Goal: Task Accomplishment & Management: Complete application form

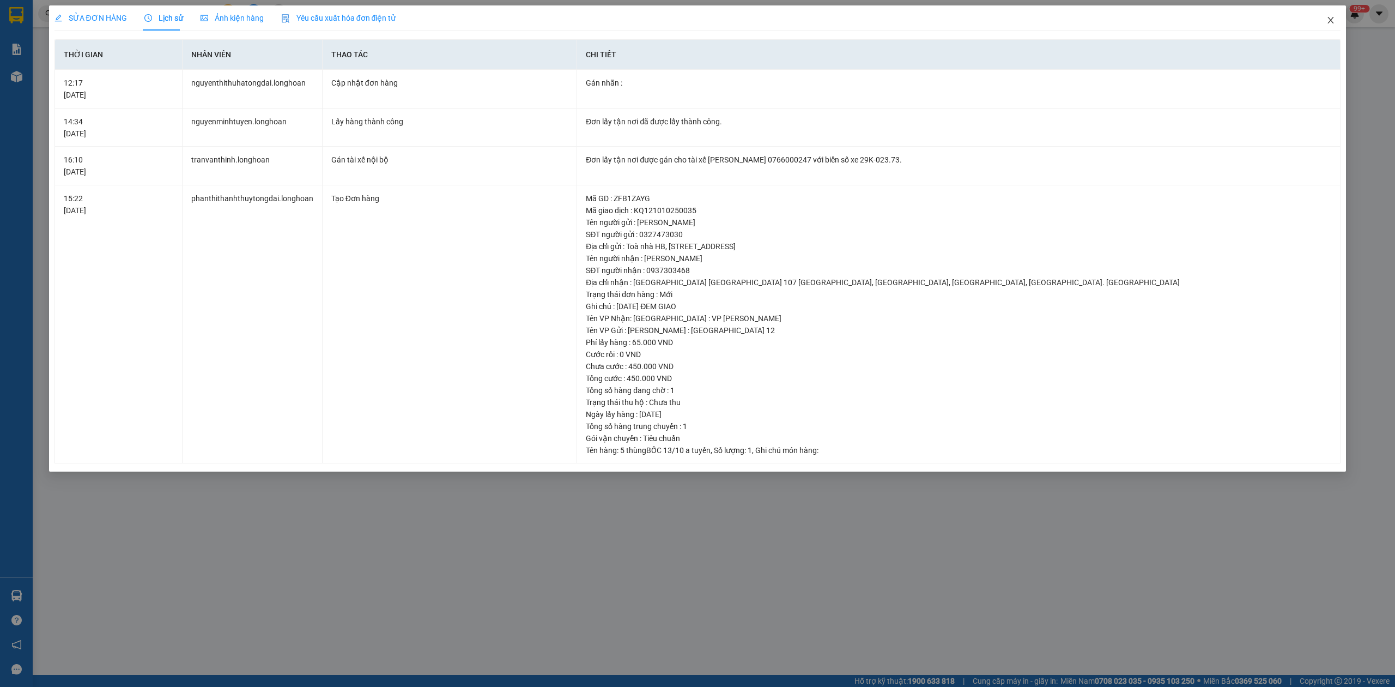
drag, startPoint x: 1328, startPoint y: 20, endPoint x: 1182, endPoint y: 2, distance: 147.1
click at [1327, 18] on icon "close" at bounding box center [1330, 20] width 9 height 9
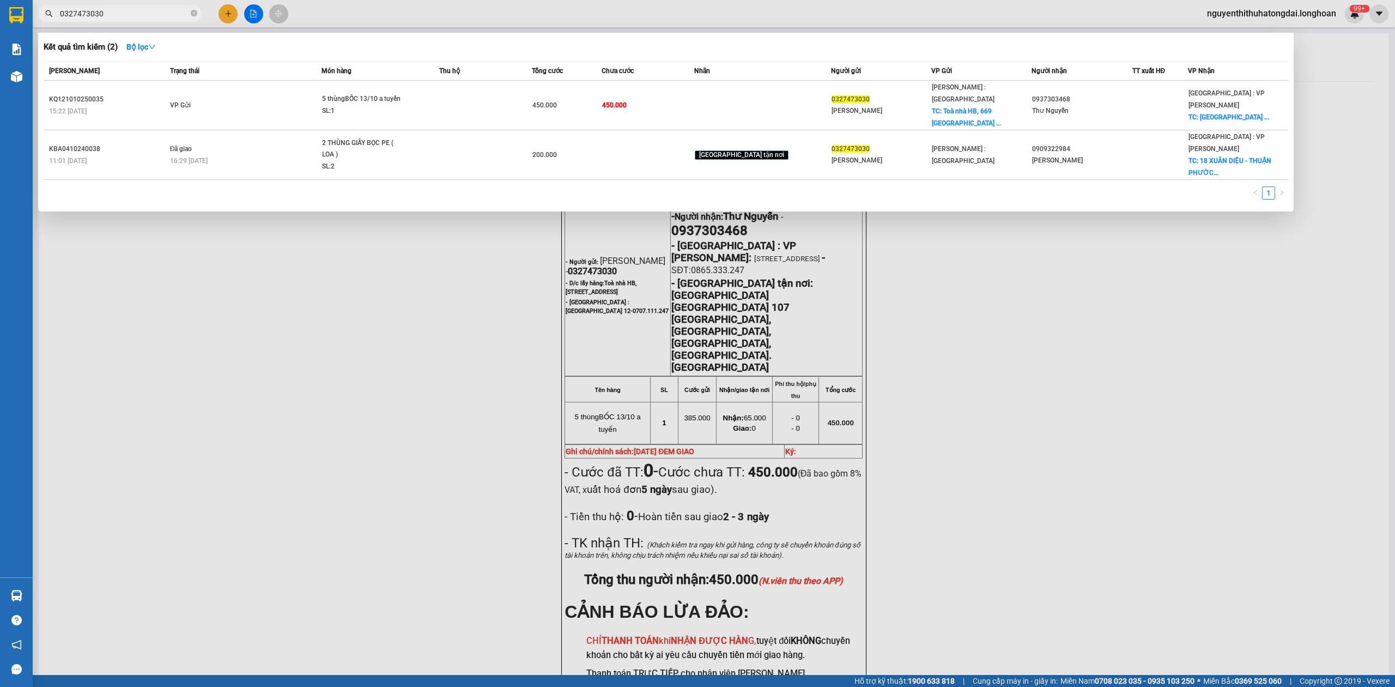
click at [160, 7] on span "0327473030" at bounding box center [119, 13] width 163 height 16
click at [134, 14] on input "0327473030" at bounding box center [124, 14] width 129 height 12
paste input "8004429"
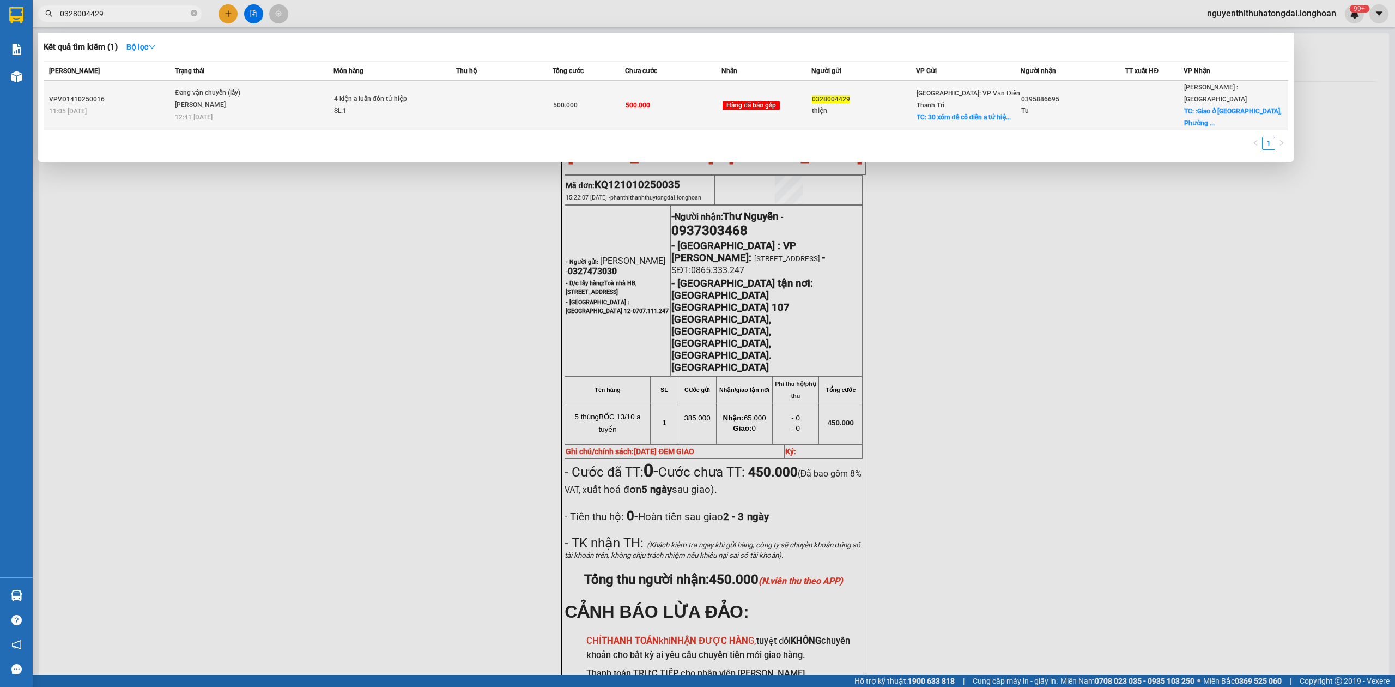
type input "0328004429"
click at [300, 109] on td "Đang vận chuyển (lấy) [PERSON_NAME] 12:41 [DATE]" at bounding box center [252, 106] width 161 height 50
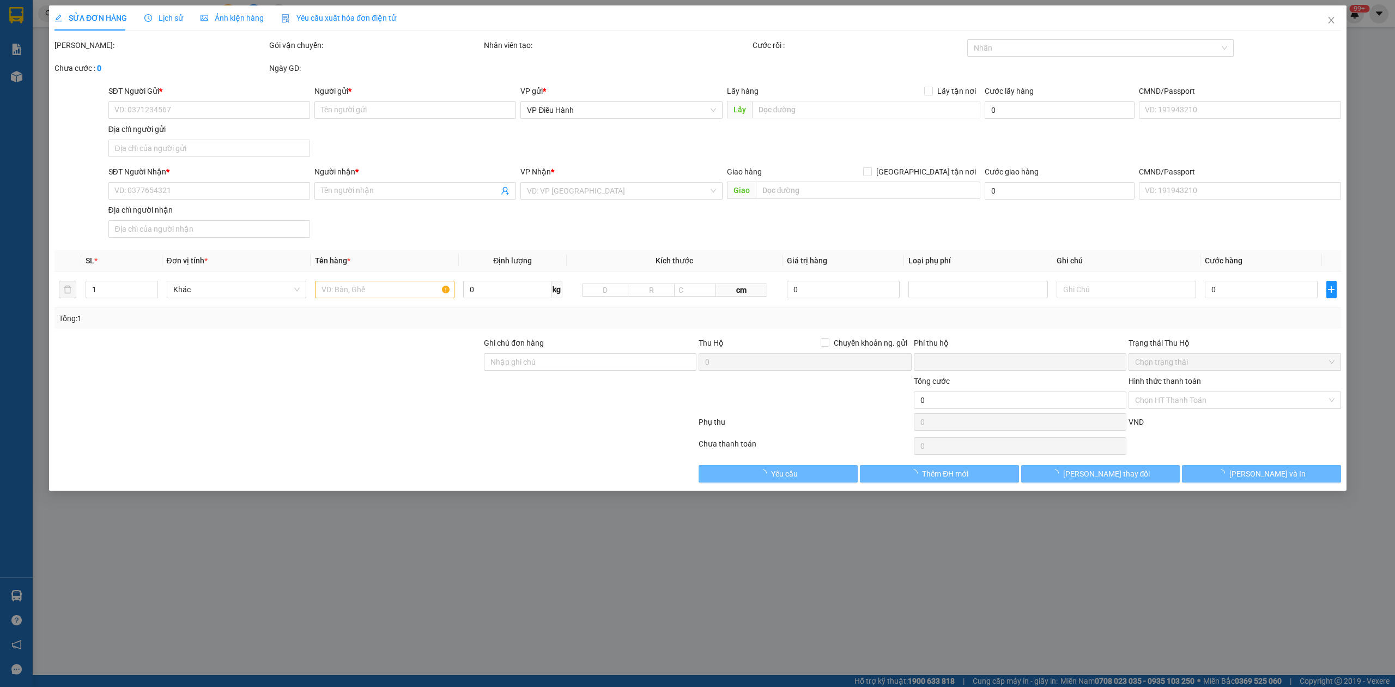
type input "0328004429"
type input "thiện"
checkbox input "true"
type input "30 xóm đề cổ điển a tứ hiệp thanh trì hn"
type input "0395886695"
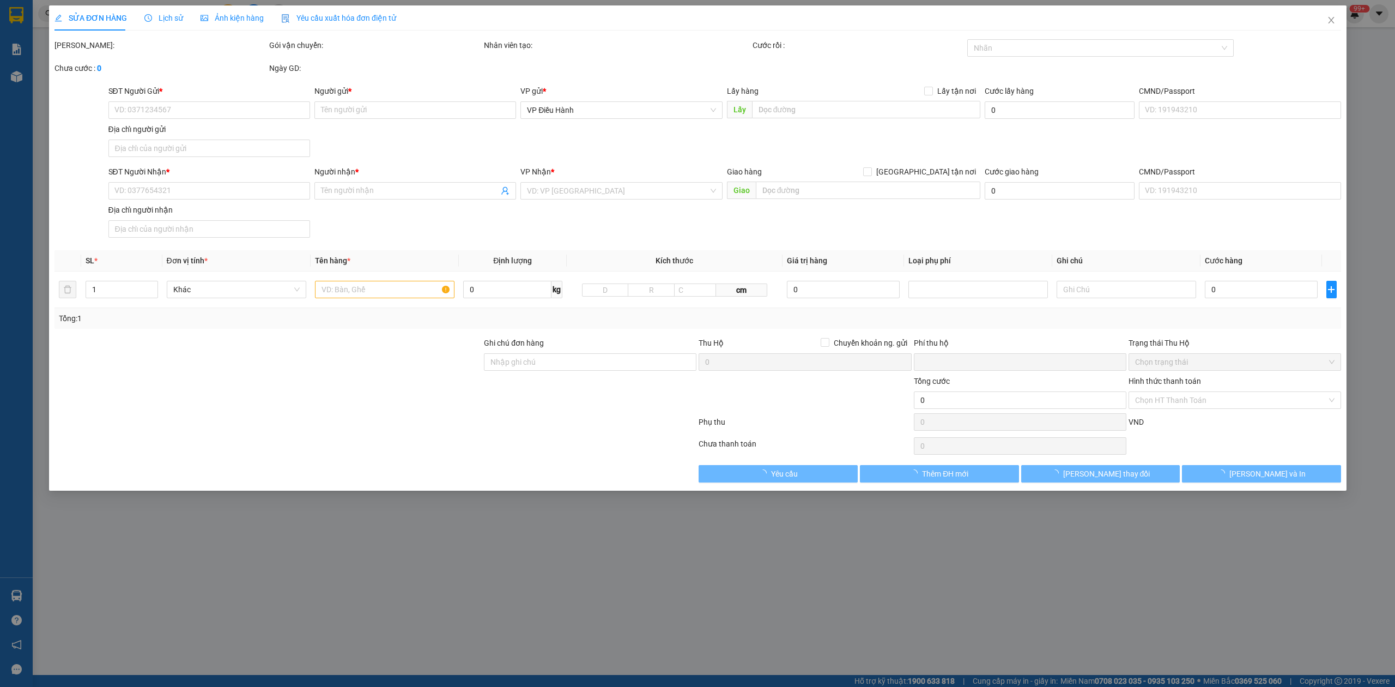
type input "Tu"
checkbox input "true"
type input ":Giao ở [STREET_ADDRESS][PERSON_NAME]."
type input "0"
type input "500.000"
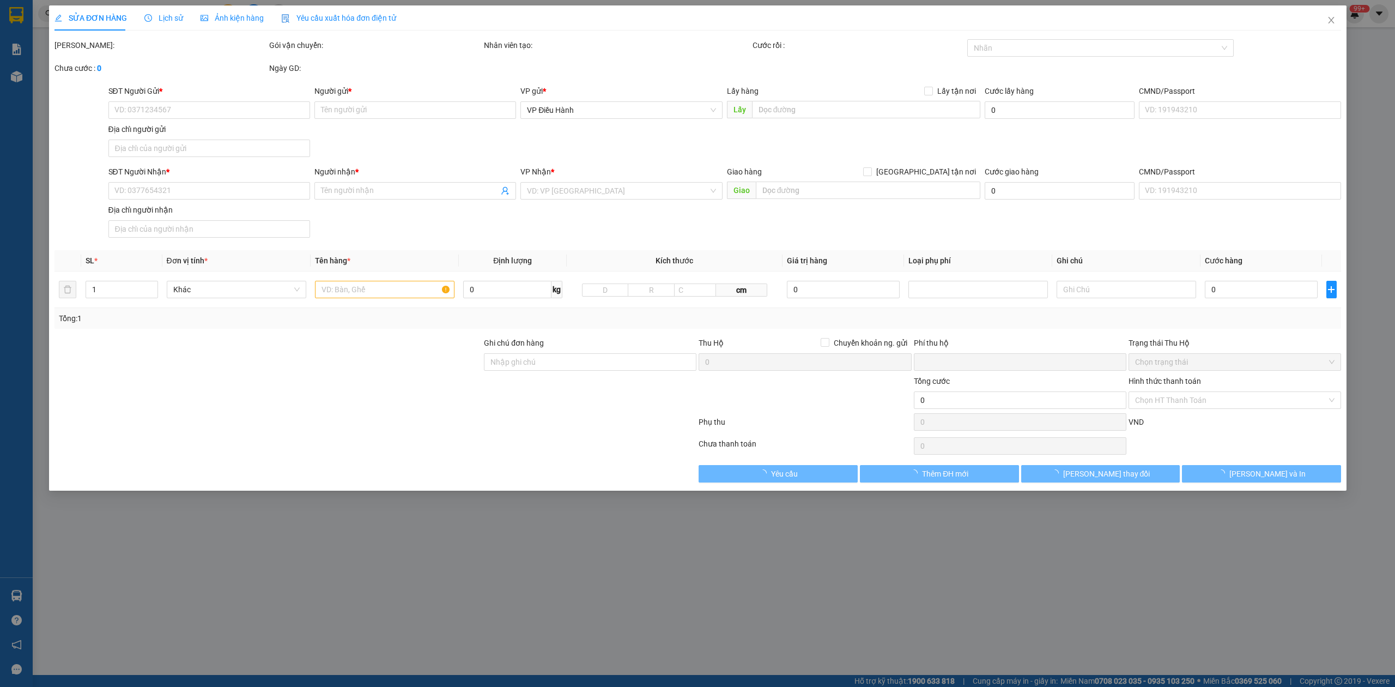
type input "500.000"
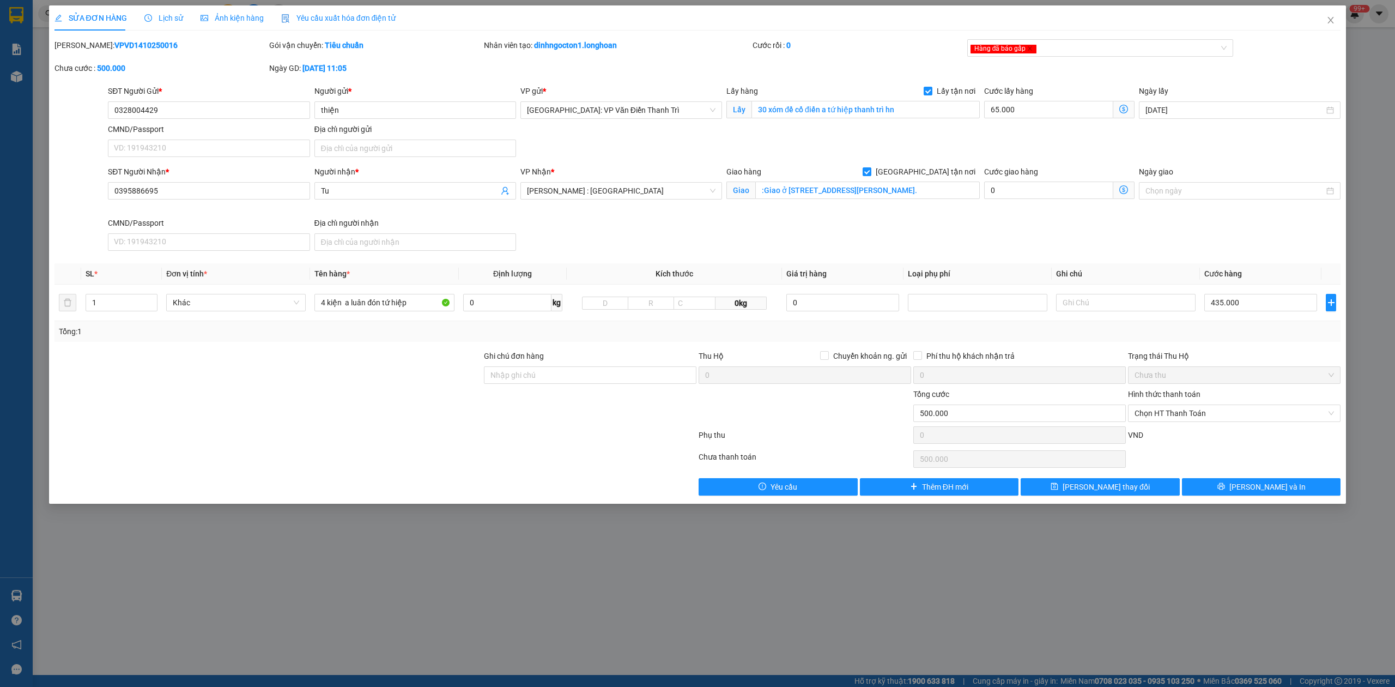
click at [168, 15] on span "Lịch sử" at bounding box center [163, 18] width 39 height 9
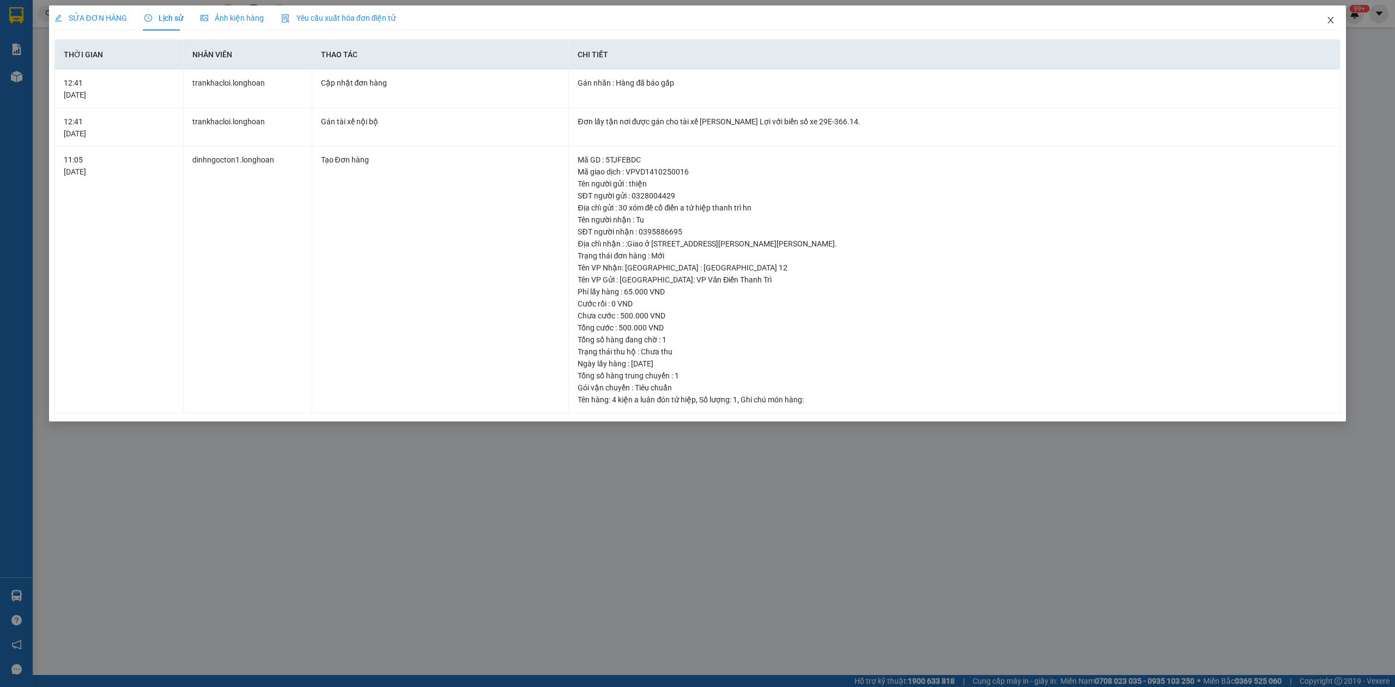
drag, startPoint x: 1331, startPoint y: 16, endPoint x: 1308, endPoint y: 9, distance: 23.3
click at [1330, 15] on span "Close" at bounding box center [1330, 20] width 31 height 31
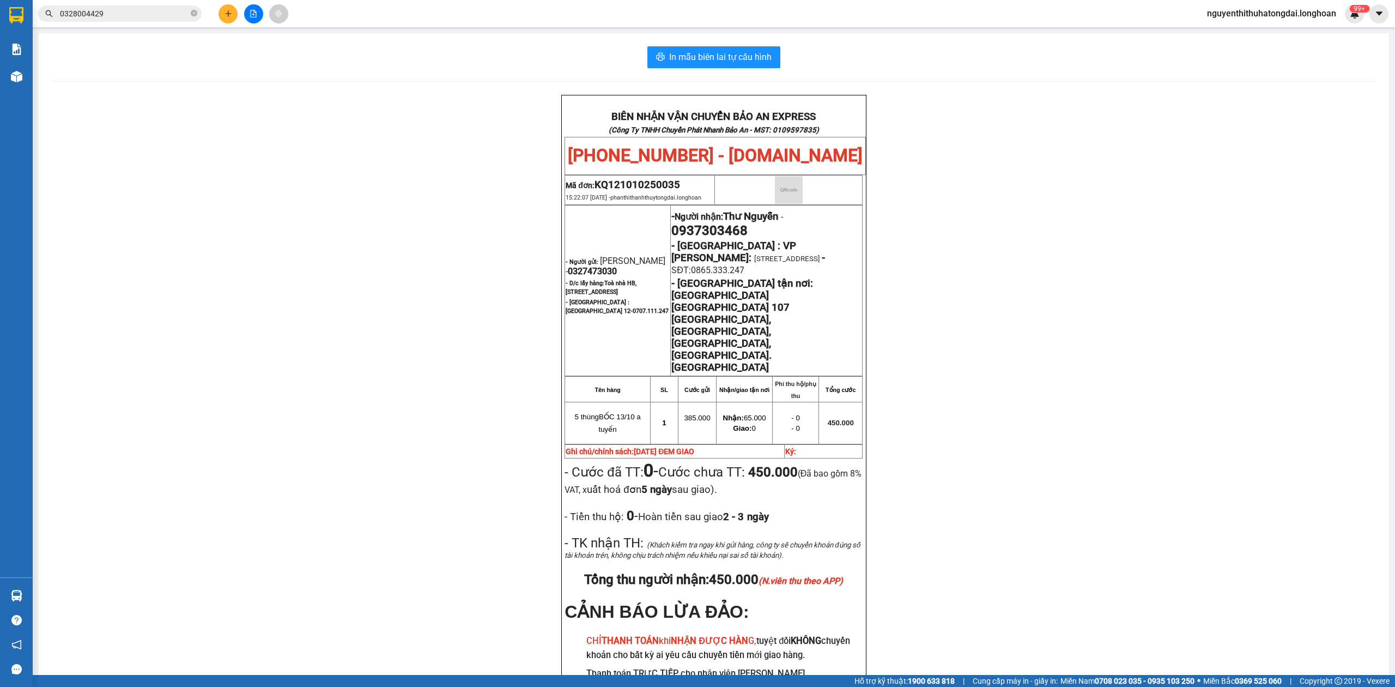
click at [146, 13] on input "0328004429" at bounding box center [124, 14] width 129 height 12
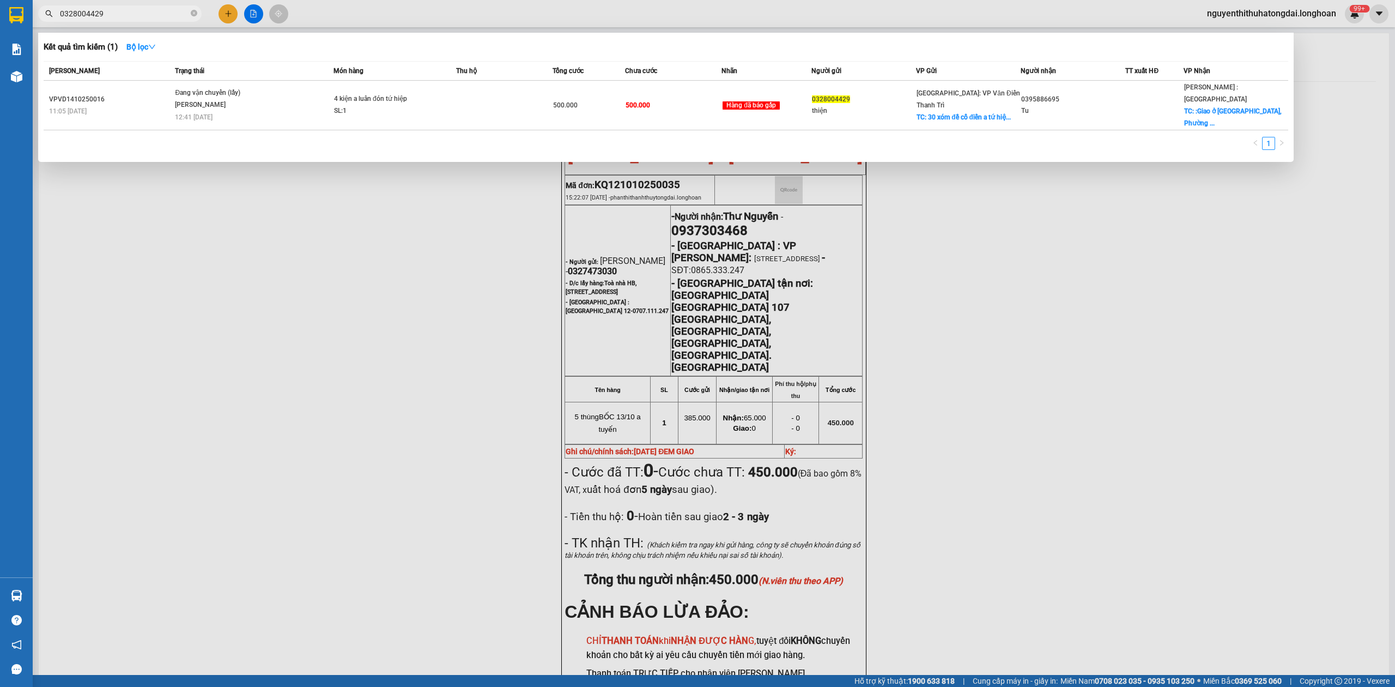
click at [144, 13] on input "0328004429" at bounding box center [124, 14] width 129 height 12
click at [143, 13] on input "0328004429" at bounding box center [124, 14] width 129 height 12
click at [142, 13] on input "0328004429" at bounding box center [124, 14] width 129 height 12
paste input "0946919296"
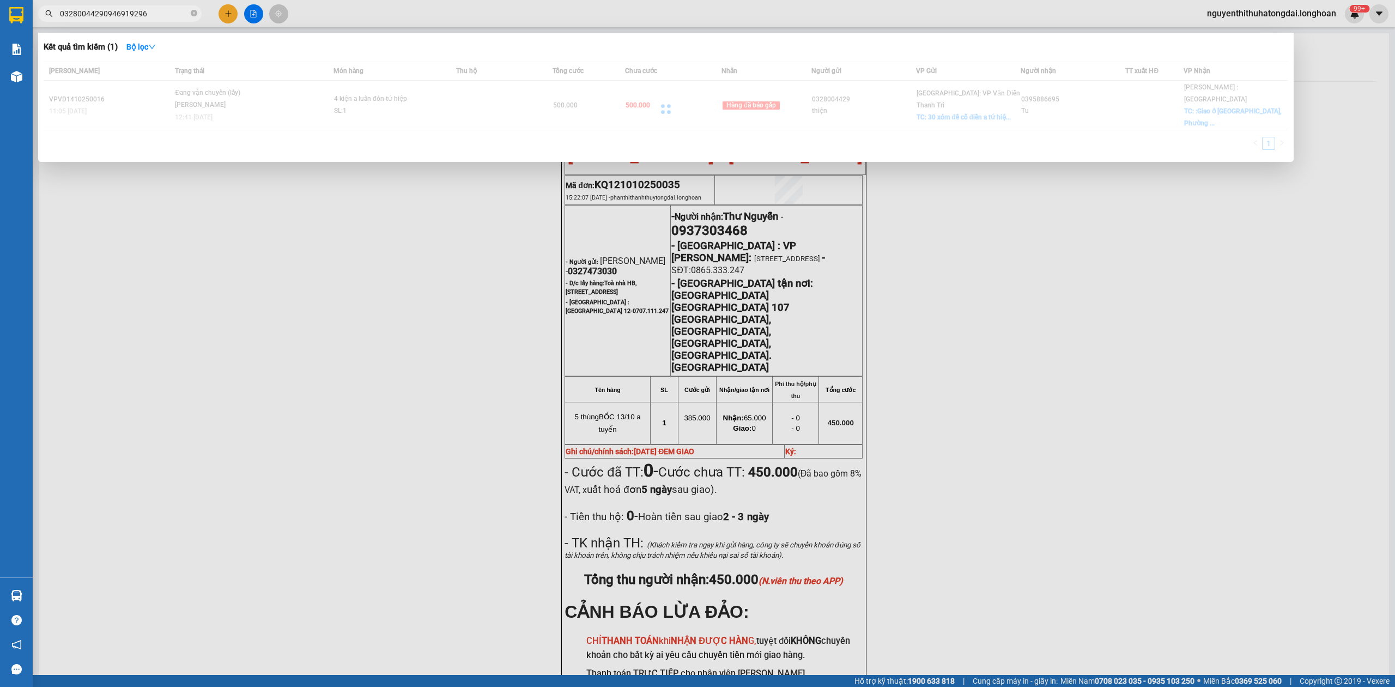
click at [142, 13] on input "03280044290946919296" at bounding box center [124, 14] width 129 height 12
paste input "text"
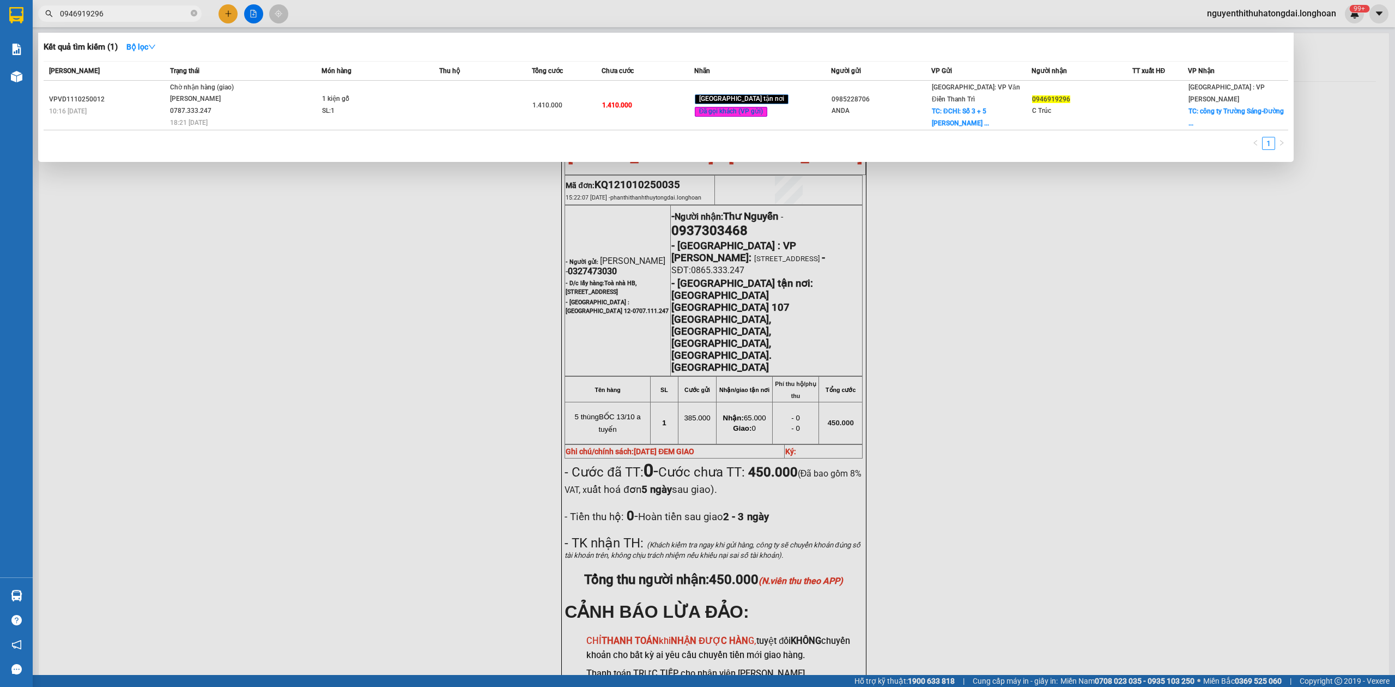
type input "0946919296"
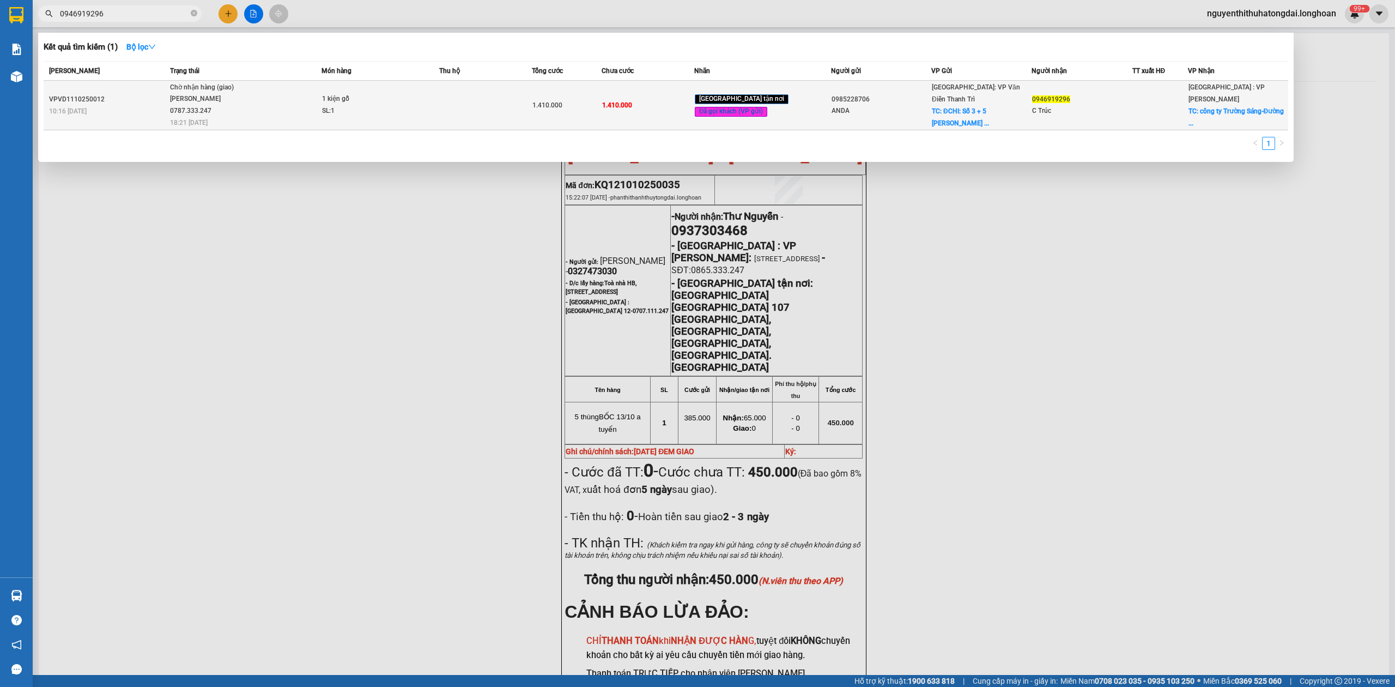
click at [143, 108] on div "10:16 [DATE]" at bounding box center [108, 111] width 118 height 12
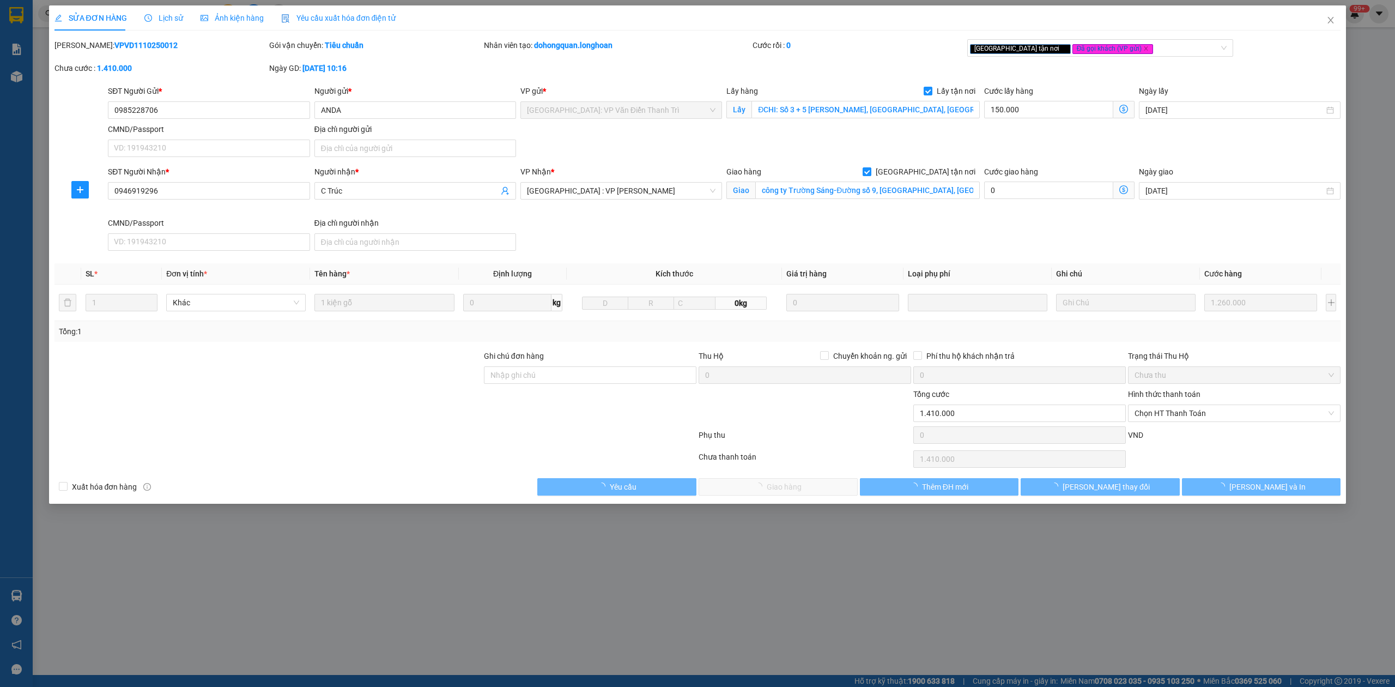
type input "0985228706"
type input "ANDA"
checkbox input "true"
type input "ĐCHI: Số 3 + 5 [PERSON_NAME], [GEOGRAPHIC_DATA], [GEOGRAPHIC_DATA], [GEOGRAPHIC…"
type input "0946919296"
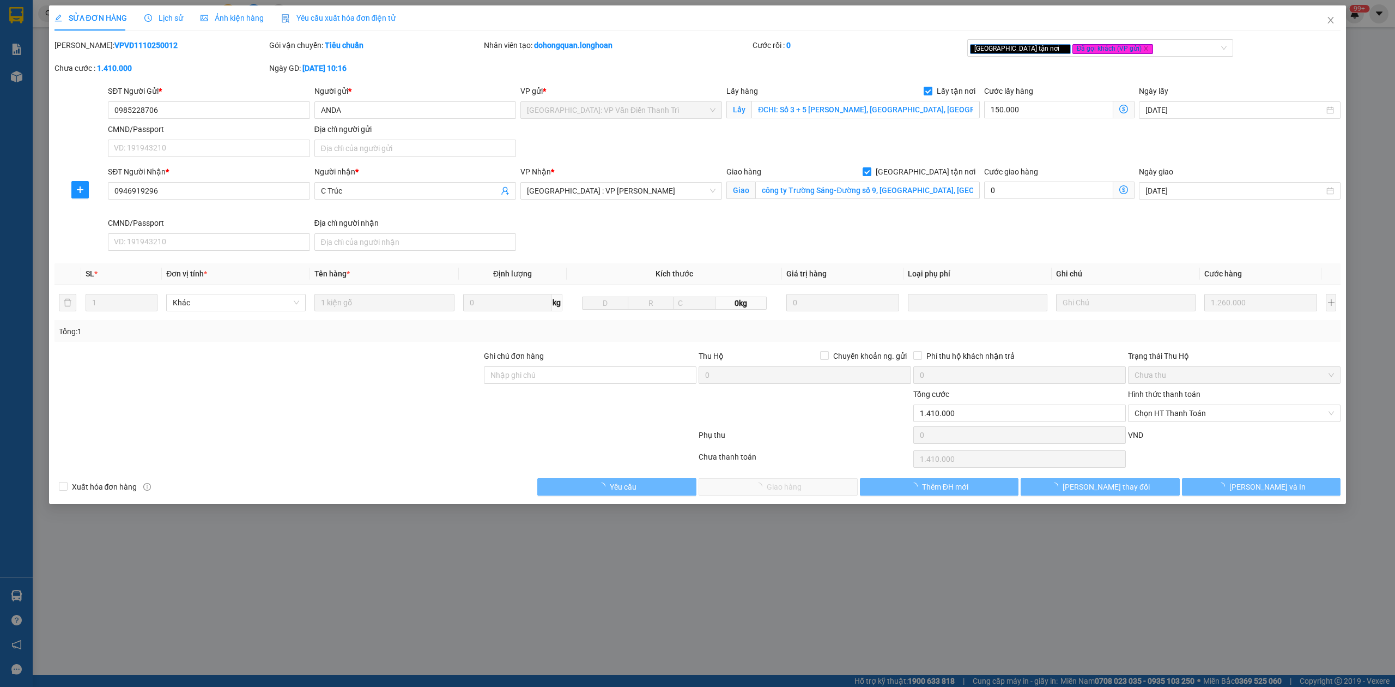
type input "C Trúc"
checkbox input "true"
type input "công ty Trường Sáng-Đường số 9, [GEOGRAPHIC_DATA], [GEOGRAPHIC_DATA], [GEOGRAPH…"
type input "0"
type input "1.410.000"
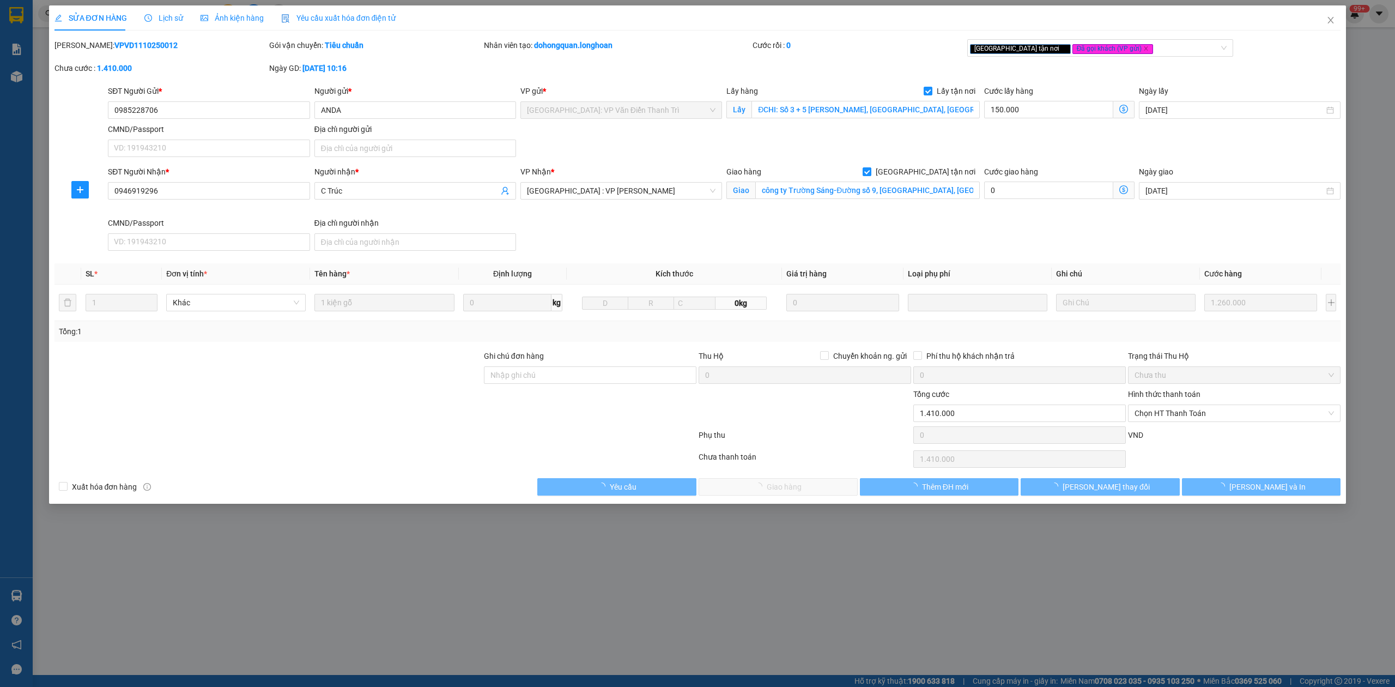
type input "1.410.000"
click at [116, 46] on b "VPVD1110250012" at bounding box center [145, 45] width 63 height 9
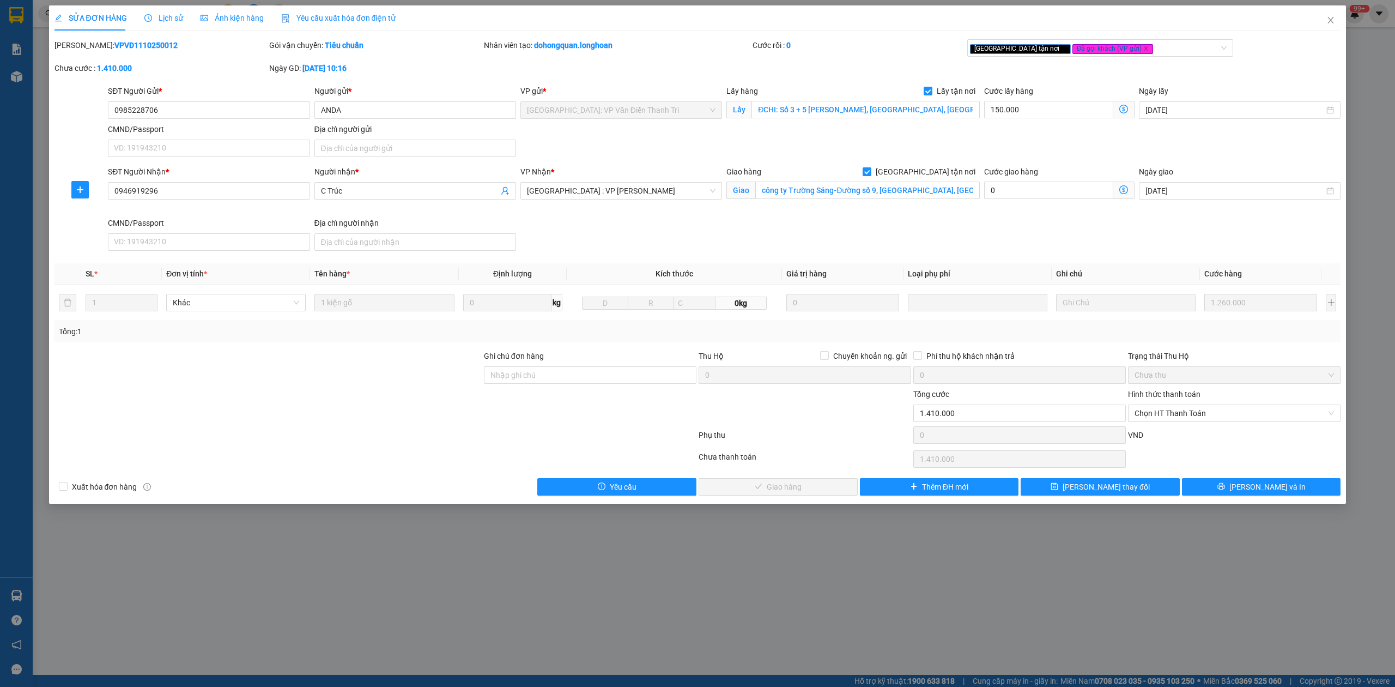
click at [116, 46] on b "VPVD1110250012" at bounding box center [145, 45] width 63 height 9
click at [123, 52] on div "[PERSON_NAME]: VPVD1110250012" at bounding box center [160, 50] width 215 height 23
click at [126, 48] on b "VPVD1110250012" at bounding box center [145, 45] width 63 height 9
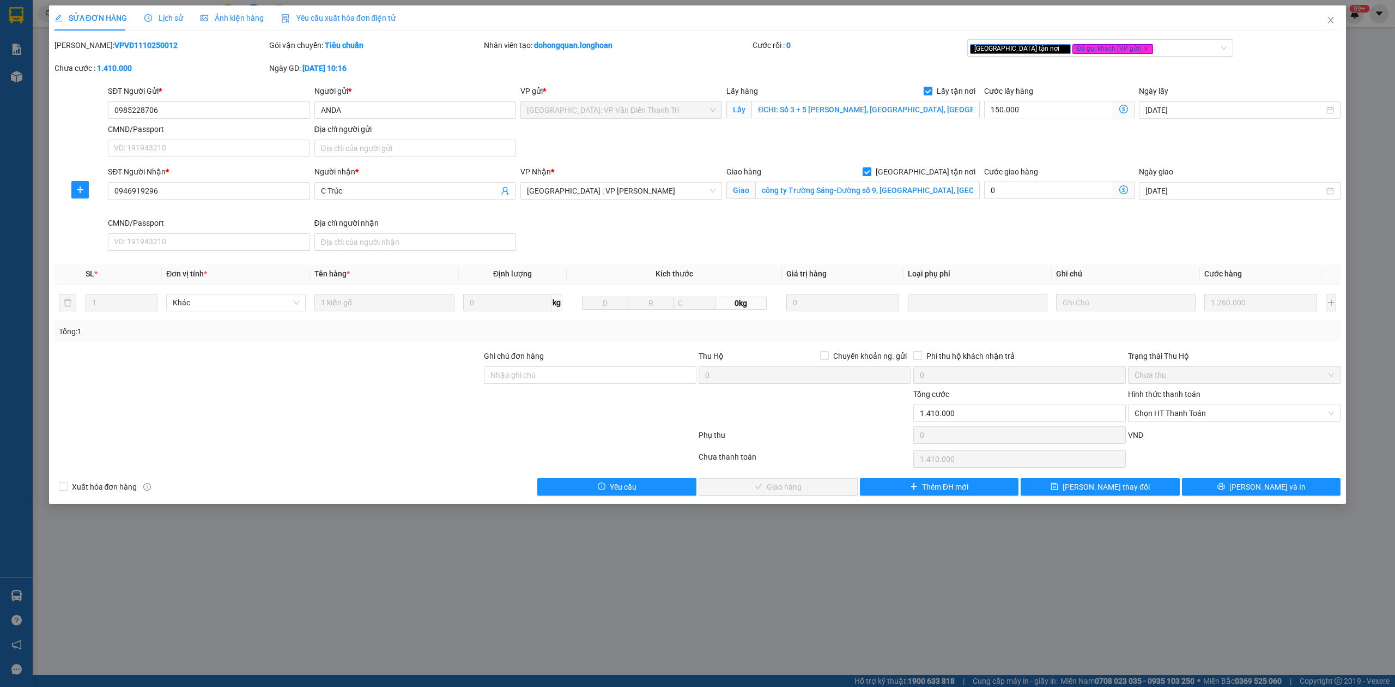
copy b "VPVD1110250012"
drag, startPoint x: 1321, startPoint y: 17, endPoint x: 1239, endPoint y: 8, distance: 82.9
click at [1319, 17] on span "Close" at bounding box center [1330, 20] width 31 height 31
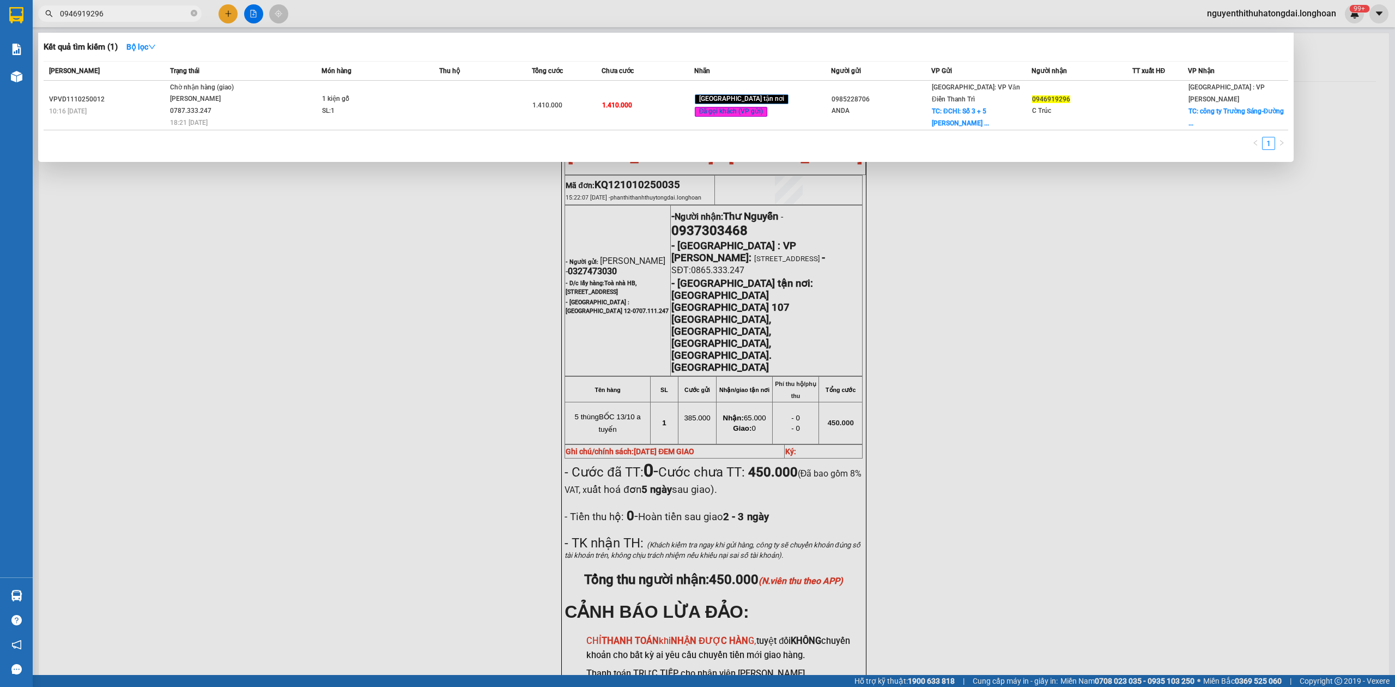
click at [122, 17] on input "0946919296" at bounding box center [124, 14] width 129 height 12
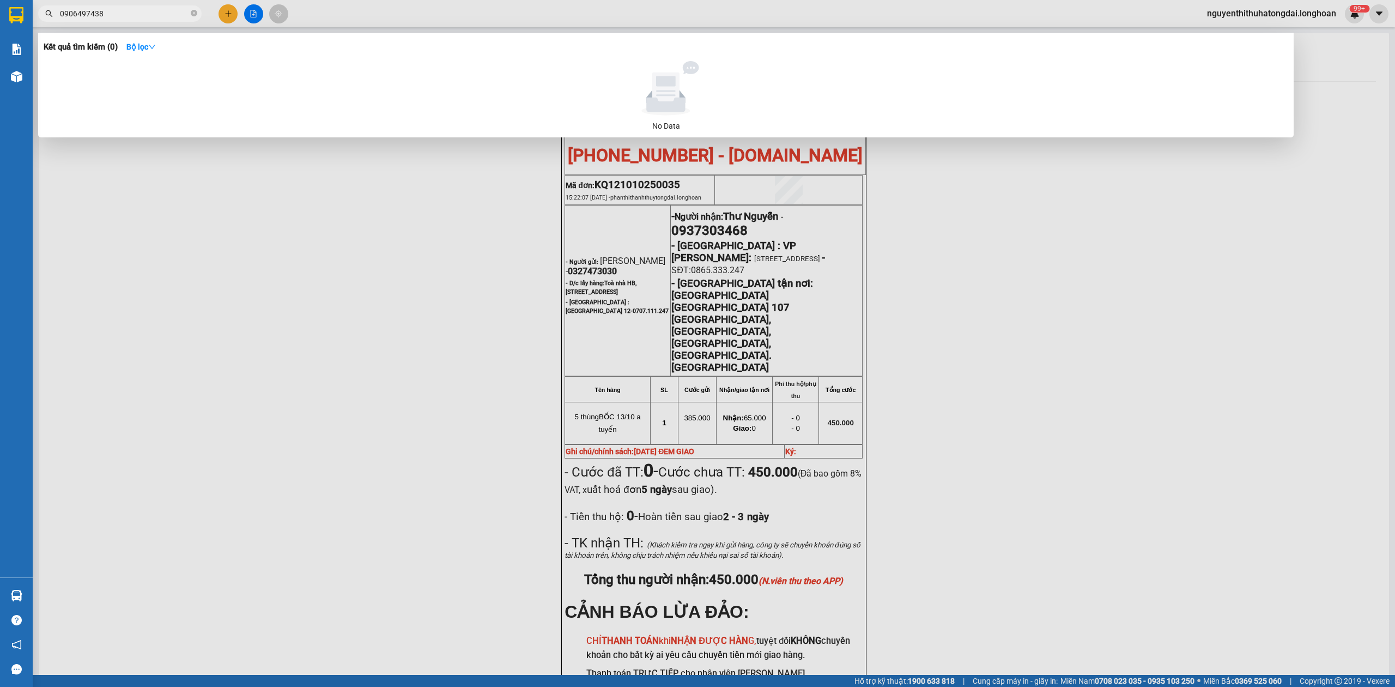
click at [93, 8] on input "0906497438" at bounding box center [124, 14] width 129 height 12
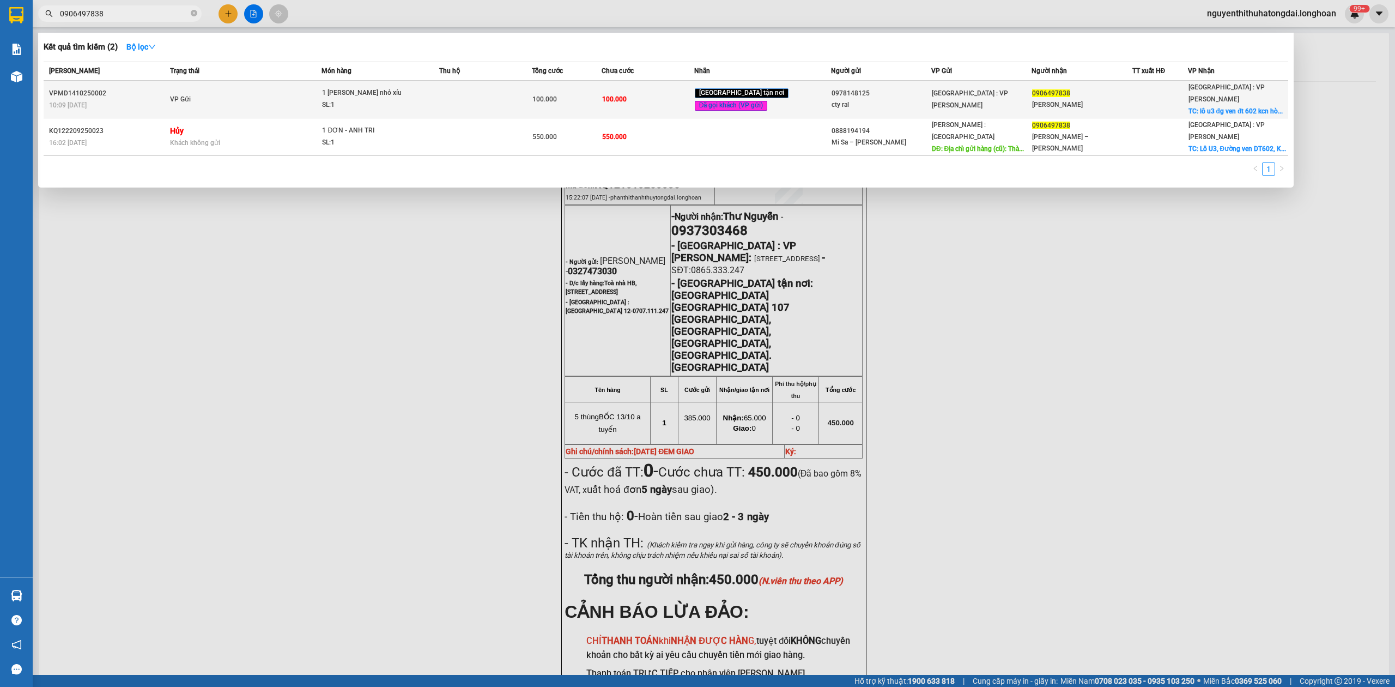
type input "0906497838"
click at [247, 98] on td "VP Gửi" at bounding box center [244, 100] width 155 height 38
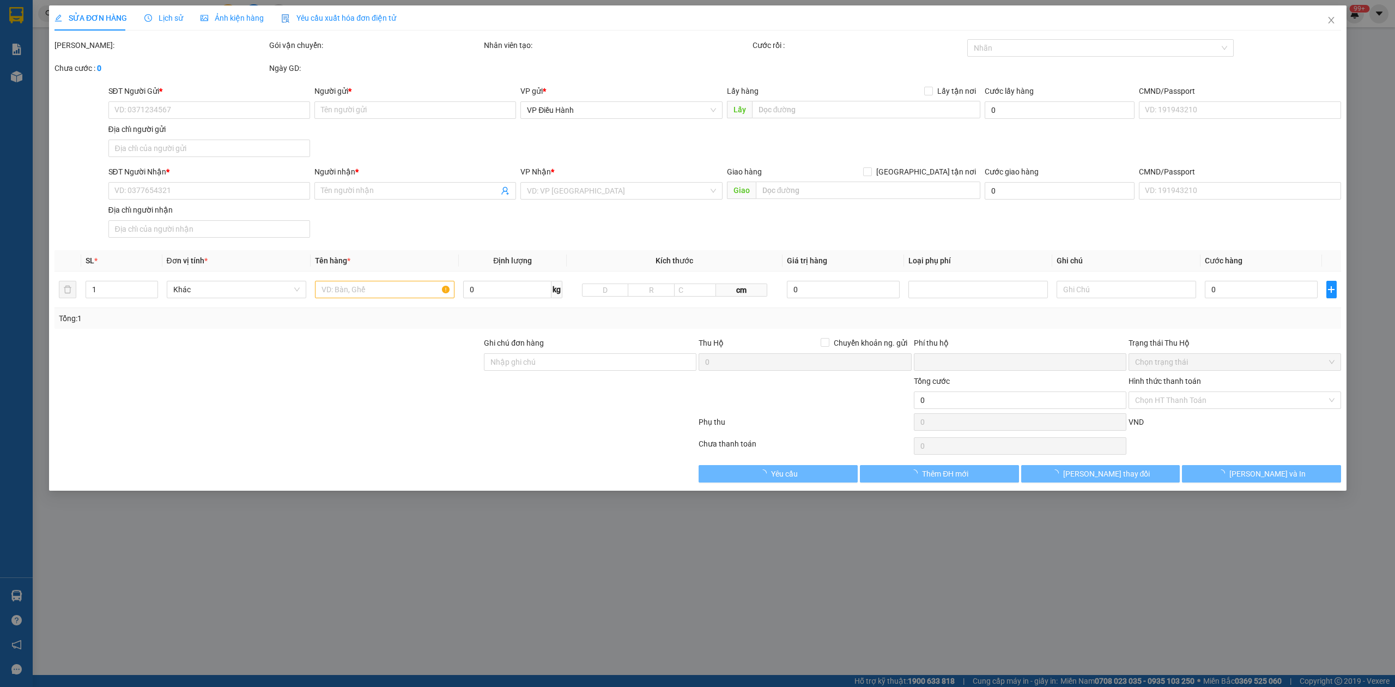
type input "0978148125"
type input "cty ral"
type input "0906497838"
type input "[PERSON_NAME]"
checkbox input "true"
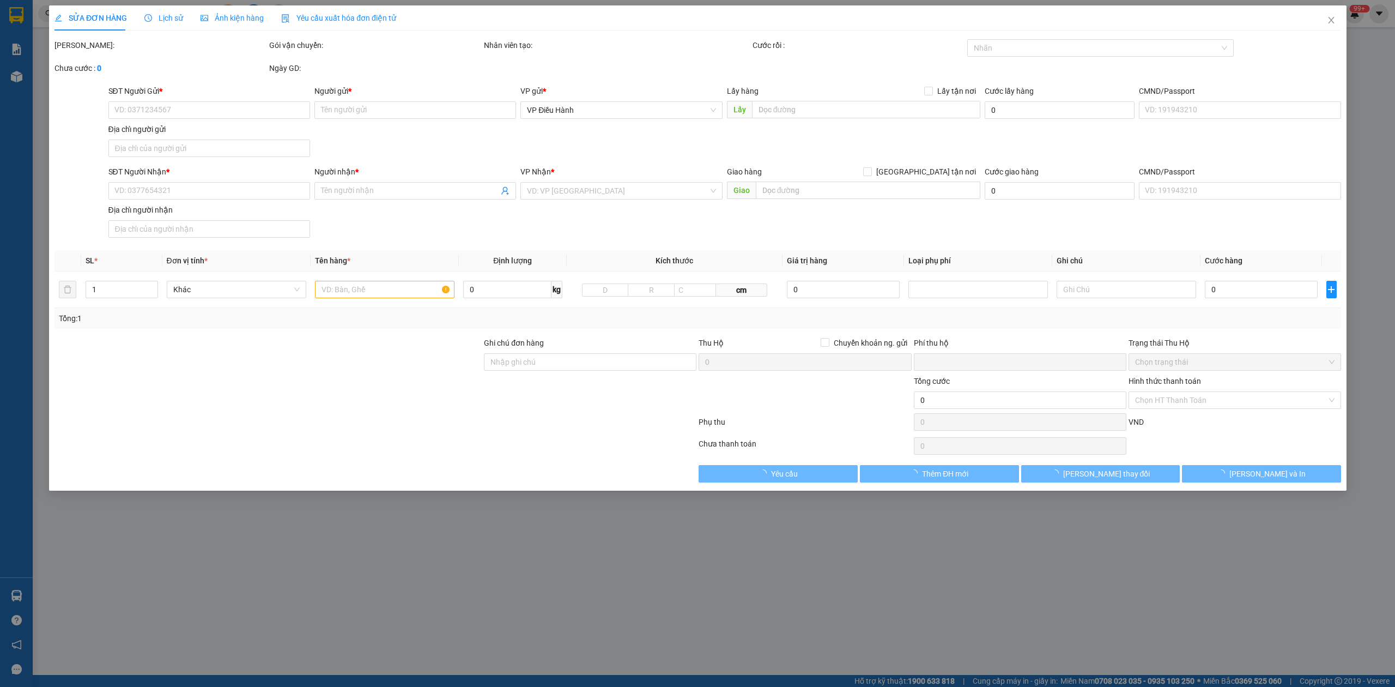
type input "lô u3 đg ven đt 602 kcn hòa khánh mở rộng [GEOGRAPHIC_DATA]"
type input "0"
type input "100.000"
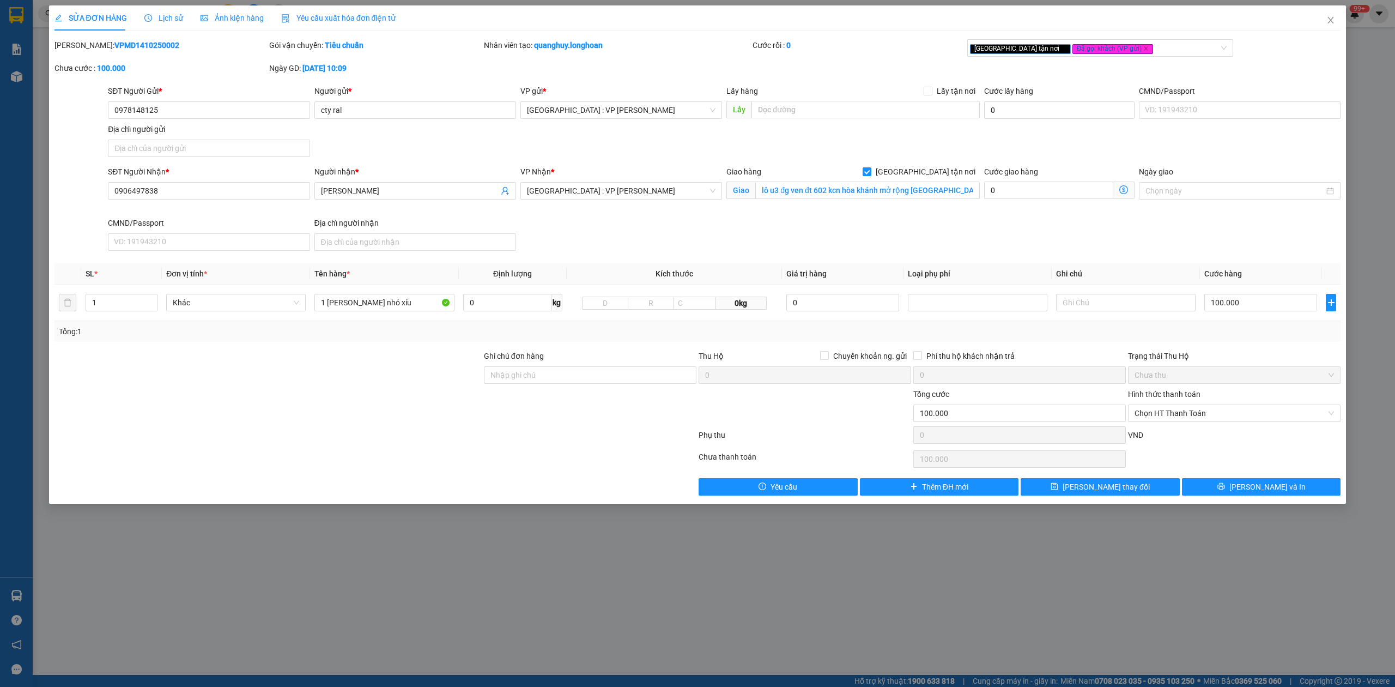
click at [168, 15] on span "Lịch sử" at bounding box center [163, 18] width 39 height 9
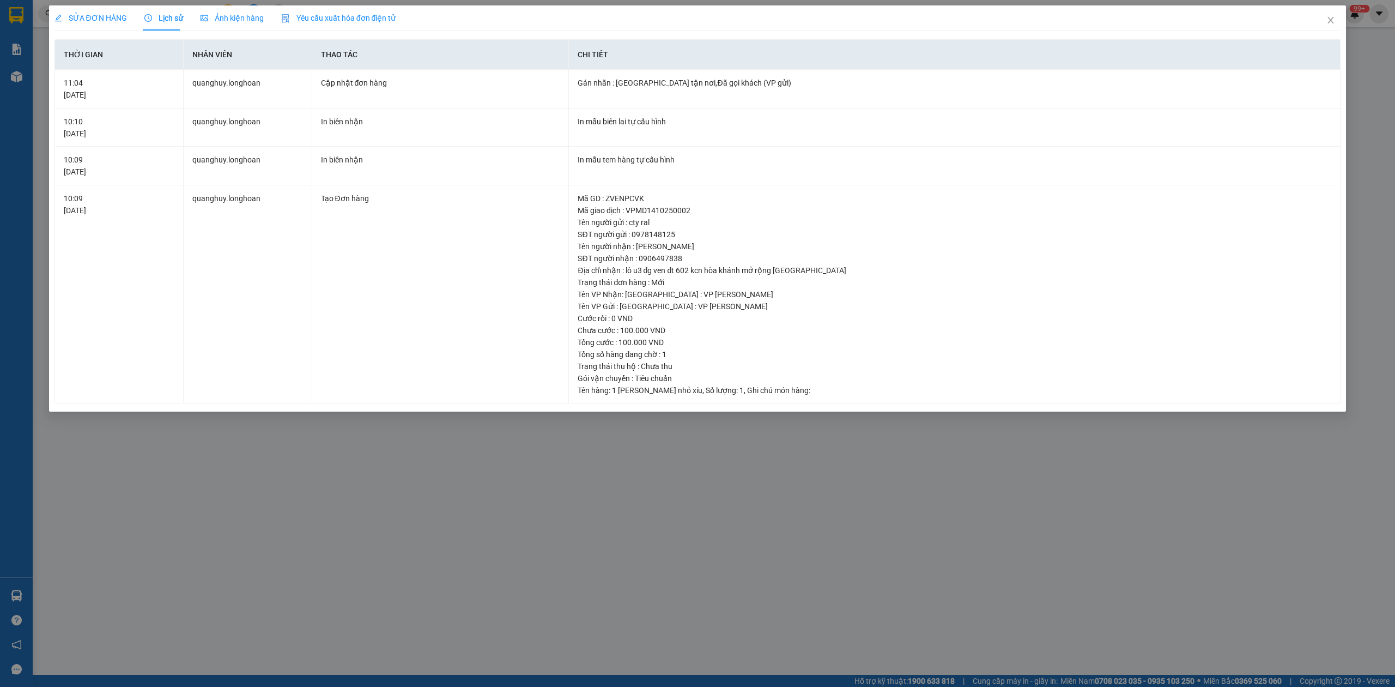
click at [96, 21] on span "SỬA ĐƠN HÀNG" at bounding box center [90, 18] width 72 height 9
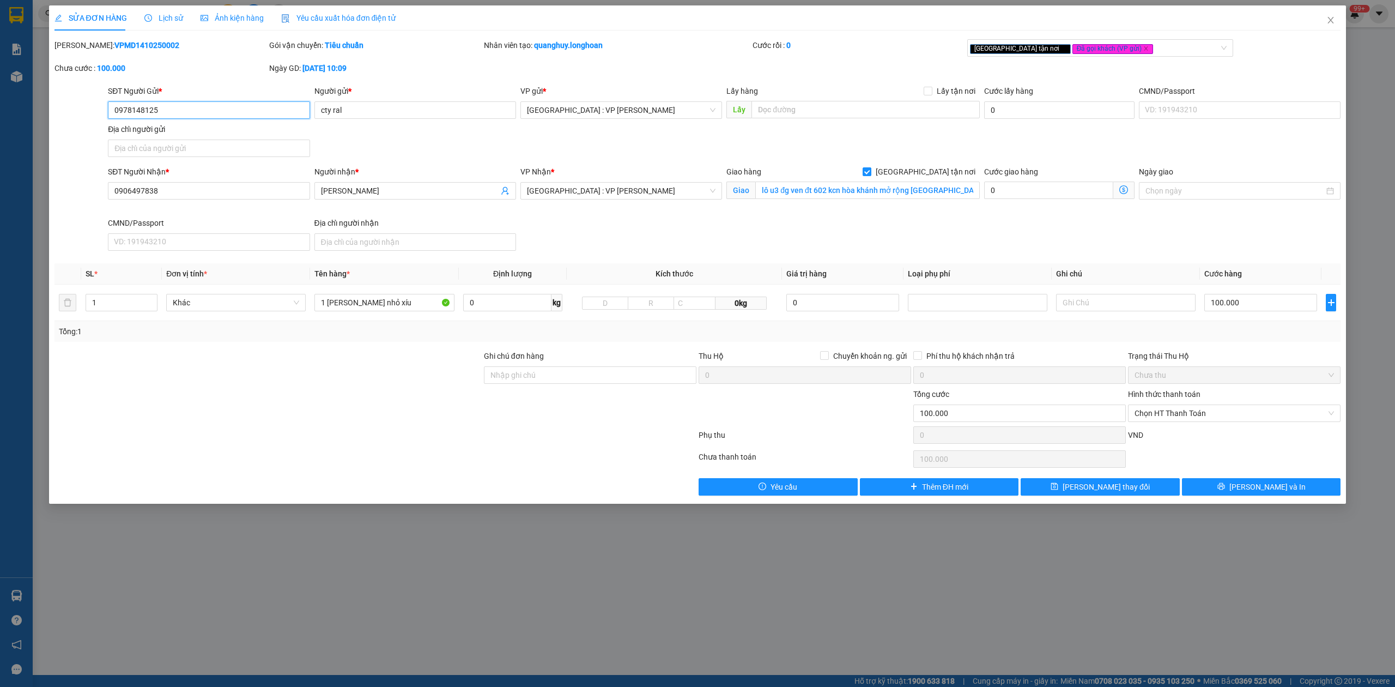
click at [148, 104] on input "0978148125" at bounding box center [209, 109] width 202 height 17
click at [153, 109] on input "0978148125" at bounding box center [209, 109] width 202 height 17
click at [117, 47] on b "VPMD1410250002" at bounding box center [146, 45] width 65 height 9
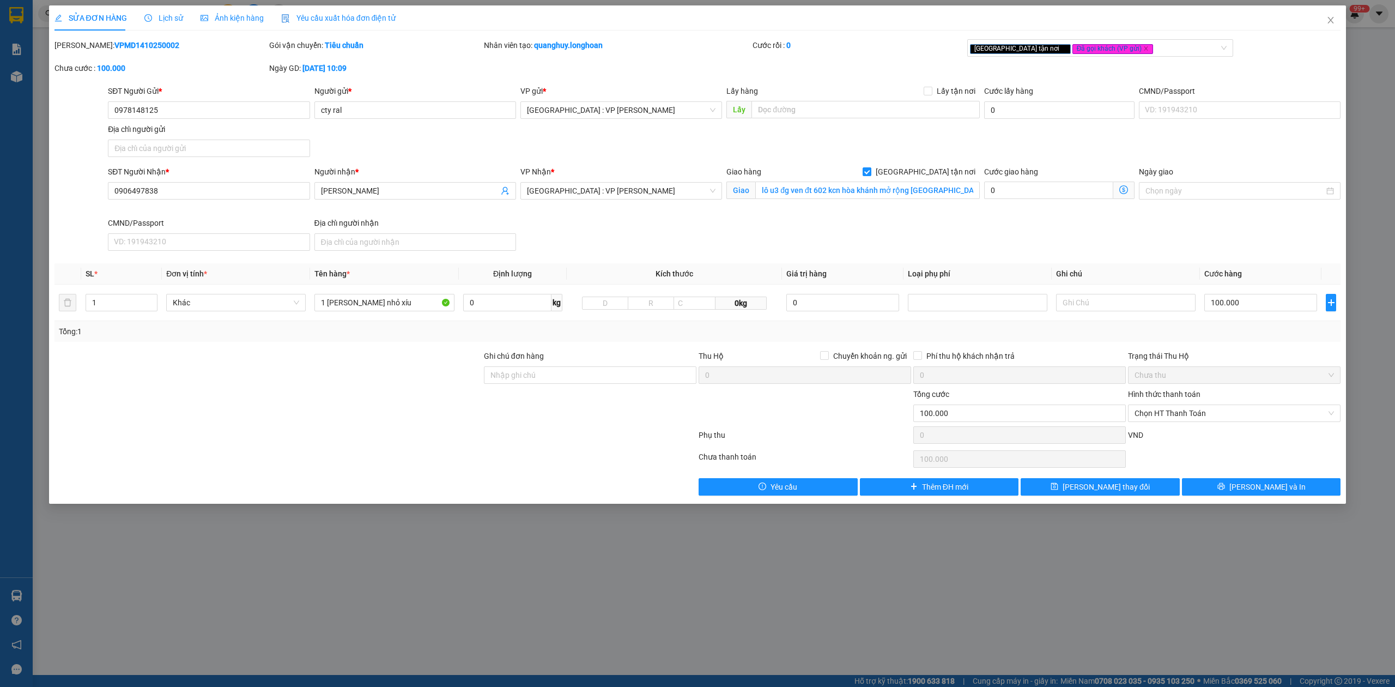
copy b "VPMD1410250002"
click at [1341, 22] on span "Close" at bounding box center [1330, 20] width 31 height 31
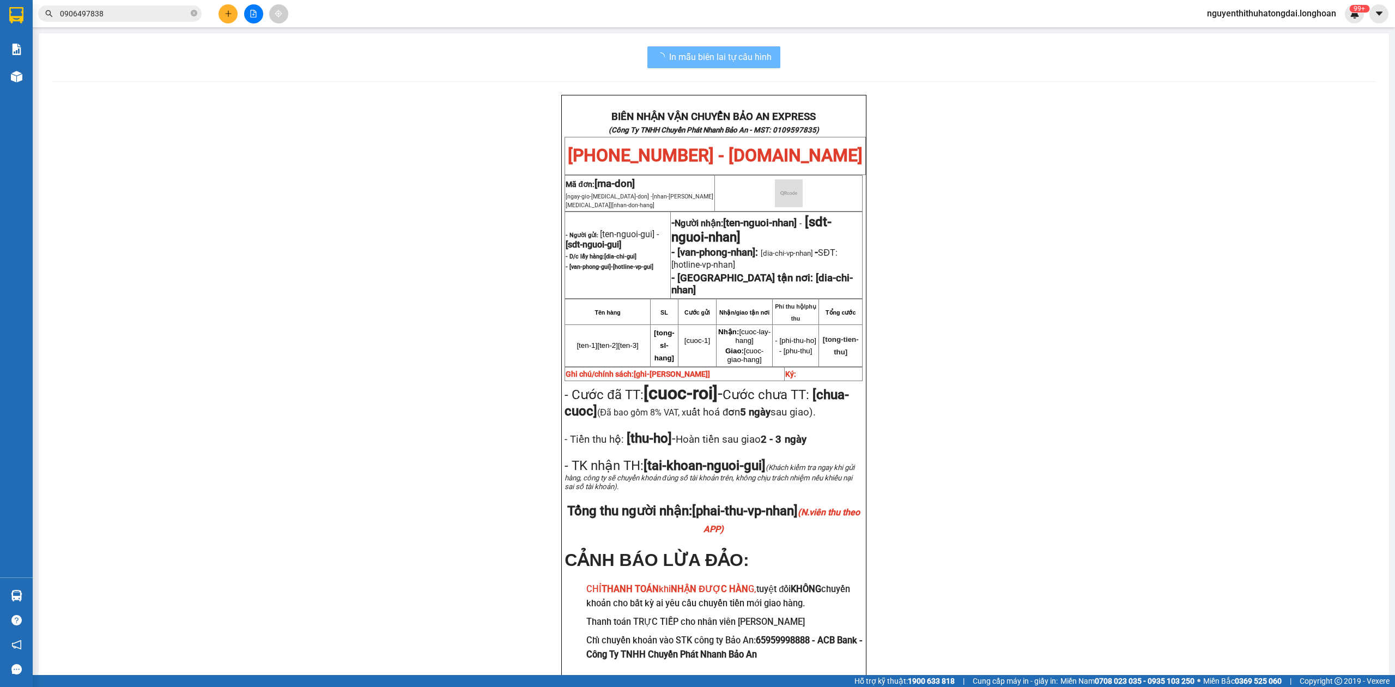
click at [129, 17] on input "0906497838" at bounding box center [124, 14] width 129 height 12
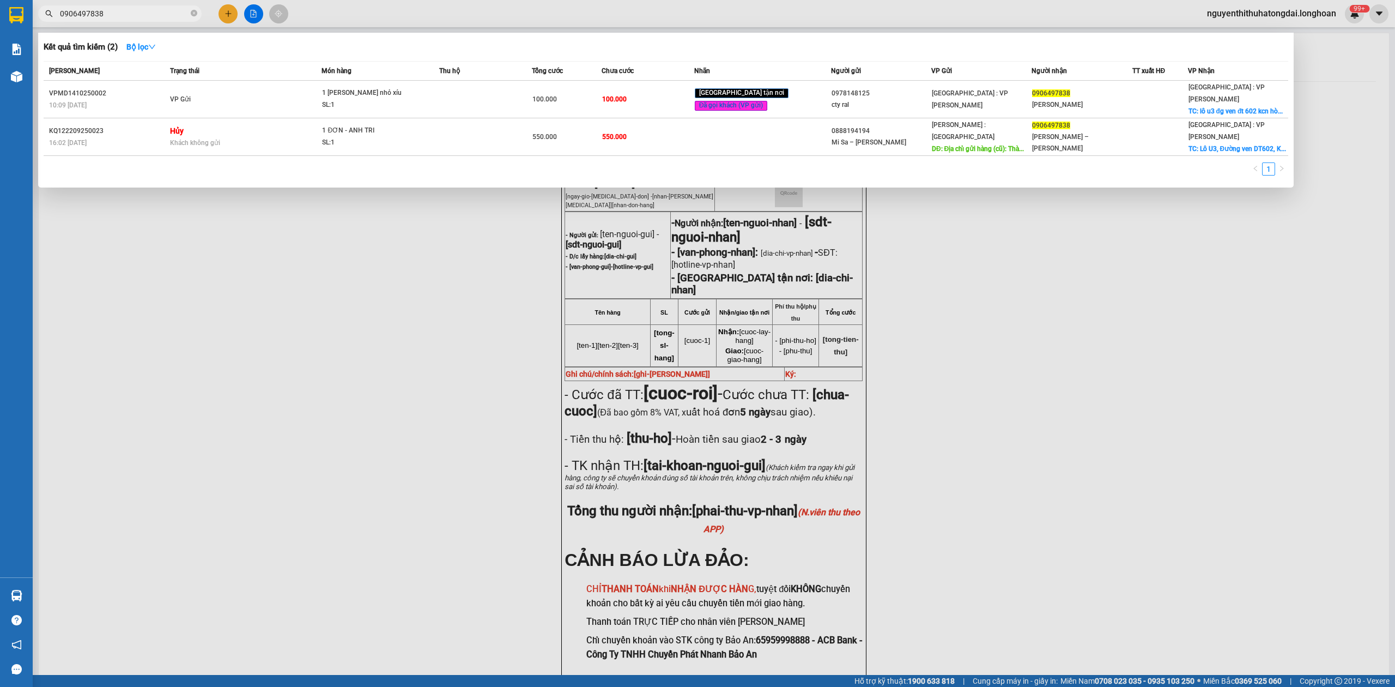
click at [129, 17] on input "0906497838" at bounding box center [124, 14] width 129 height 12
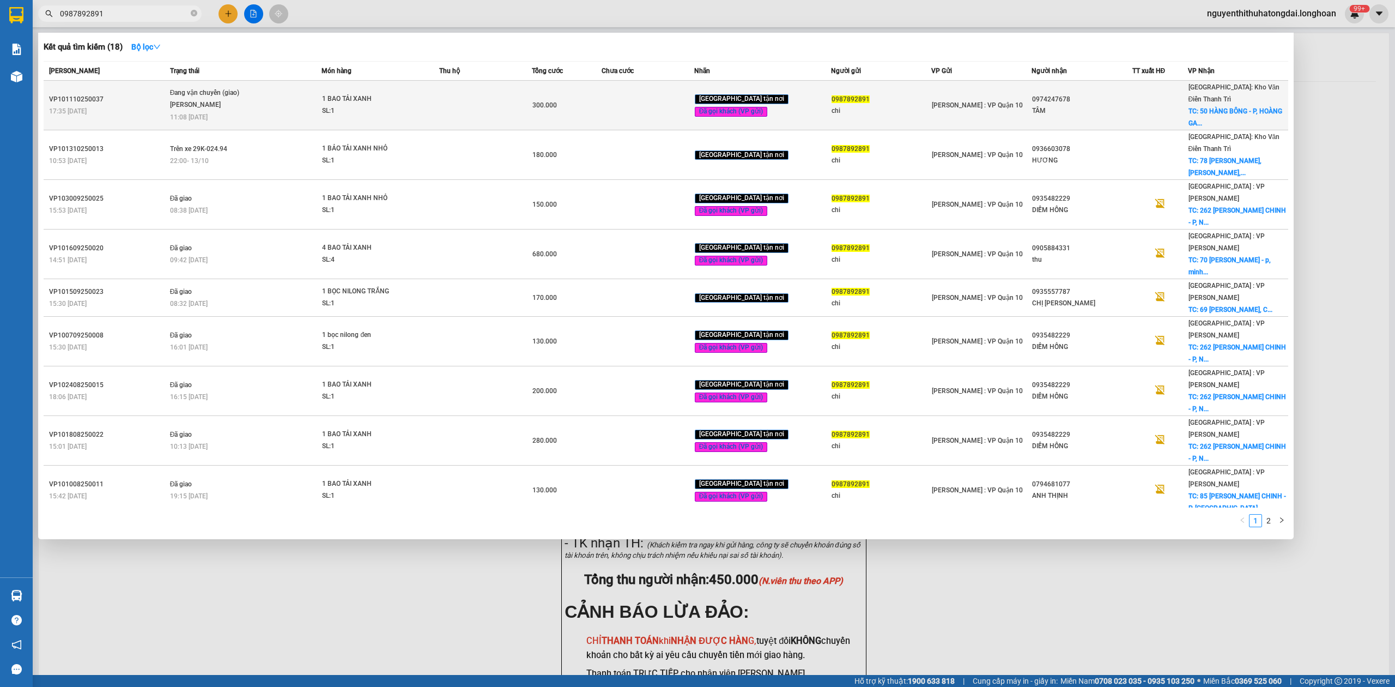
type input "0987892891"
click at [306, 100] on span "Đang vận chuyển (giao) [PERSON_NAME] 11:08 [DATE]" at bounding box center [245, 103] width 151 height 33
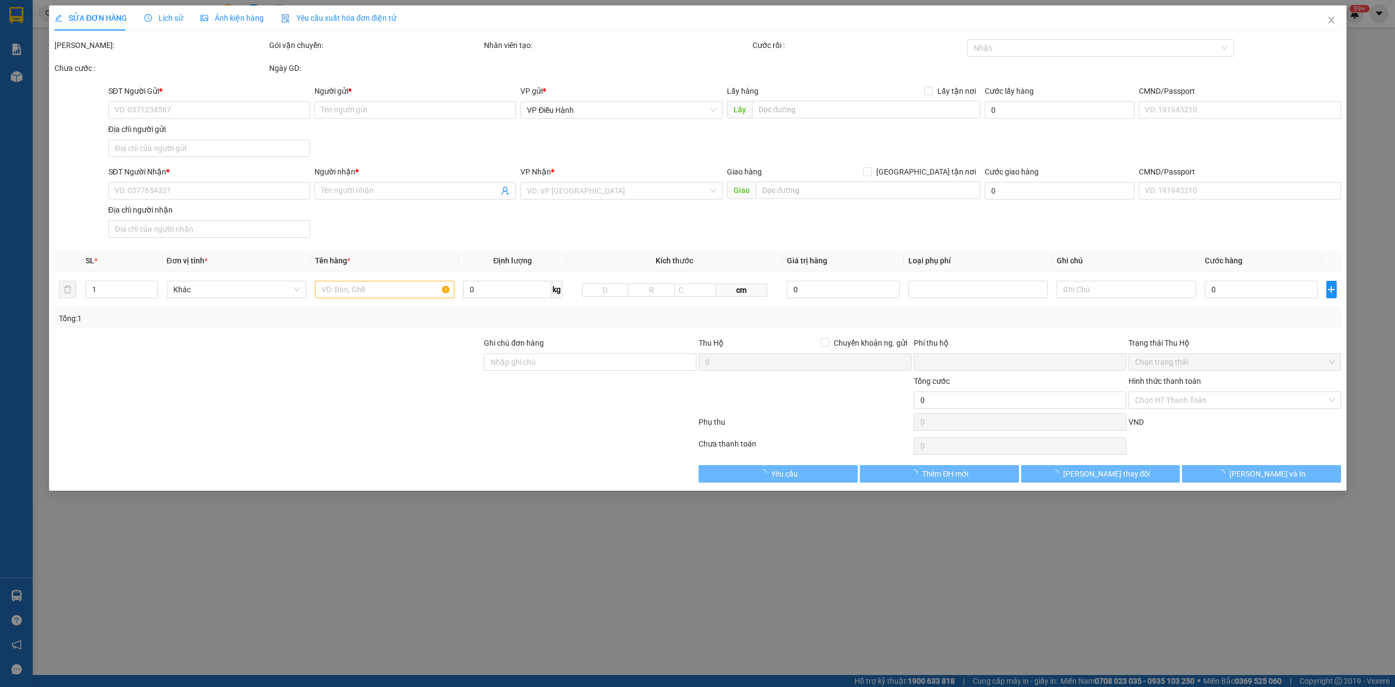
type input "0987892891"
type input "chi"
type input "0974247678"
type input "TÂM"
checkbox input "true"
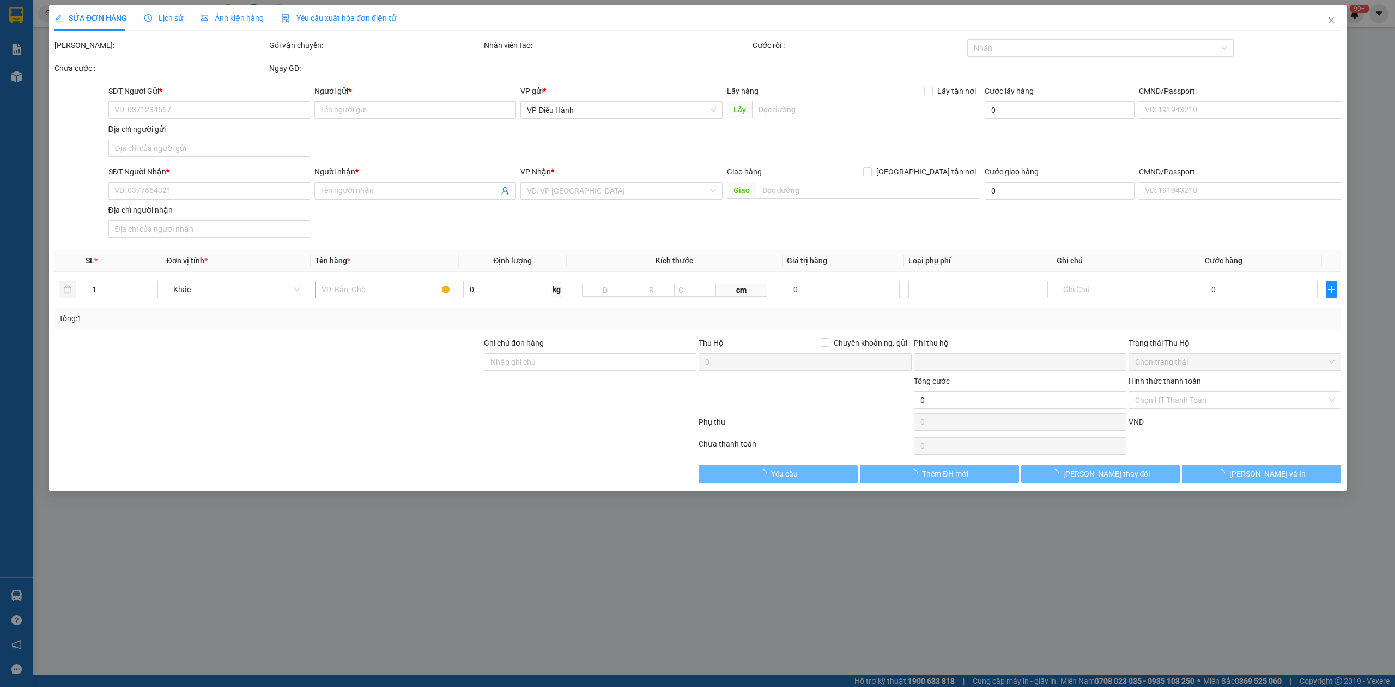
type input "50 HÀNG BÔNG - P, HOÀNG GAI - HOÀNG KIẾM - [GEOGRAPHIC_DATA]"
type input "hàng k bao bể vỡ hư hỏng"
type input "0"
type input "300.000"
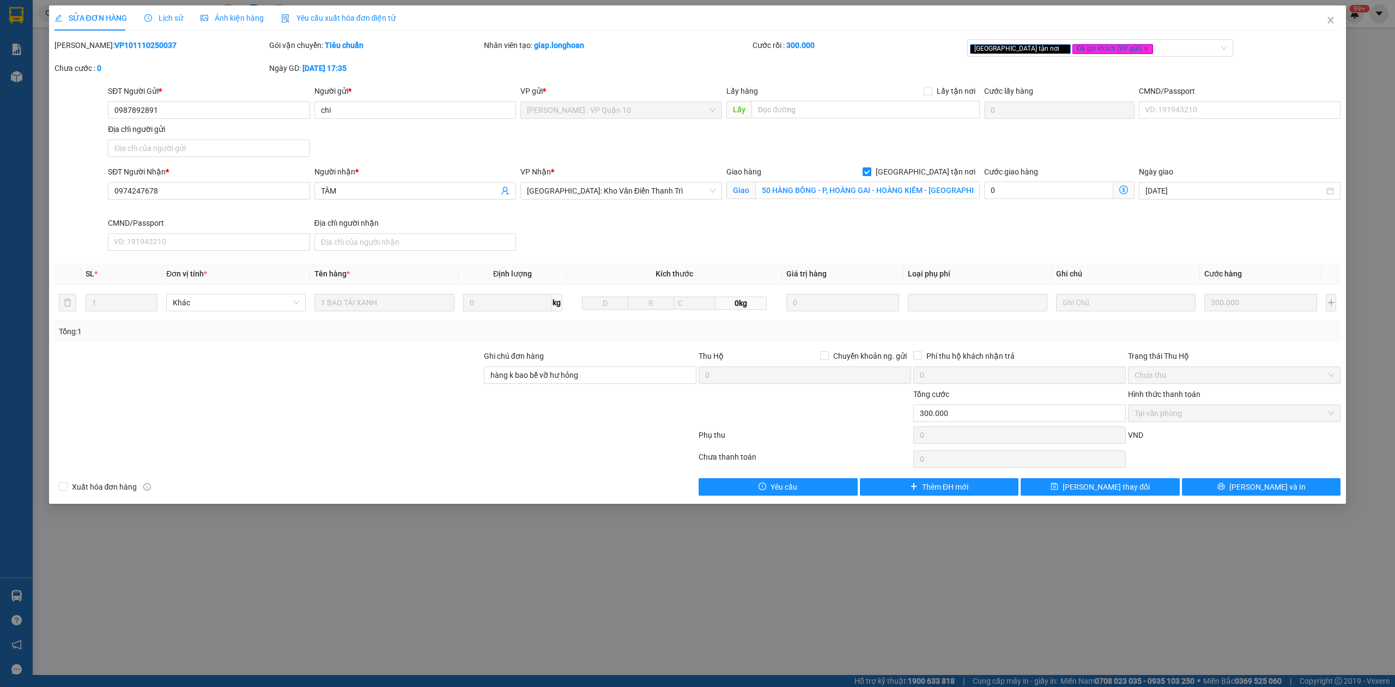
click at [170, 14] on span "Lịch sử" at bounding box center [163, 18] width 39 height 9
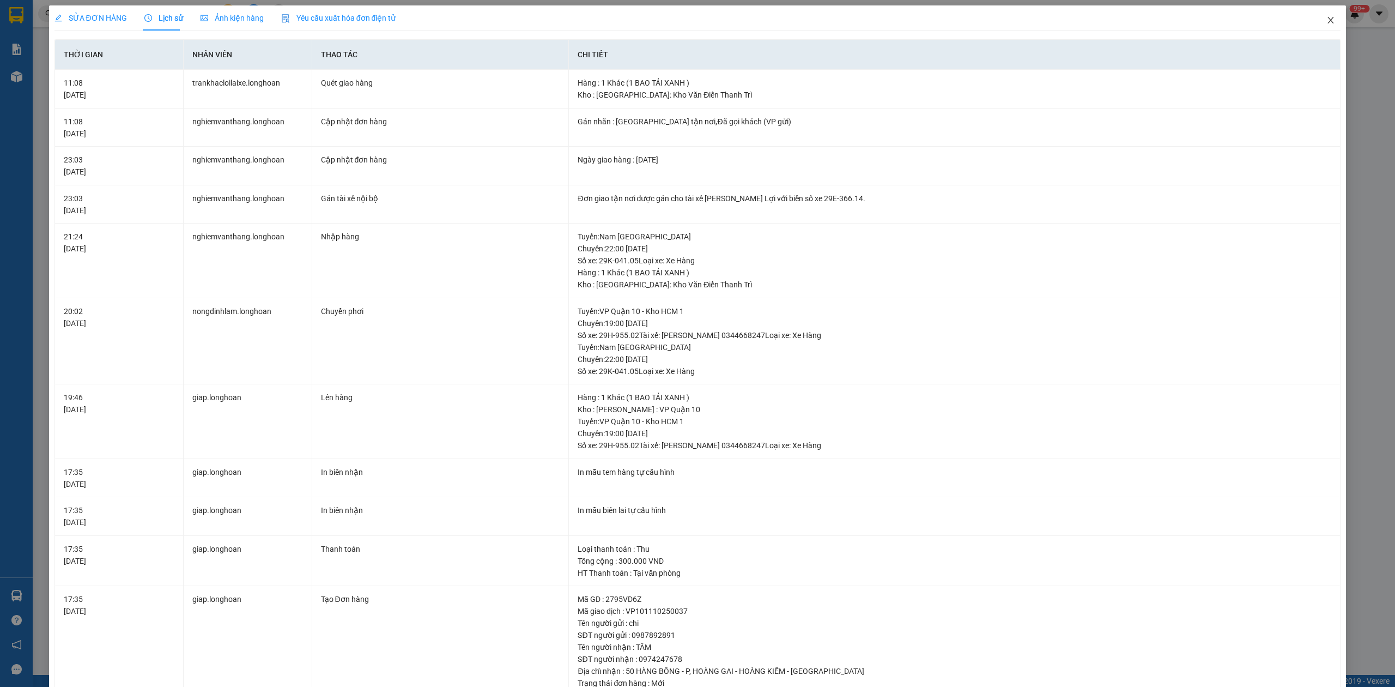
click at [1320, 11] on span "Close" at bounding box center [1330, 20] width 31 height 31
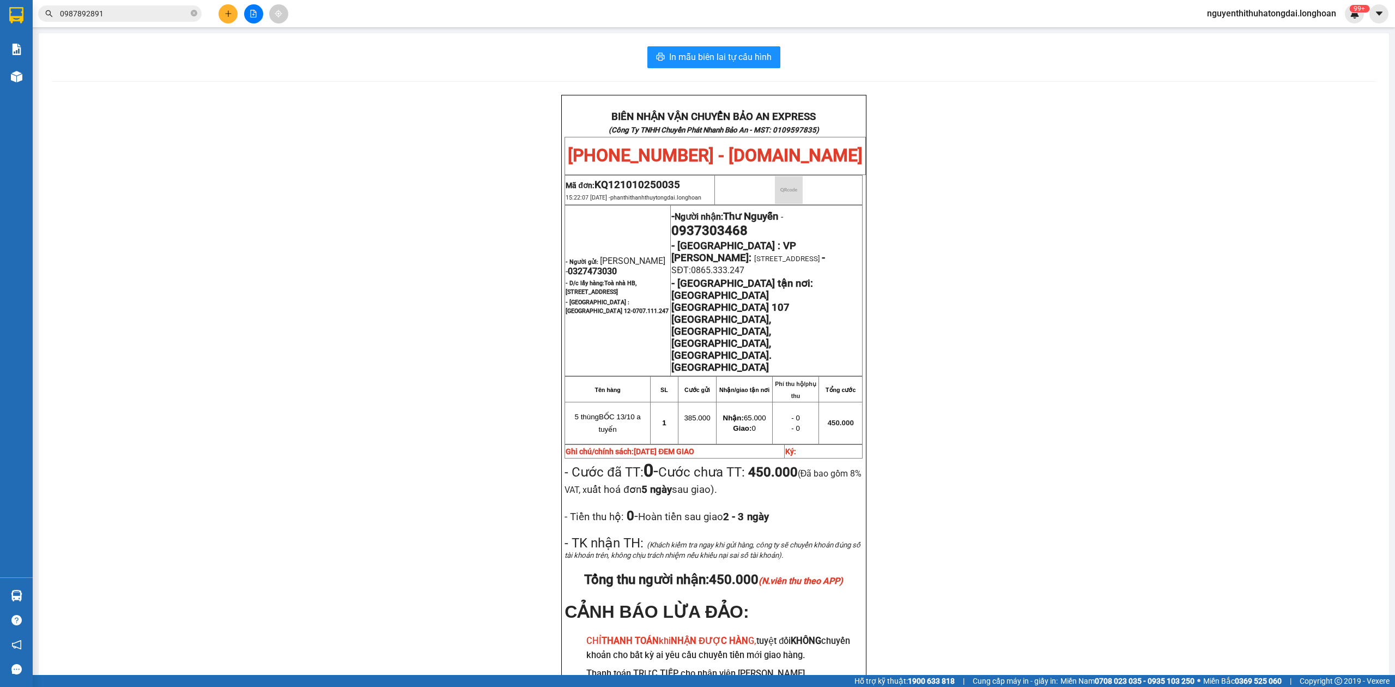
click at [114, 14] on input "0987892891" at bounding box center [124, 14] width 129 height 12
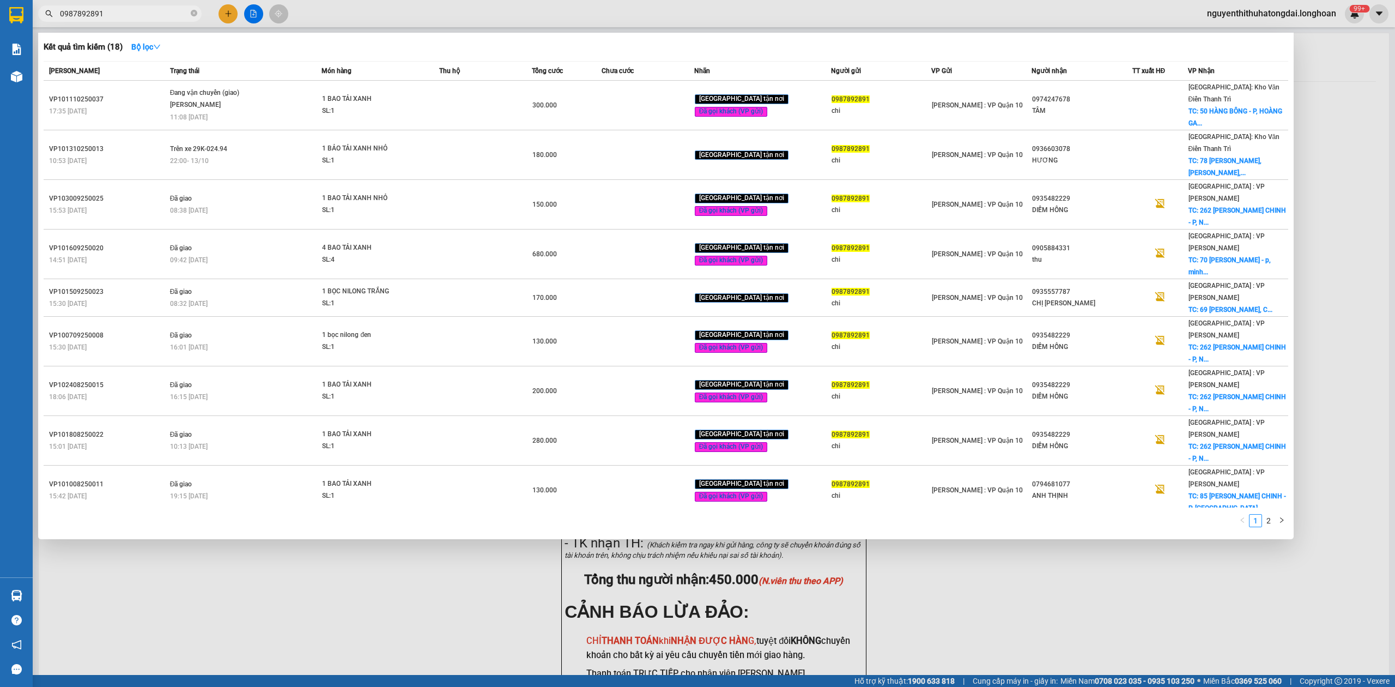
click at [113, 14] on input "0987892891" at bounding box center [124, 14] width 129 height 12
paste input "44653816"
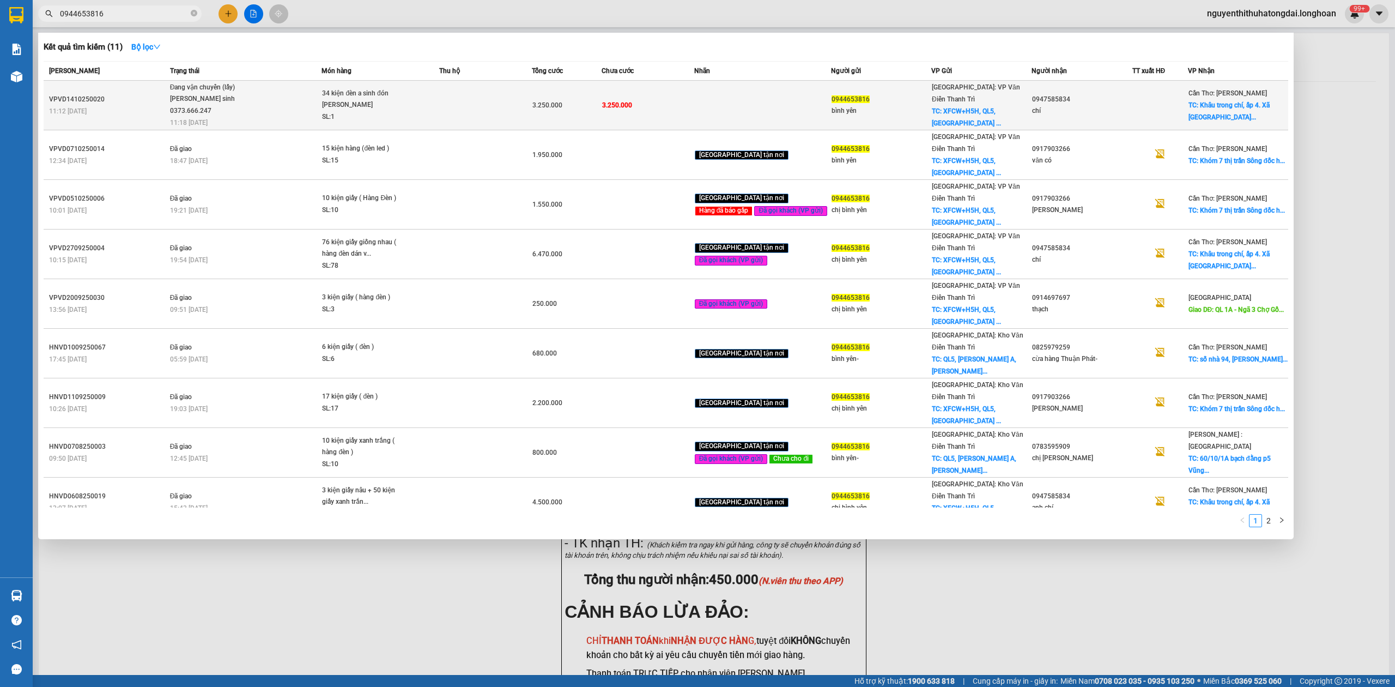
type input "0944653816"
click at [258, 109] on td "Đang vận chuyển (lấy) [PERSON_NAME] sinh 0373.666.247 11:18 [DATE]" at bounding box center [244, 106] width 155 height 50
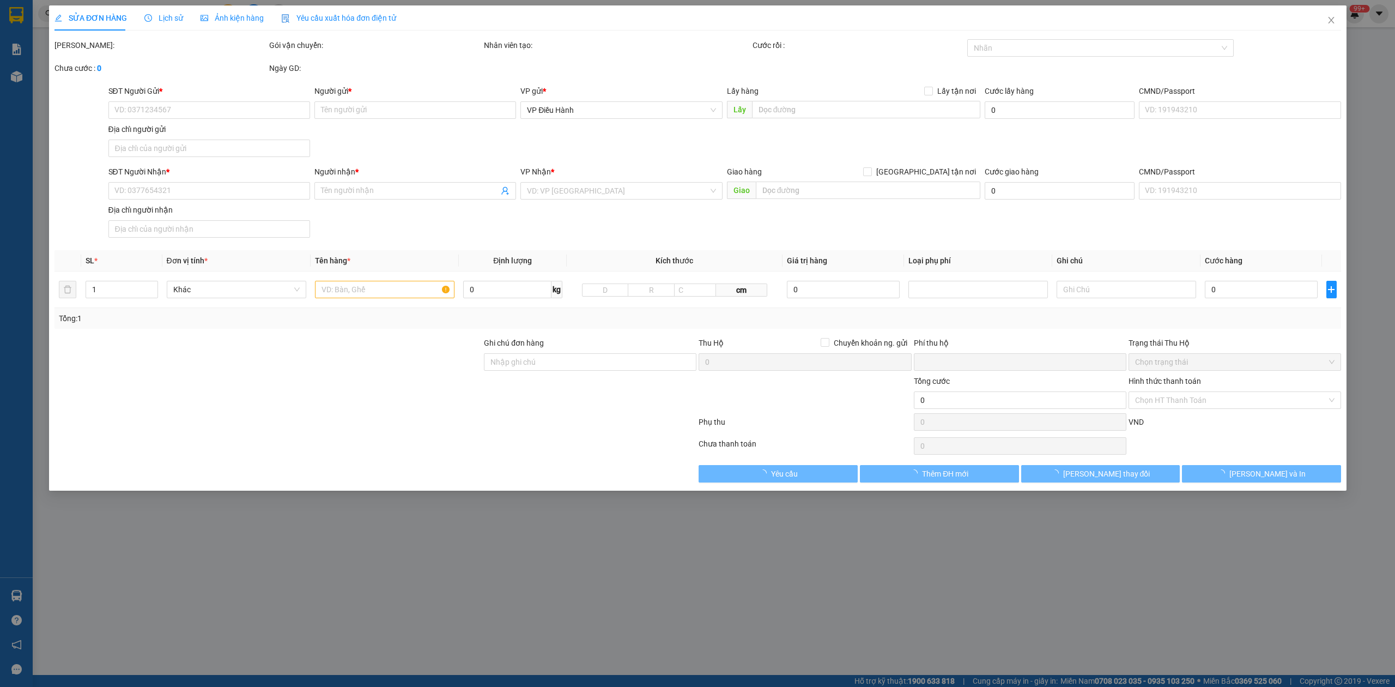
type input "0944653816"
type input "bình yên"
checkbox input "true"
type input "XFCW+H5H, QL5, [GEOGRAPHIC_DATA] A, [PERSON_NAME], [GEOGRAPHIC_DATA], [GEOGRAPH…"
type input "0947585834"
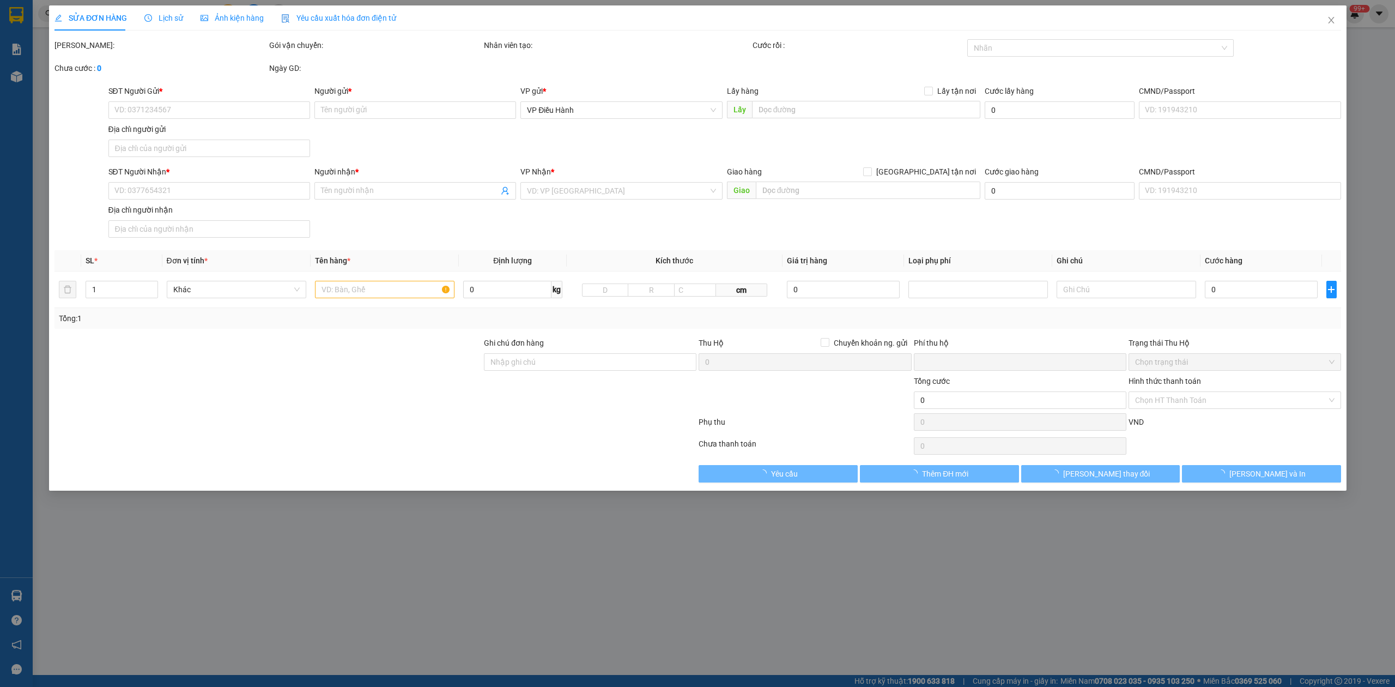
type input "chí"
checkbox input "true"
type input "Khâu trong chí, ấp 4. Xã [GEOGRAPHIC_DATA],[GEOGRAPHIC_DATA] ,[GEOGRAPHIC_DATA]"
type input "0"
type input "3.250.000"
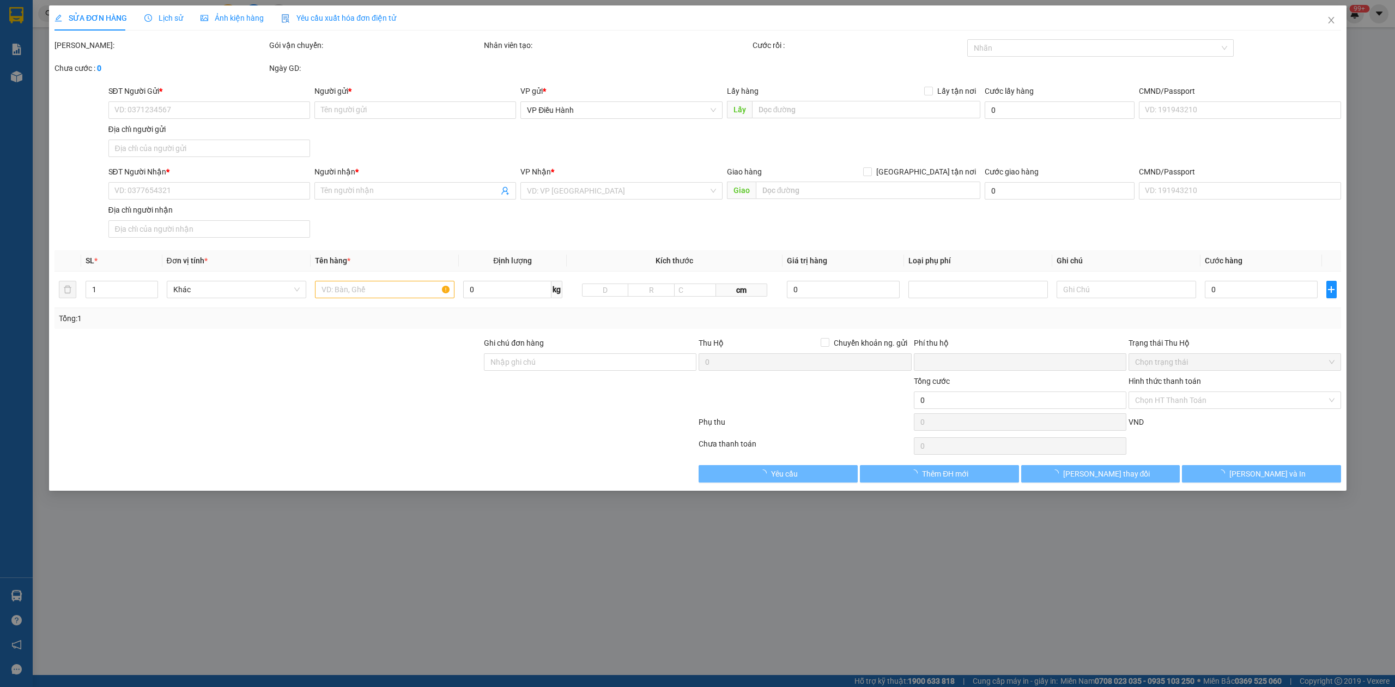
type input "3.250.000"
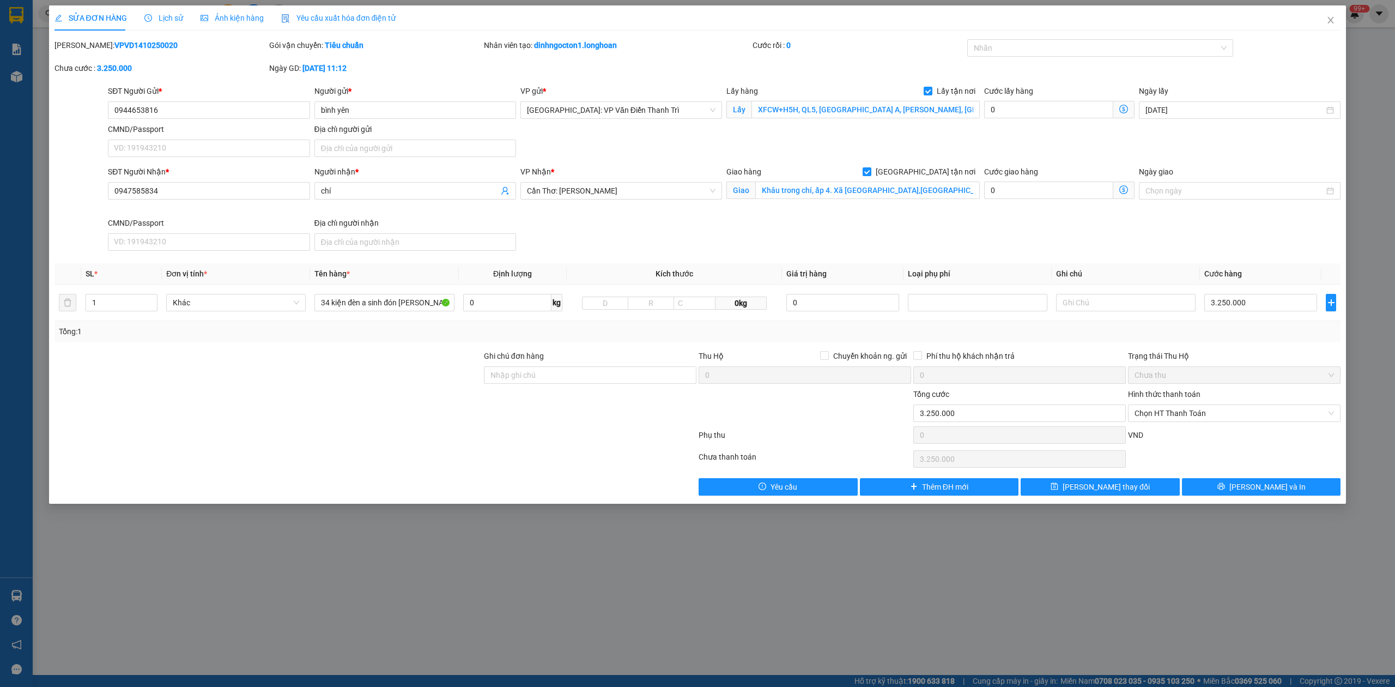
click at [161, 19] on span "Lịch sử" at bounding box center [163, 18] width 39 height 9
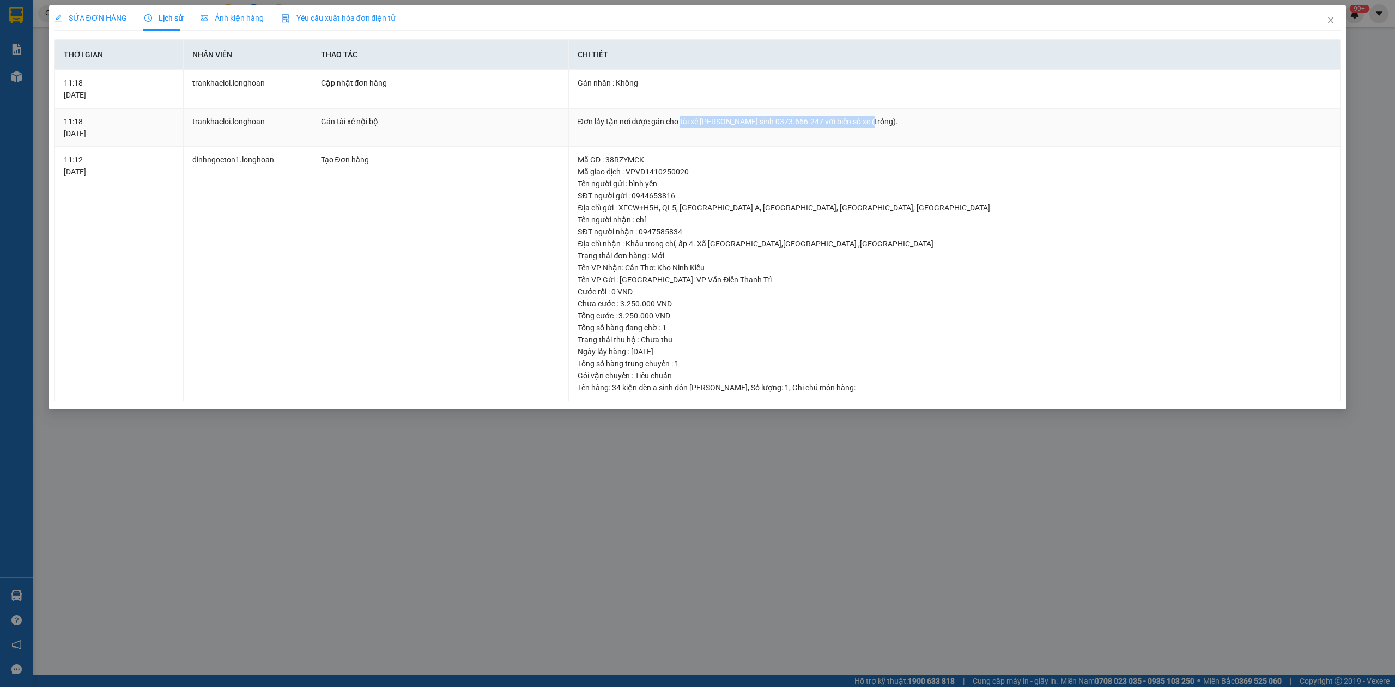
drag, startPoint x: 681, startPoint y: 123, endPoint x: 894, endPoint y: 118, distance: 213.6
click at [894, 118] on div "Đơn lấy tận nơi được gán cho tài xế [PERSON_NAME] sinh 0373.666.247 với biển số…" at bounding box center [955, 122] width 754 height 12
copy div "tài xế [PERSON_NAME] sinh 0373.666.247 với biển số xe (trống)."
click at [1320, 18] on span "Close" at bounding box center [1330, 20] width 31 height 31
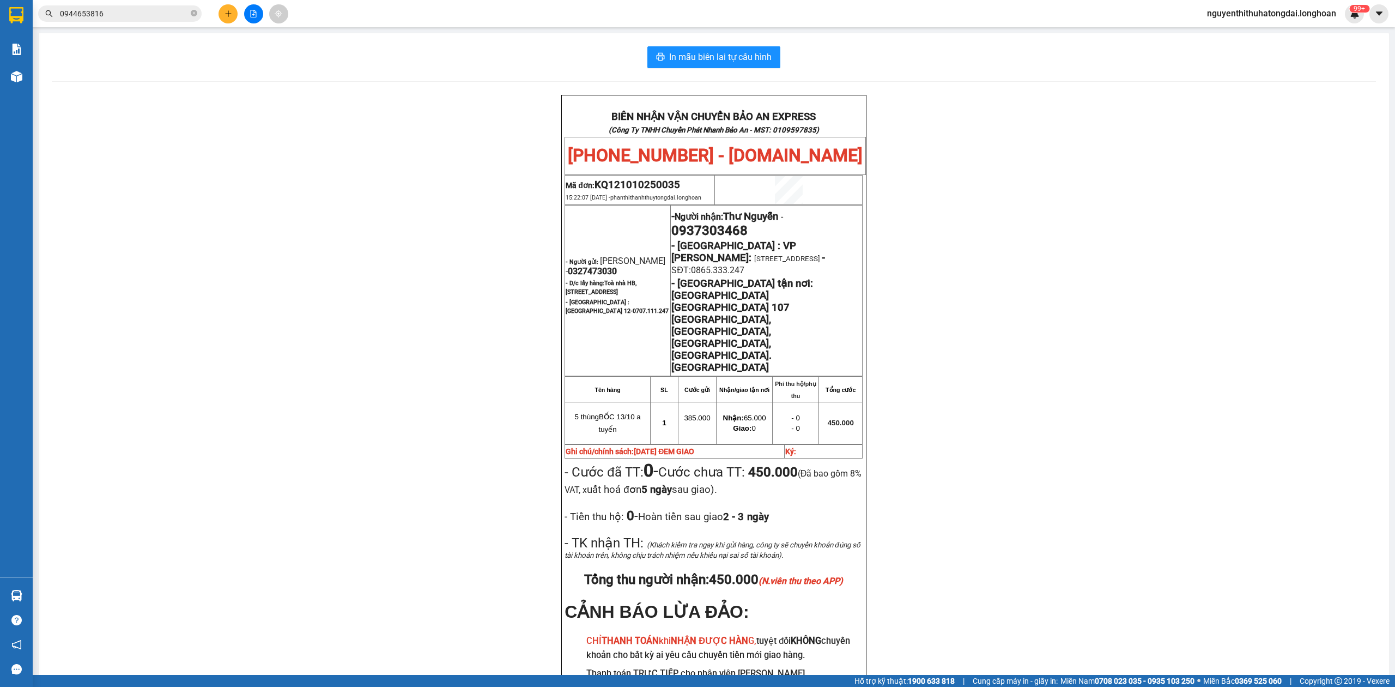
click at [140, 16] on input "0944653816" at bounding box center [124, 14] width 129 height 12
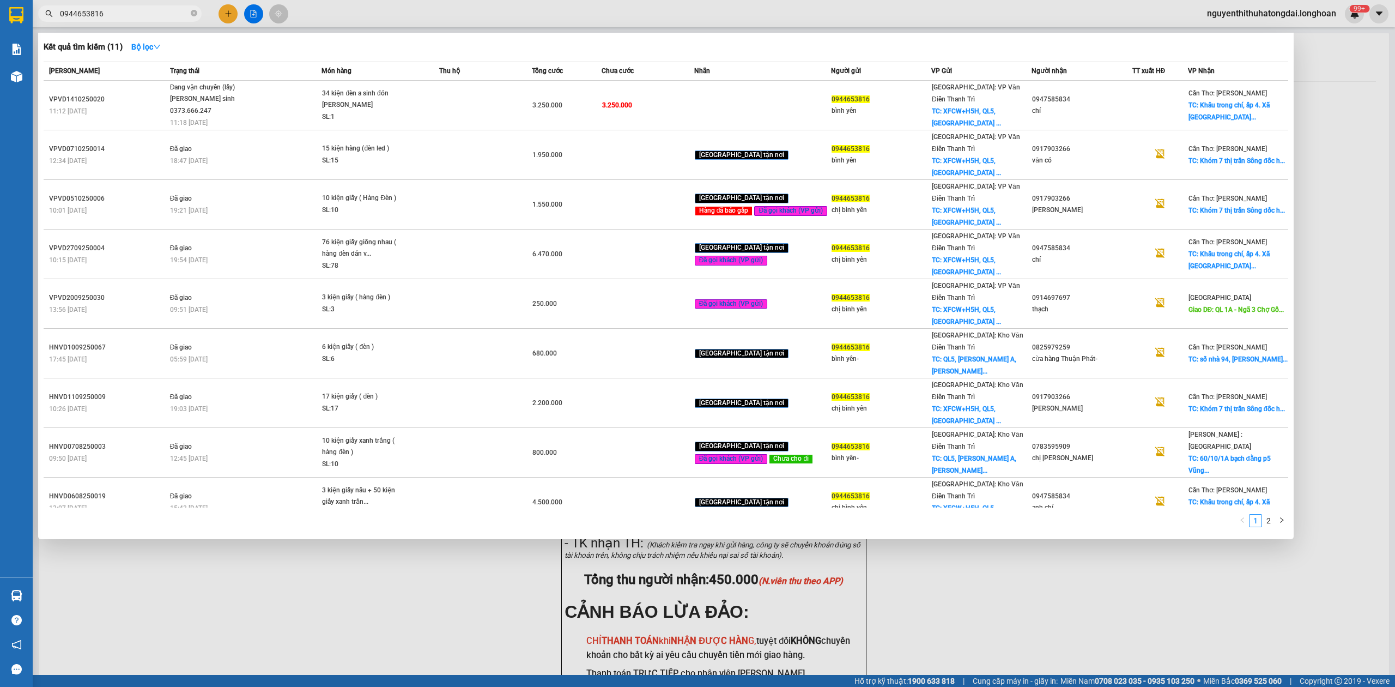
click at [140, 16] on input "0944653816" at bounding box center [124, 14] width 129 height 12
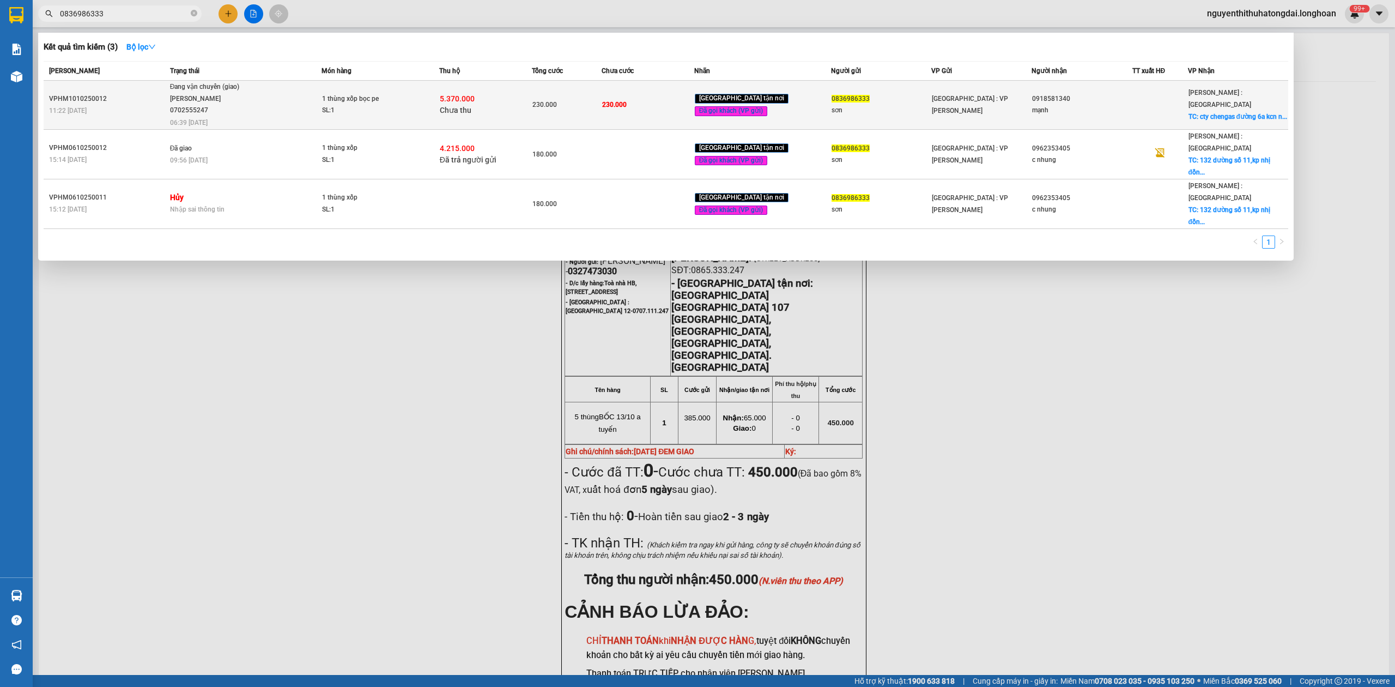
type input "0836986333"
click at [266, 92] on span "Đang vận chuyển (giao) [PERSON_NAME] 0702555247 06:39 [DATE]" at bounding box center [245, 103] width 151 height 45
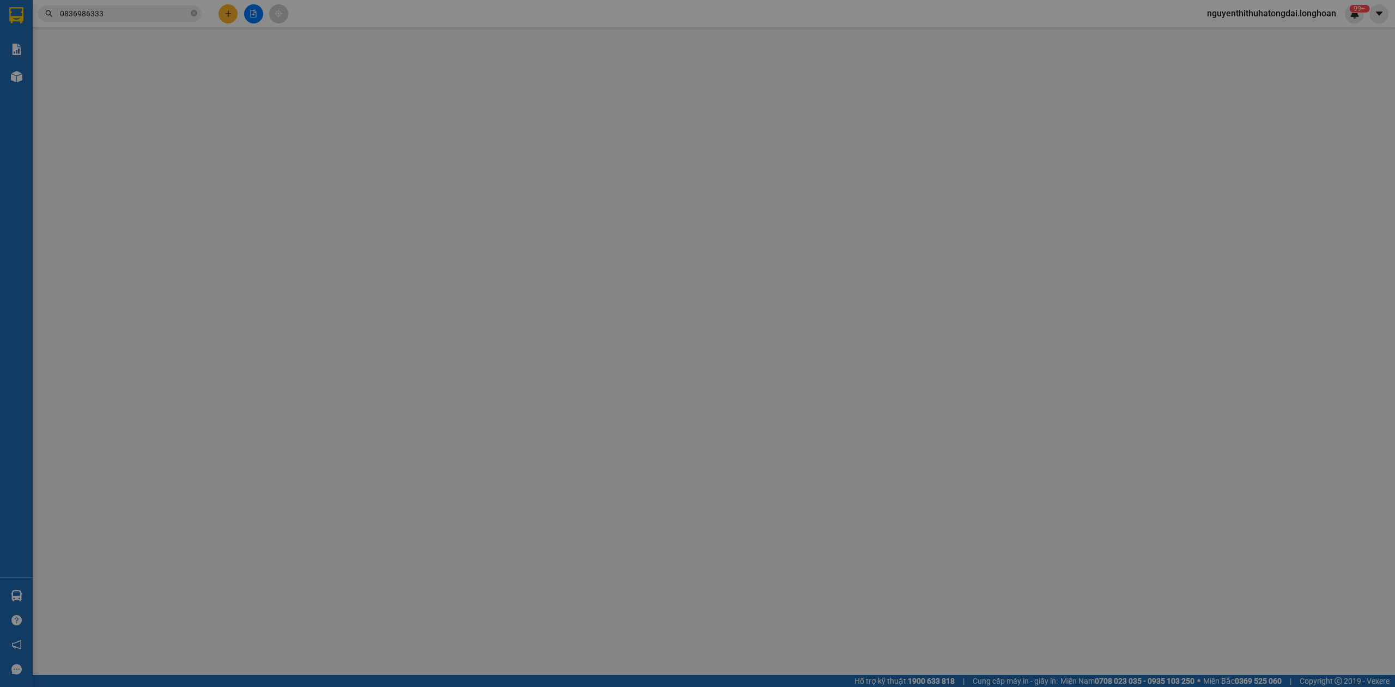
type input "0836986333"
type input "sơn"
type input "0918581340"
type input "mạnh"
checkbox input "true"
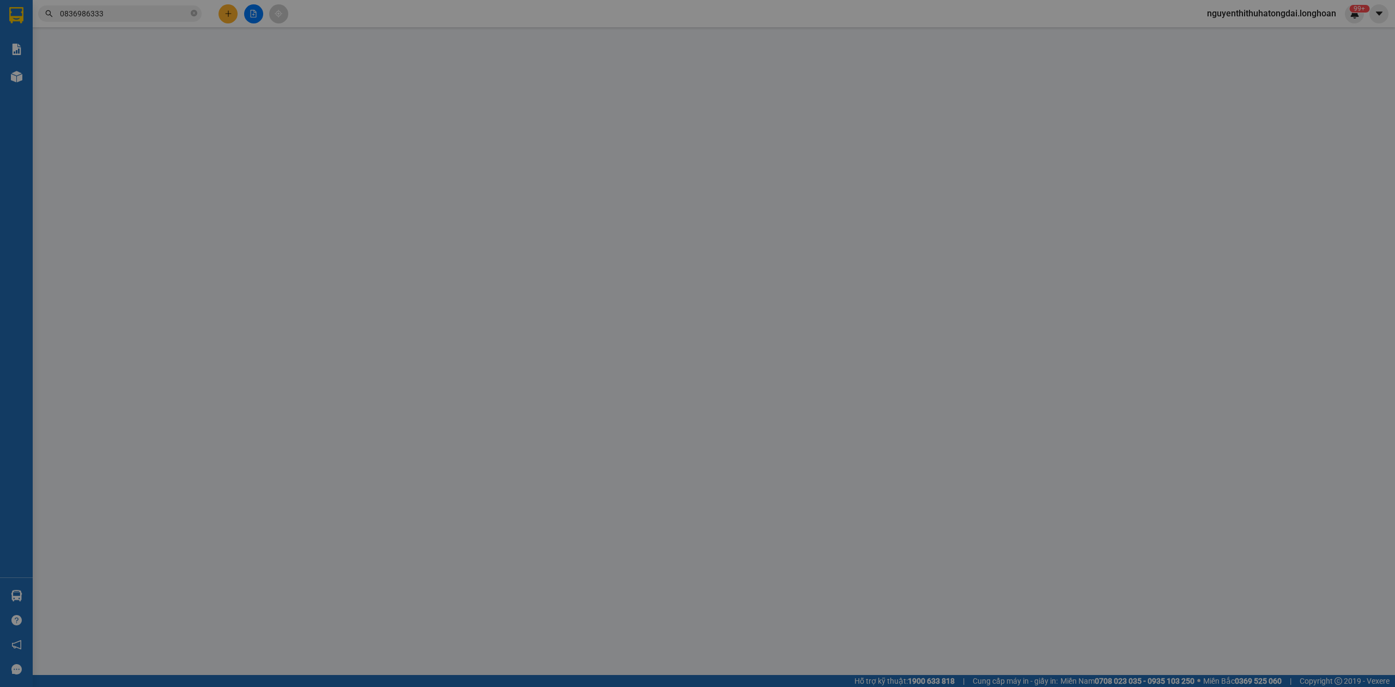
type input "cty chengas đường 6a kcn nhơn trạch,[GEOGRAPHIC_DATA],[GEOGRAPHIC_DATA]"
type input "nhận nguyên kiện,giao nguyên kiện,bể vỡ k đền"
type input "230.000"
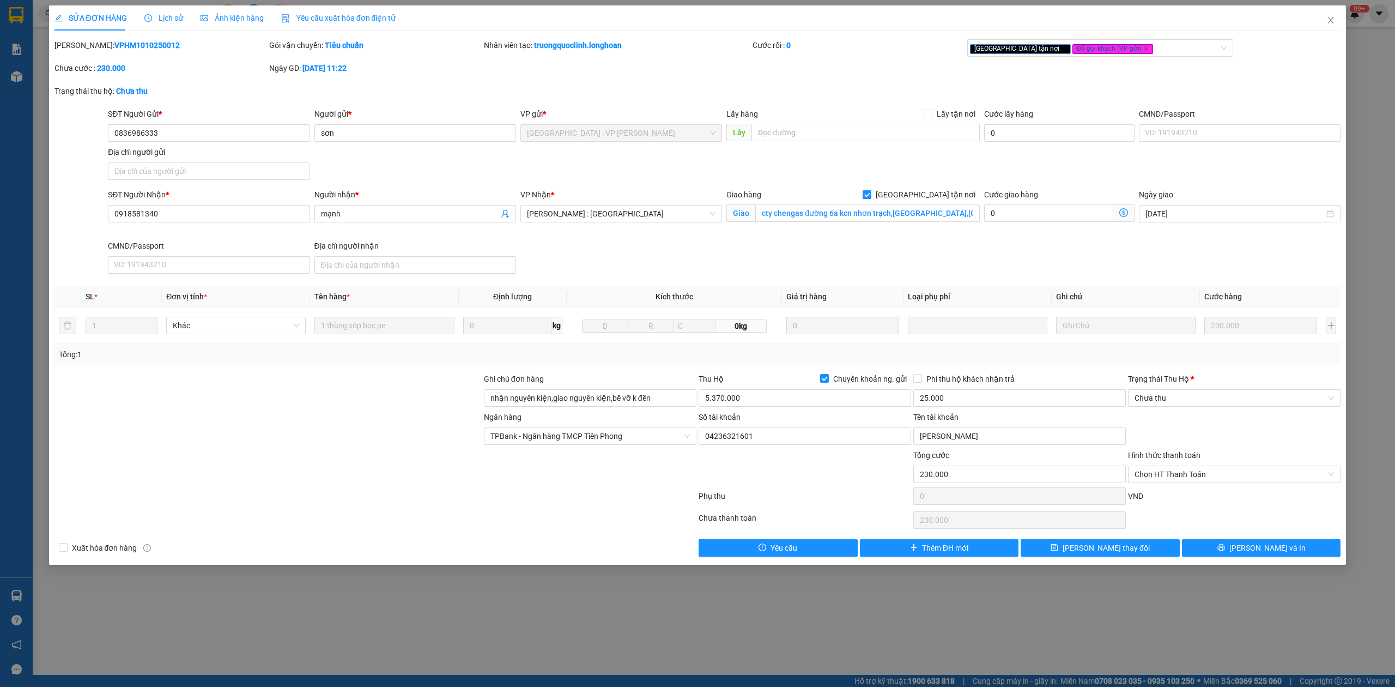
click at [177, 8] on div "Lịch sử" at bounding box center [163, 17] width 39 height 25
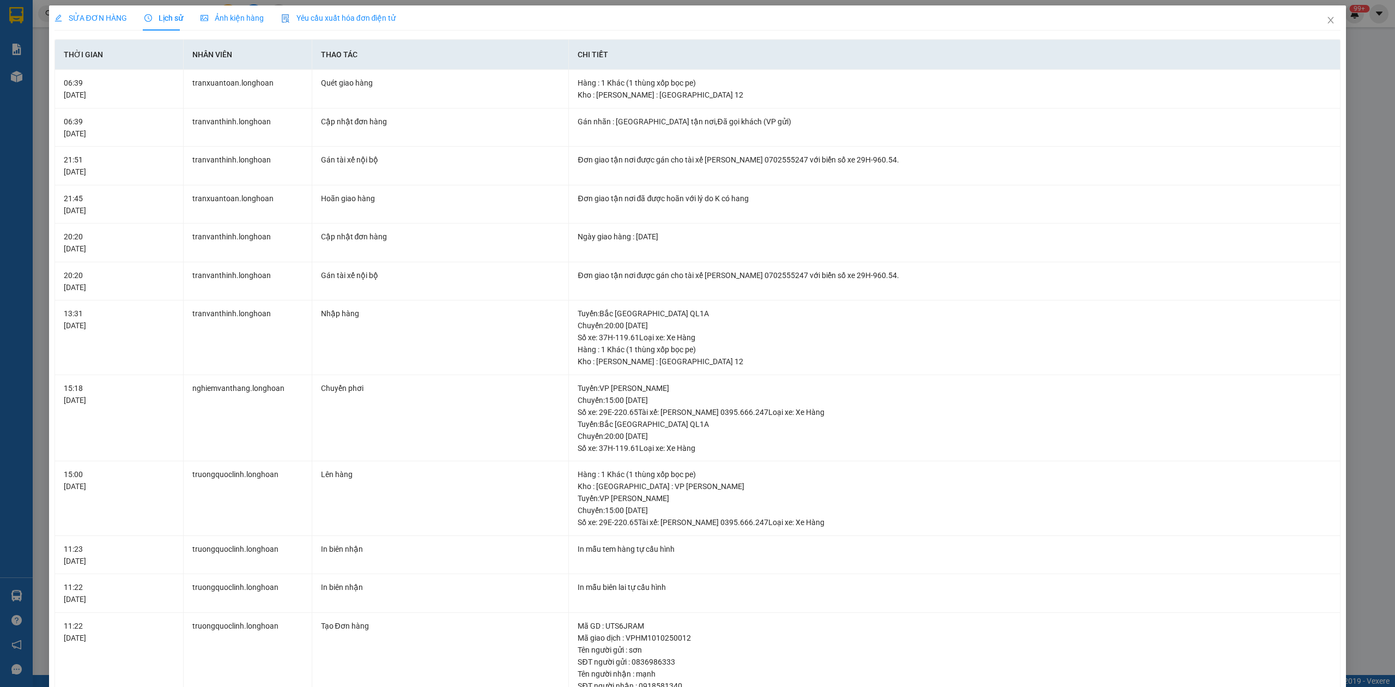
click at [90, 22] on span "SỬA ĐƠN HÀNG" at bounding box center [90, 18] width 72 height 9
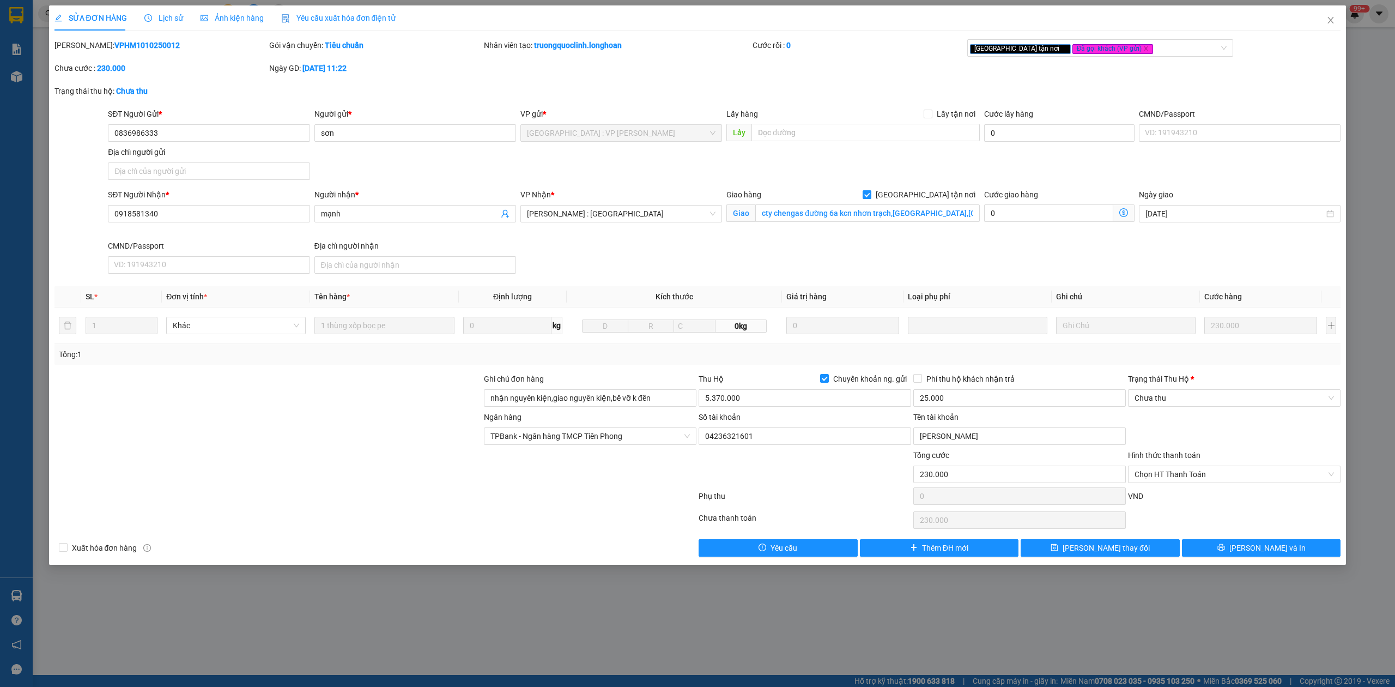
click at [160, 24] on div "Lịch sử" at bounding box center [163, 17] width 39 height 25
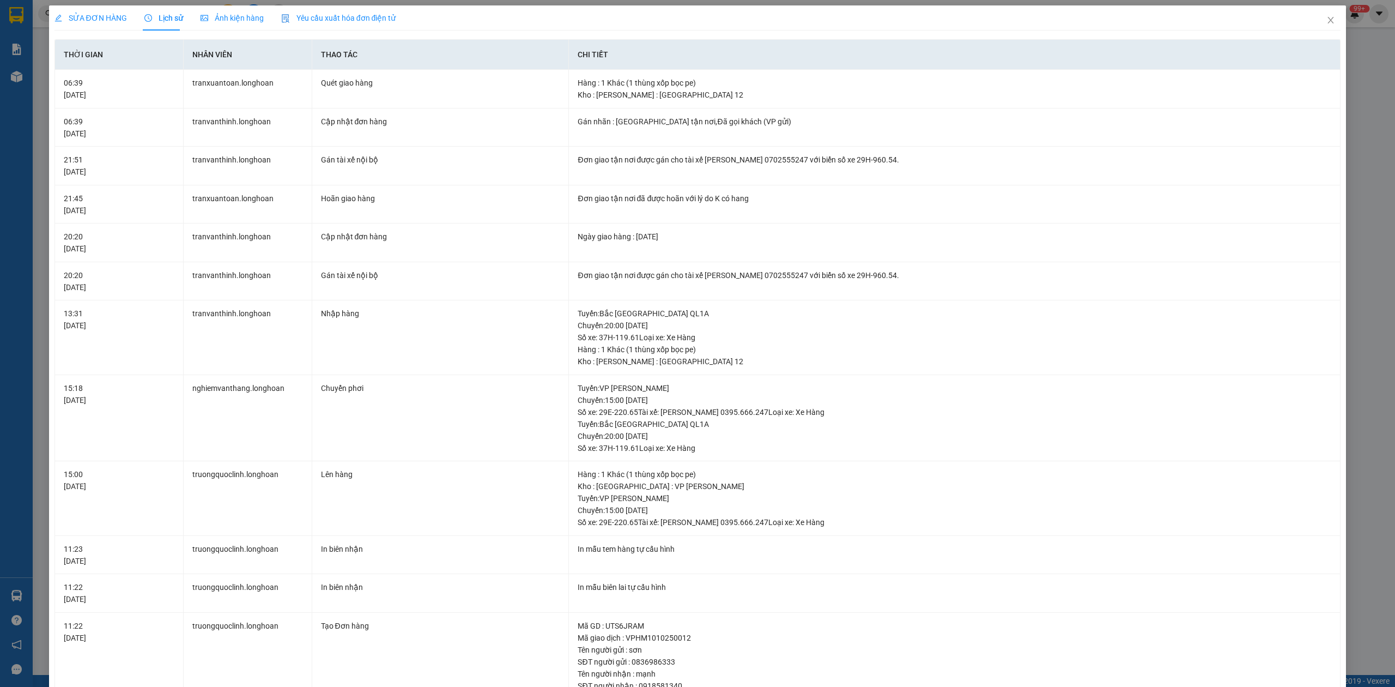
click at [108, 10] on div "SỬA ĐƠN HÀNG" at bounding box center [90, 17] width 72 height 25
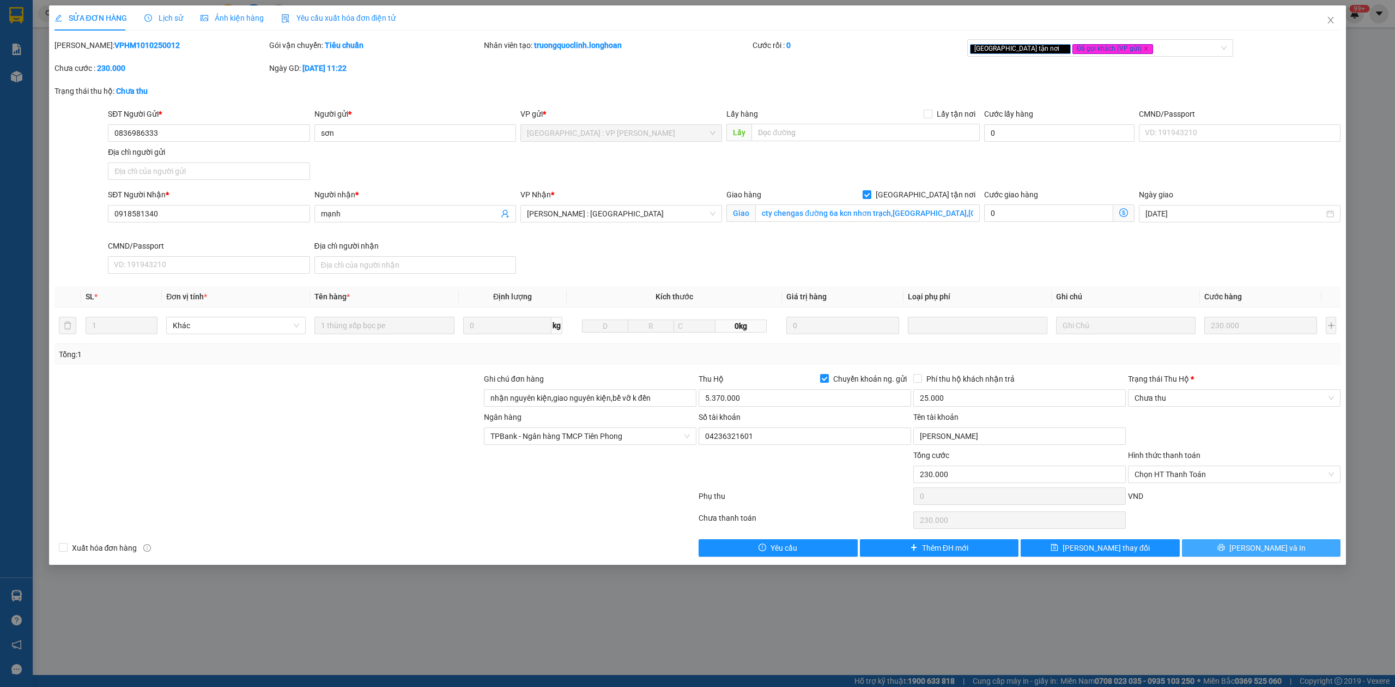
click at [1212, 556] on button "[PERSON_NAME] và In" at bounding box center [1261, 547] width 159 height 17
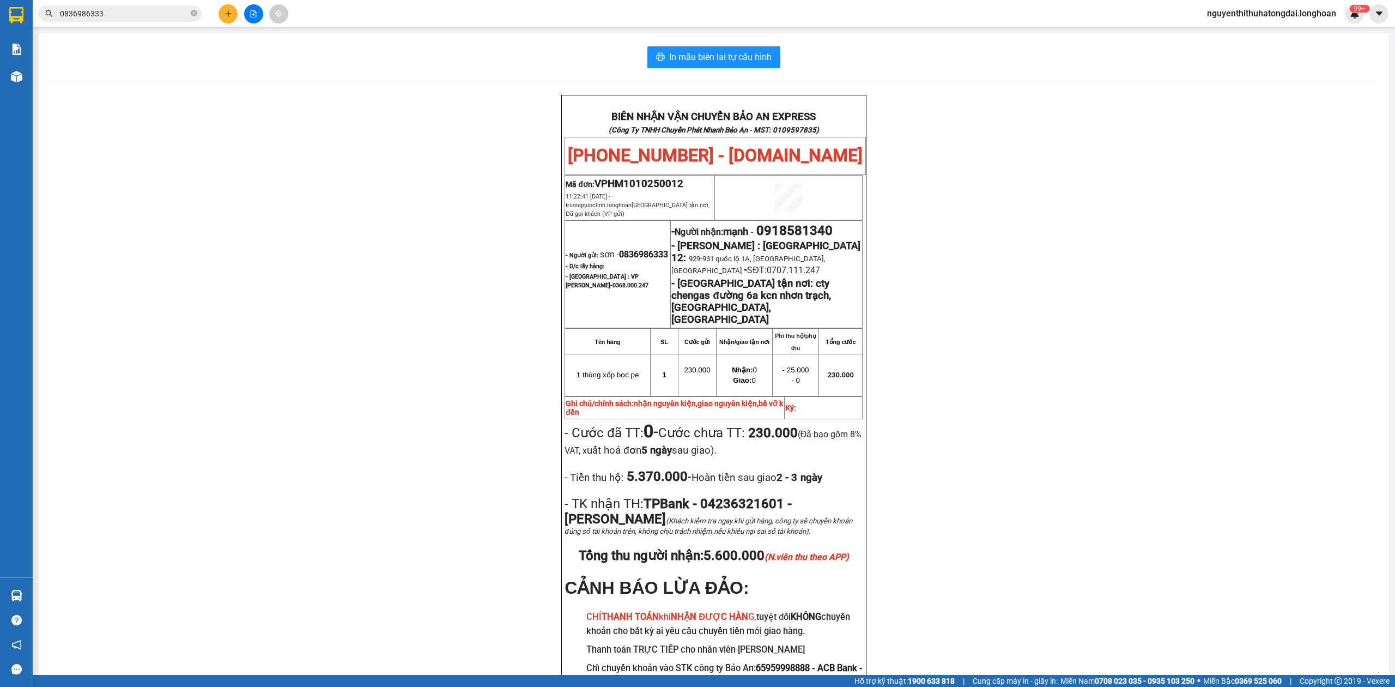
click at [156, 13] on input "0836986333" at bounding box center [124, 14] width 129 height 12
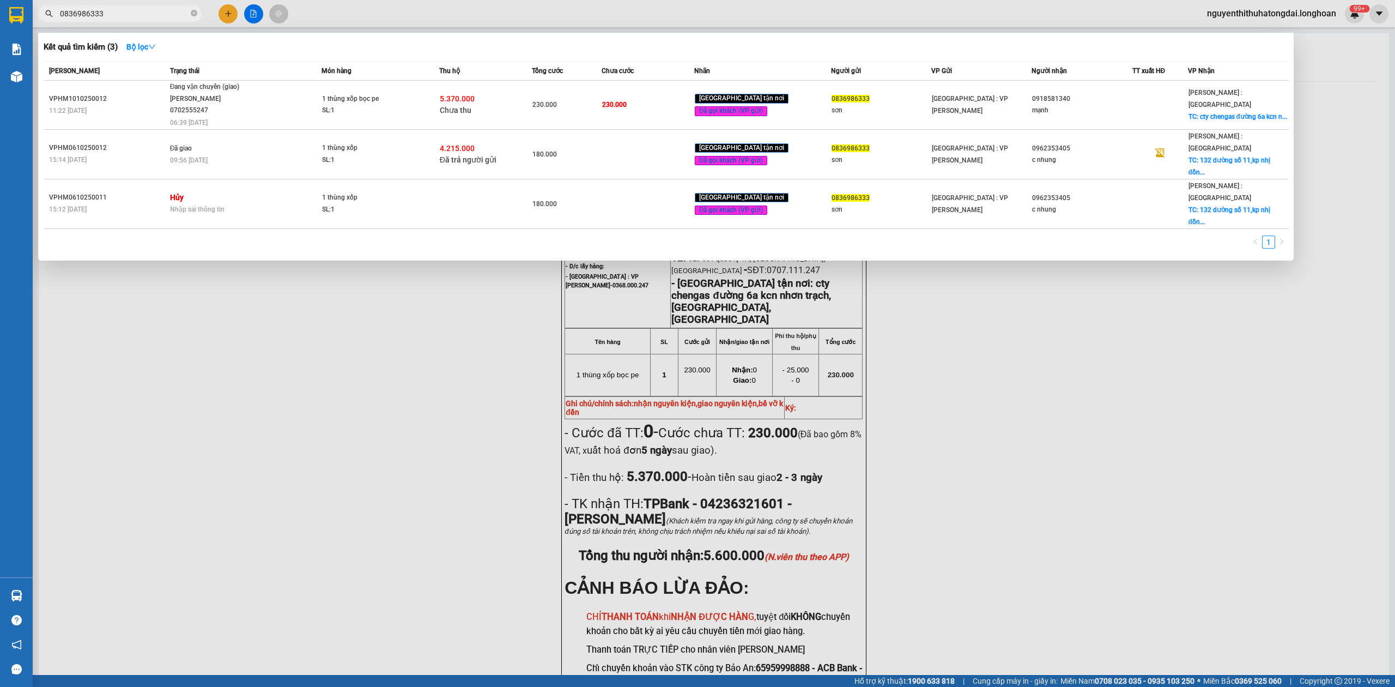
click at [156, 13] on input "0836986333" at bounding box center [124, 14] width 129 height 12
paste input "988081111"
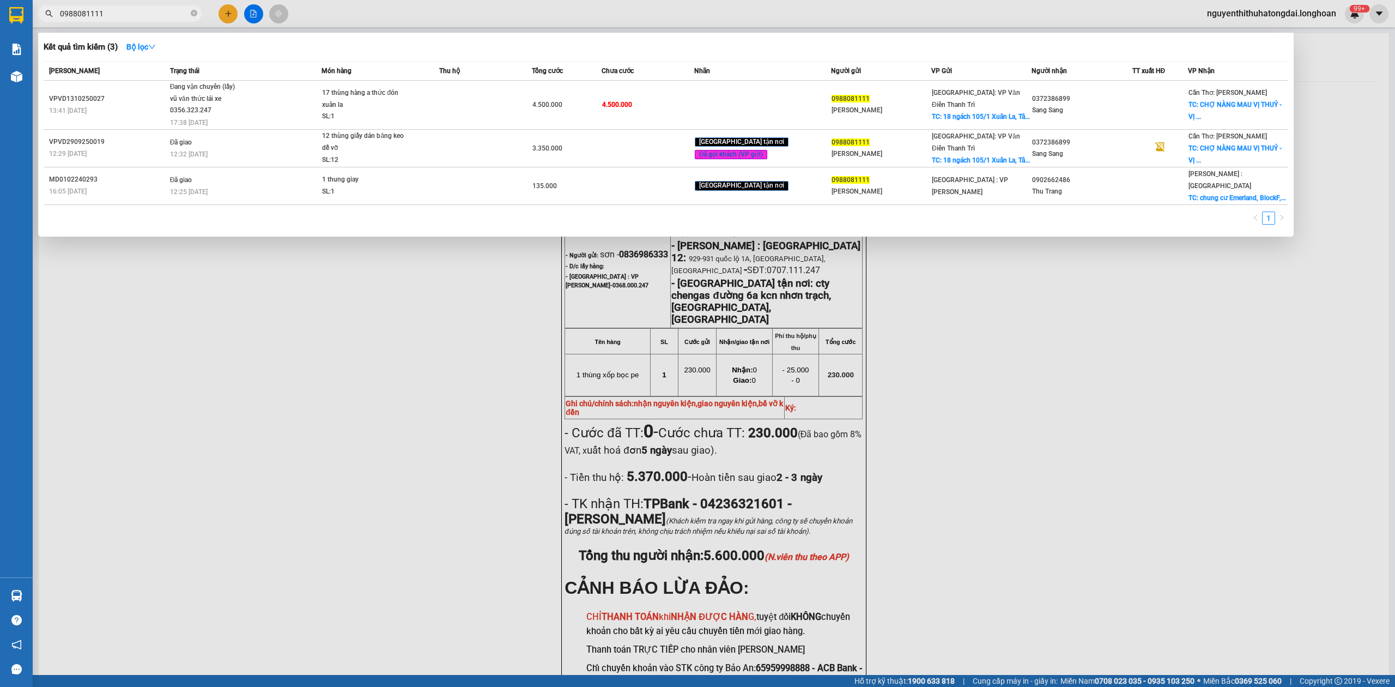
click at [116, 11] on input "0988081111" at bounding box center [124, 14] width 129 height 12
paste input "65587218"
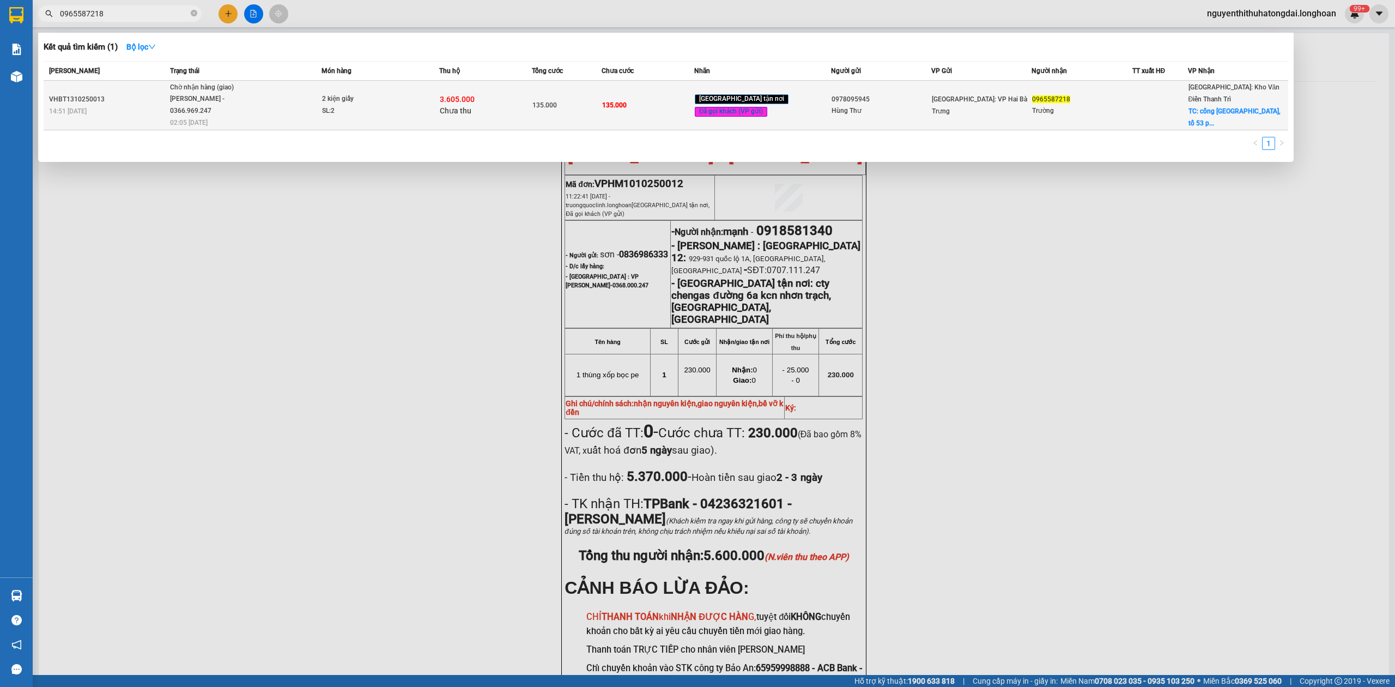
type input "0965587218"
click at [243, 86] on div "Chờ nhận hàng (giao)" at bounding box center [211, 88] width 82 height 12
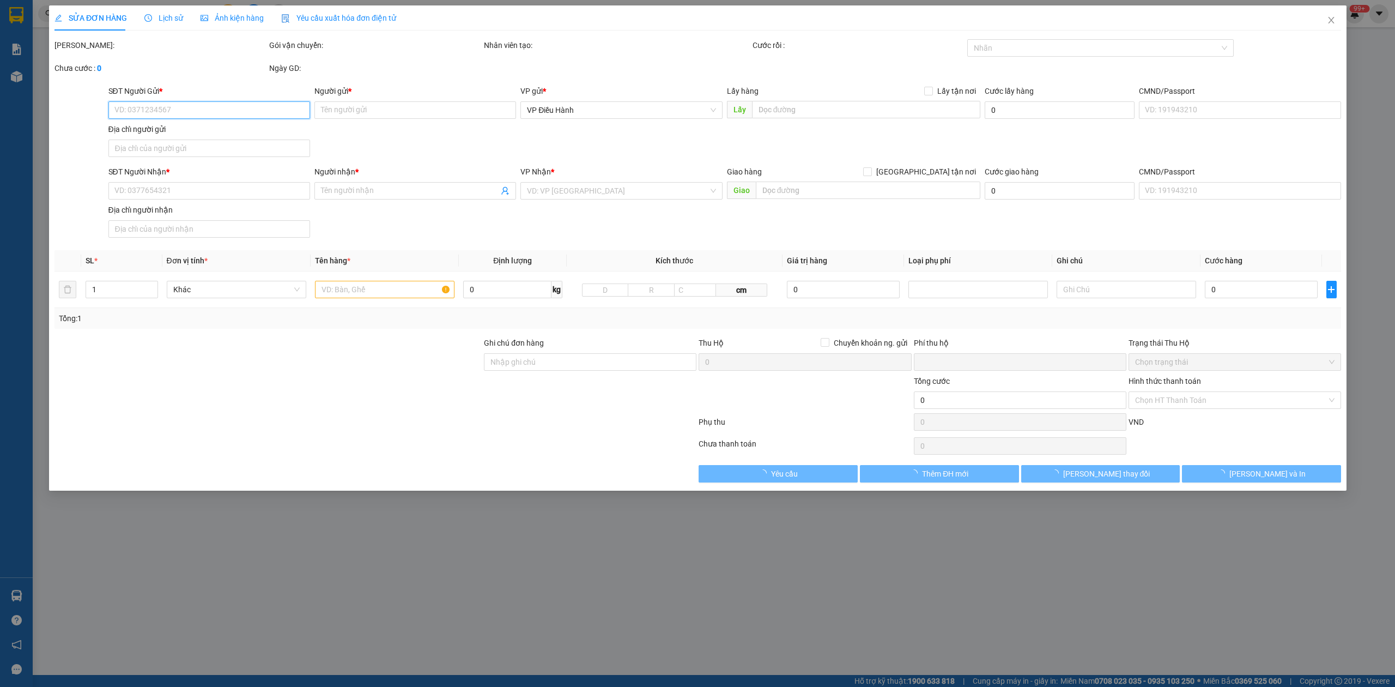
type input "0978095945"
type input "Hùng Thư"
type input "0965587218"
type input "Trường"
checkbox input "true"
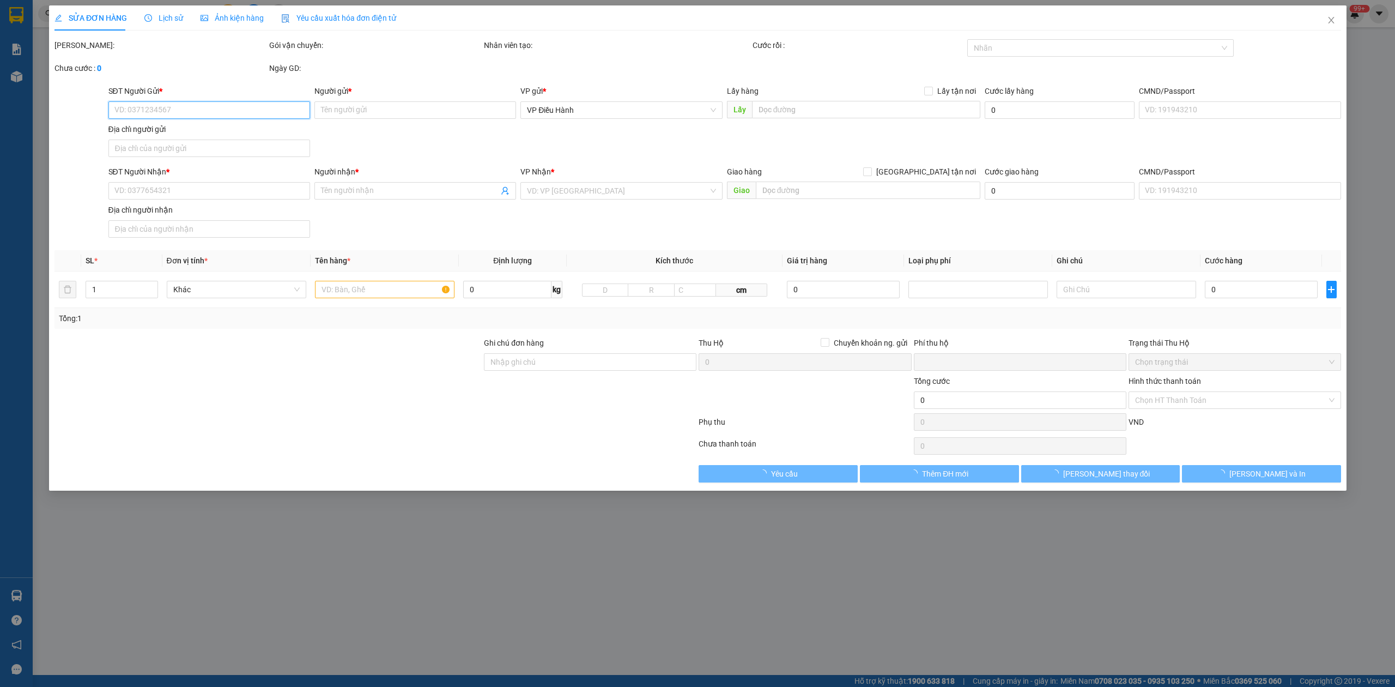
type input "cổng [GEOGRAPHIC_DATA], tổ 53 [GEOGRAPHIC_DATA], [GEOGRAPHIC_DATA]"
type input "135.000"
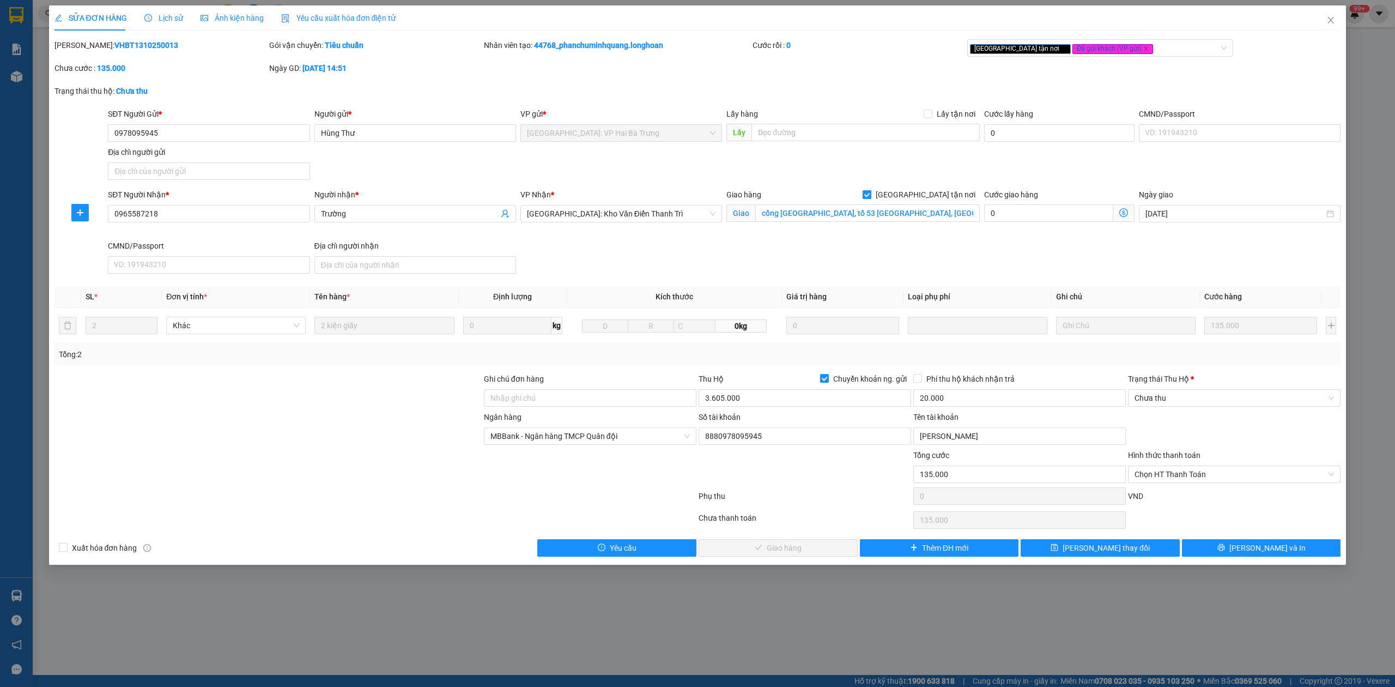
click at [151, 14] on span "Lịch sử" at bounding box center [163, 18] width 39 height 9
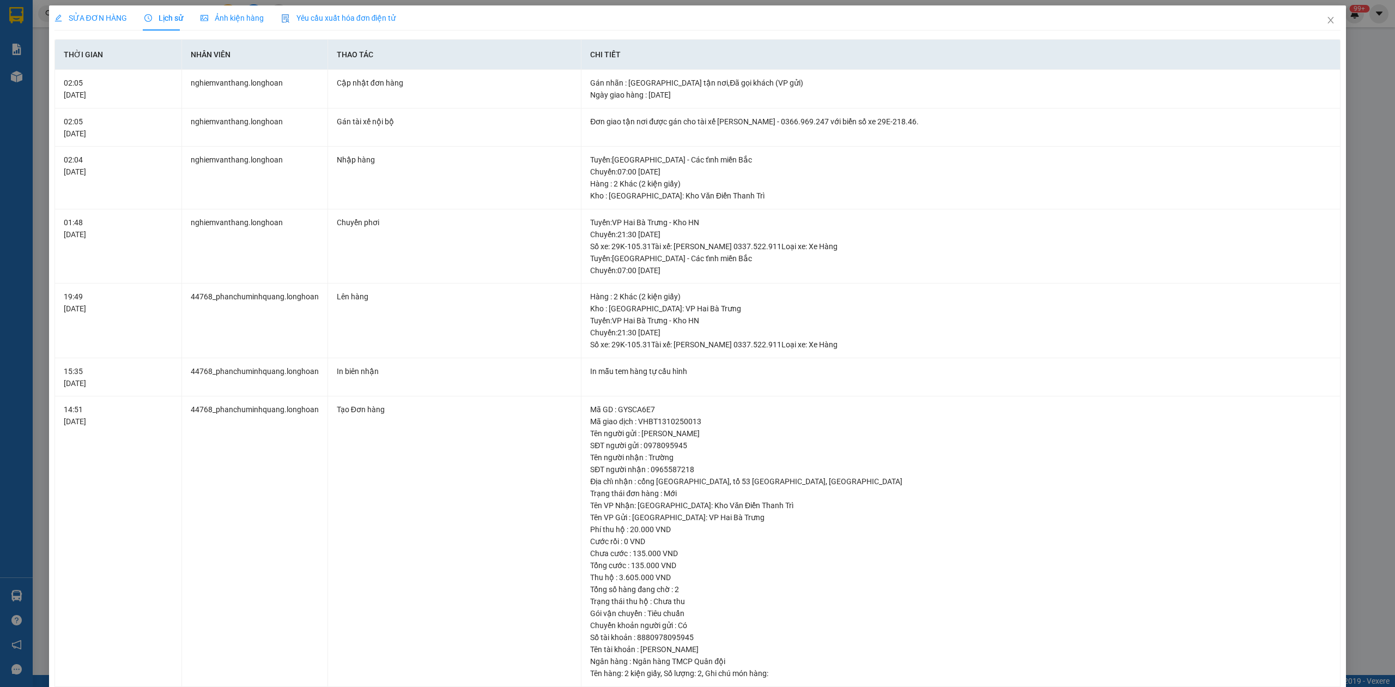
click at [99, 8] on div "SỬA ĐƠN HÀNG" at bounding box center [90, 17] width 72 height 25
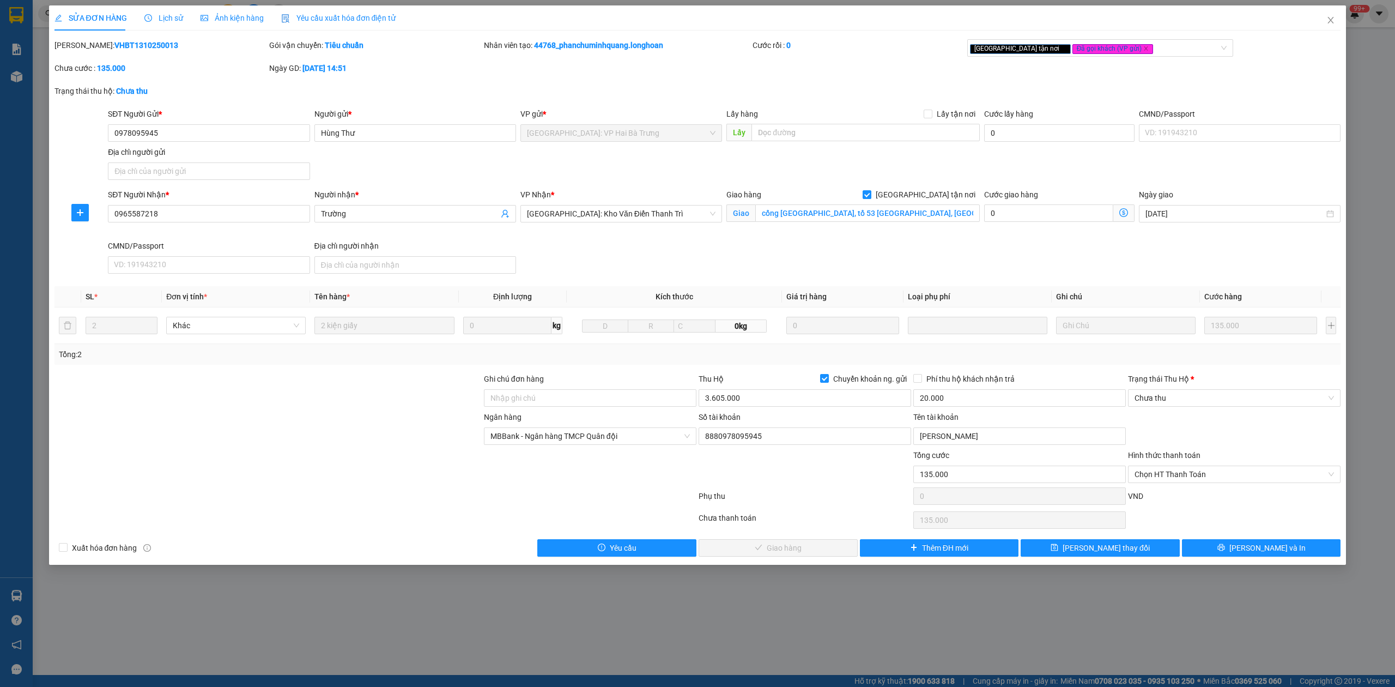
click at [144, 14] on span "Lịch sử" at bounding box center [163, 18] width 39 height 9
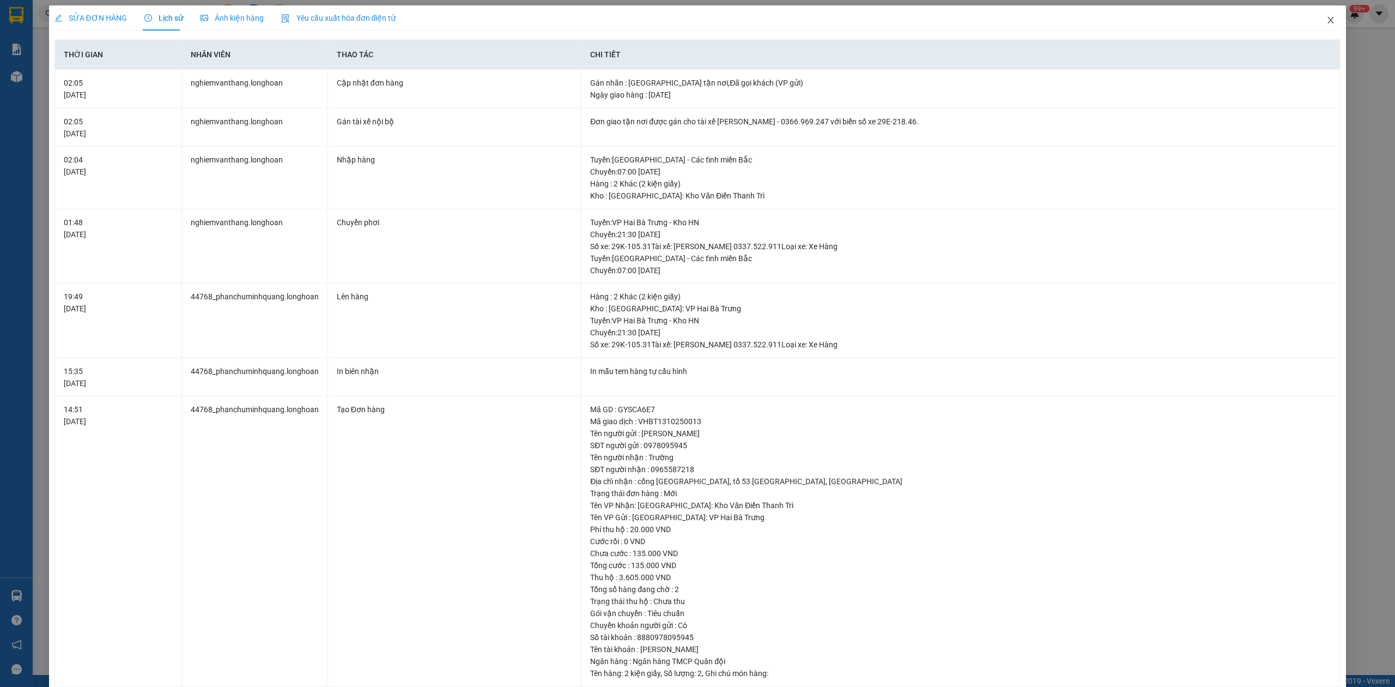
click at [1328, 16] on span "Close" at bounding box center [1330, 20] width 31 height 31
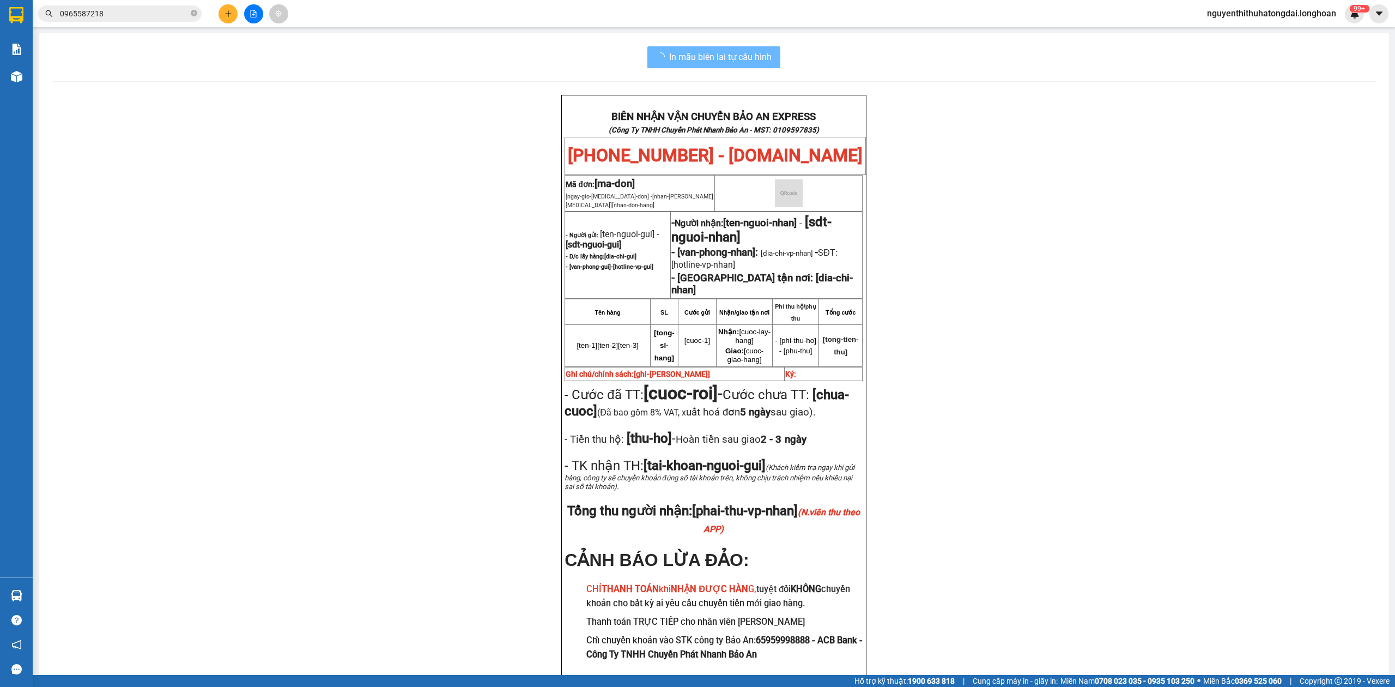
click at [102, 14] on input "0965587218" at bounding box center [124, 14] width 129 height 12
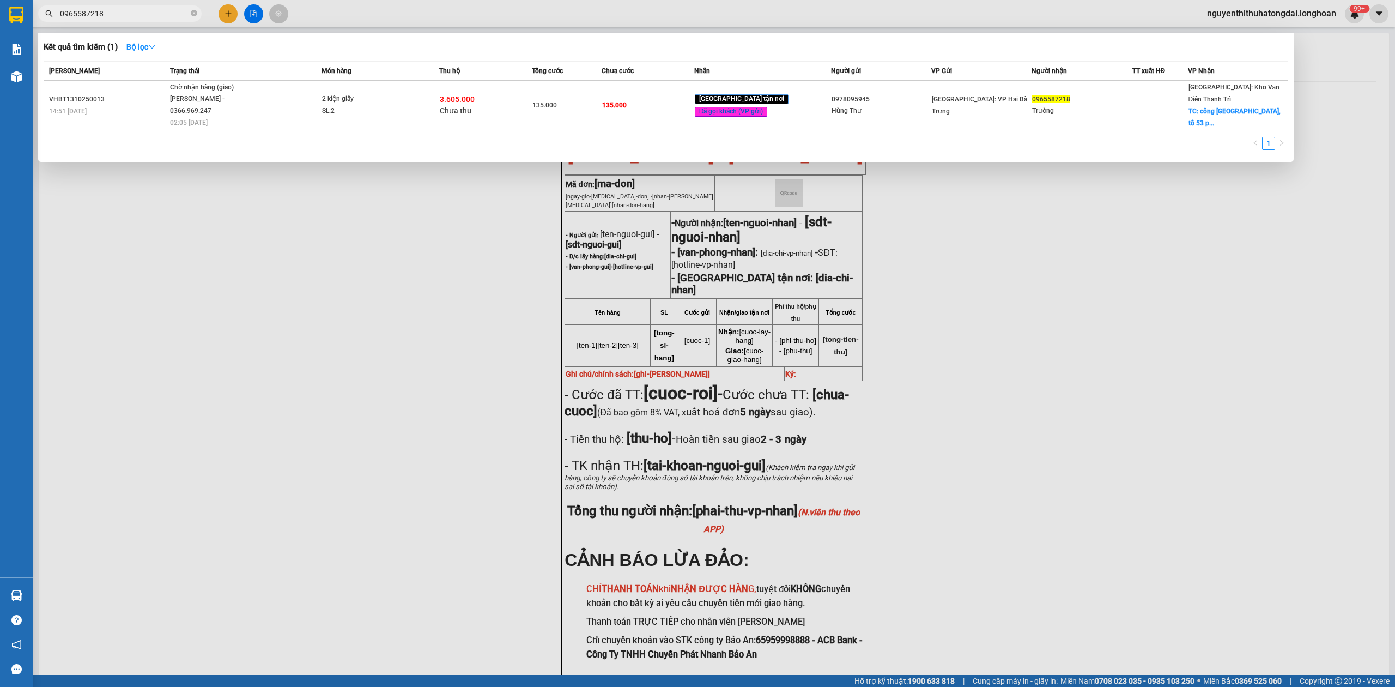
click at [102, 14] on input "0965587218" at bounding box center [124, 14] width 129 height 12
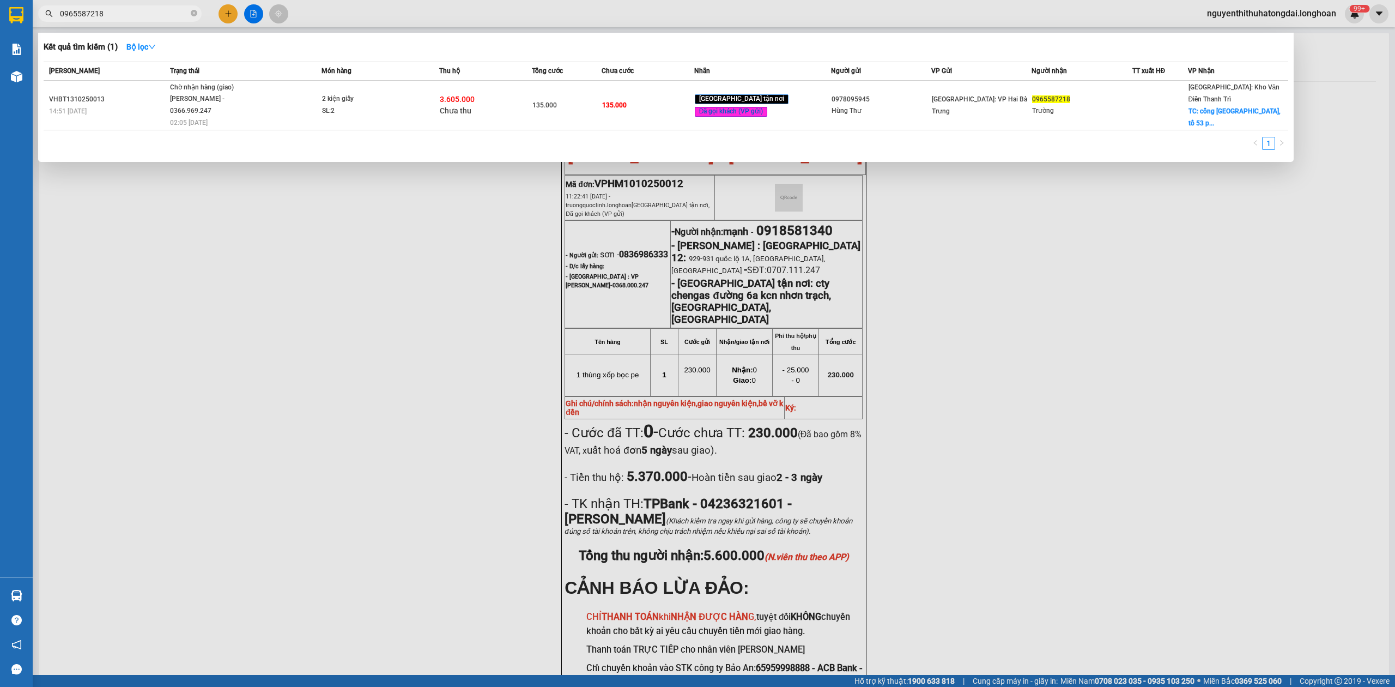
paste input "9282642"
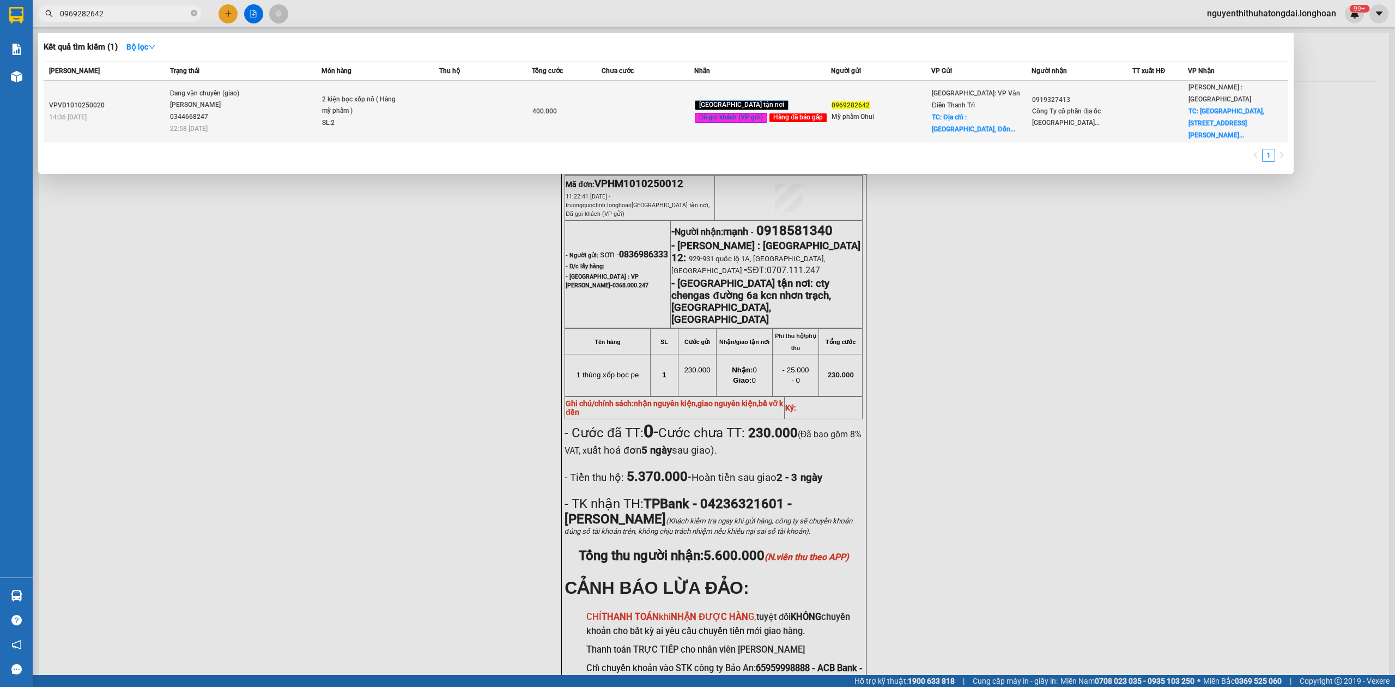
type input "0969282642"
click at [292, 90] on span "Đang vận chuyển (giao) [GEOGRAPHIC_DATA] 0344668247 22:58 [DATE]" at bounding box center [245, 110] width 151 height 45
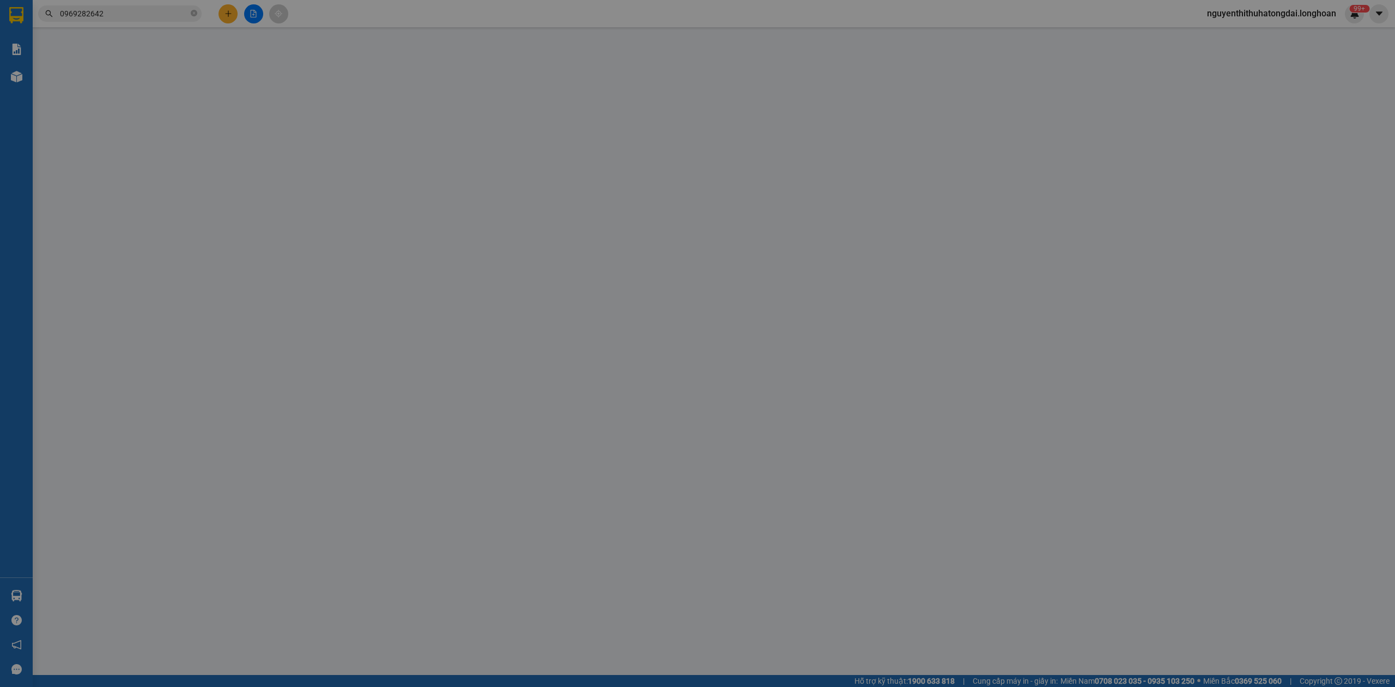
type input "0969282642"
type input "Mỹ phẩm Ohui"
checkbox input "true"
type input "Địa chỉ : [GEOGRAPHIC_DATA], [GEOGRAPHIC_DATA]"
type input "65.000"
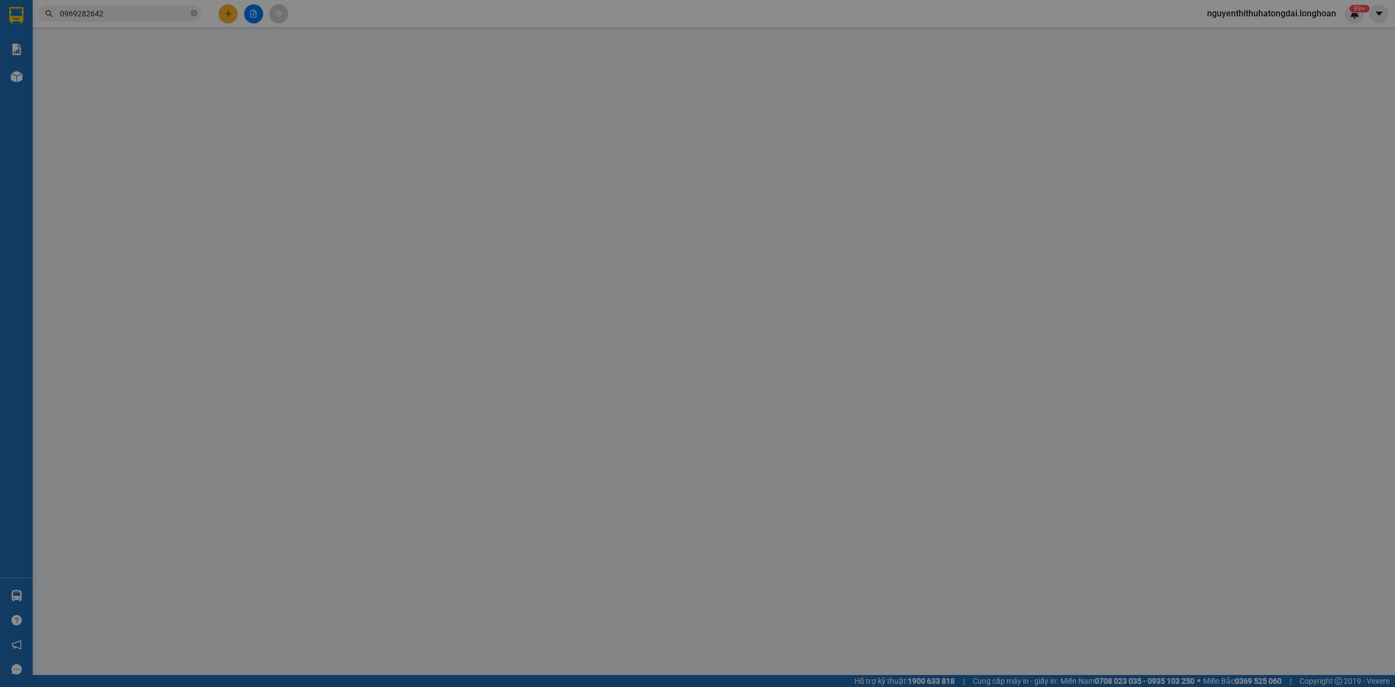
type input "0919327413"
type input "Công Ty cổ phần địa ốc [GEOGRAPHIC_DATA]"
checkbox input "true"
type input "[GEOGRAPHIC_DATA], [STREET_ADDRESS][PERSON_NAME], [GEOGRAPHIC_DATA], [GEOGRAPHI…"
type input "0"
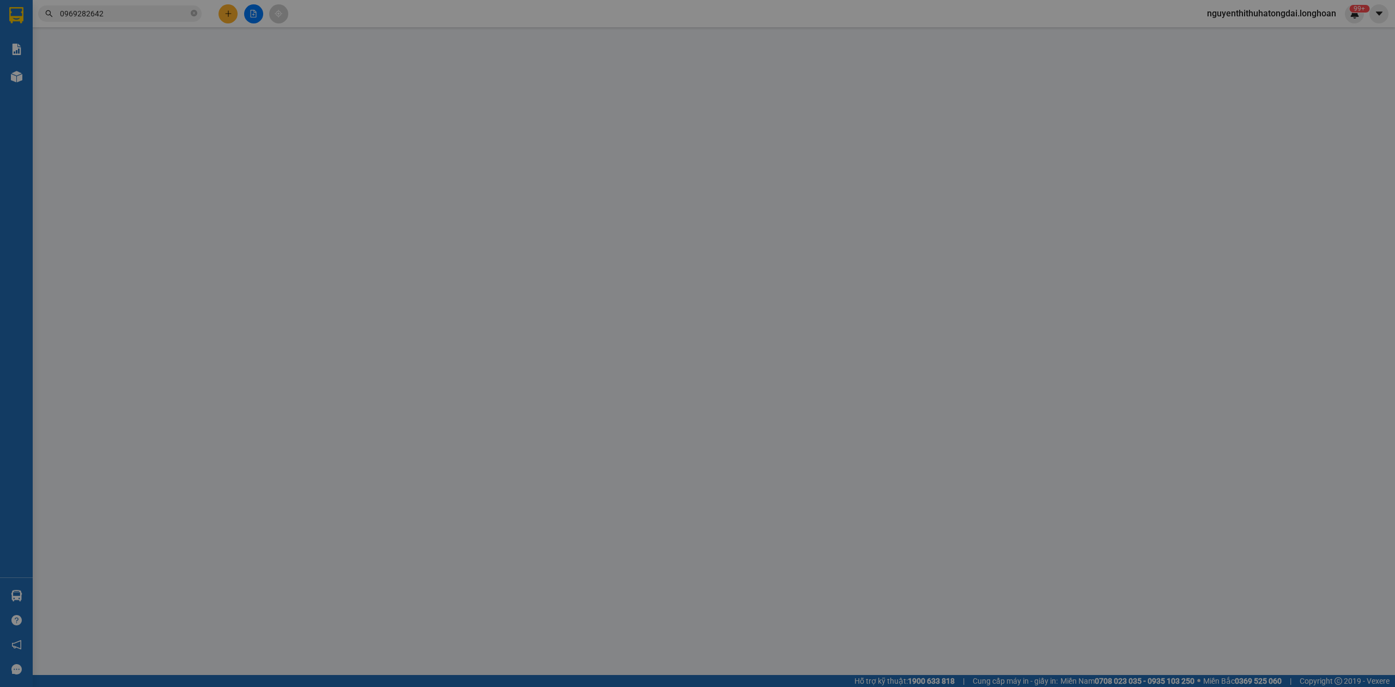
type input "400.000"
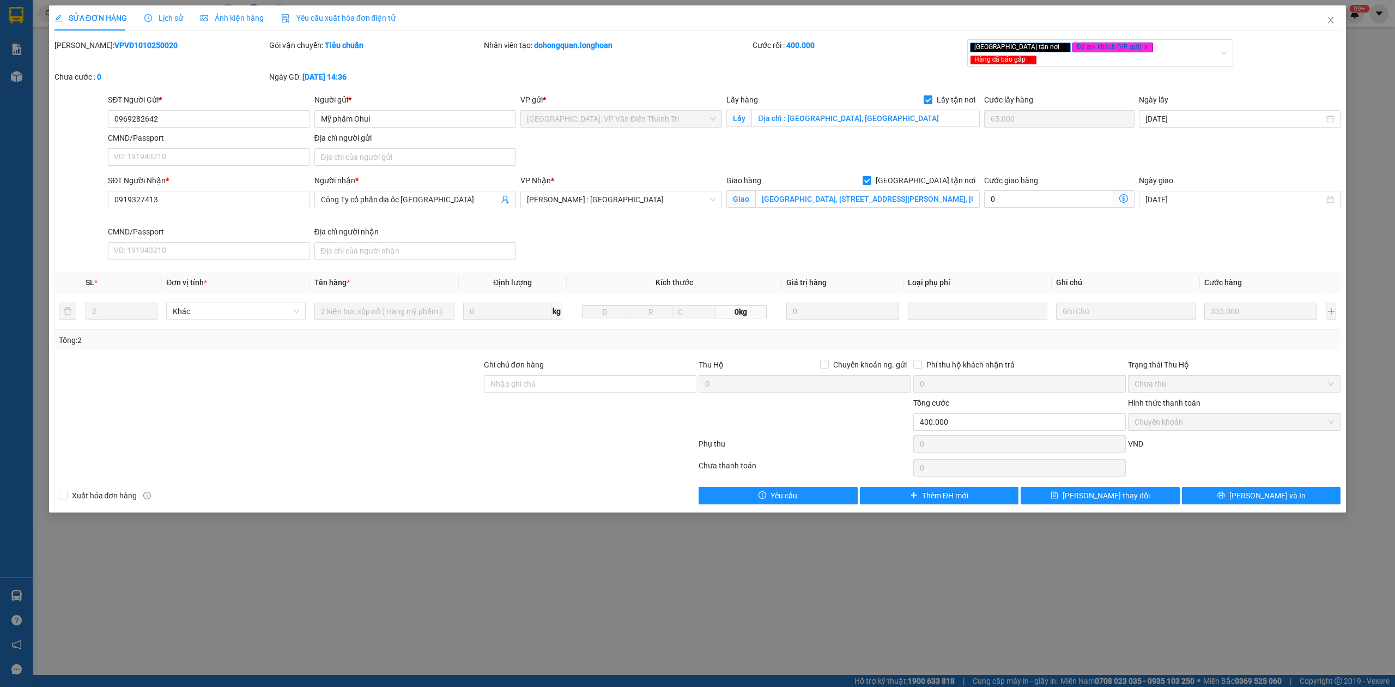
click at [170, 18] on span "Lịch sử" at bounding box center [163, 18] width 39 height 9
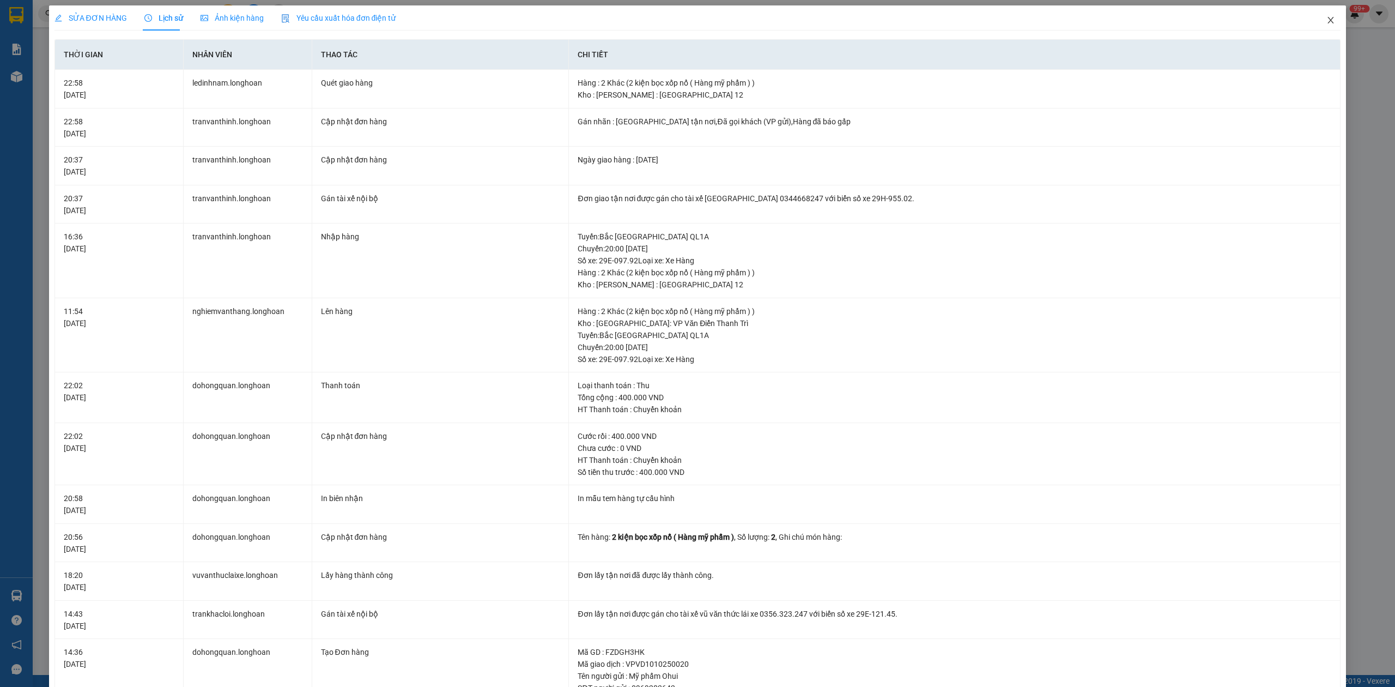
drag, startPoint x: 1310, startPoint y: 24, endPoint x: 1287, endPoint y: 11, distance: 27.1
click at [1316, 24] on span "Close" at bounding box center [1330, 20] width 31 height 31
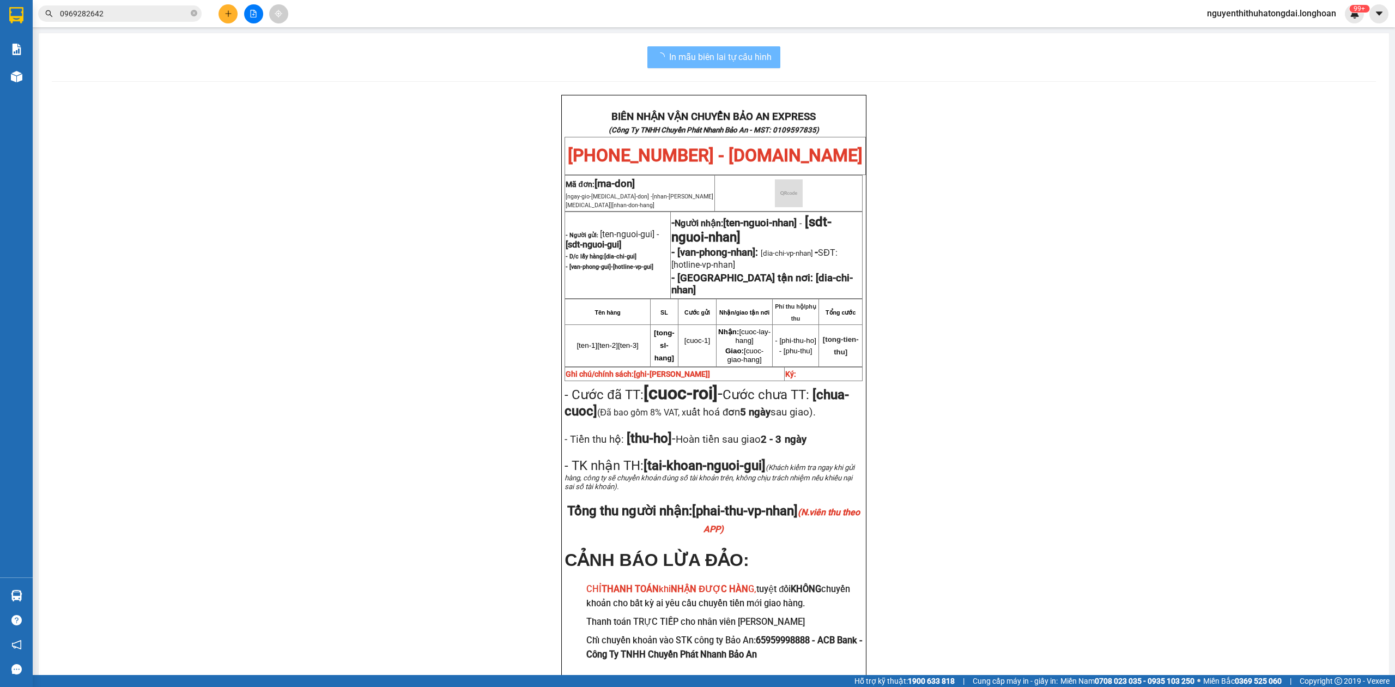
click at [150, 12] on input "0969282642" at bounding box center [124, 14] width 129 height 12
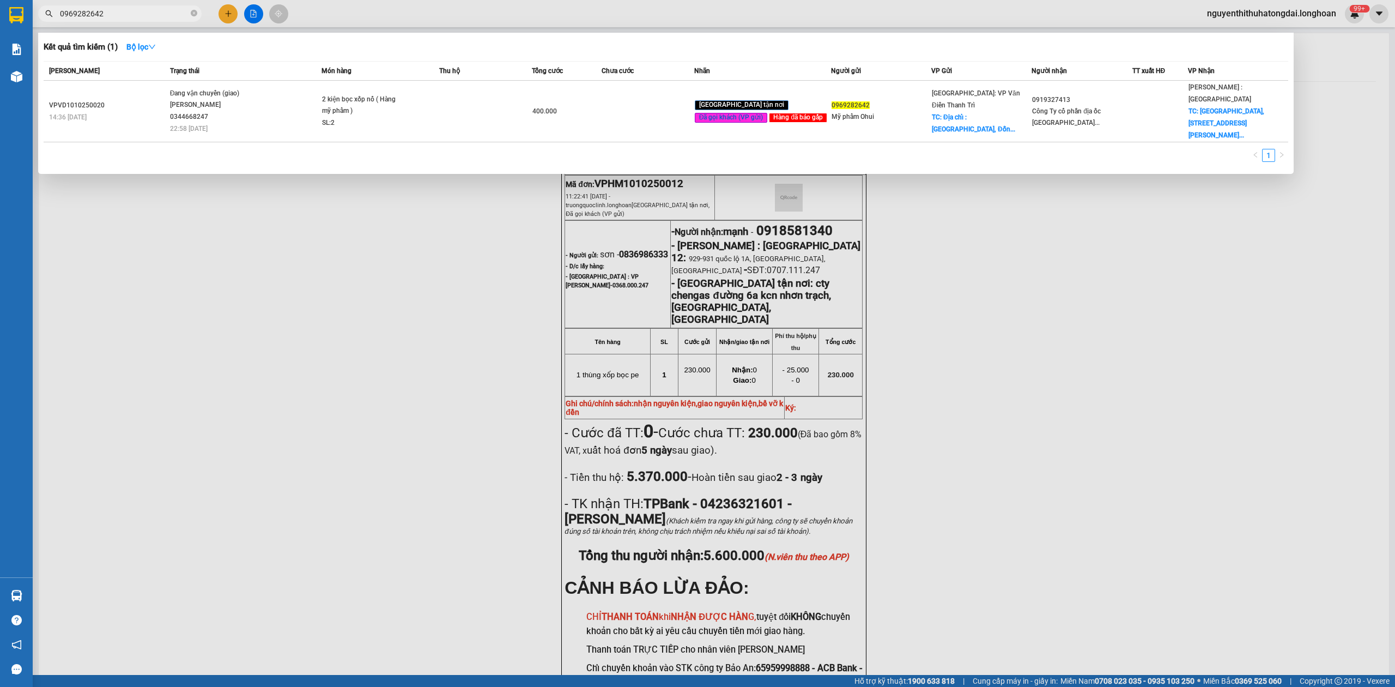
click at [150, 12] on input "0969282642" at bounding box center [124, 14] width 129 height 12
paste input "13162399"
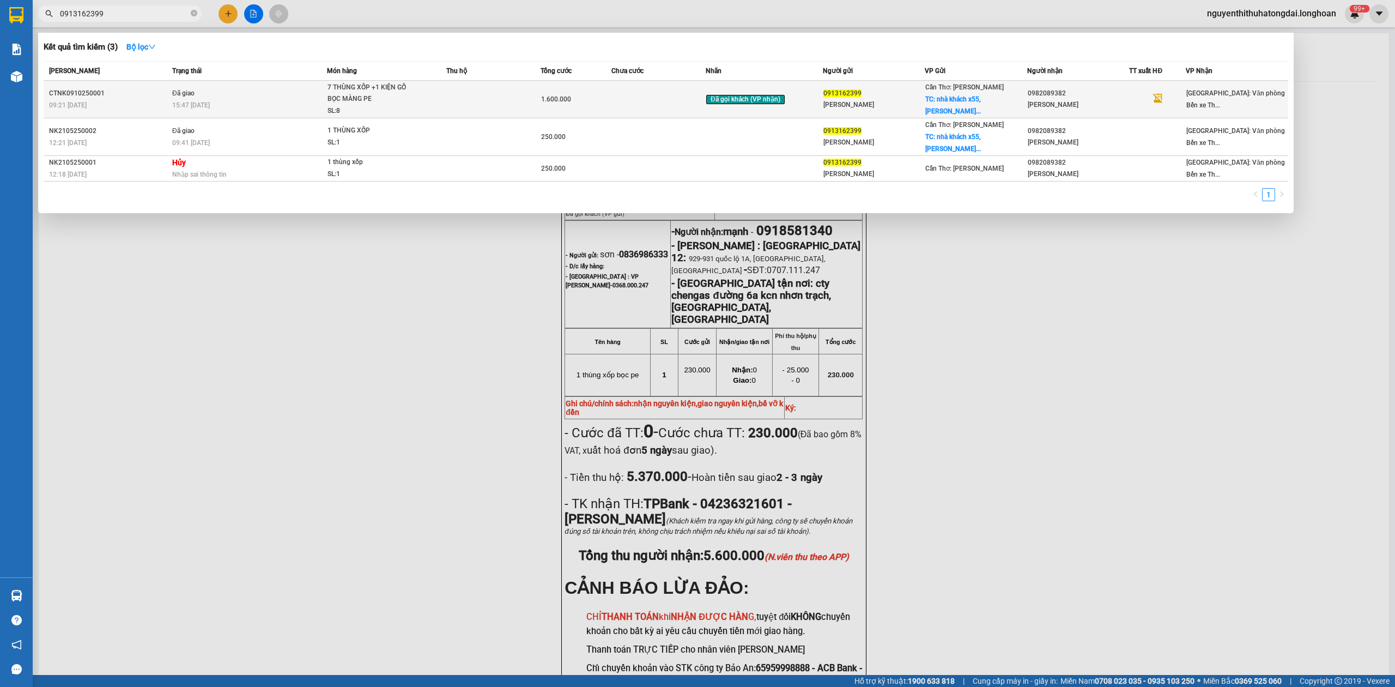
type input "0913162399"
click at [321, 89] on td "Đã giao 15:47 [DATE]" at bounding box center [247, 100] width 157 height 38
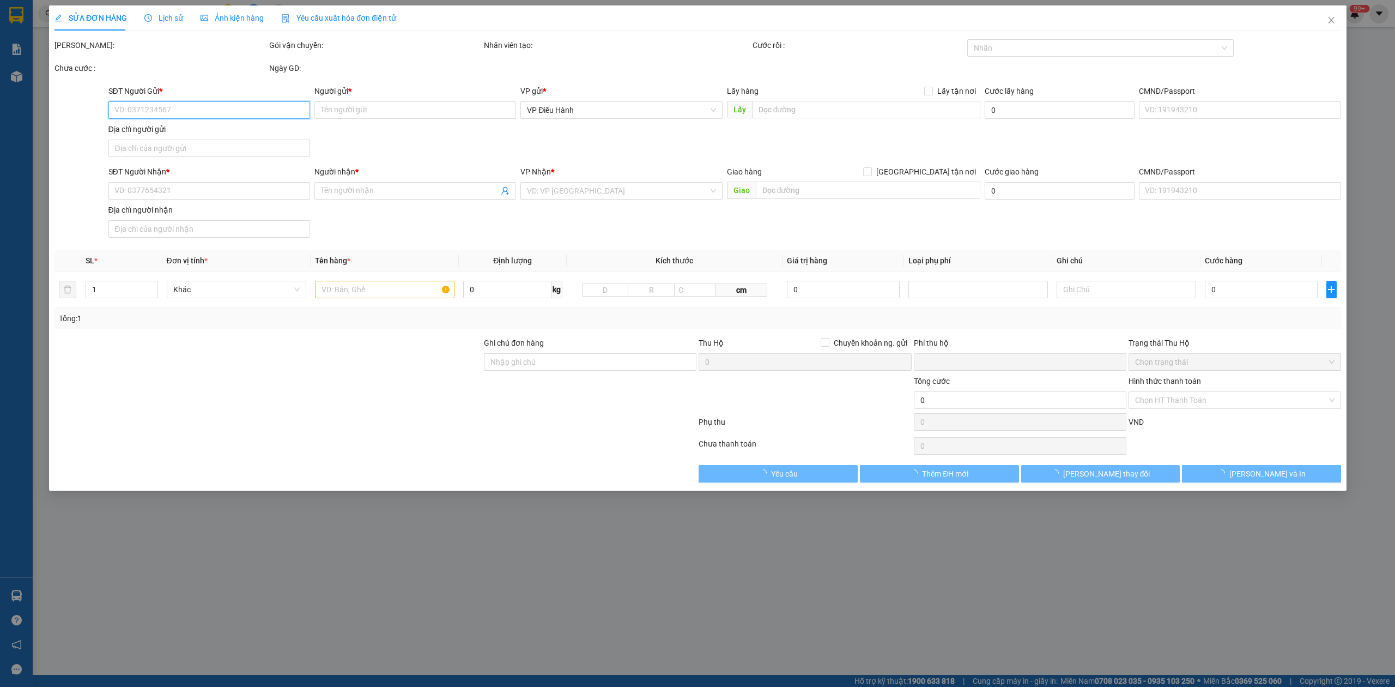
type input "0913162399"
type input "[PERSON_NAME]"
checkbox input "true"
type input "nhà khách x55, [PERSON_NAME], bình thủy, [GEOGRAPHIC_DATA]"
type input "150.000"
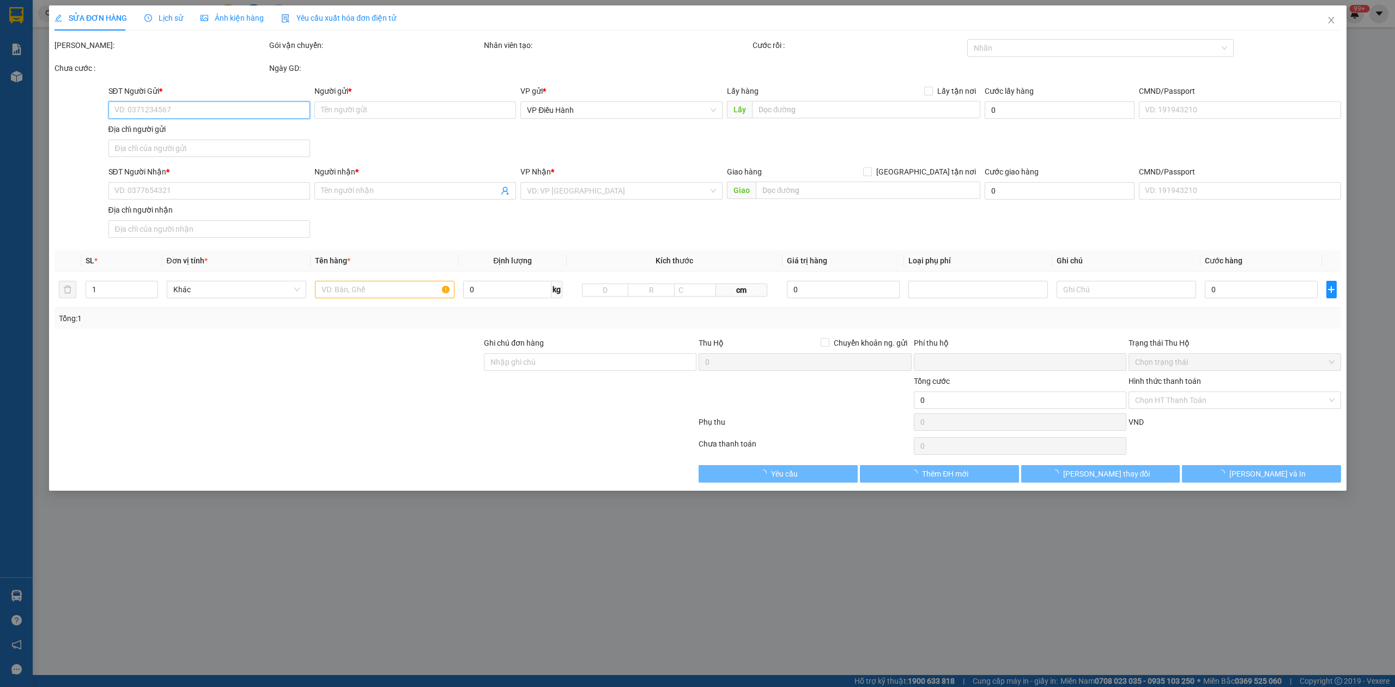
type input "0982089382"
type input "[PERSON_NAME]"
type input "nhận nguyên kiện, giao nguyên kiện, bể vỡ không đền"
type input "0"
type input "1.600.000"
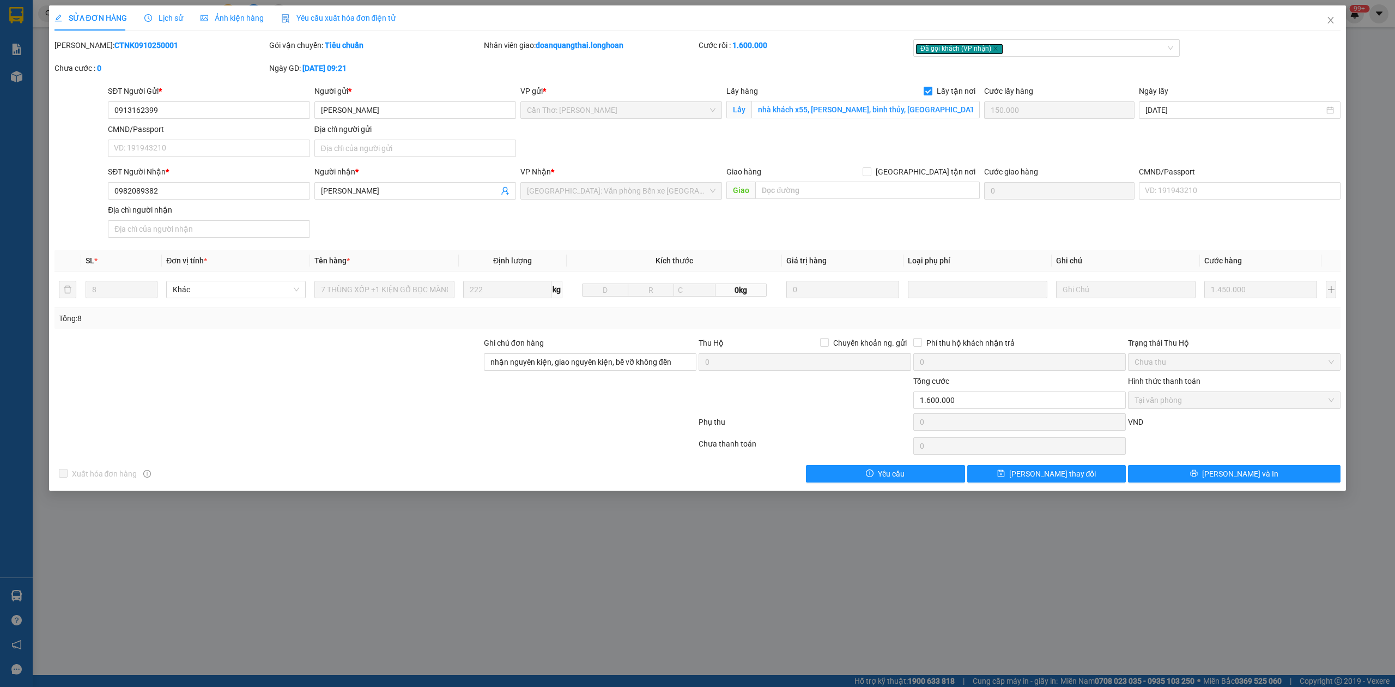
drag, startPoint x: 90, startPoint y: 41, endPoint x: 99, endPoint y: 48, distance: 10.5
click at [114, 42] on b "CTNK0910250001" at bounding box center [146, 45] width 64 height 9
click at [114, 48] on b "CTNK0910250001" at bounding box center [146, 45] width 64 height 9
click at [1322, 24] on span "Close" at bounding box center [1330, 20] width 31 height 31
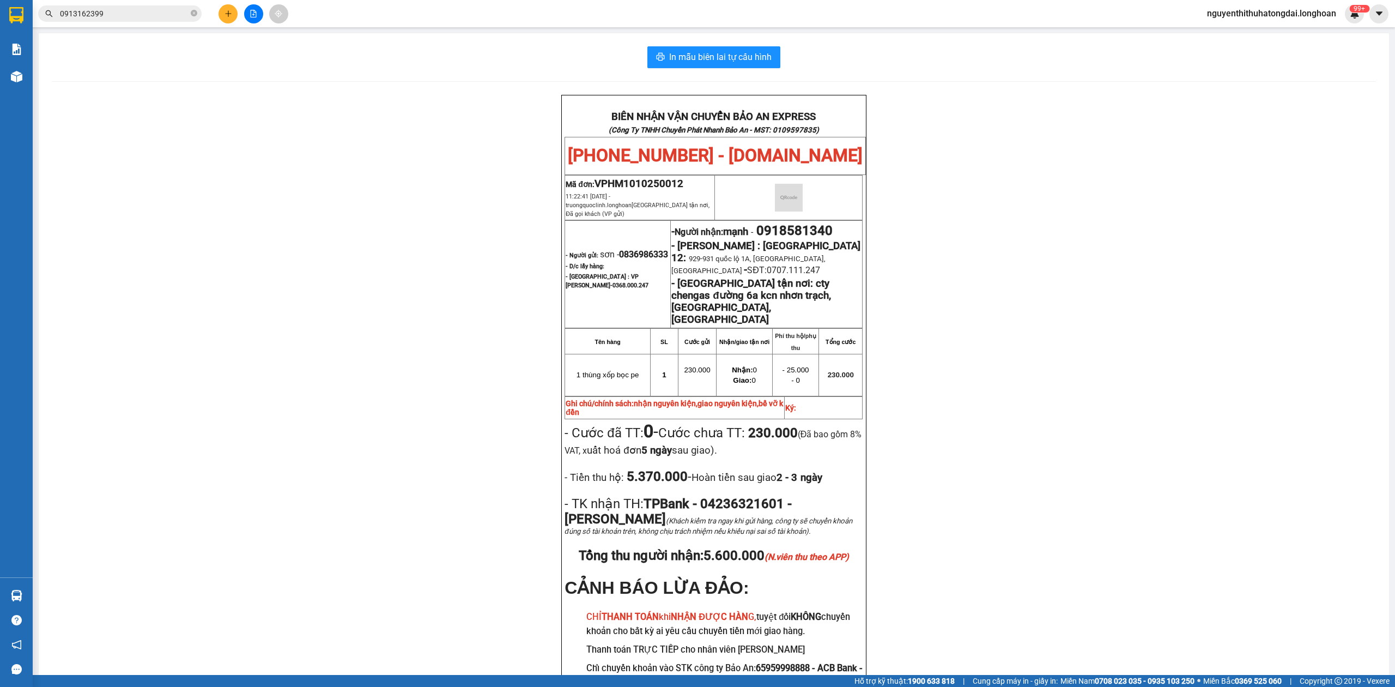
click at [129, 16] on input "0913162399" at bounding box center [124, 14] width 129 height 12
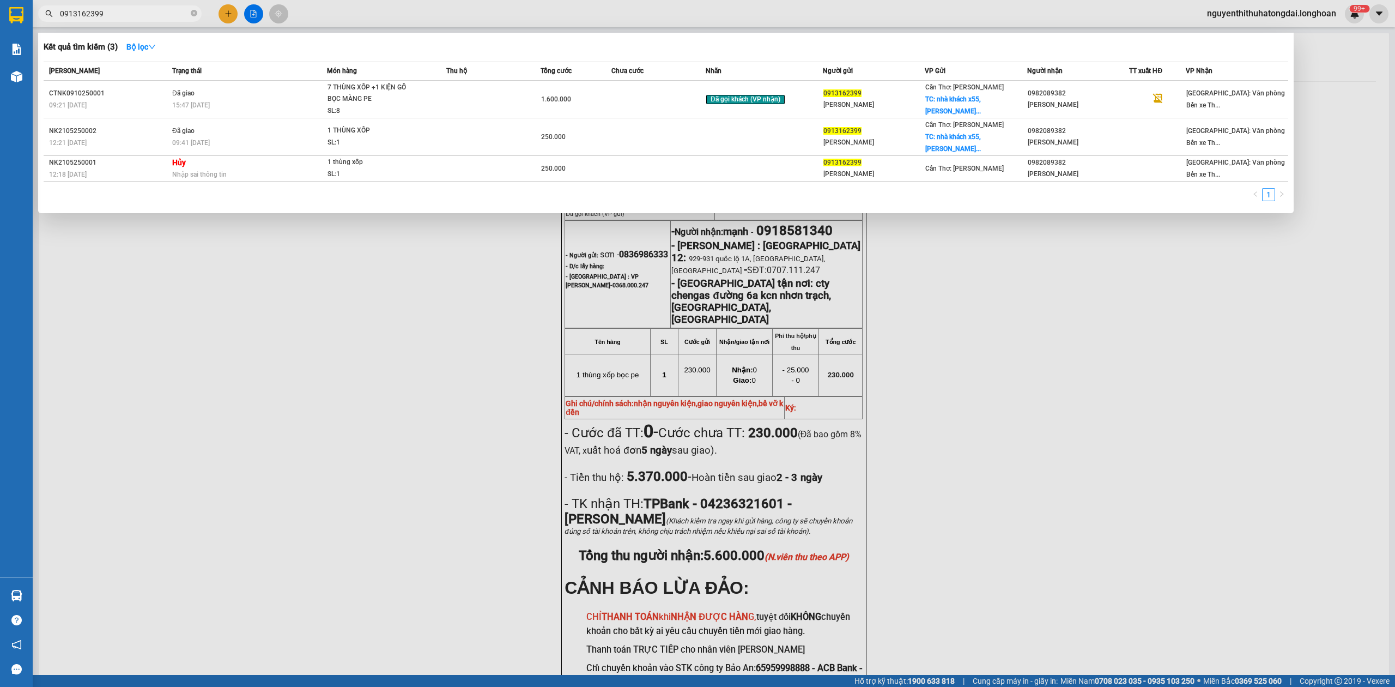
click at [129, 16] on input "0913162399" at bounding box center [124, 14] width 129 height 12
paste input "21064357"
type input "0210643579"
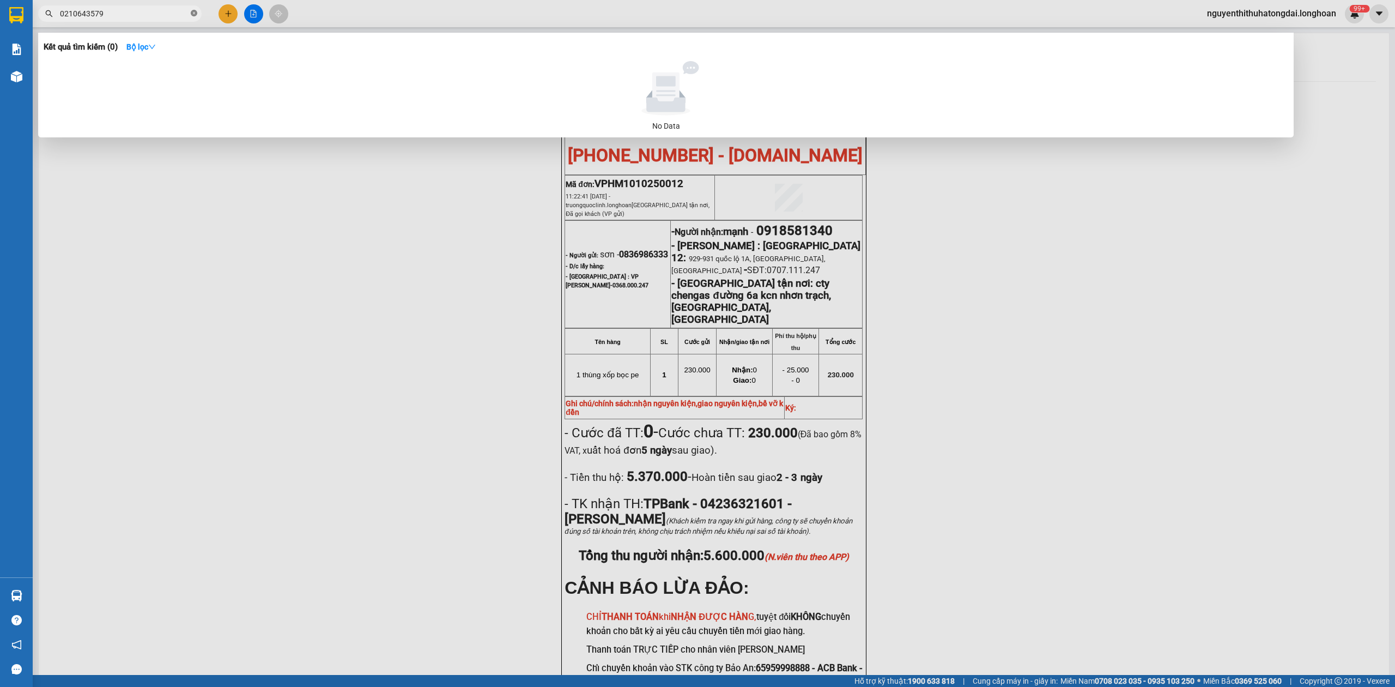
click at [195, 18] on span at bounding box center [194, 14] width 7 height 10
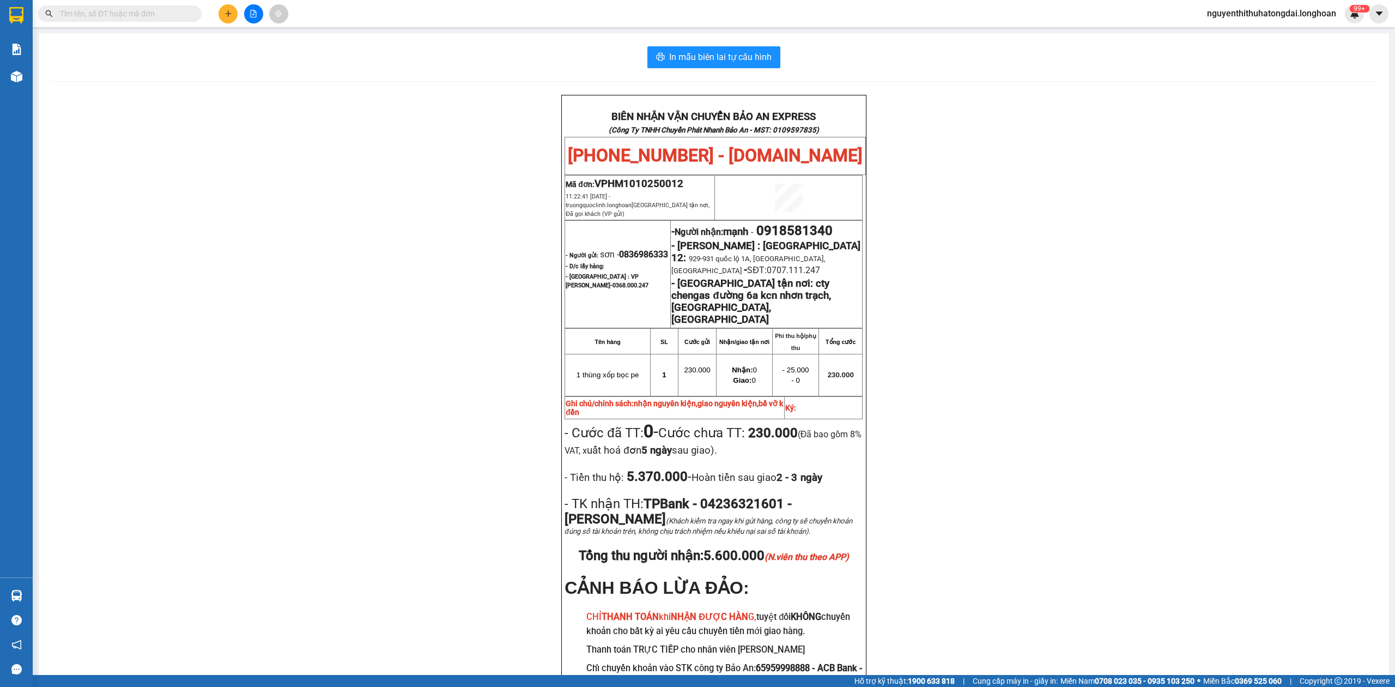
click at [85, 14] on input "text" at bounding box center [124, 14] width 129 height 12
click at [92, 16] on input "text" at bounding box center [124, 14] width 129 height 12
paste input "0913162399"
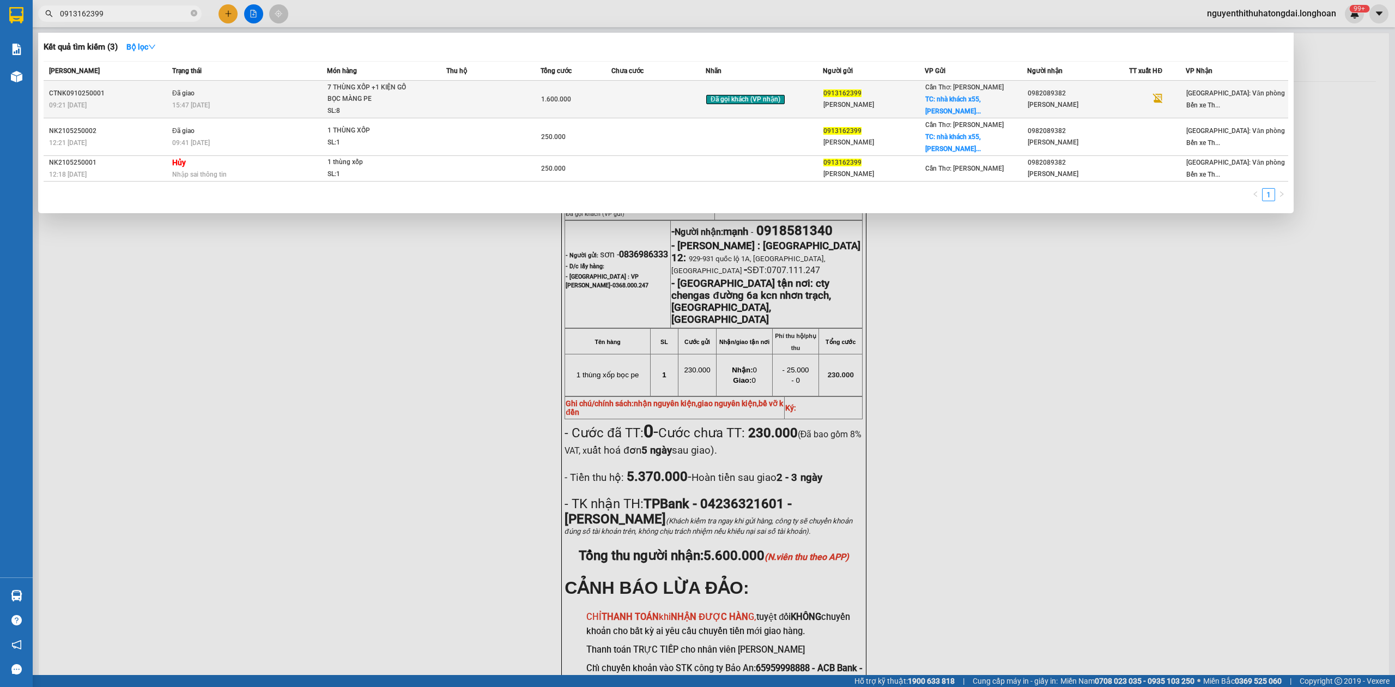
type input "0913162399"
click at [181, 89] on span "Đã giao" at bounding box center [183, 93] width 22 height 8
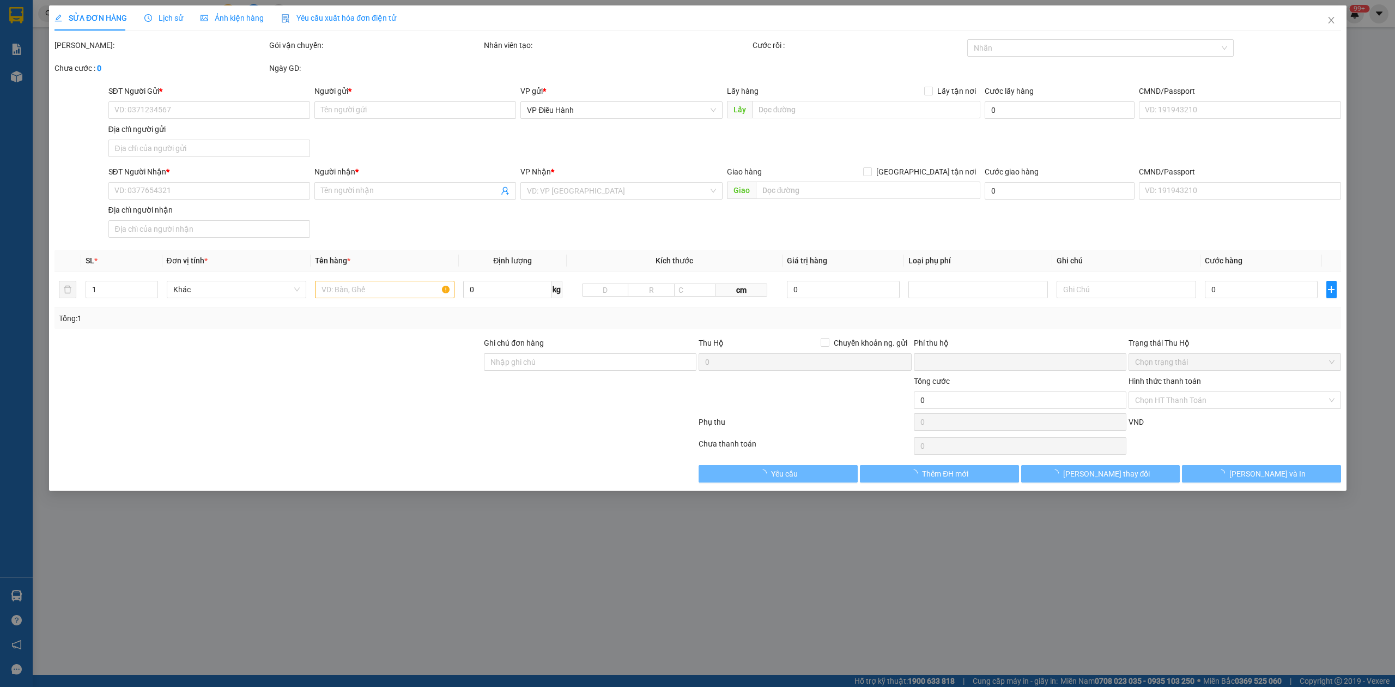
type input "0913162399"
type input "[PERSON_NAME]"
checkbox input "true"
type input "nhà khách x55, [PERSON_NAME], bình thủy, [GEOGRAPHIC_DATA]"
type input "150.000"
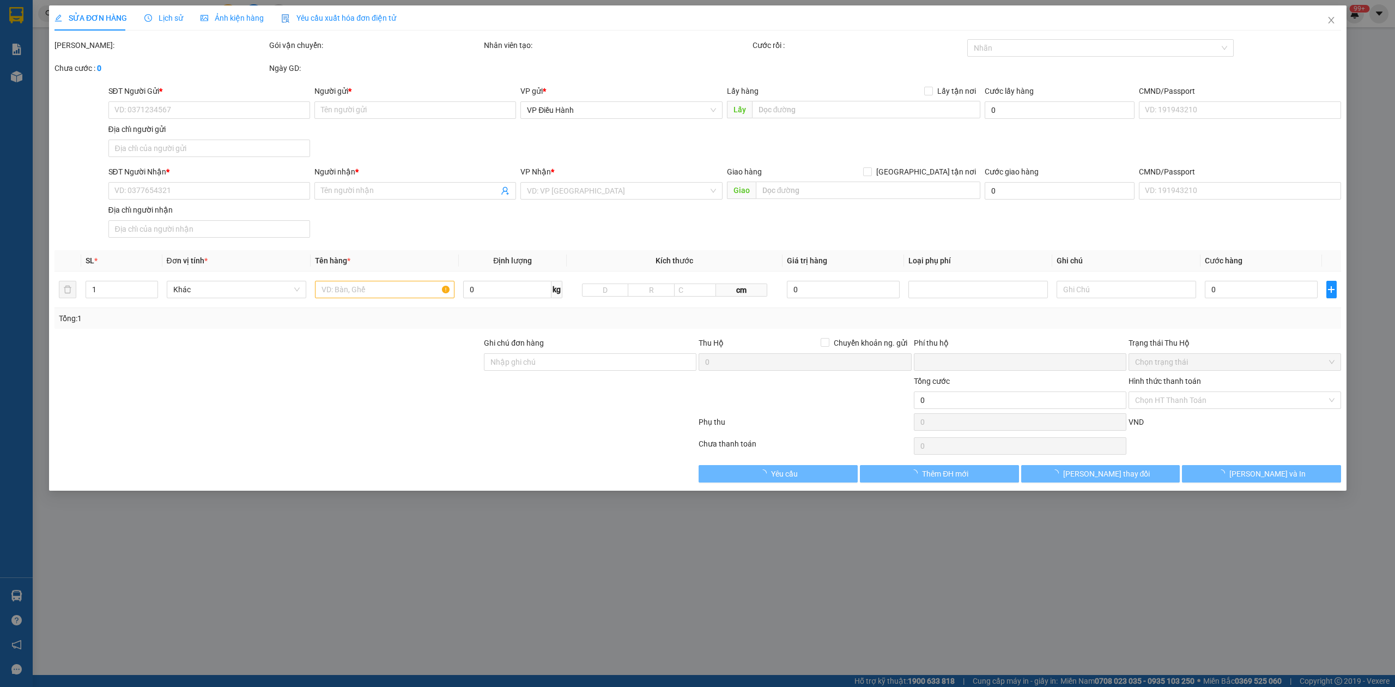
type input "0982089382"
type input "[PERSON_NAME]"
type input "nhận nguyên kiện, giao nguyên kiện, bể vỡ không đền"
type input "0"
type input "1.600.000"
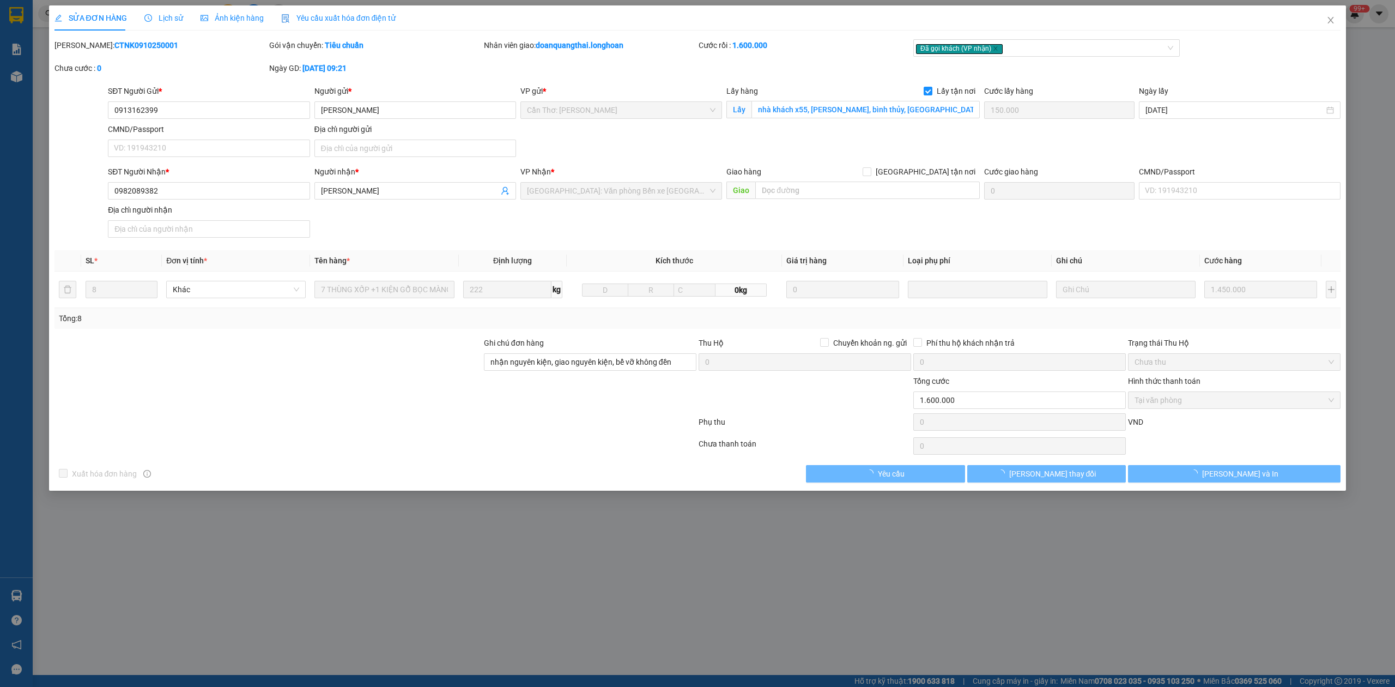
click at [132, 47] on b "CTNK0910250001" at bounding box center [146, 45] width 64 height 9
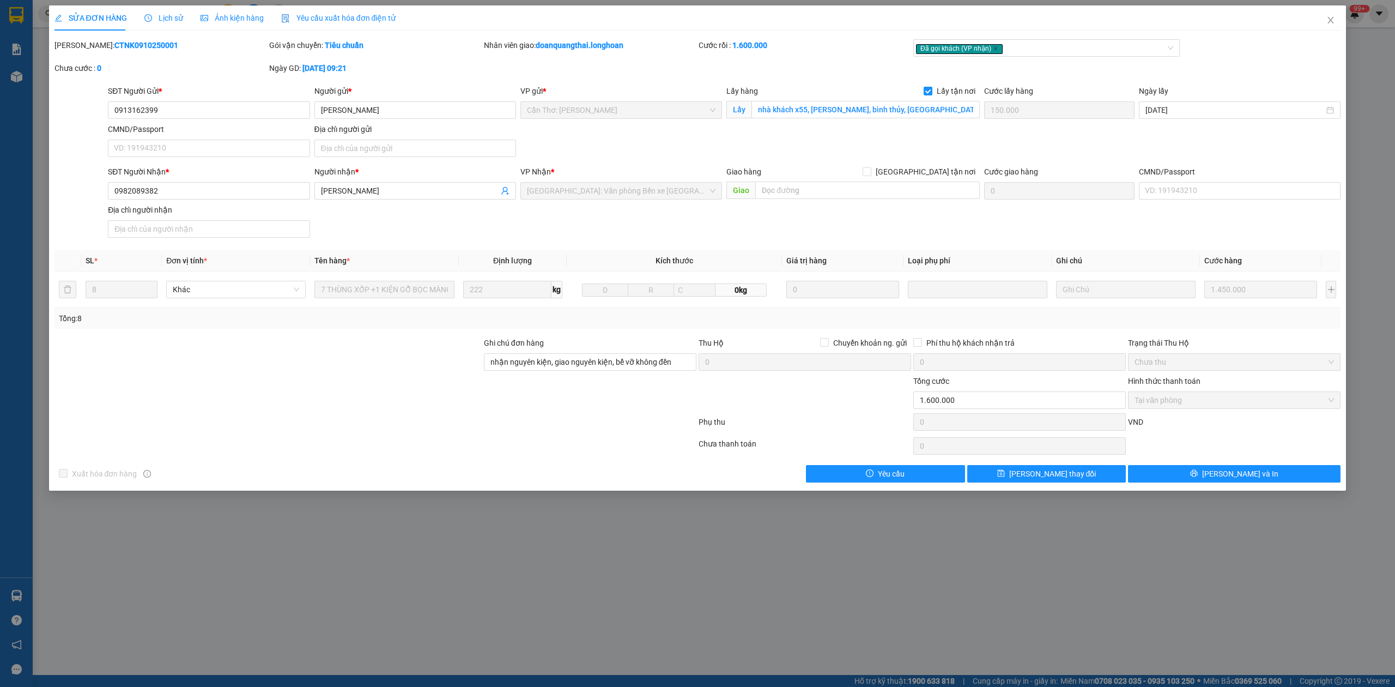
click at [132, 47] on b "CTNK0910250001" at bounding box center [146, 45] width 64 height 9
copy b "CTNK0910250001"
drag, startPoint x: 1341, startPoint y: 15, endPoint x: 1334, endPoint y: 15, distance: 7.1
click at [1337, 15] on span "Close" at bounding box center [1330, 20] width 31 height 31
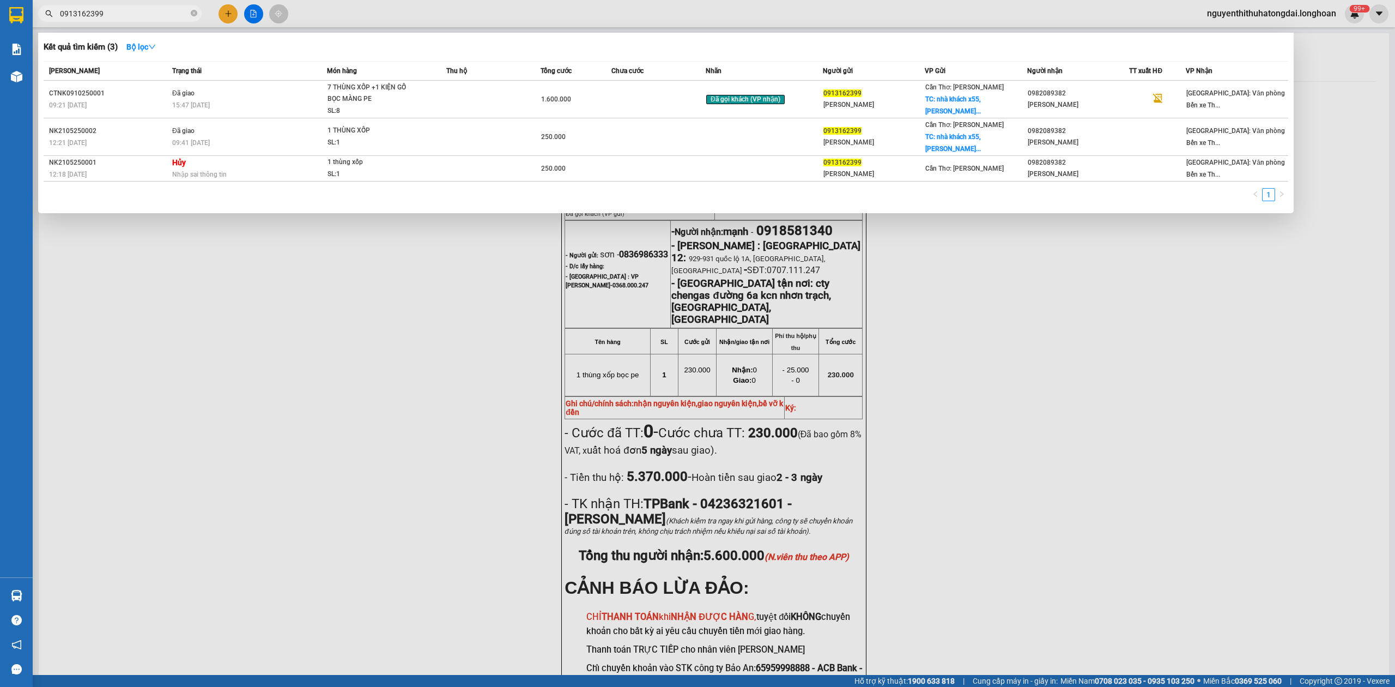
click at [166, 17] on input "0913162399" at bounding box center [124, 14] width 129 height 12
paste input "0988081111"
click at [160, 17] on input "09131623990988081111" at bounding box center [124, 14] width 129 height 12
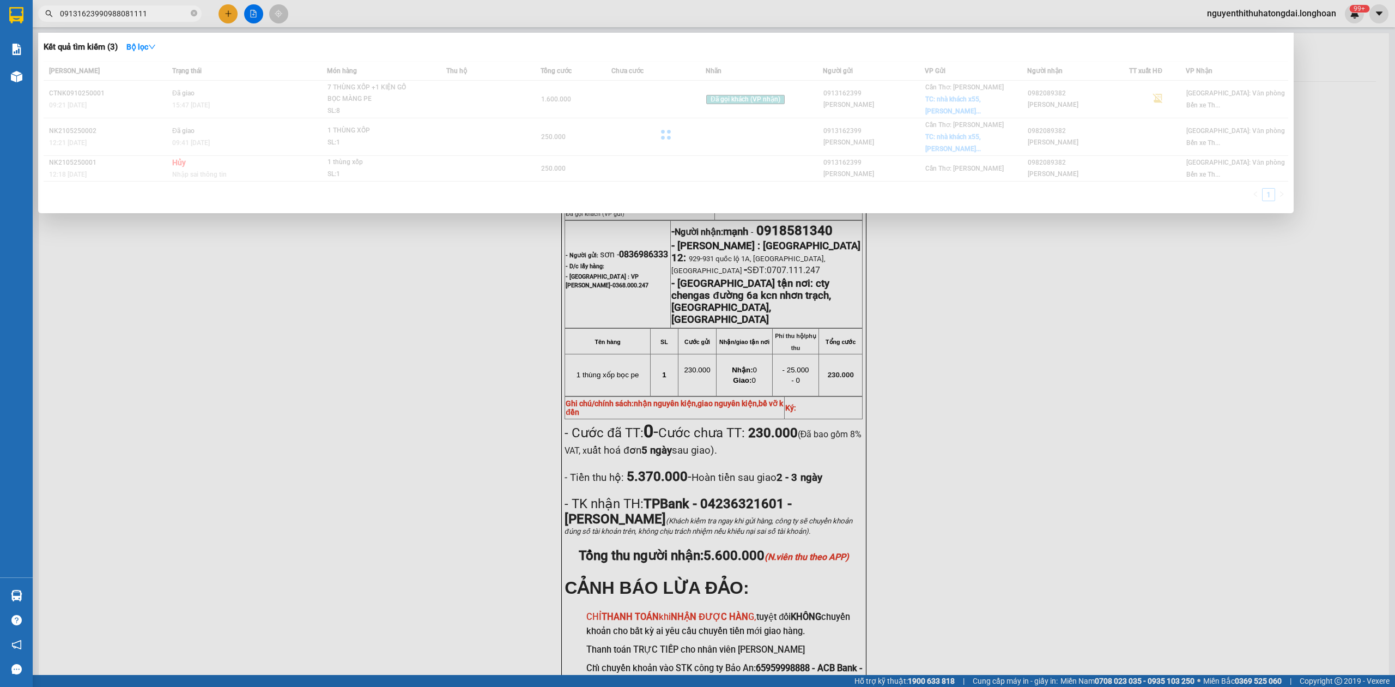
click at [160, 17] on input "09131623990988081111" at bounding box center [124, 14] width 129 height 12
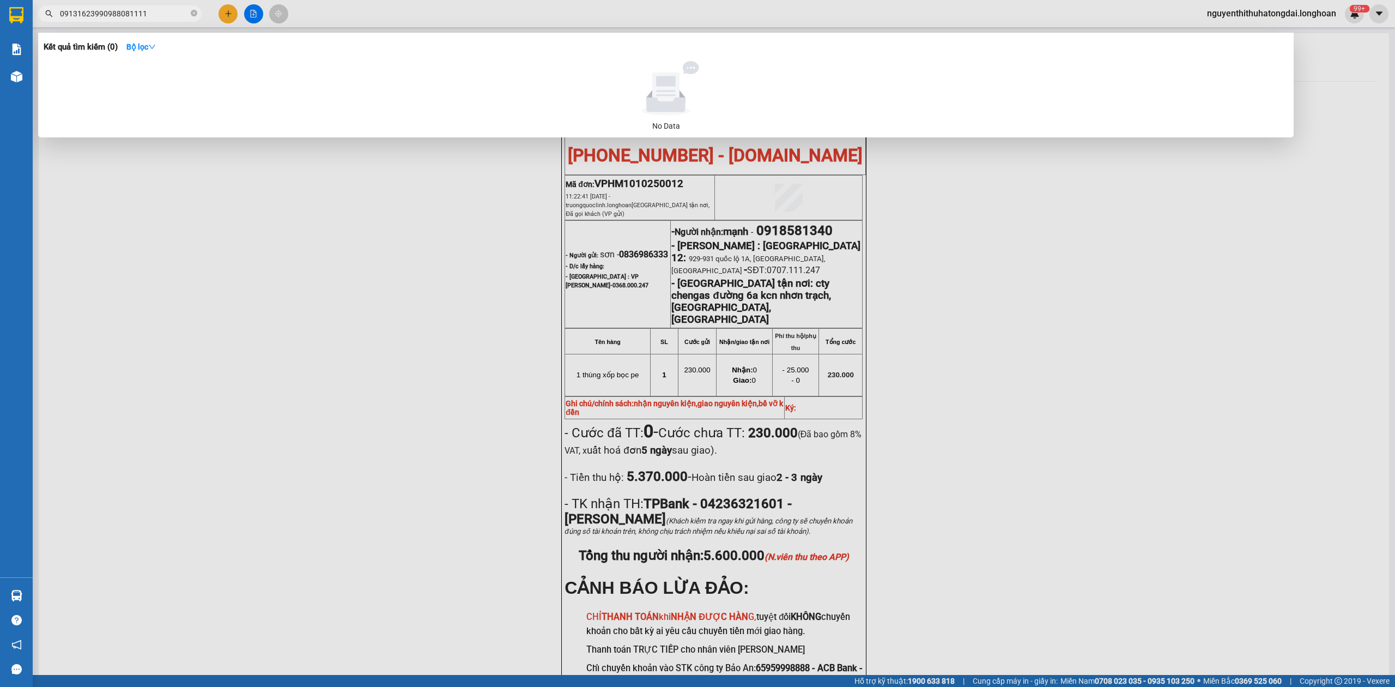
paste input "text"
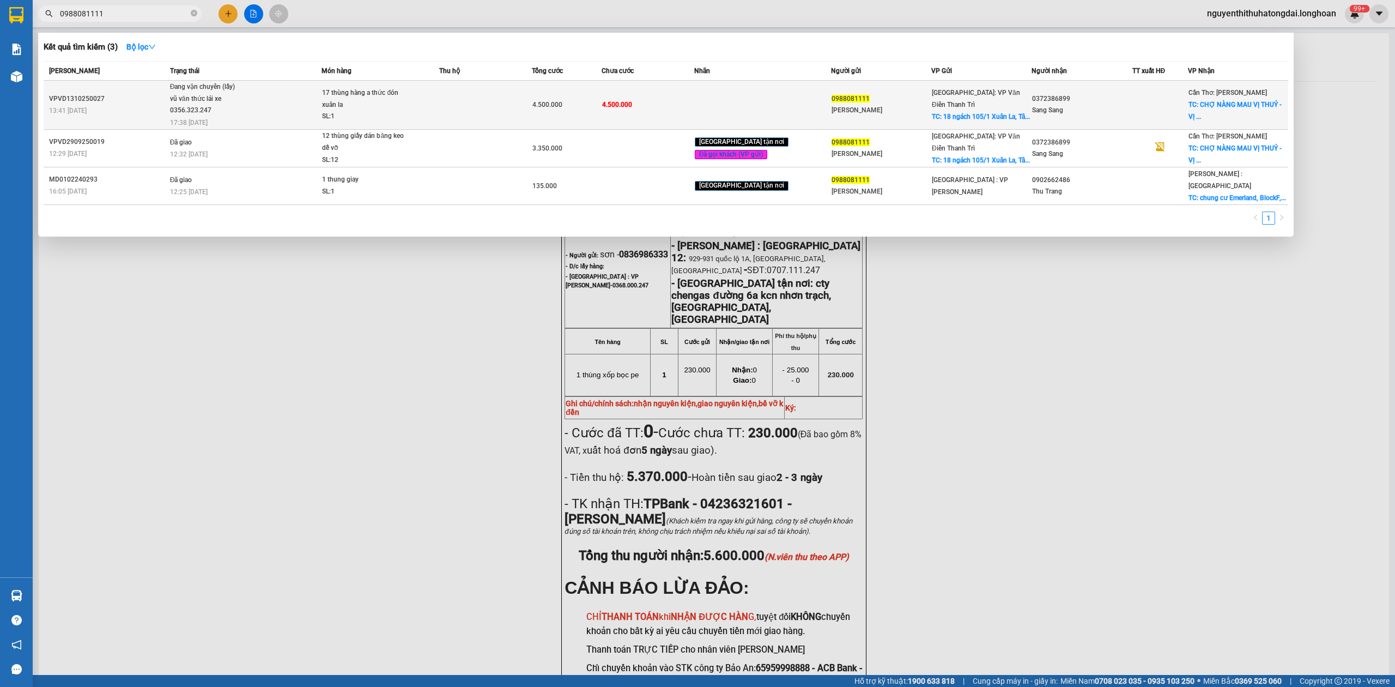
click at [255, 86] on span "Đang vận chuyển (lấy) vũ văn thức lái xe 0356.323.247 17:38 [DATE]" at bounding box center [245, 103] width 151 height 45
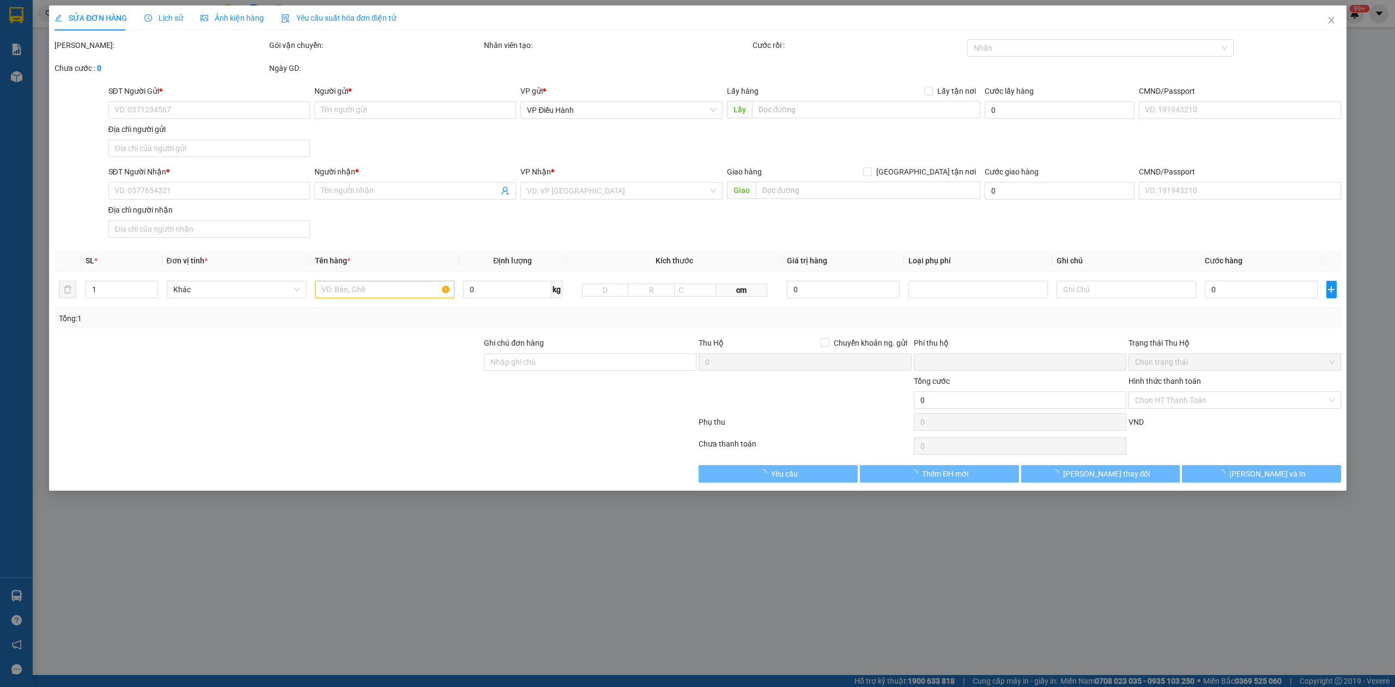
click at [157, 20] on span "Lịch sử" at bounding box center [163, 18] width 39 height 9
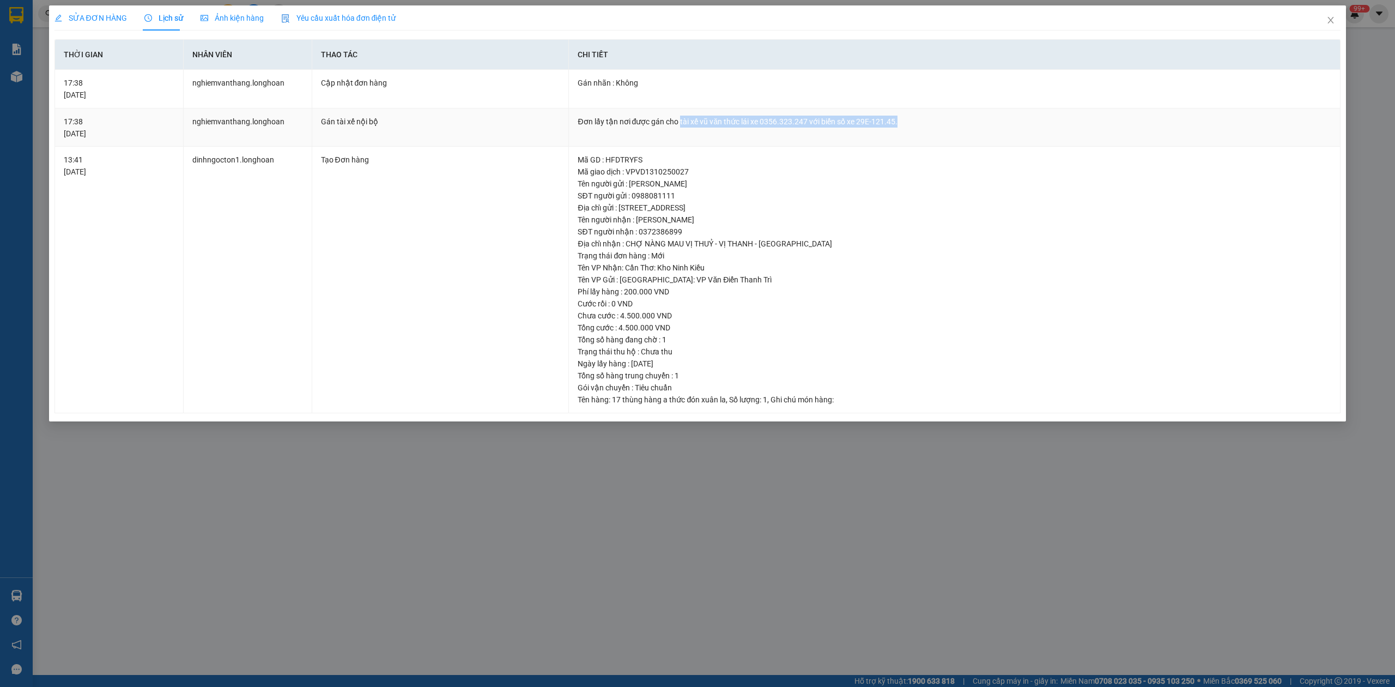
drag, startPoint x: 681, startPoint y: 118, endPoint x: 921, endPoint y: 129, distance: 240.5
click at [921, 129] on td "Đơn lấy tận nơi được gán cho tài xế vũ văn thức lái xe 0356.323.247 với biển số…" at bounding box center [955, 127] width 772 height 39
copy div "tài xế vũ văn thức lái xe 0356.323.247 với biển số xe 29E-121.45."
drag, startPoint x: 1336, startPoint y: 14, endPoint x: 1322, endPoint y: 14, distance: 14.2
click at [1333, 14] on span "Close" at bounding box center [1330, 20] width 31 height 31
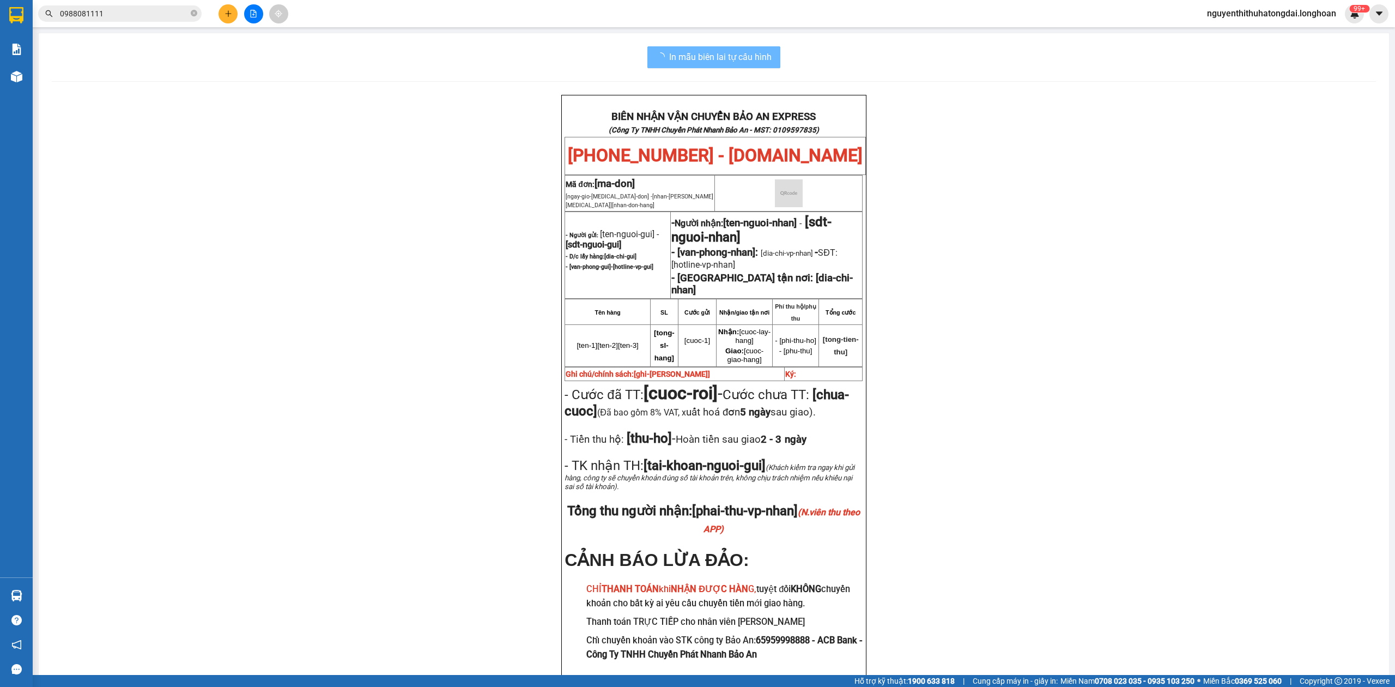
click at [99, 13] on input "0988081111" at bounding box center [124, 14] width 129 height 12
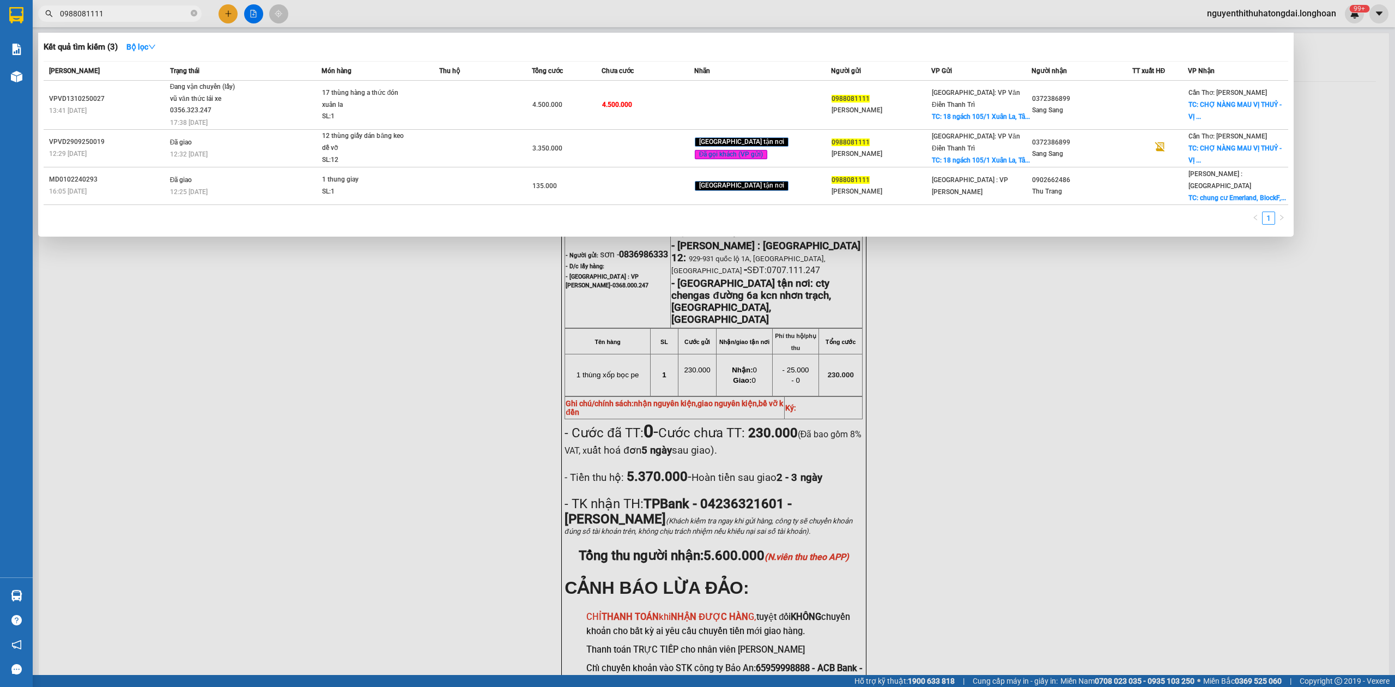
click at [99, 13] on input "0988081111" at bounding box center [124, 14] width 129 height 12
paste input "327473030"
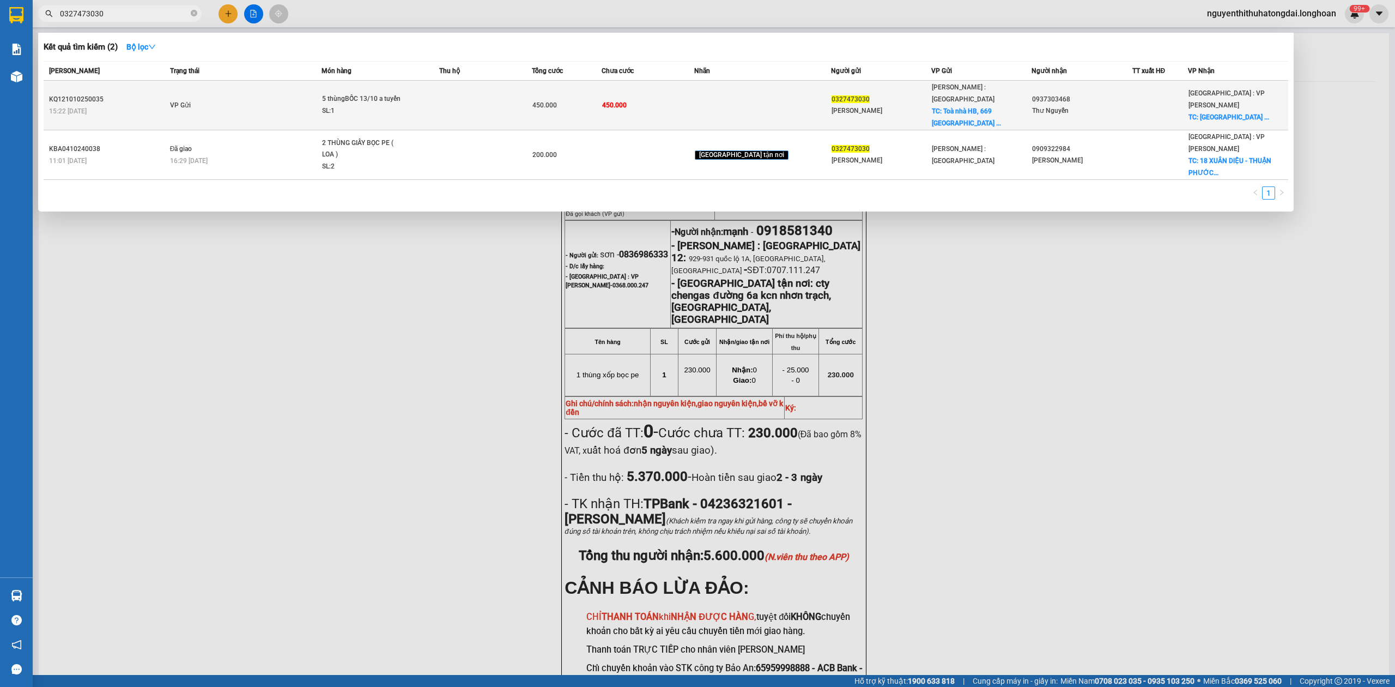
type input "0327473030"
click at [234, 86] on td "VP Gửi" at bounding box center [244, 106] width 155 height 50
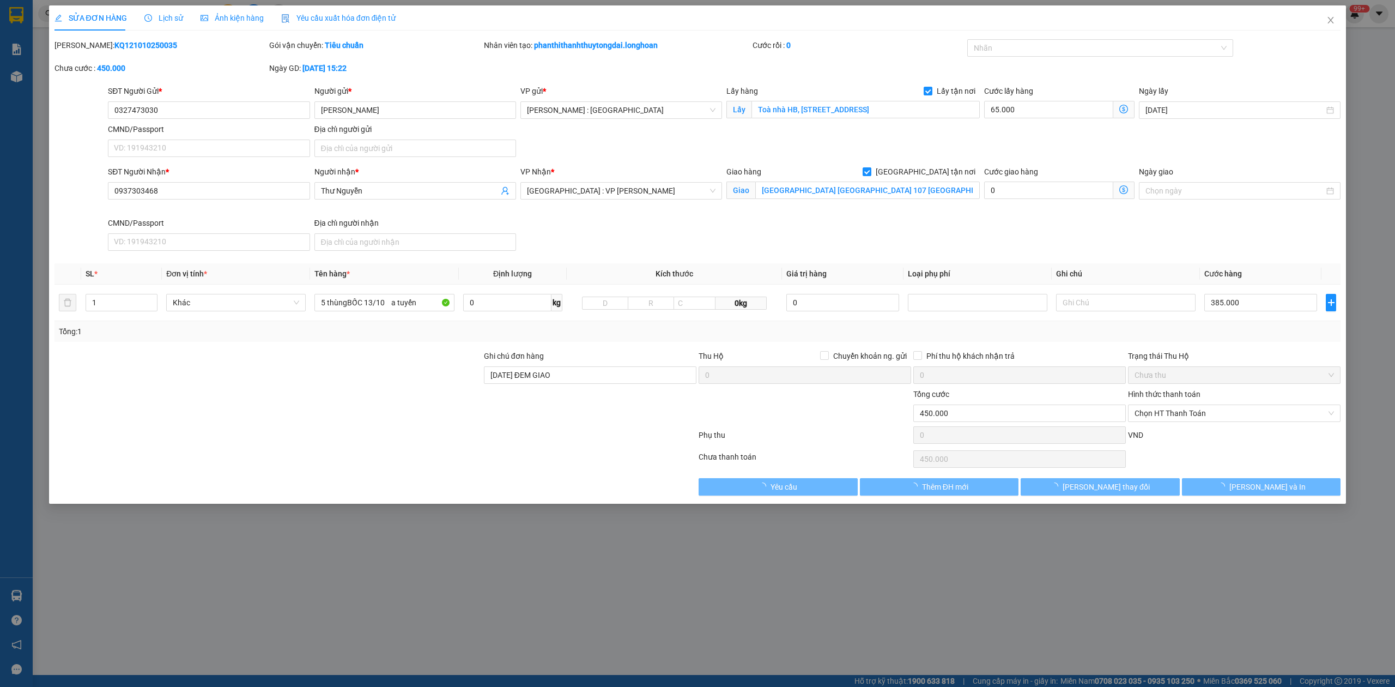
type input "0327473030"
type input "[PERSON_NAME]"
checkbox input "true"
type input "Toà nhà HB, [STREET_ADDRESS]"
type input "0937303468"
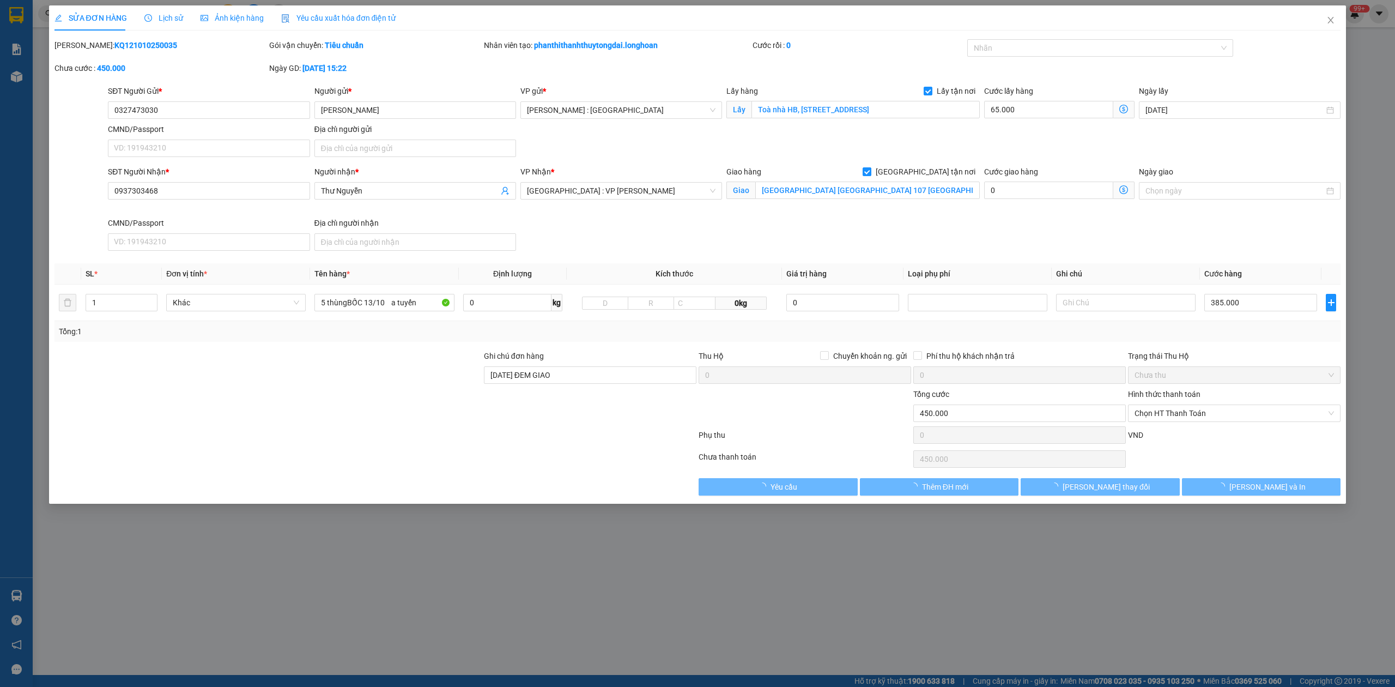
type input "Thư Nguyễn"
checkbox input "true"
type input "[GEOGRAPHIC_DATA] [GEOGRAPHIC_DATA] 107 [GEOGRAPHIC_DATA], [GEOGRAPHIC_DATA], […"
type input "[DATE] ĐEM GIAO"
type input "0"
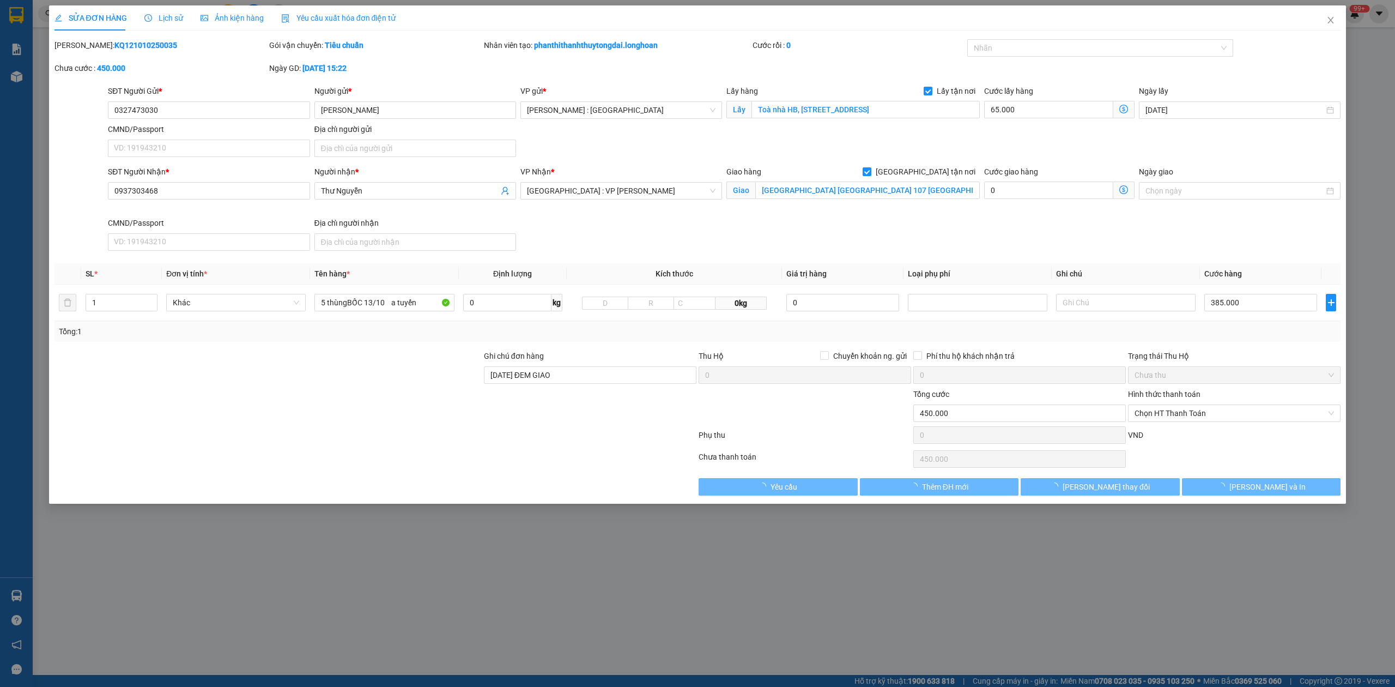
type input "450.000"
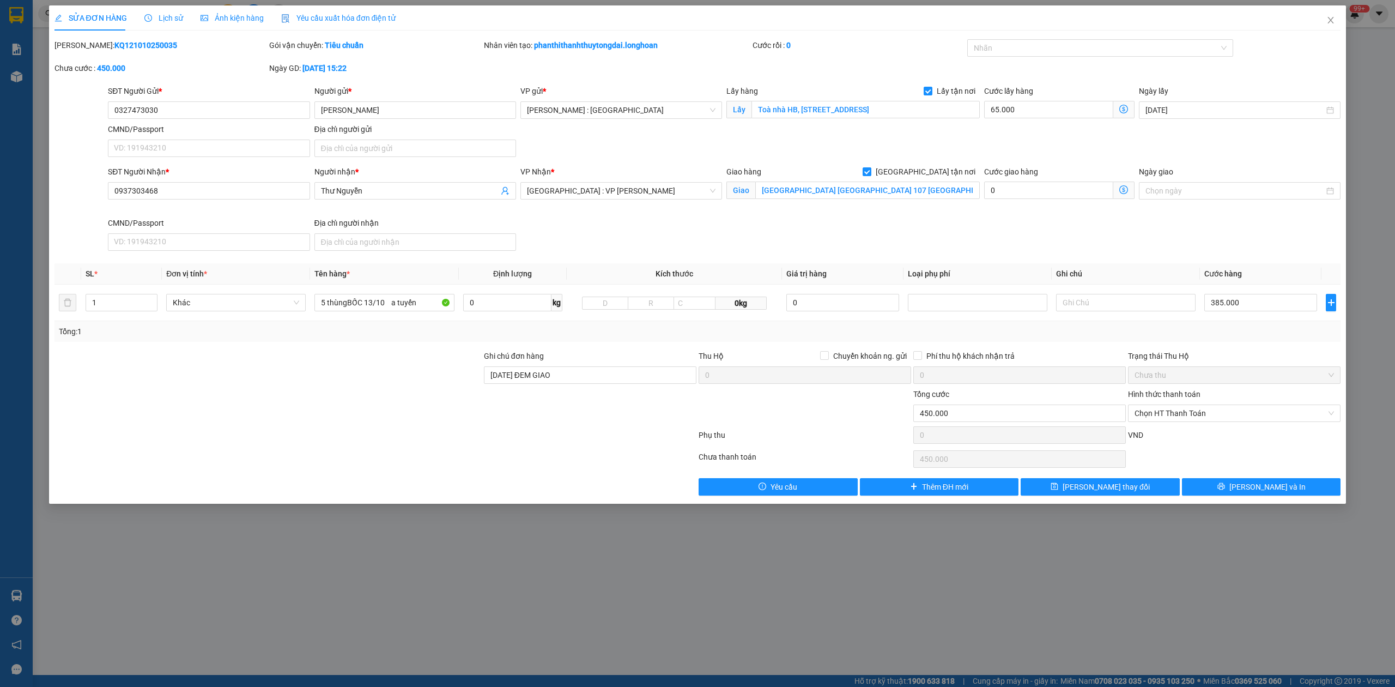
click at [150, 17] on span "Lịch sử" at bounding box center [163, 18] width 39 height 9
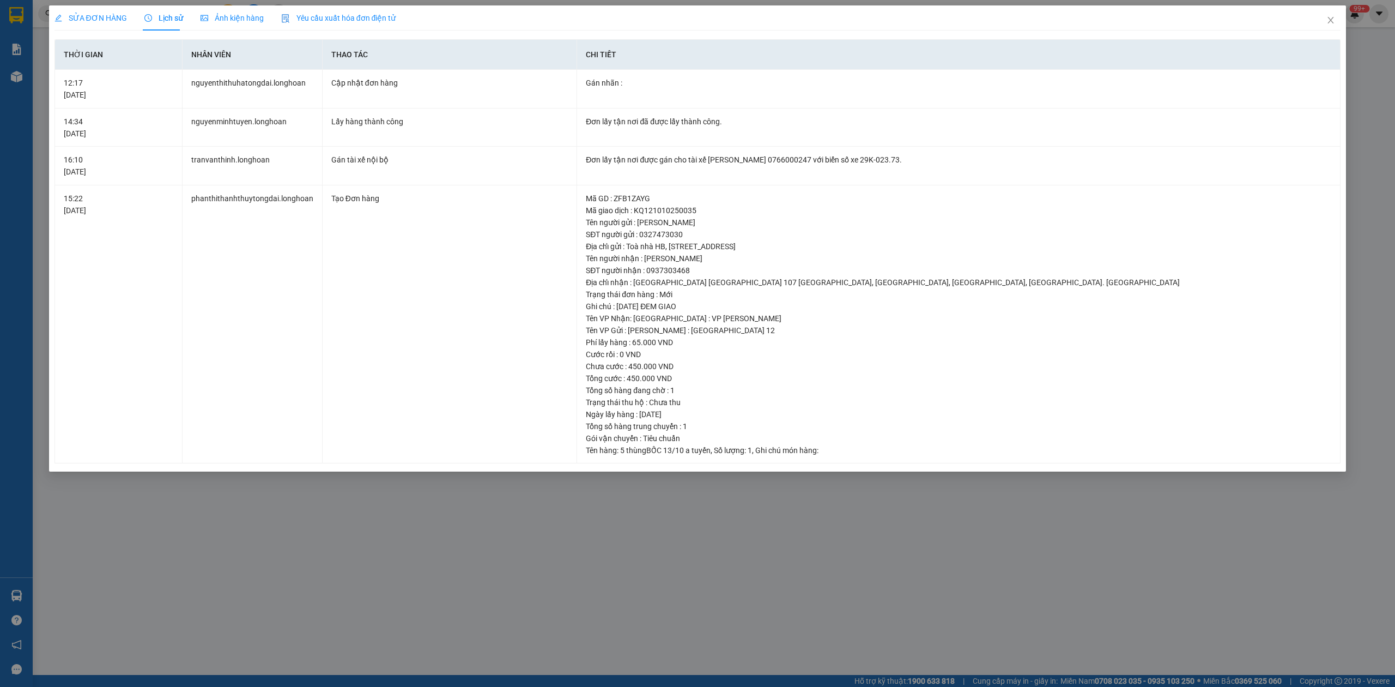
click at [99, 20] on span "SỬA ĐƠN HÀNG" at bounding box center [90, 18] width 72 height 9
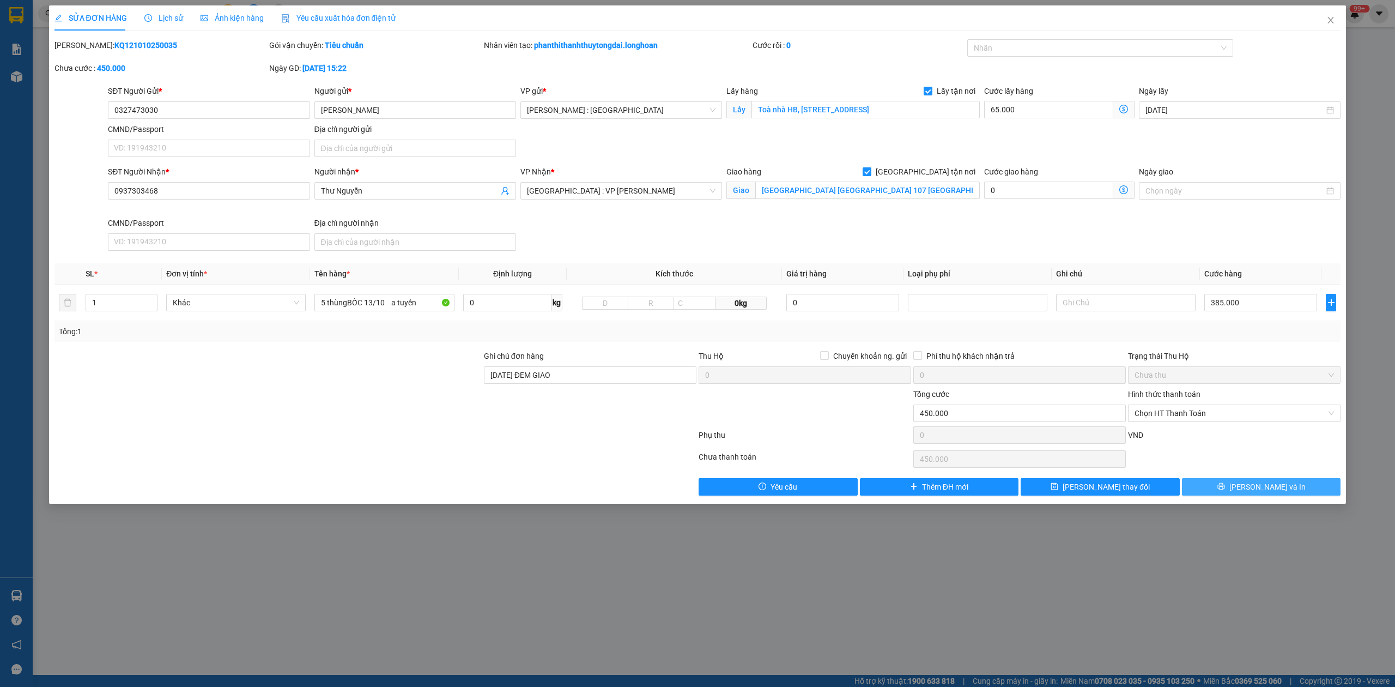
click at [1225, 490] on icon "printer" at bounding box center [1221, 486] width 8 height 8
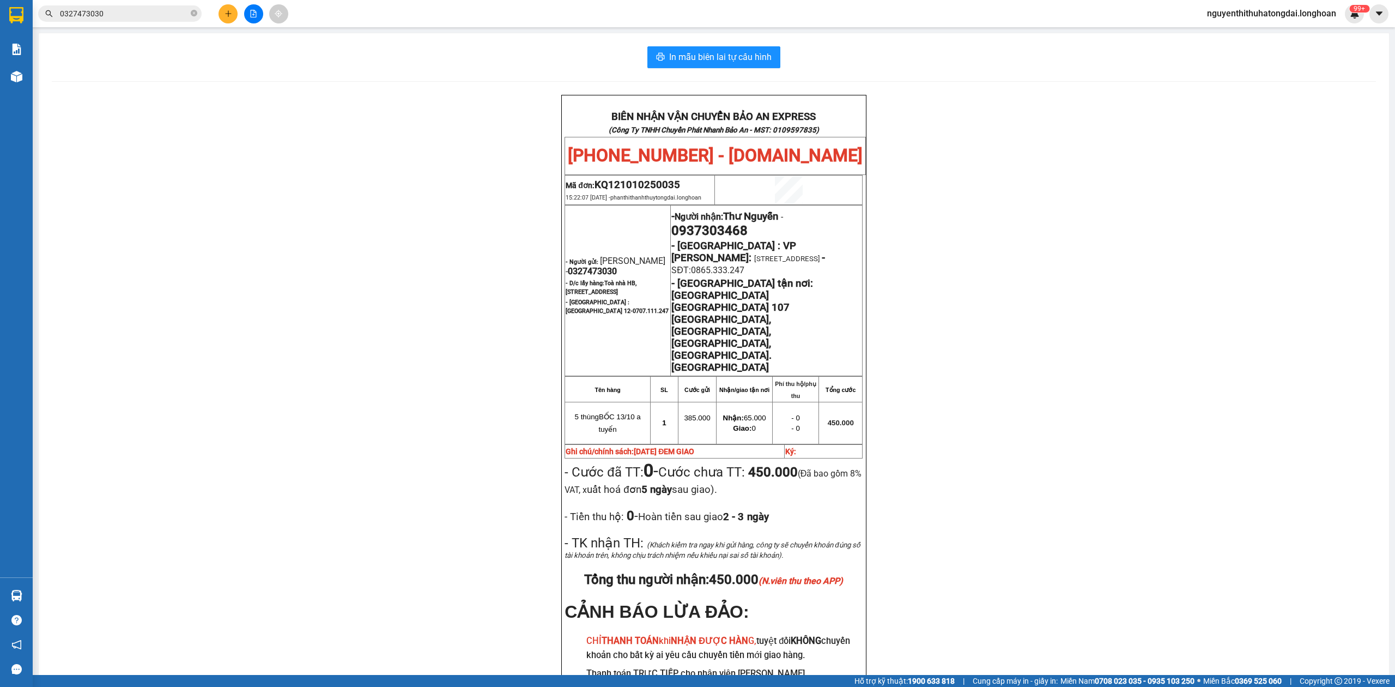
click at [140, 4] on div "Kết quả tìm kiếm ( 2 ) Bộ lọc Mã ĐH Trạng thái Món hàng Thu hộ Tổng cước Chưa c…" at bounding box center [697, 13] width 1395 height 27
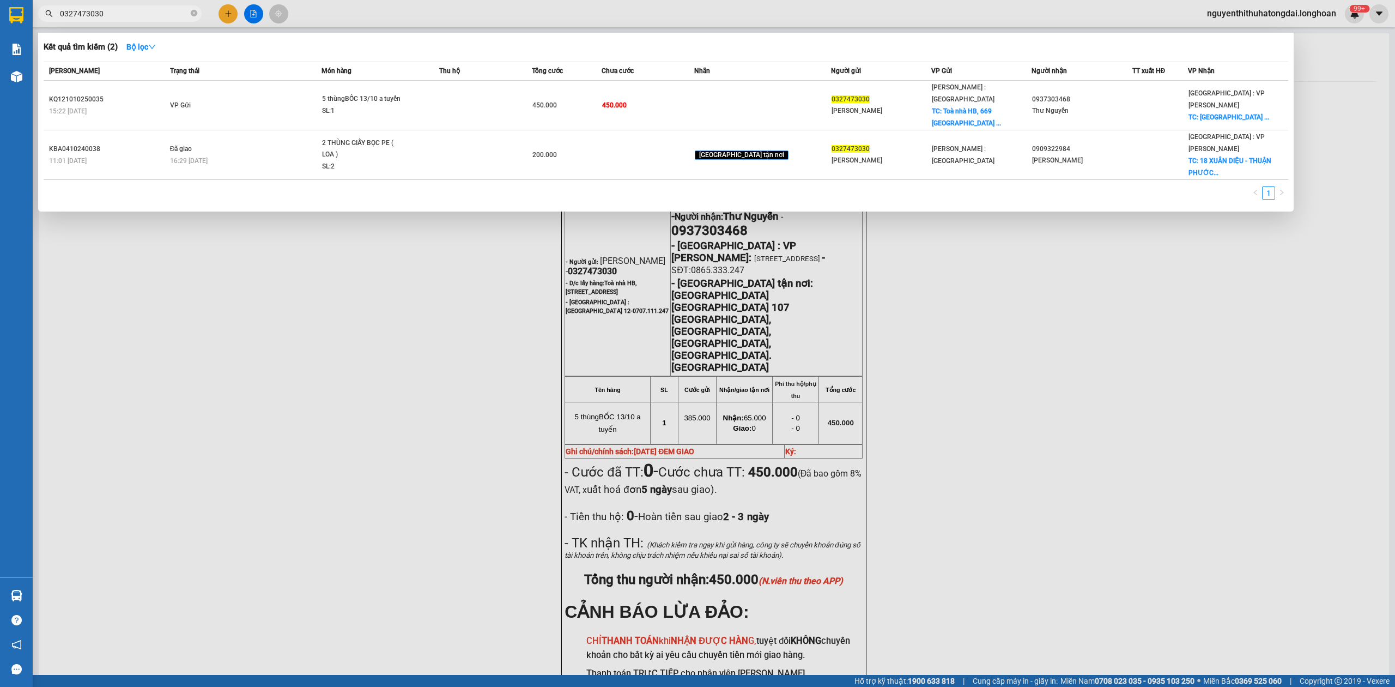
click at [137, 14] on input "0327473030" at bounding box center [124, 14] width 129 height 12
paste input "986378893"
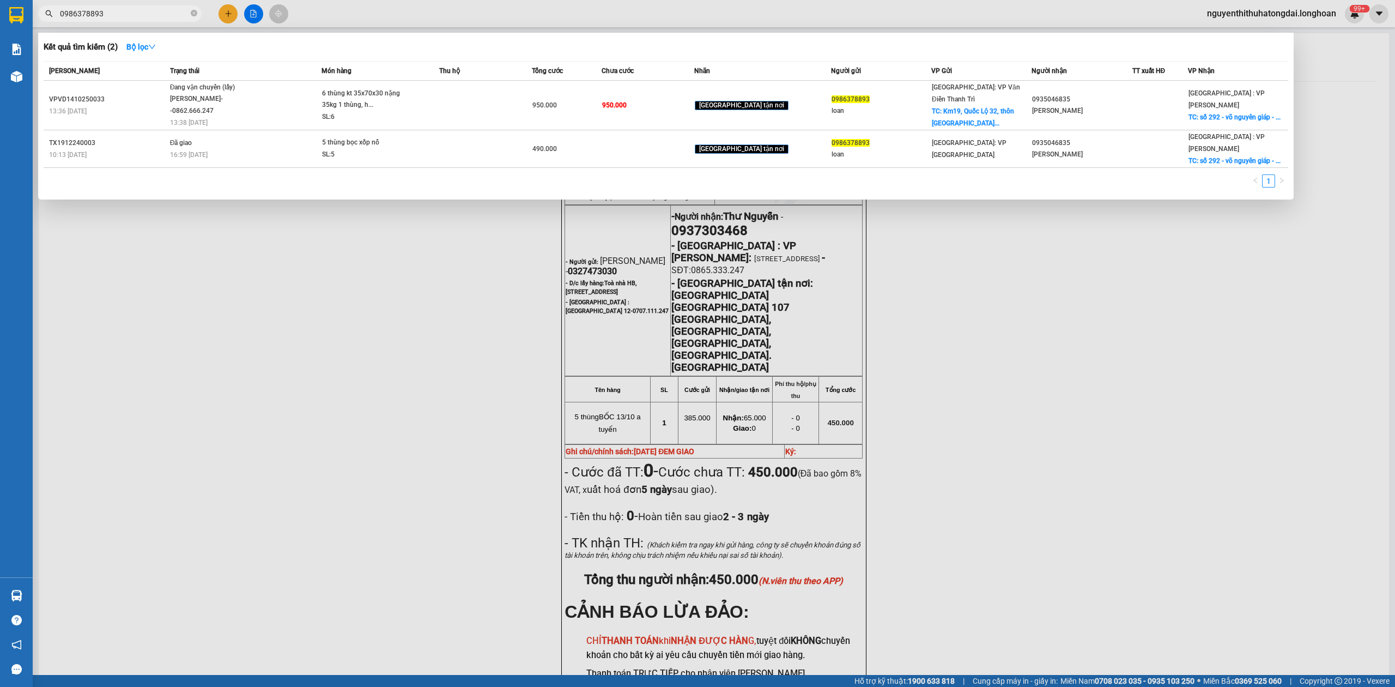
type input "0986378893"
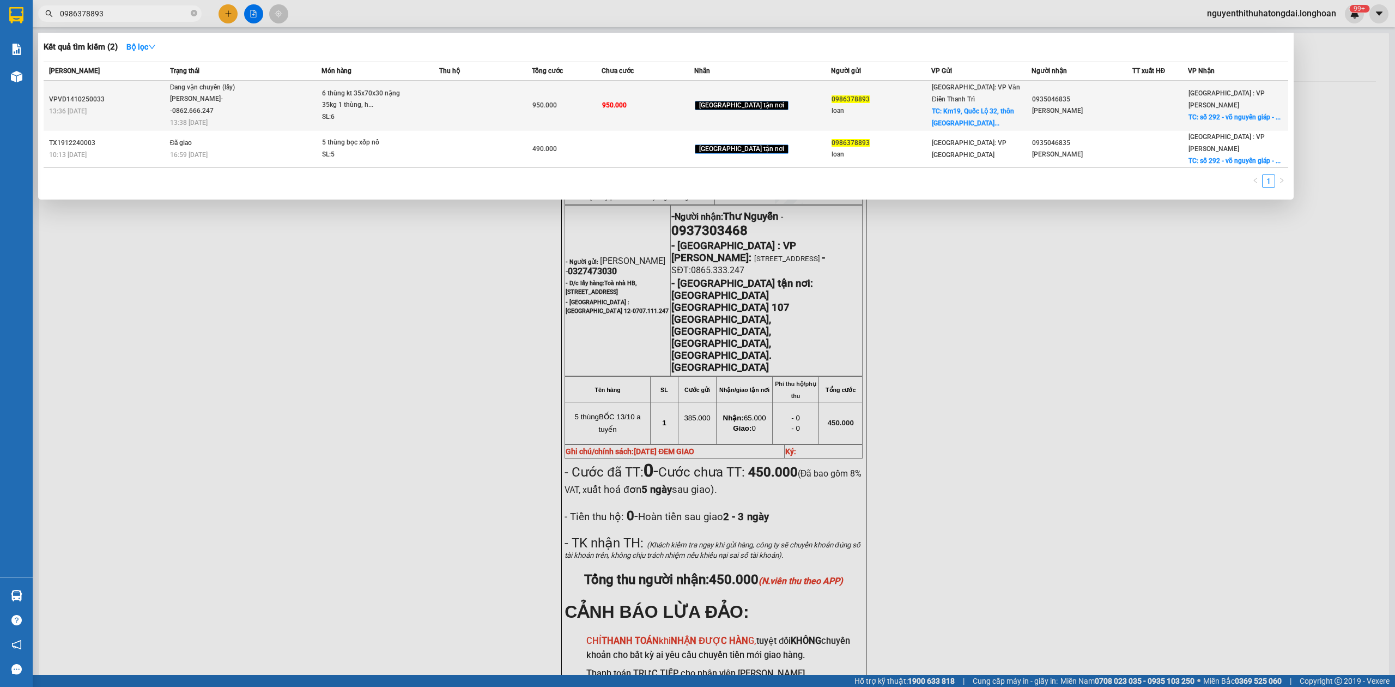
click at [426, 105] on span "6 thùng kt 35x70x30 nặng 35kg 1 thùng, h... SL: 6" at bounding box center [380, 105] width 116 height 35
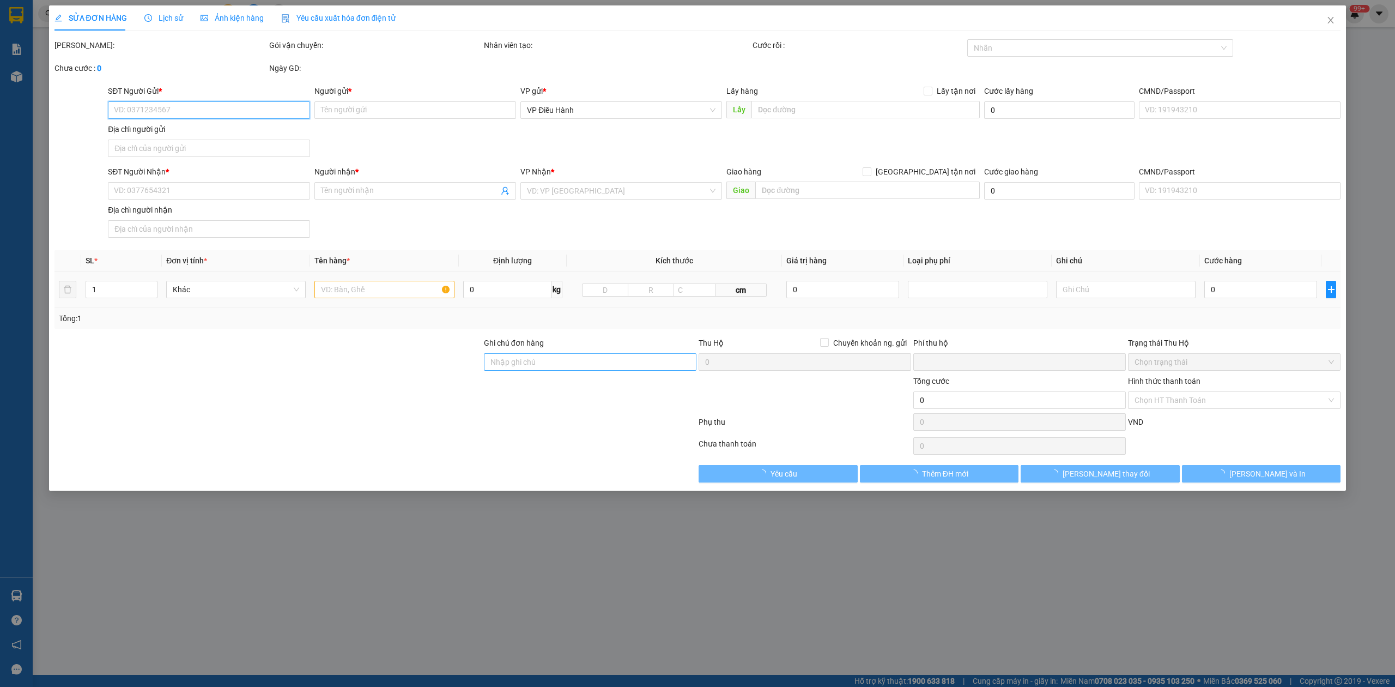
type input "0986378893"
type input "loan"
checkbox input "true"
type input "Km19, [GEOGRAPHIC_DATA], thôn [GEOGRAPHIC_DATA], Xã [GEOGRAPHIC_DATA], [GEOGRAP…"
type input "0935046835"
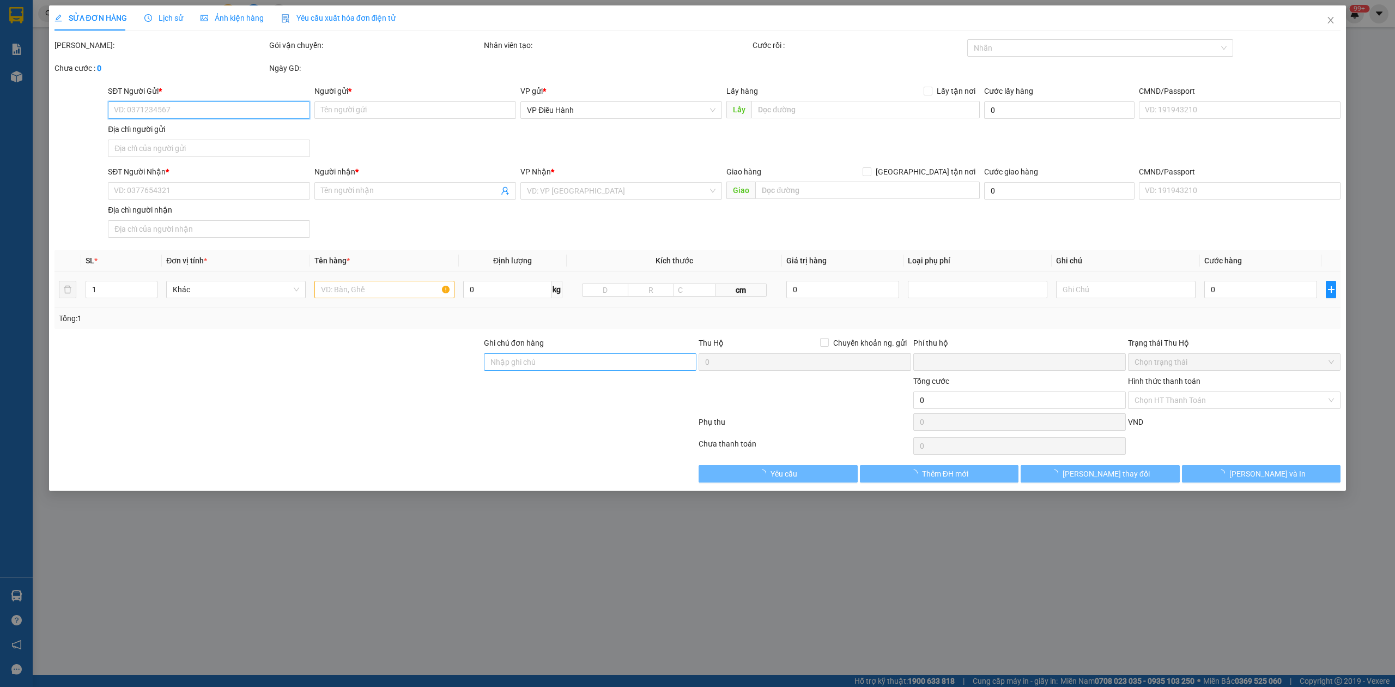
type input "[PERSON_NAME]"
checkbox input "true"
type input "số 292 - võ nguyên giáp - mỹ an - [GEOGRAPHIC_DATA] - [GEOGRAPHIC_DATA]"
type input "có vat"
type input "0"
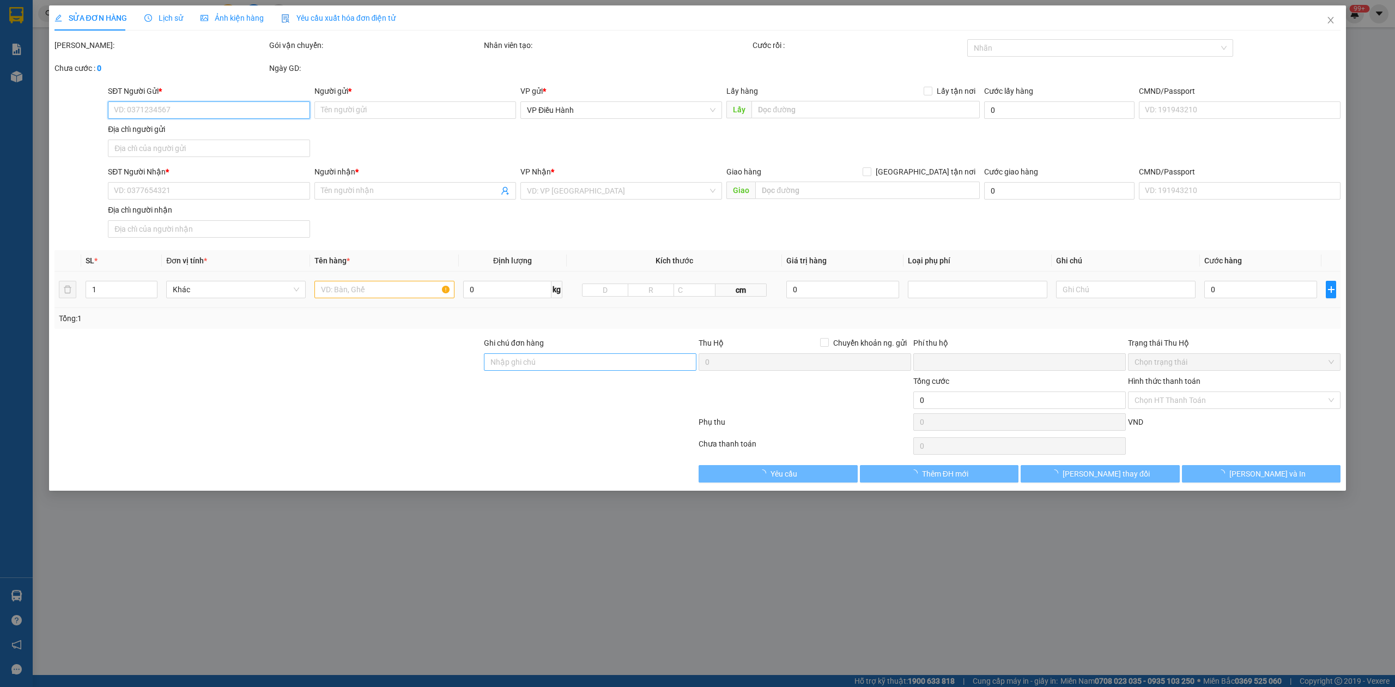
type input "950.000"
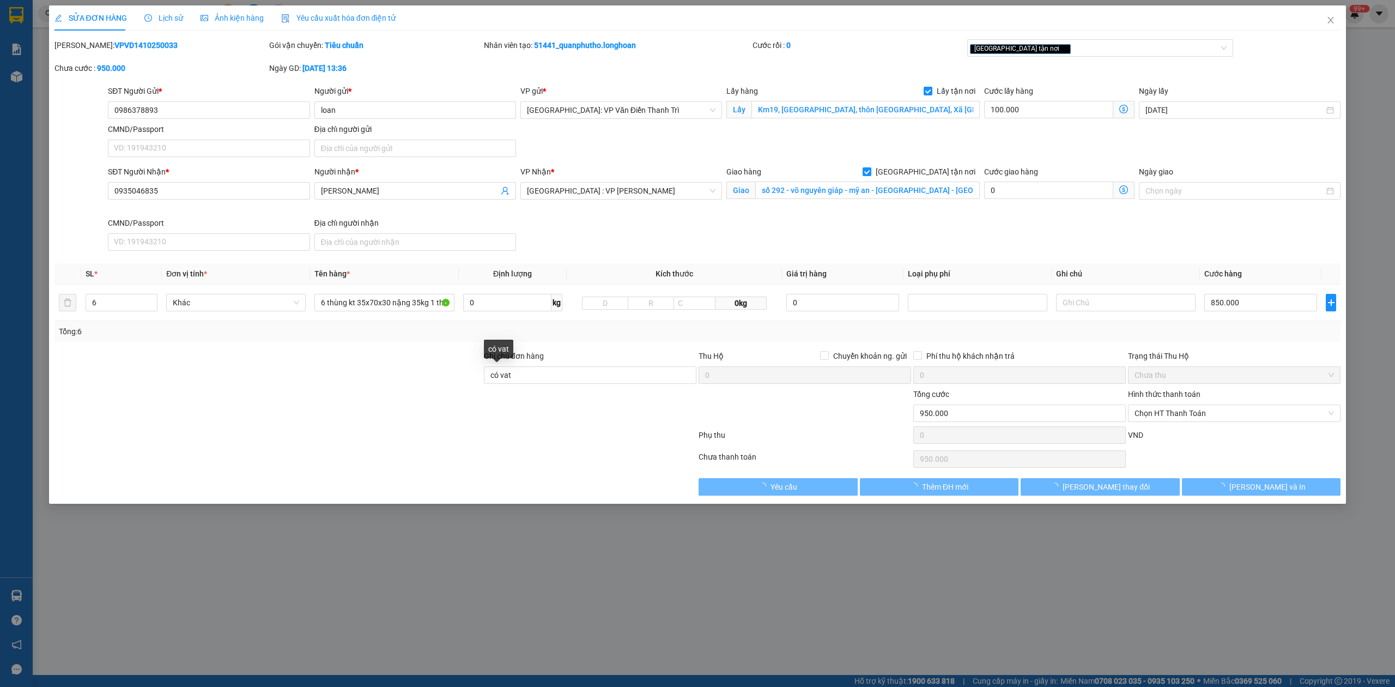
click at [542, 366] on div "Ghi chú đơn hàng" at bounding box center [590, 358] width 213 height 16
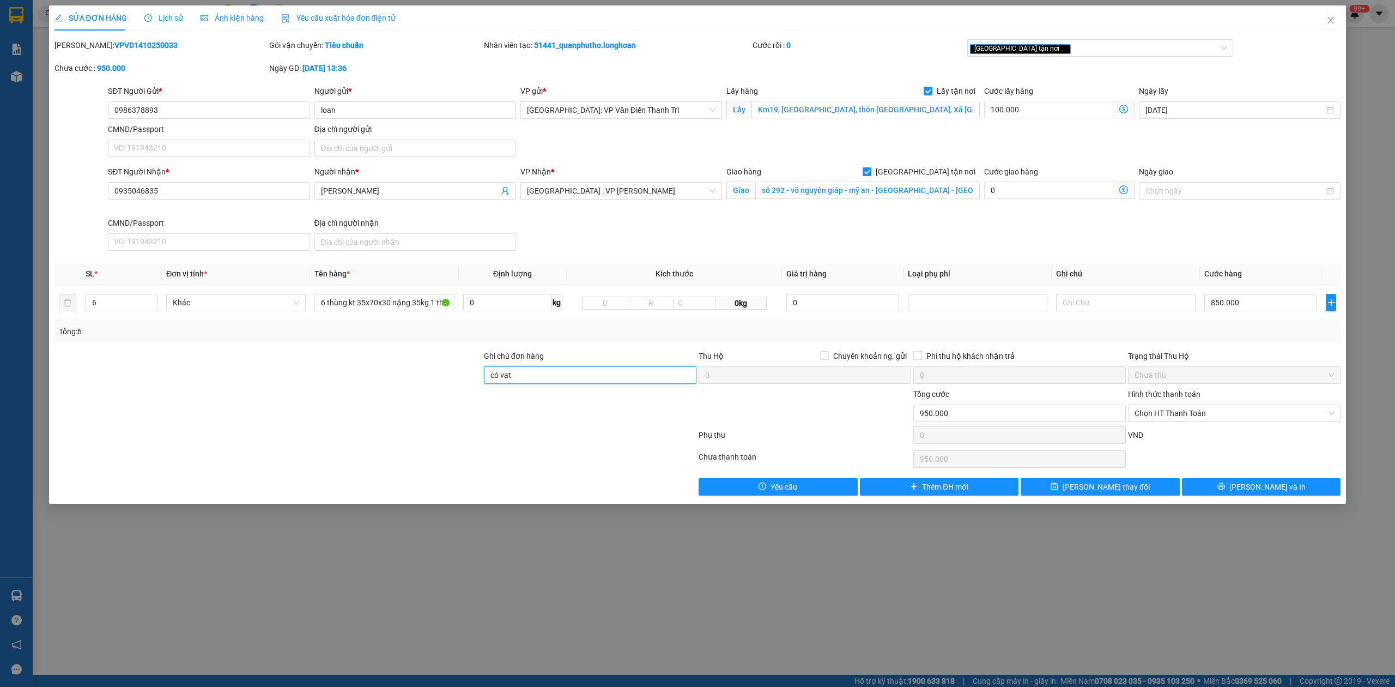
click at [548, 375] on input "có vat" at bounding box center [590, 374] width 213 height 17
click at [1052, 50] on div "[GEOGRAPHIC_DATA] tận nơi" at bounding box center [1095, 47] width 250 height 13
type input "có vat, 15/10 qua bốc ạ"
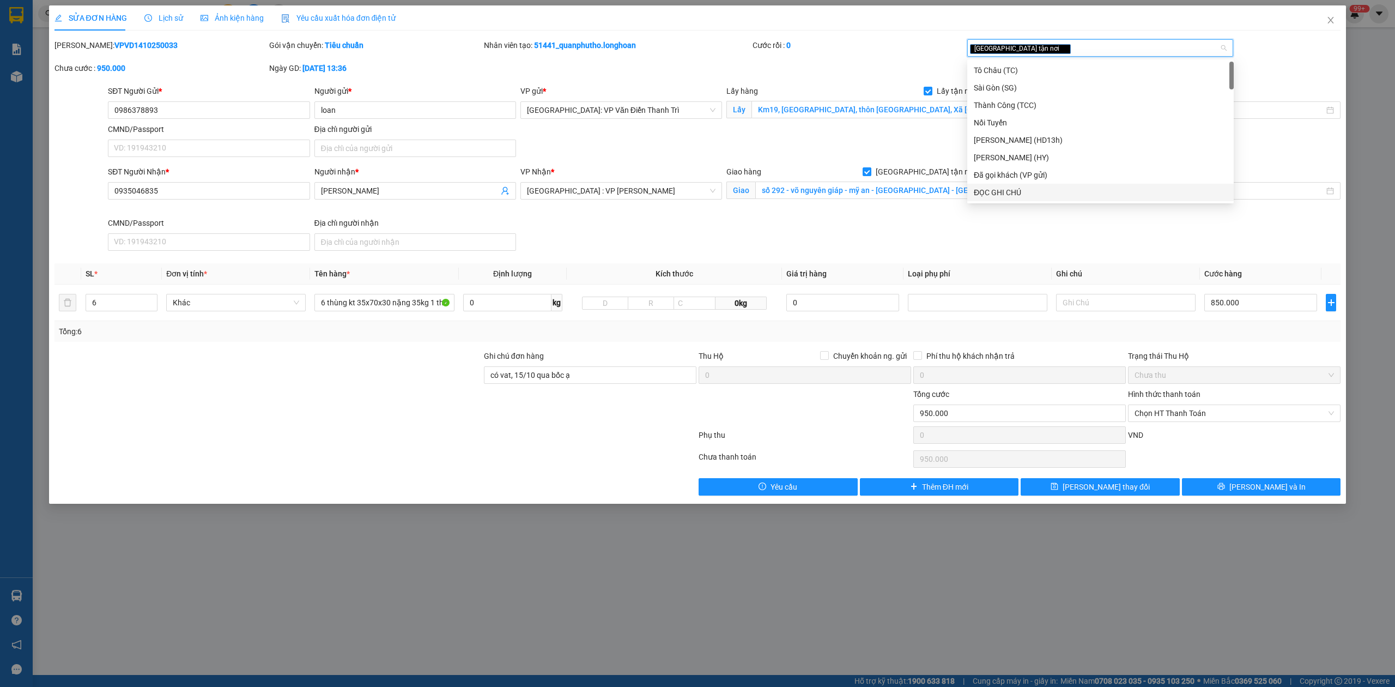
drag, startPoint x: 1027, startPoint y: 197, endPoint x: 1037, endPoint y: 197, distance: 10.4
click at [1028, 197] on div "ĐỌC GHI CHÚ" at bounding box center [1100, 192] width 253 height 12
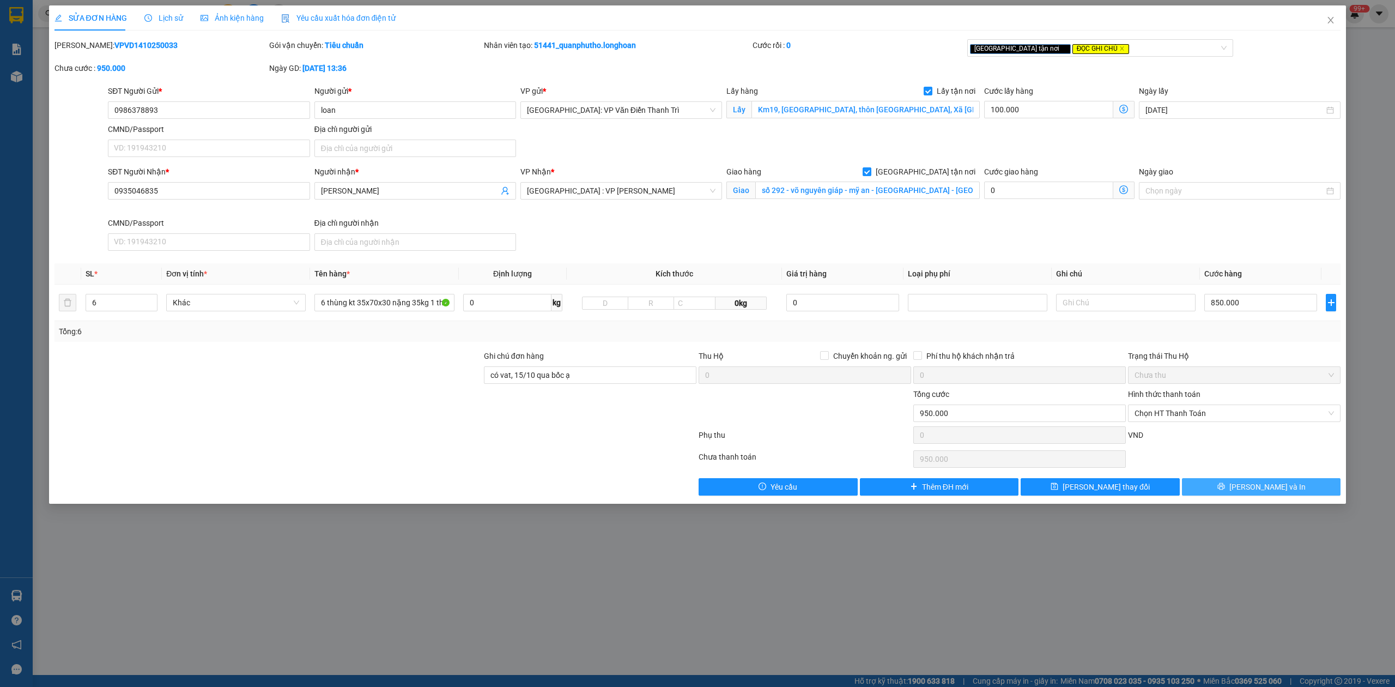
click at [1249, 492] on button "[PERSON_NAME] và In" at bounding box center [1261, 486] width 159 height 17
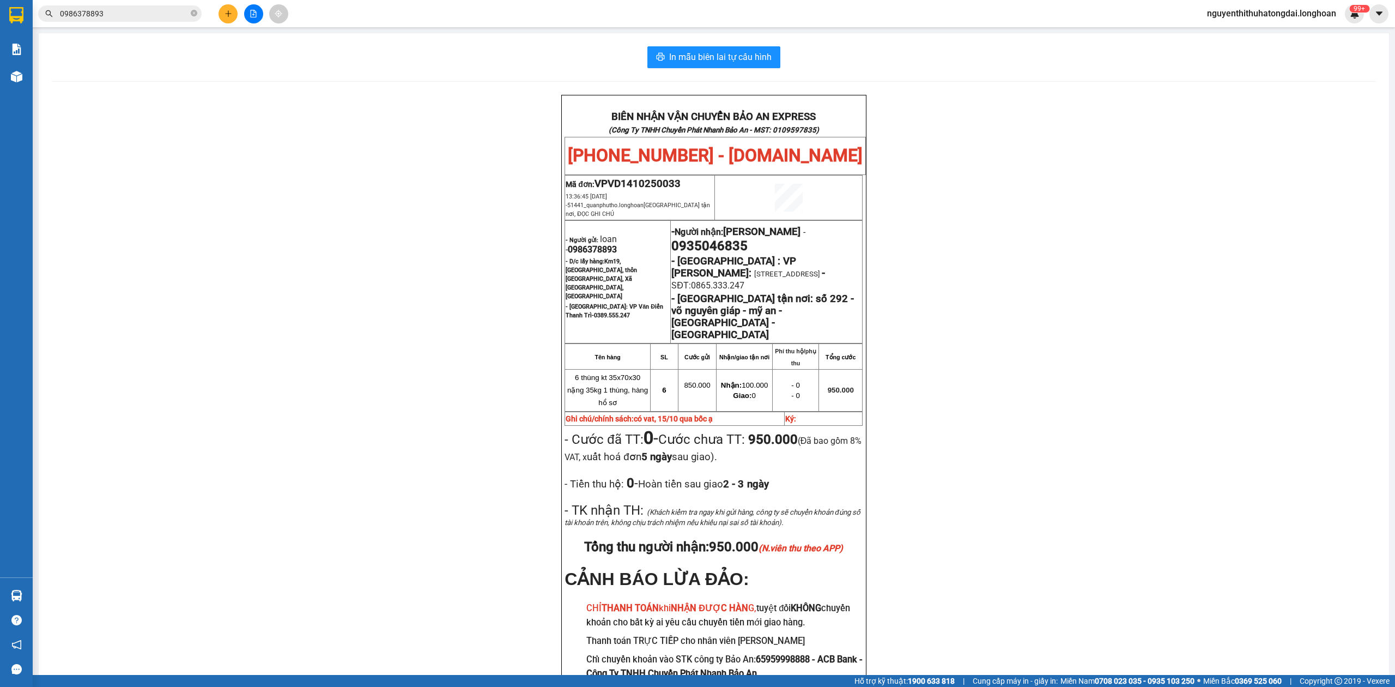
click at [134, 11] on input "0986378893" at bounding box center [124, 14] width 129 height 12
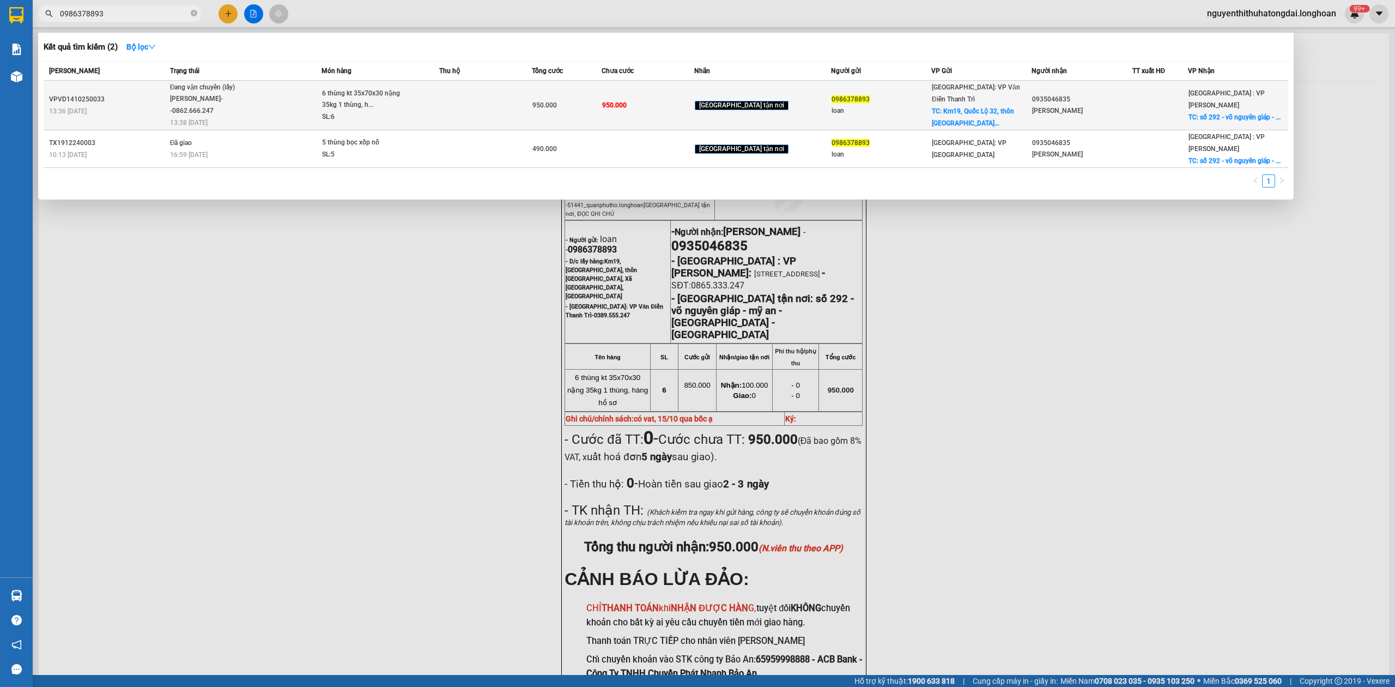
click at [233, 102] on div "[PERSON_NAME]--0862.666.247" at bounding box center [211, 104] width 82 height 23
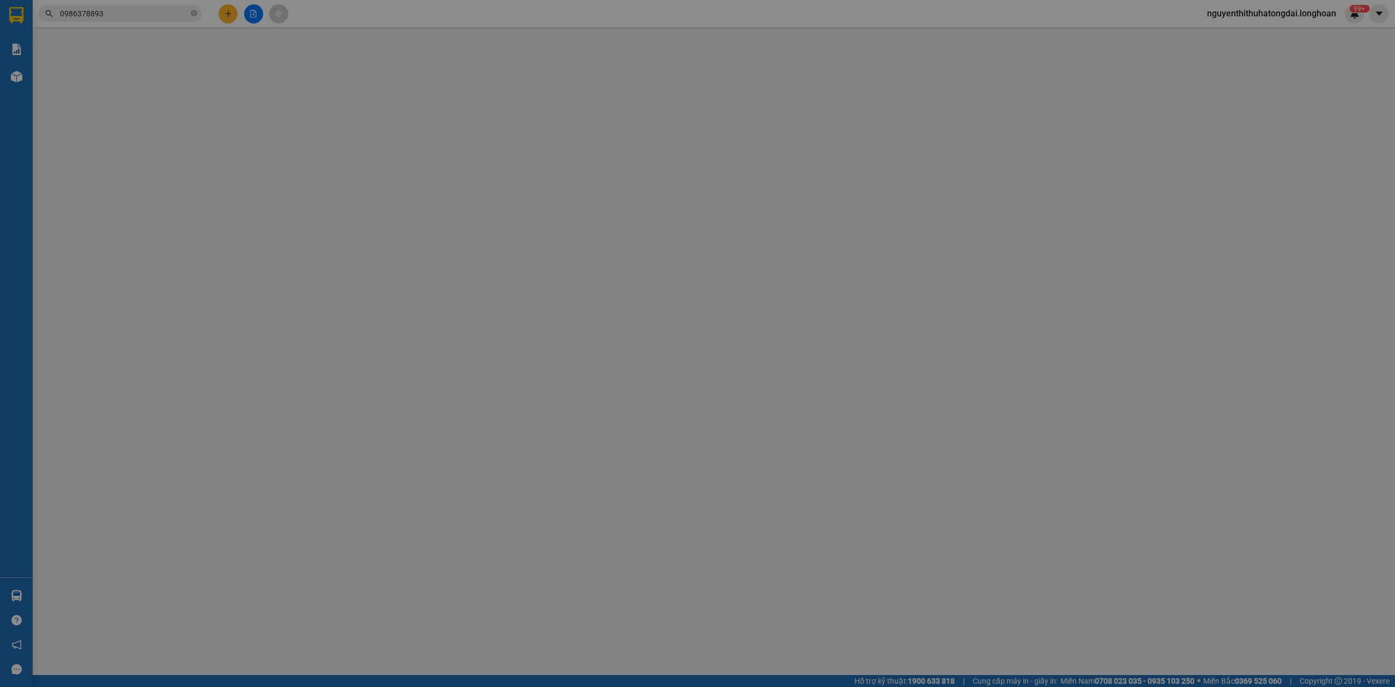
type input "0986378893"
type input "loan"
checkbox input "true"
type input "Km19, [GEOGRAPHIC_DATA], thôn [GEOGRAPHIC_DATA], Xã [GEOGRAPHIC_DATA], [GEOGRAP…"
type input "0935046835"
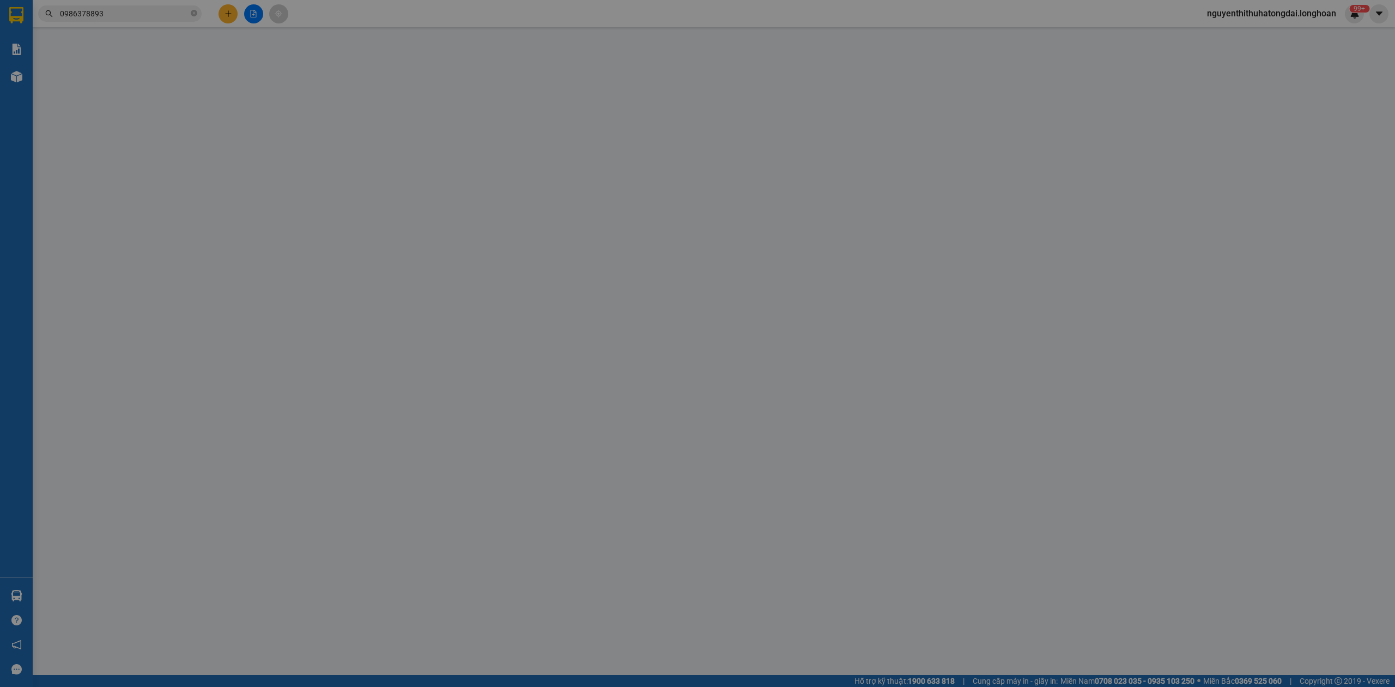
type input "[PERSON_NAME]"
checkbox input "true"
type input "số 292 - võ nguyên giáp - mỹ an - [GEOGRAPHIC_DATA] - [GEOGRAPHIC_DATA]"
type input "có vat, 15/10 qua bốc ạ"
type input "0"
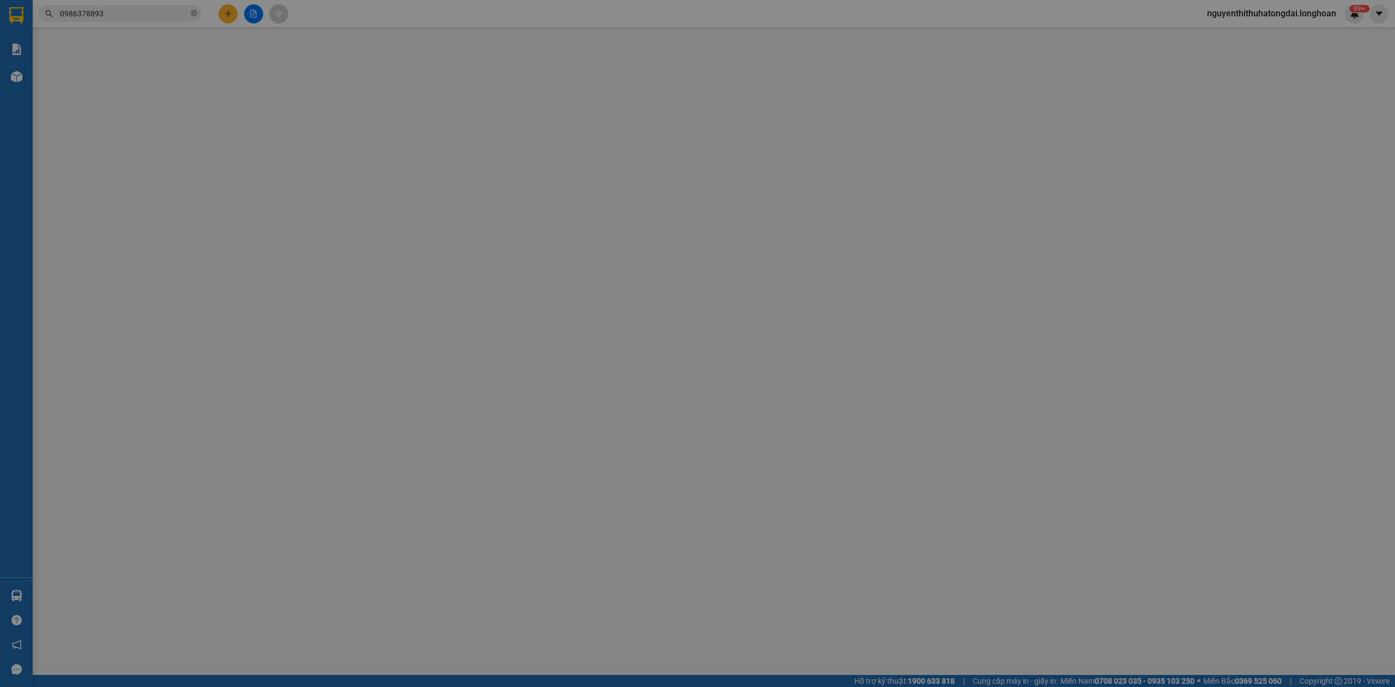
type input "950.000"
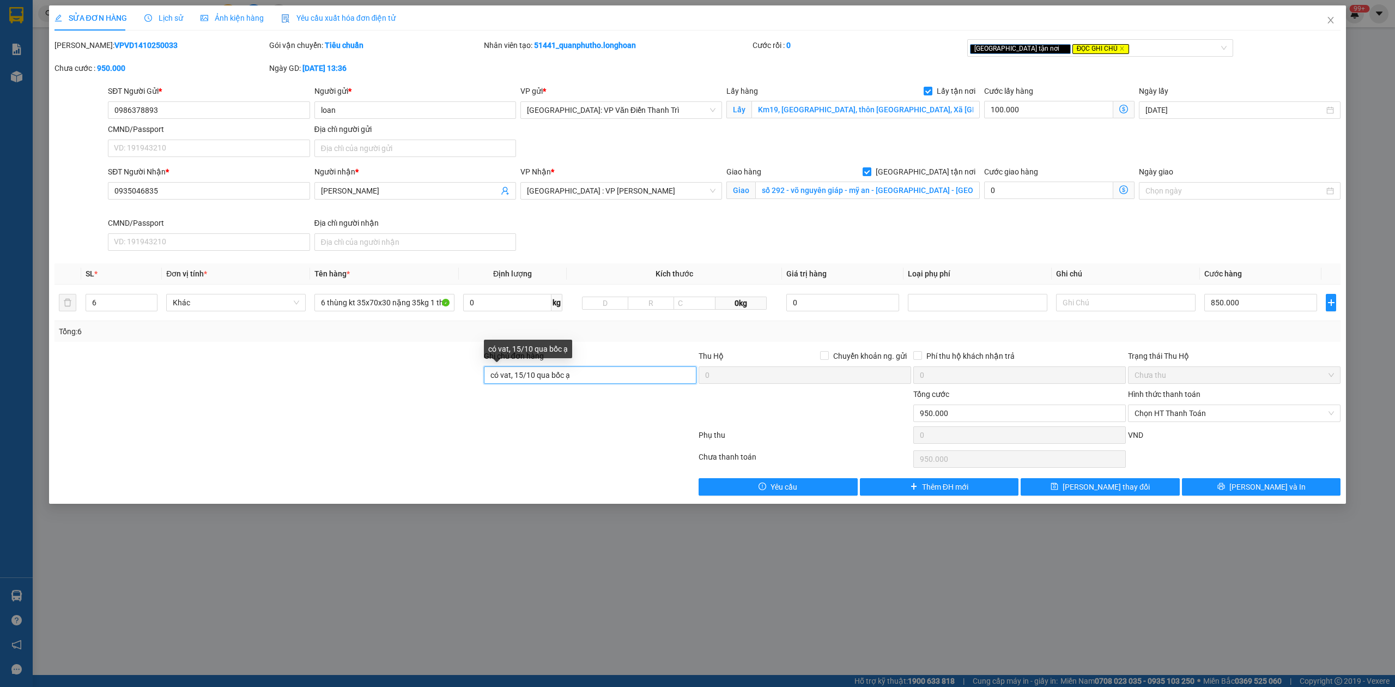
click at [604, 373] on input "có vat, 15/10 qua bốc ạ" at bounding box center [590, 374] width 213 height 17
type input "có vat, 15/10 qua bốc ạ, trả hàng trong giờ hành chính"
drag, startPoint x: 1283, startPoint y: 487, endPoint x: 1289, endPoint y: 487, distance: 6.0
click at [1286, 488] on button "[PERSON_NAME] và In" at bounding box center [1261, 486] width 159 height 17
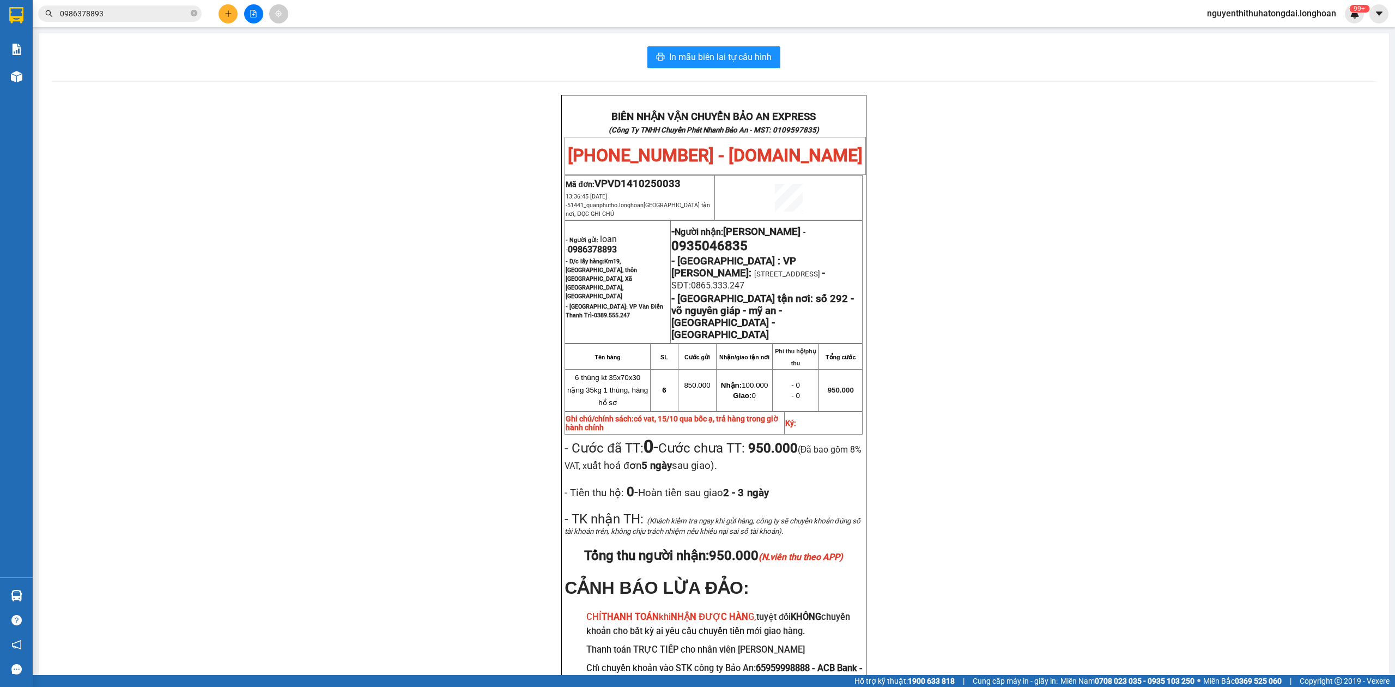
click at [136, 5] on span "0986378893" at bounding box center [119, 13] width 163 height 16
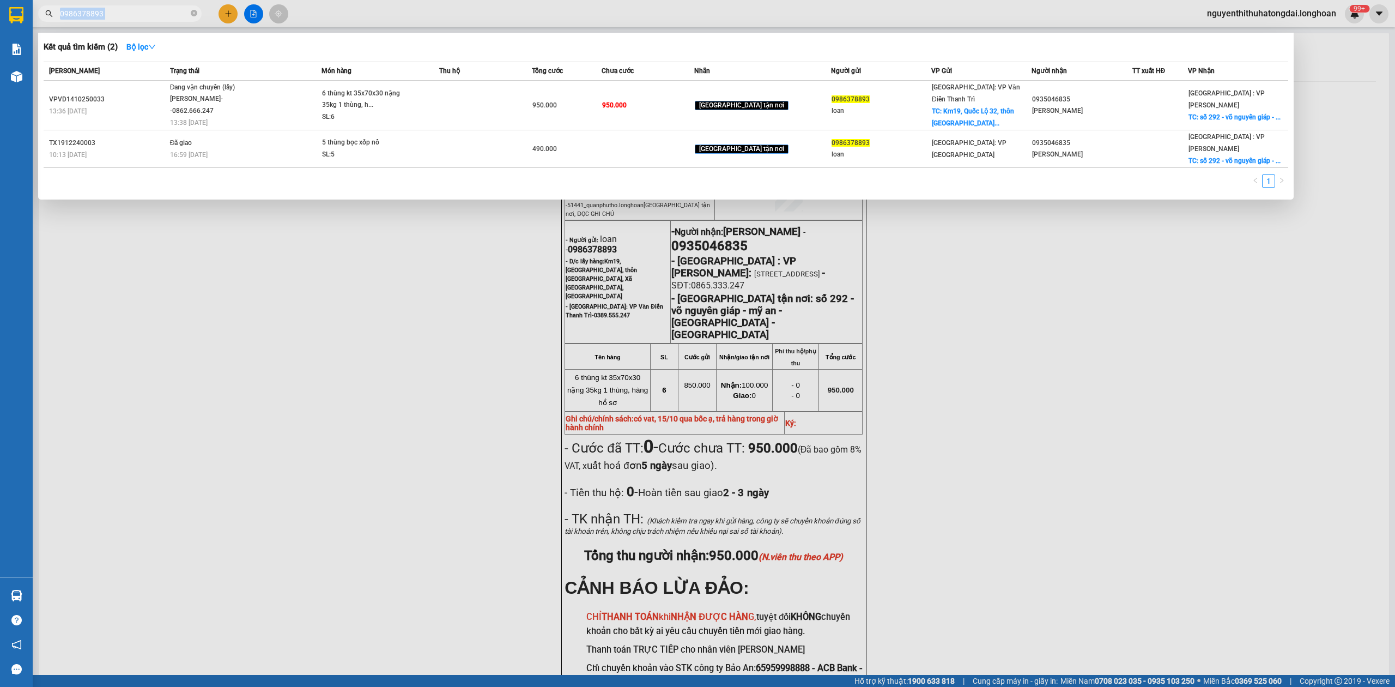
click at [136, 5] on span "0986378893" at bounding box center [119, 13] width 163 height 16
click at [143, 12] on input "0986378893" at bounding box center [124, 14] width 129 height 12
paste input "12197889"
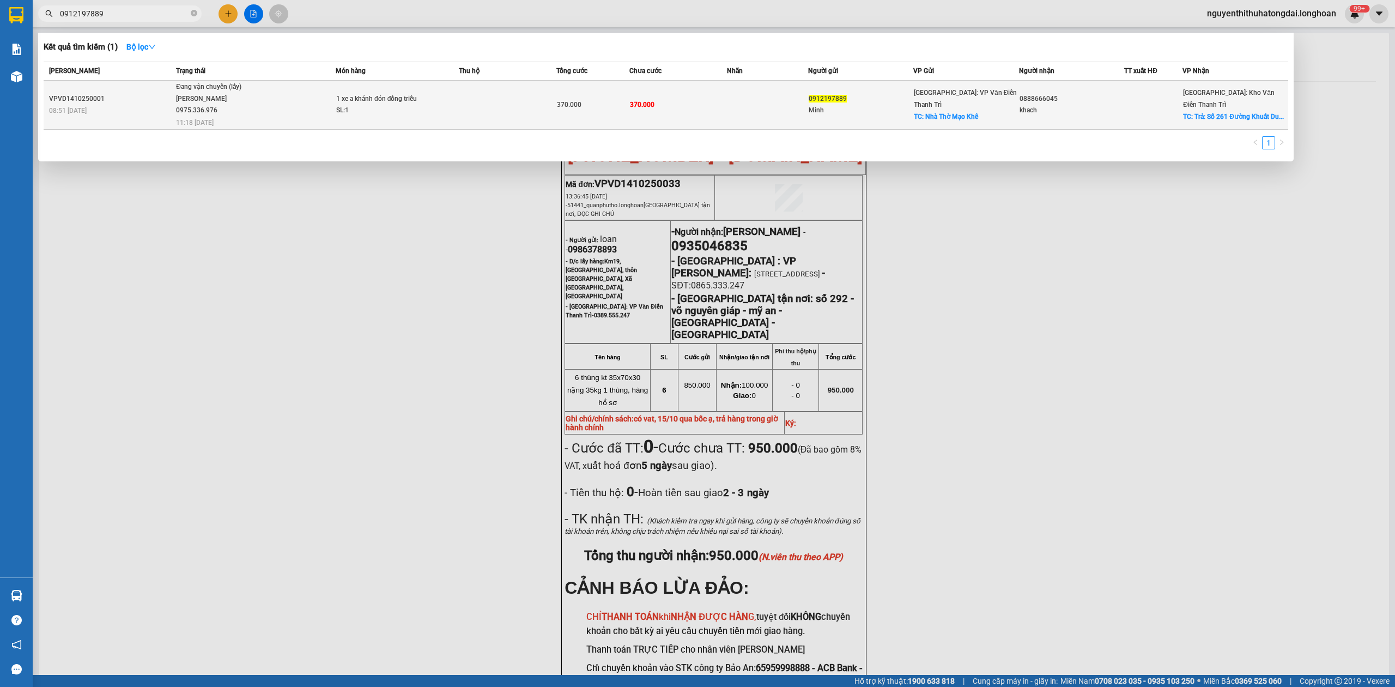
type input "0912197889"
click at [323, 126] on td "Đang vận chuyển (lấy) [PERSON_NAME] 0975.336.976 11:18 [DATE]" at bounding box center [254, 105] width 162 height 49
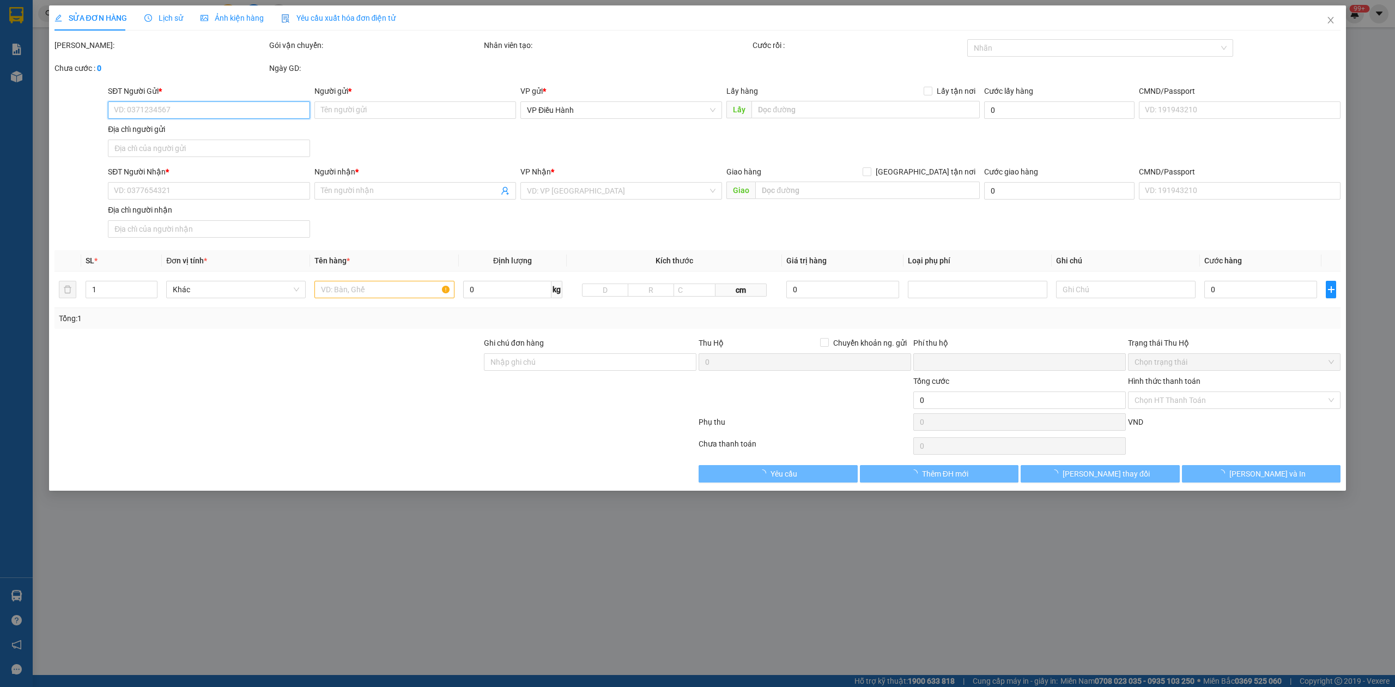
type input "0912197889"
type input "Minh"
checkbox input "true"
type input "Nhà Thờ Mạo Khê"
type input "0888666045"
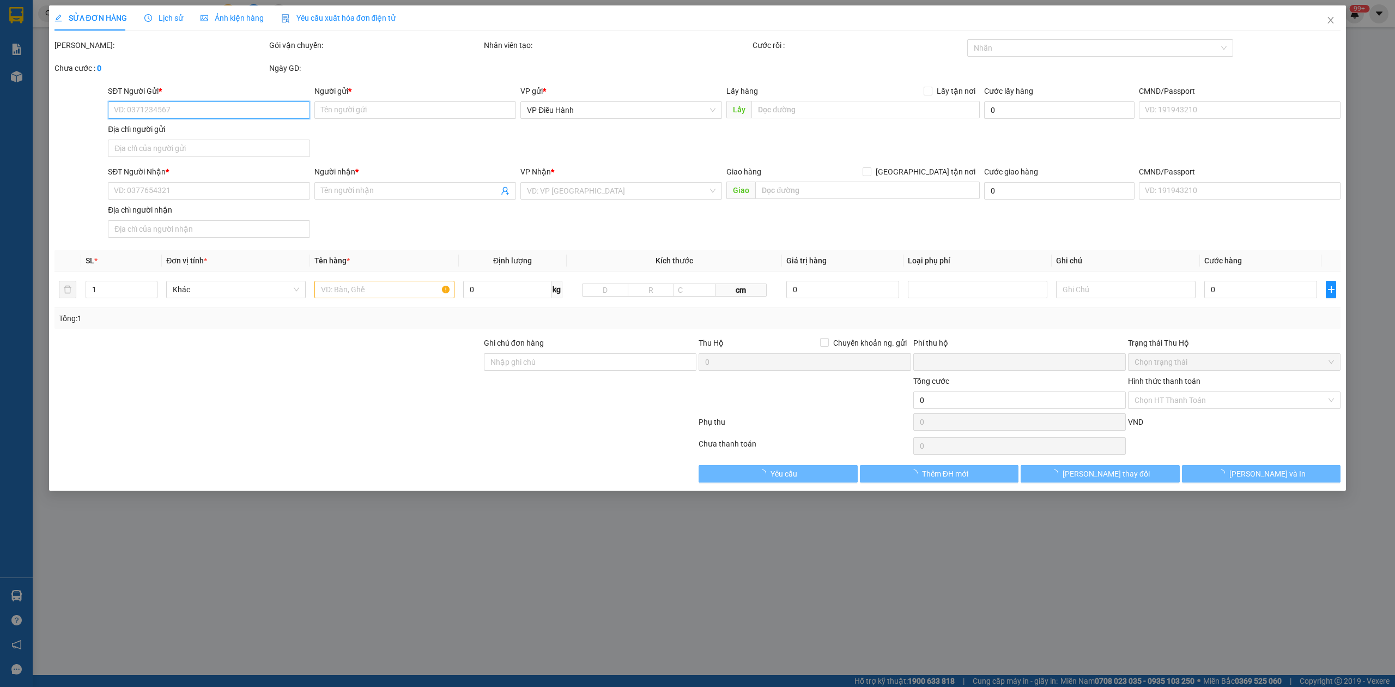
type input "khach"
checkbox input "true"
type input "Trả: Số 261 Đường Khuất Duy tiến"
type input "0"
type input "370.000"
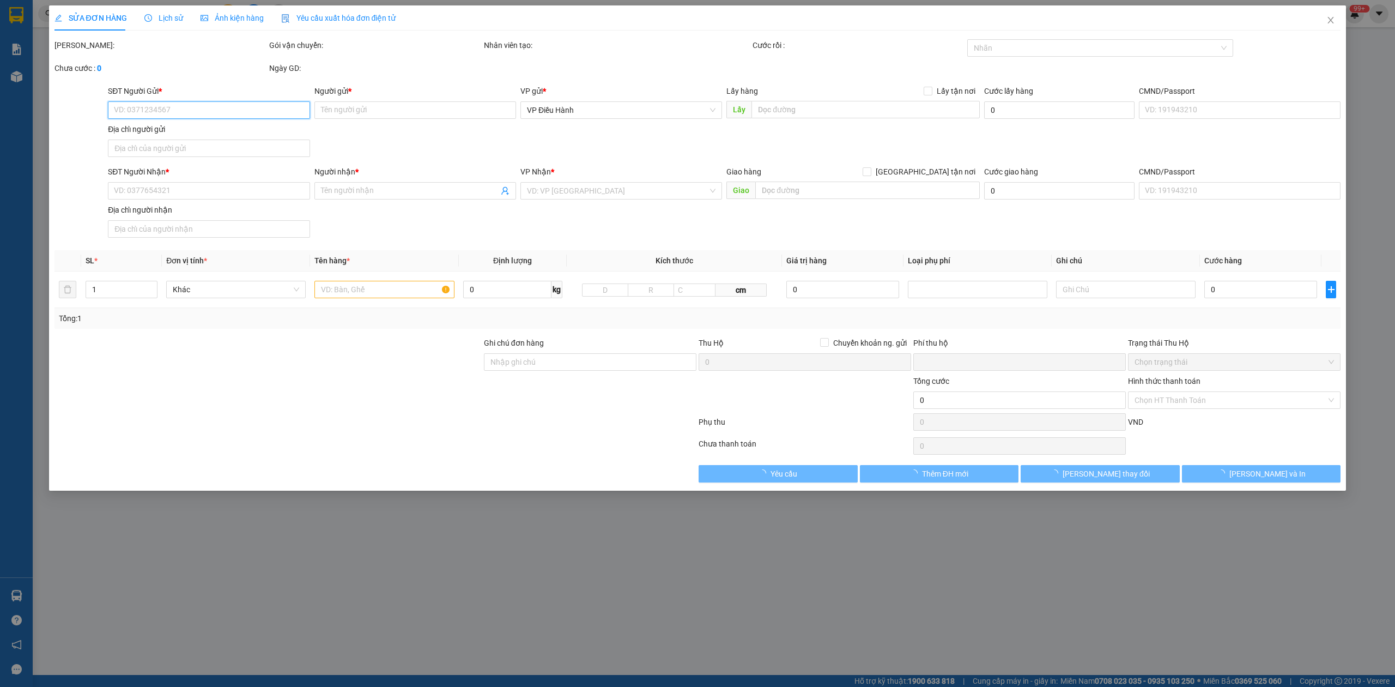
type input "370.000"
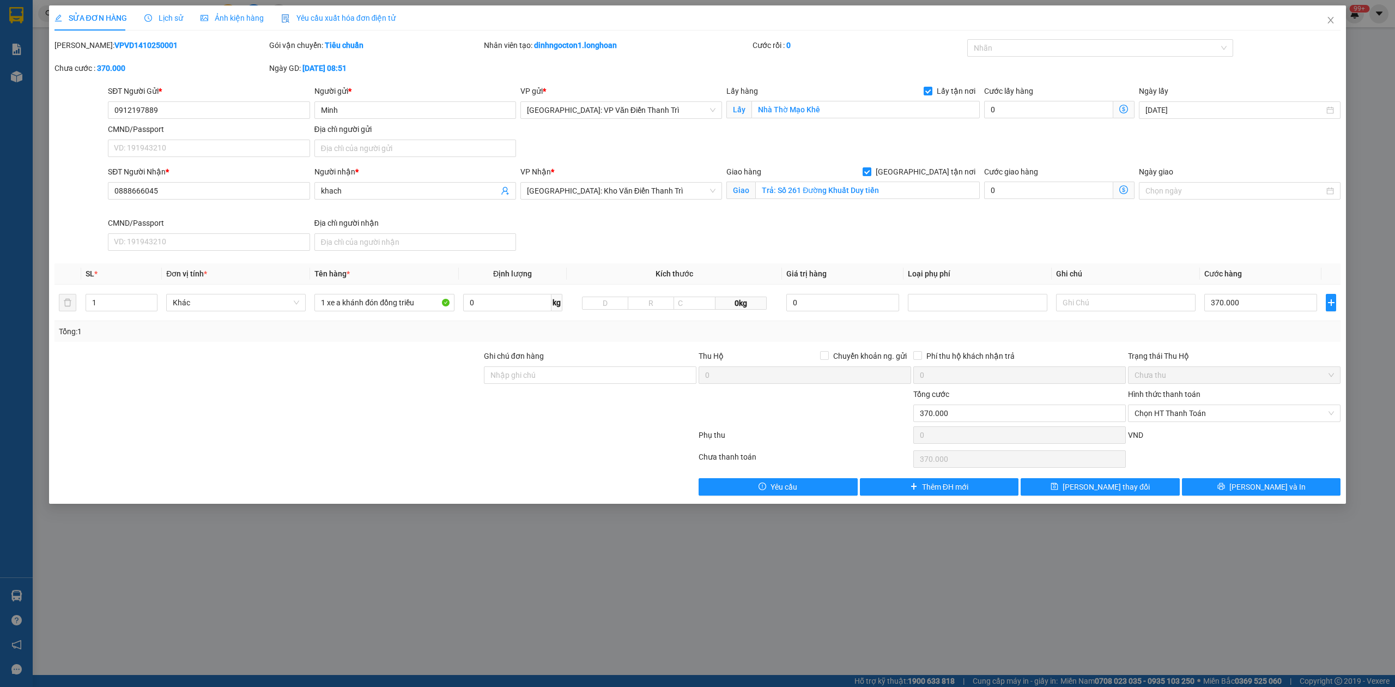
click at [155, 20] on span "Lịch sử" at bounding box center [163, 18] width 39 height 9
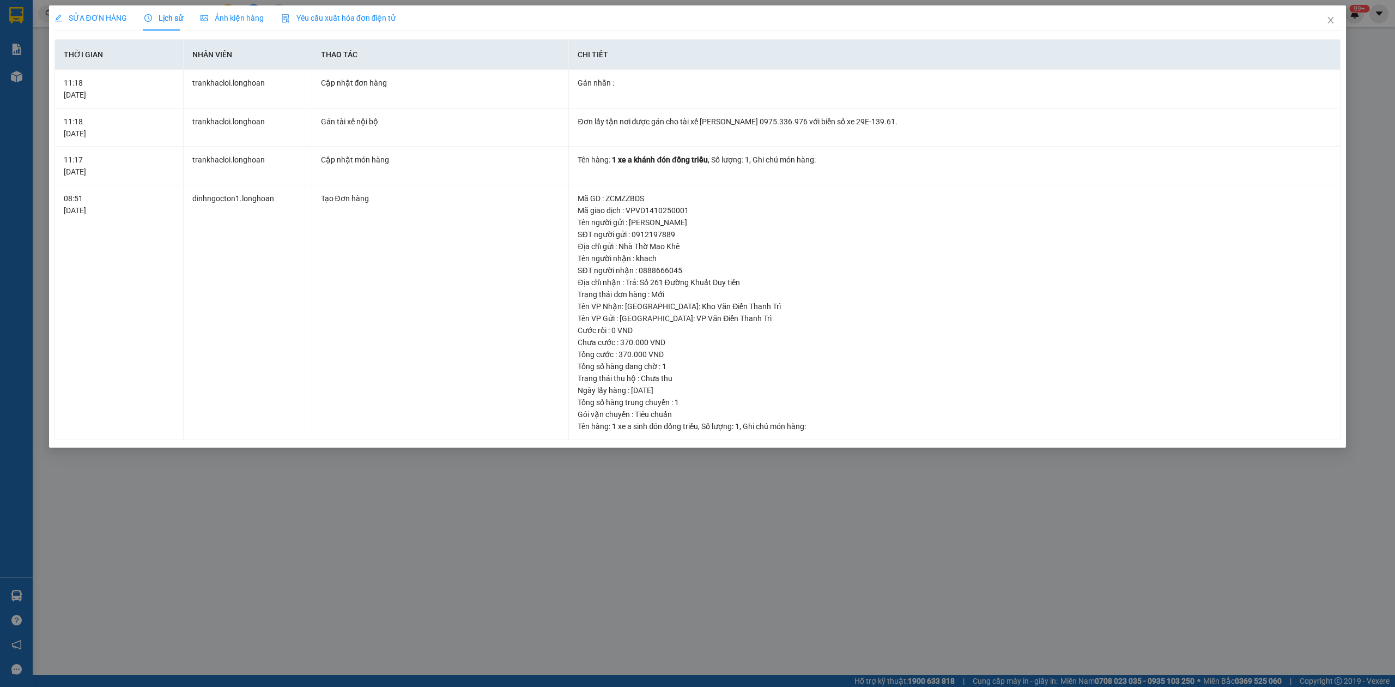
drag, startPoint x: 105, startPoint y: 15, endPoint x: 98, endPoint y: 3, distance: 14.1
click at [104, 15] on span "SỬA ĐƠN HÀNG" at bounding box center [90, 18] width 72 height 9
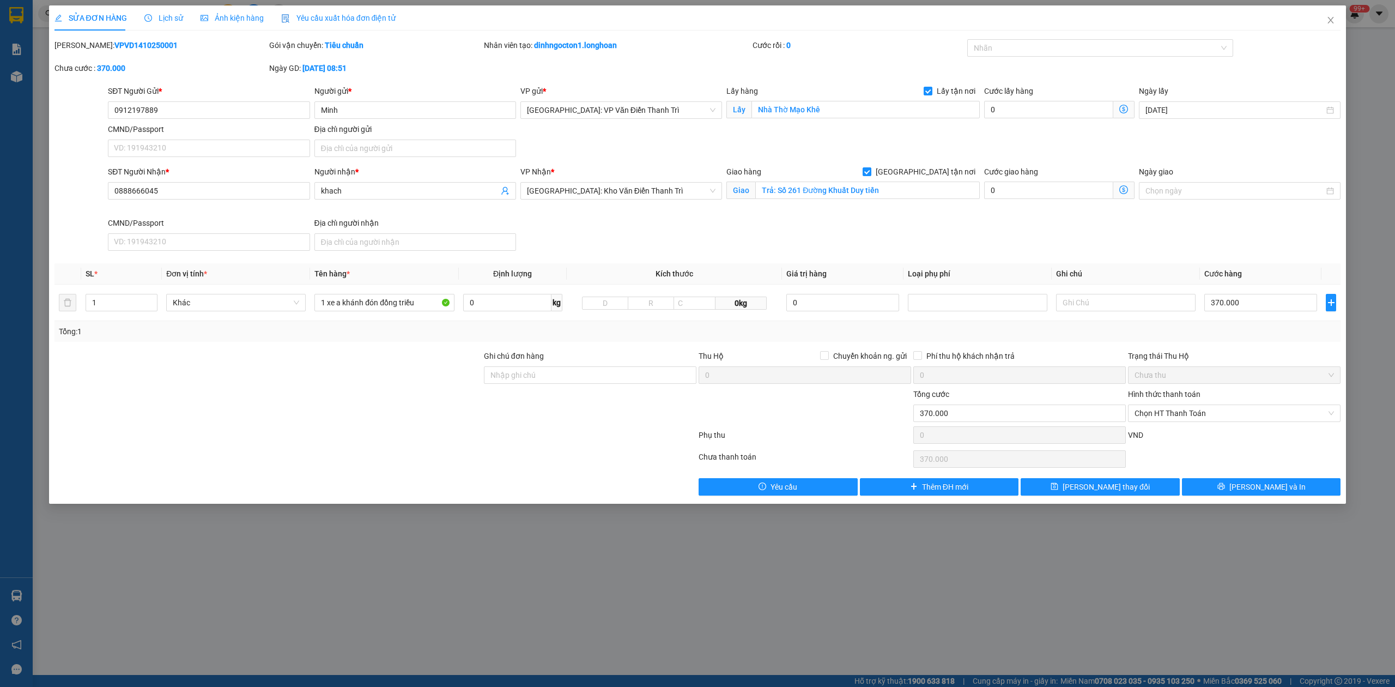
click at [166, 14] on span "Lịch sử" at bounding box center [163, 18] width 39 height 9
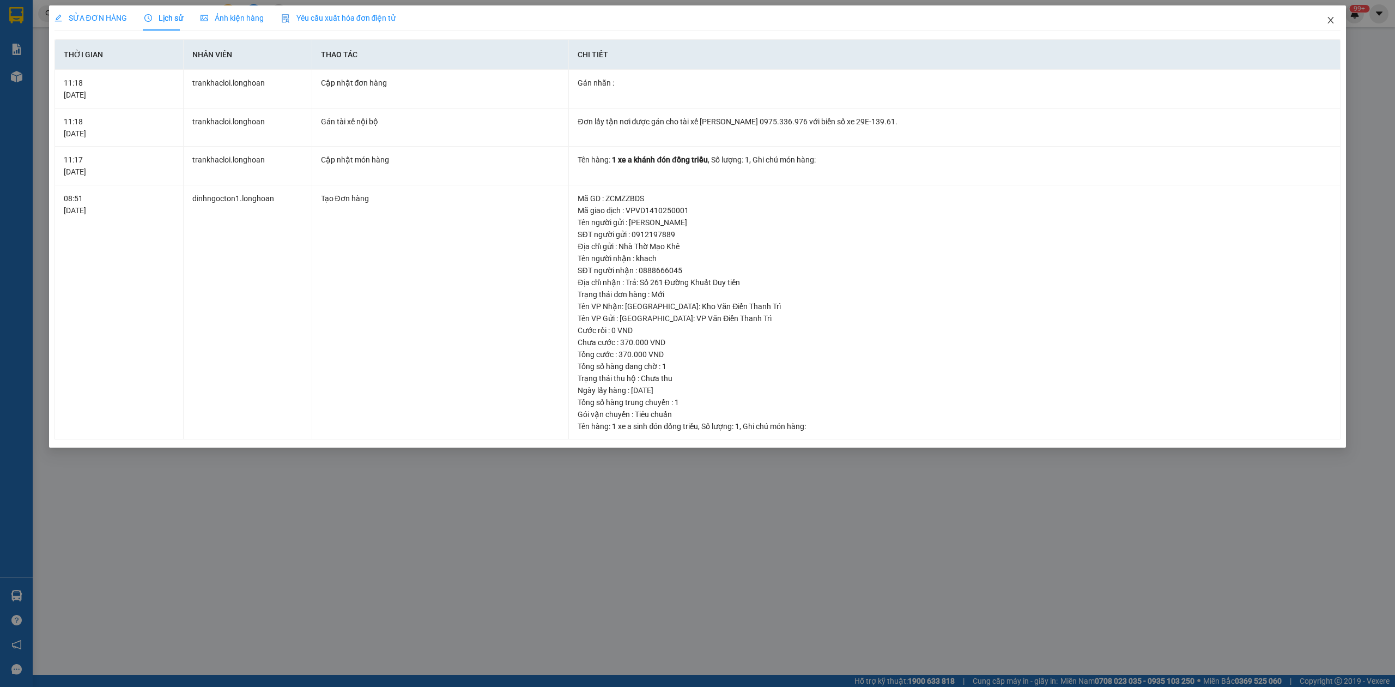
click at [1324, 25] on span "Close" at bounding box center [1330, 20] width 31 height 31
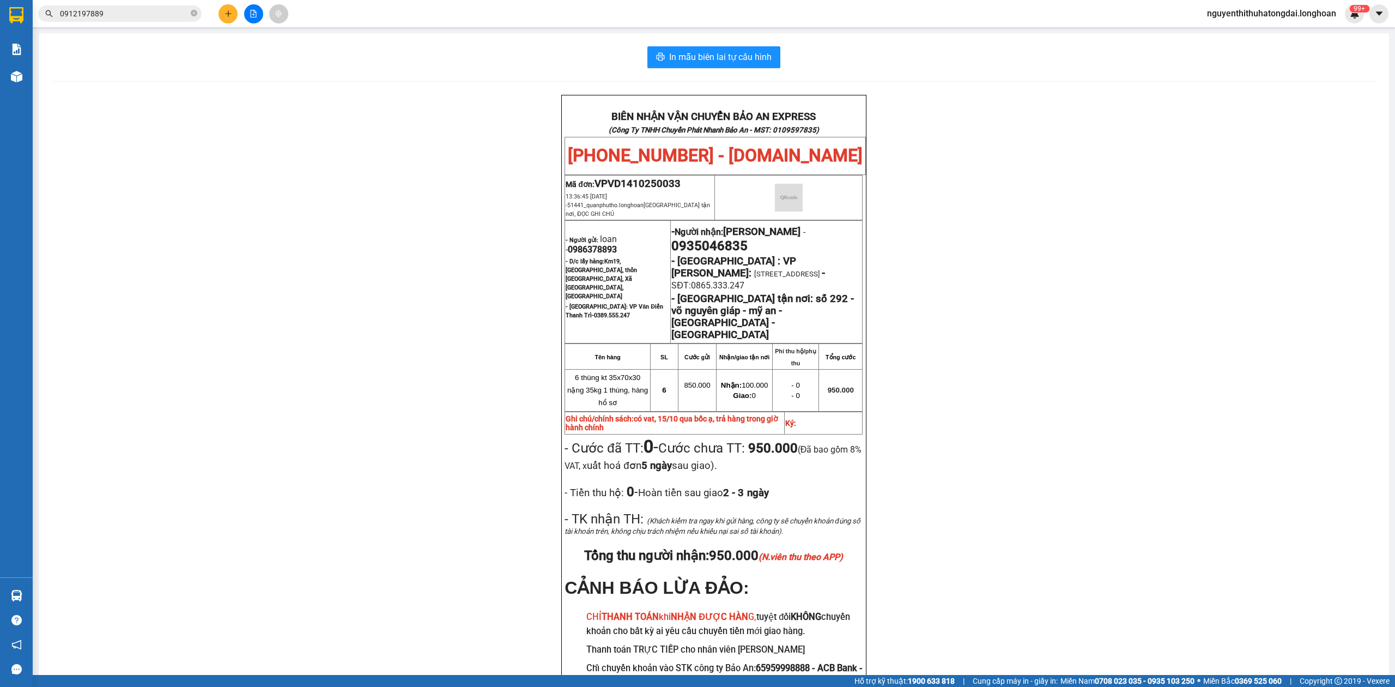
click at [106, 12] on input "0912197889" at bounding box center [124, 14] width 129 height 12
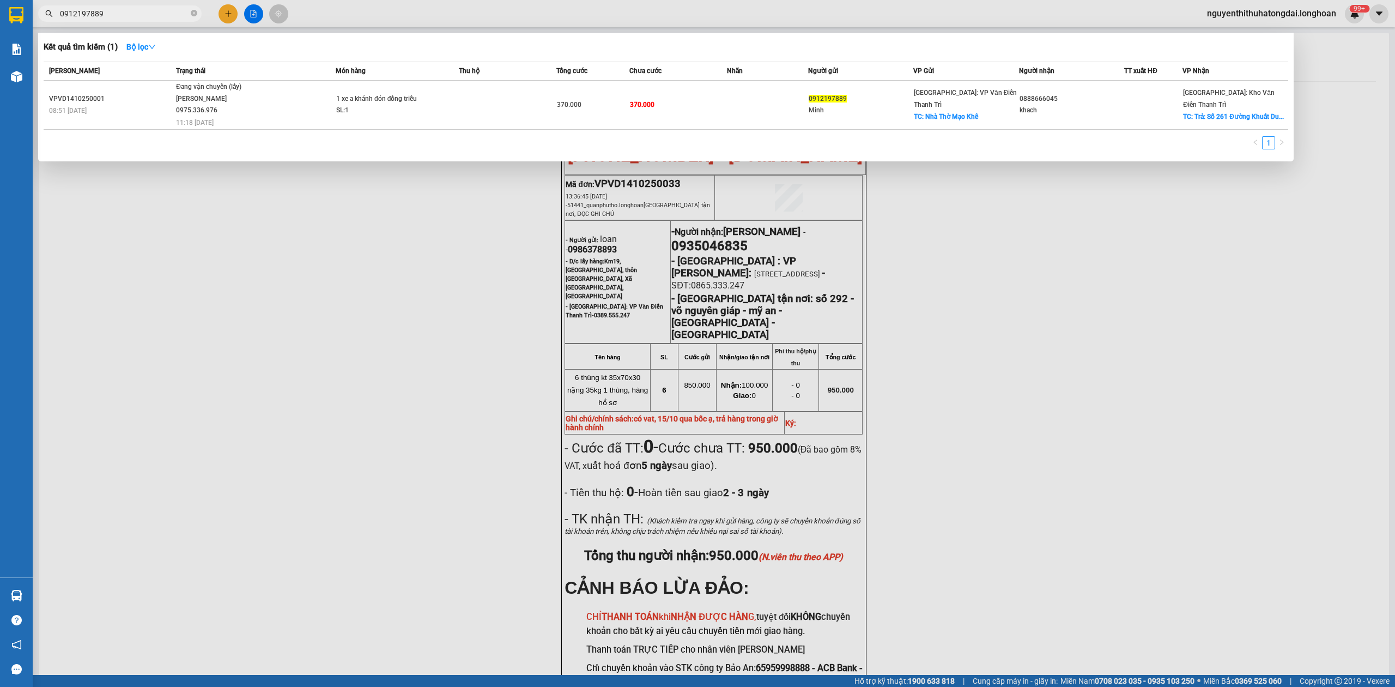
click at [106, 12] on input "0912197889" at bounding box center [124, 14] width 129 height 12
paste input "6 76206"
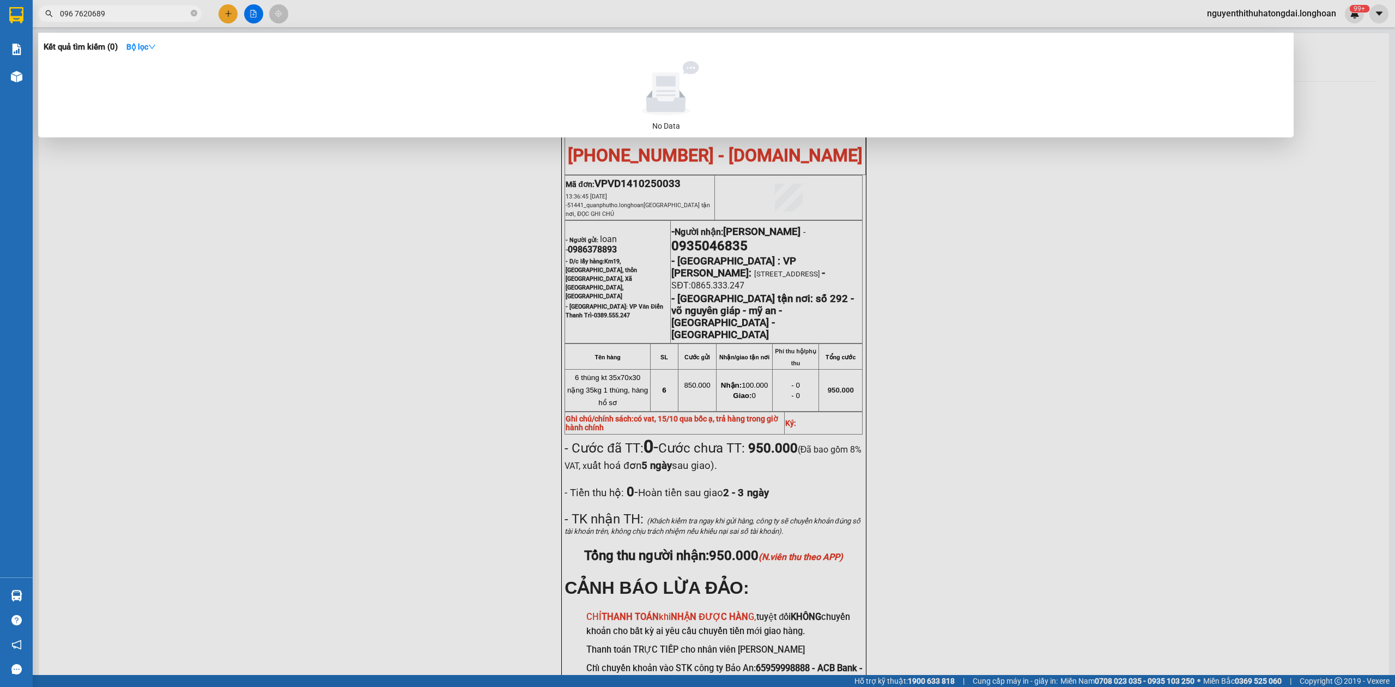
click at [74, 15] on input "096 7620689" at bounding box center [124, 14] width 129 height 12
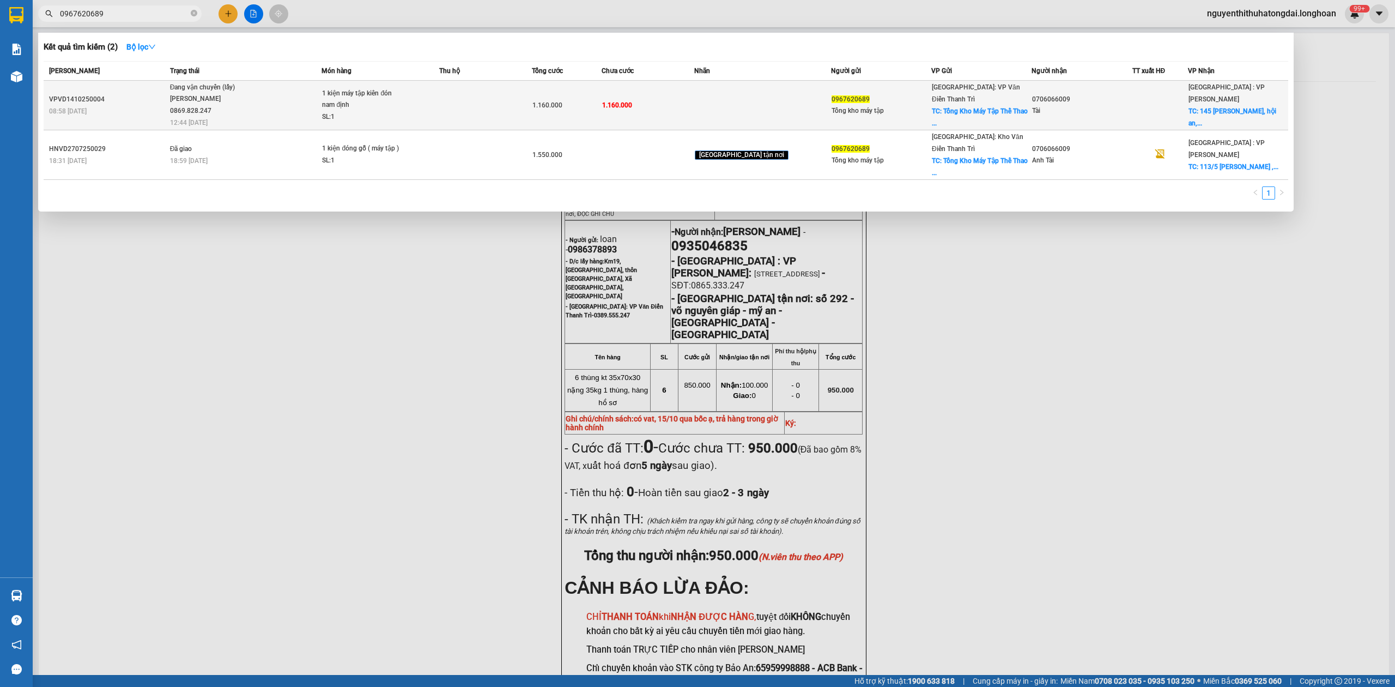
type input "0967620689"
click at [404, 100] on div "1 kiện máy tập kiên đón nam định" at bounding box center [363, 99] width 82 height 23
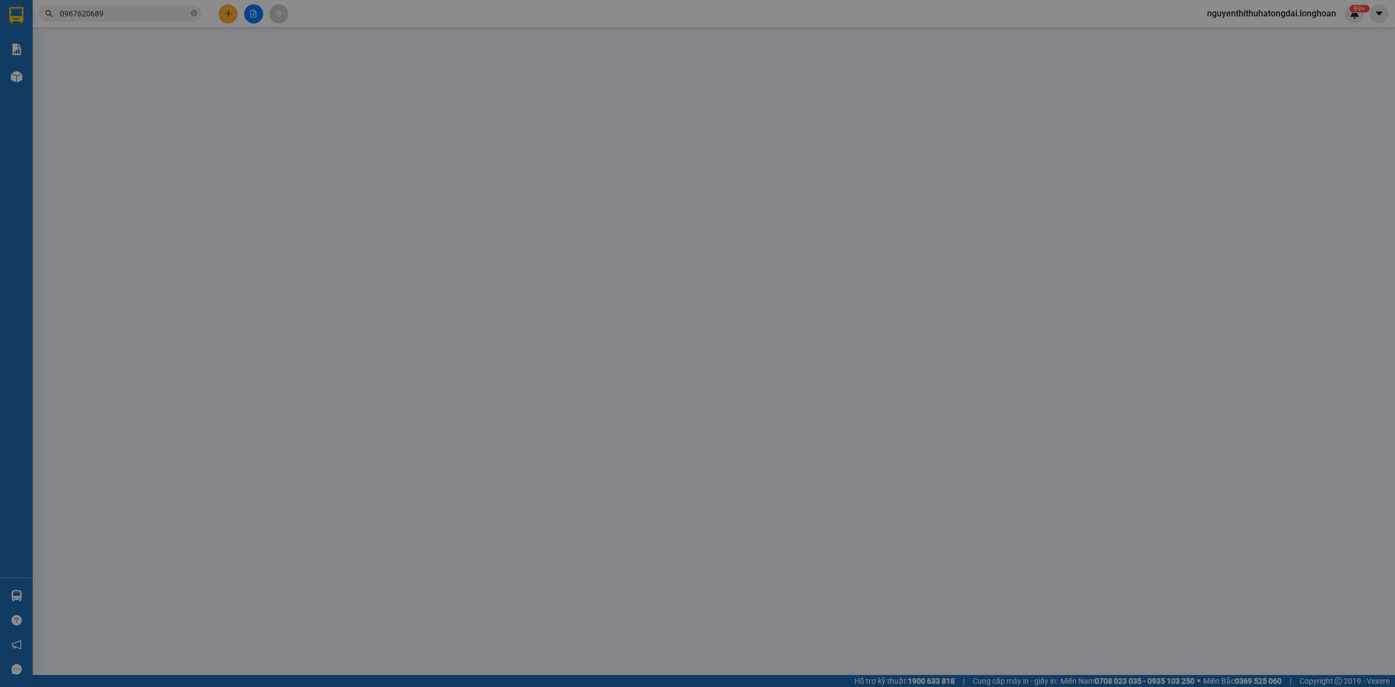
type input "0967620689"
type input "Tổng kho máy tập"
checkbox input "true"
type input "Tổng Kho Máy Tập Thể Thao Gym Fitness, 701 QL21A, [GEOGRAPHIC_DATA], [GEOGRAPHI…"
type input "0706066009"
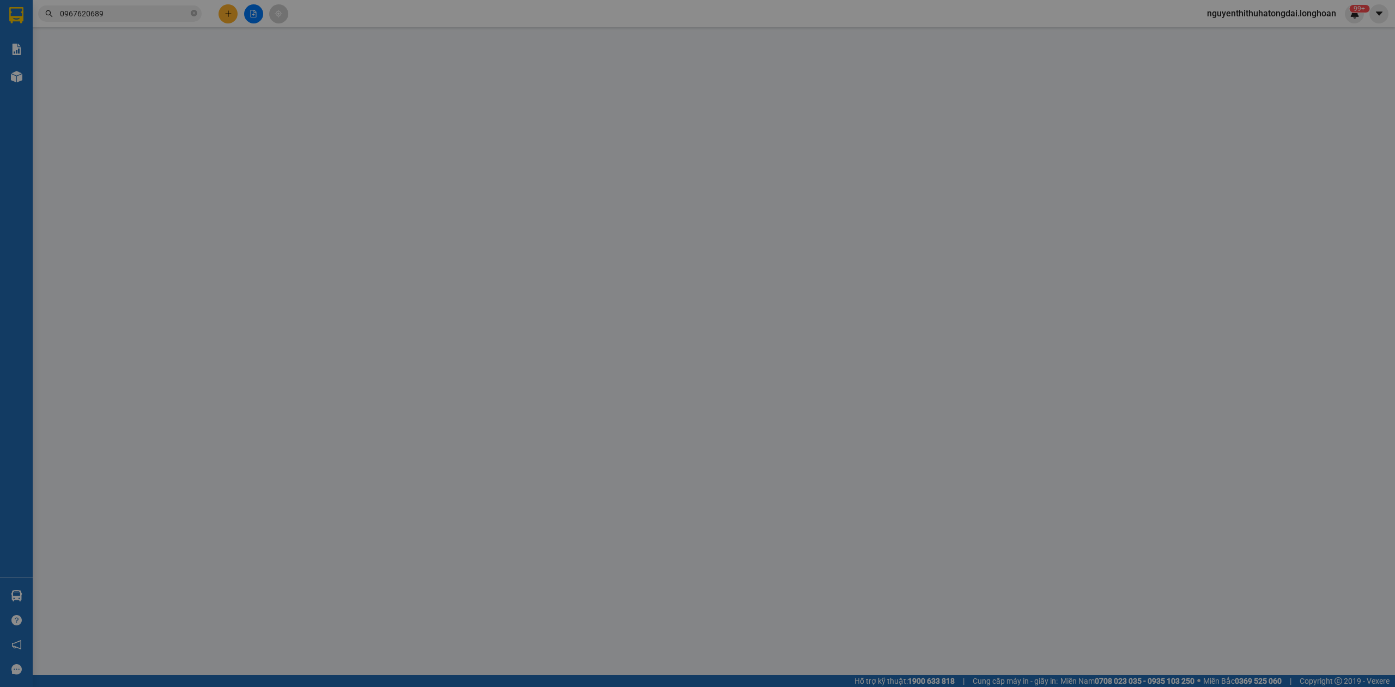
type input "Tài"
checkbox input "true"
type input "145 [PERSON_NAME], hội an, [GEOGRAPHIC_DATA]"
type input "0"
type input "1.160.000"
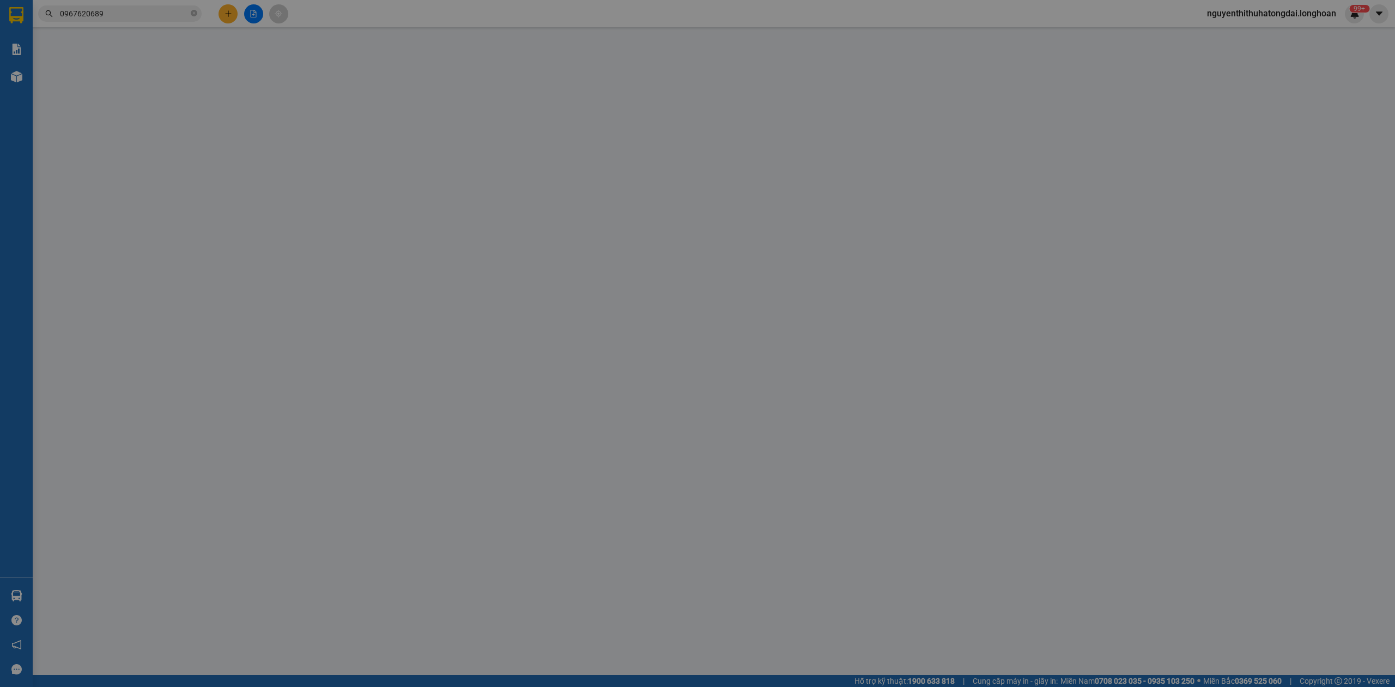
type input "1.160.000"
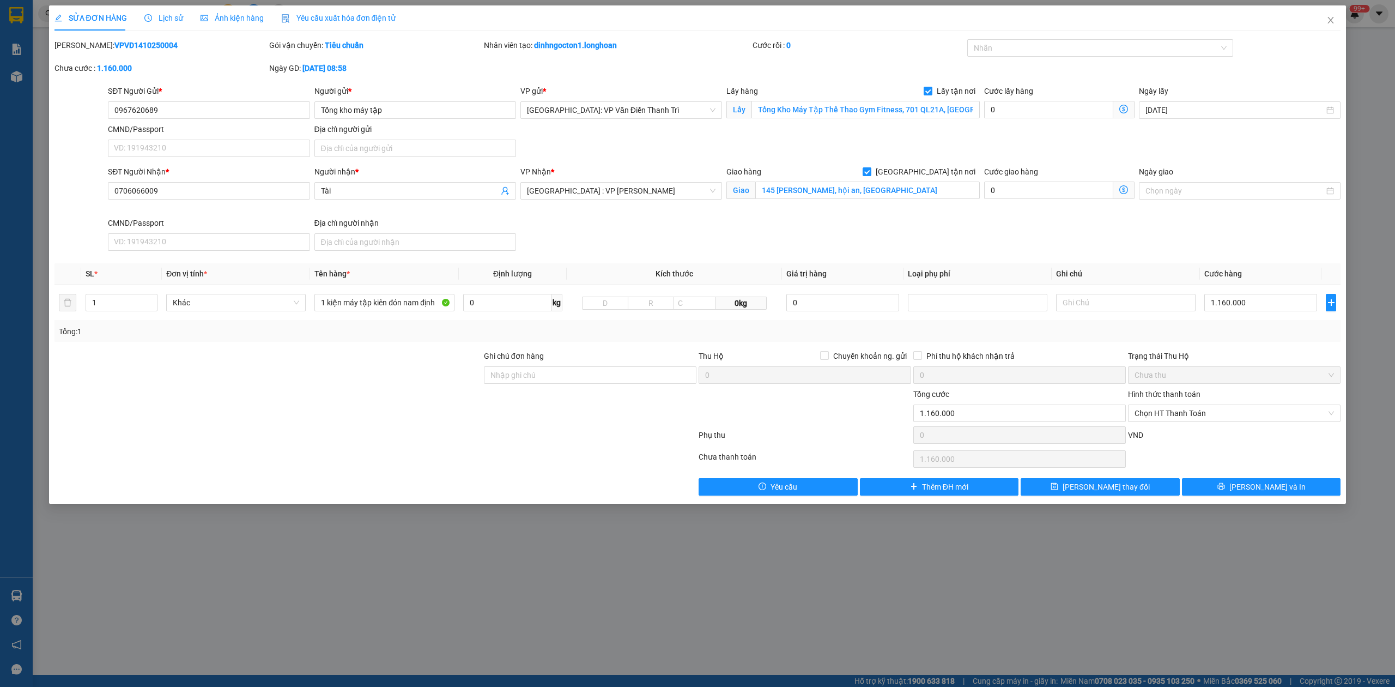
click at [164, 22] on span "Lịch sử" at bounding box center [163, 18] width 39 height 9
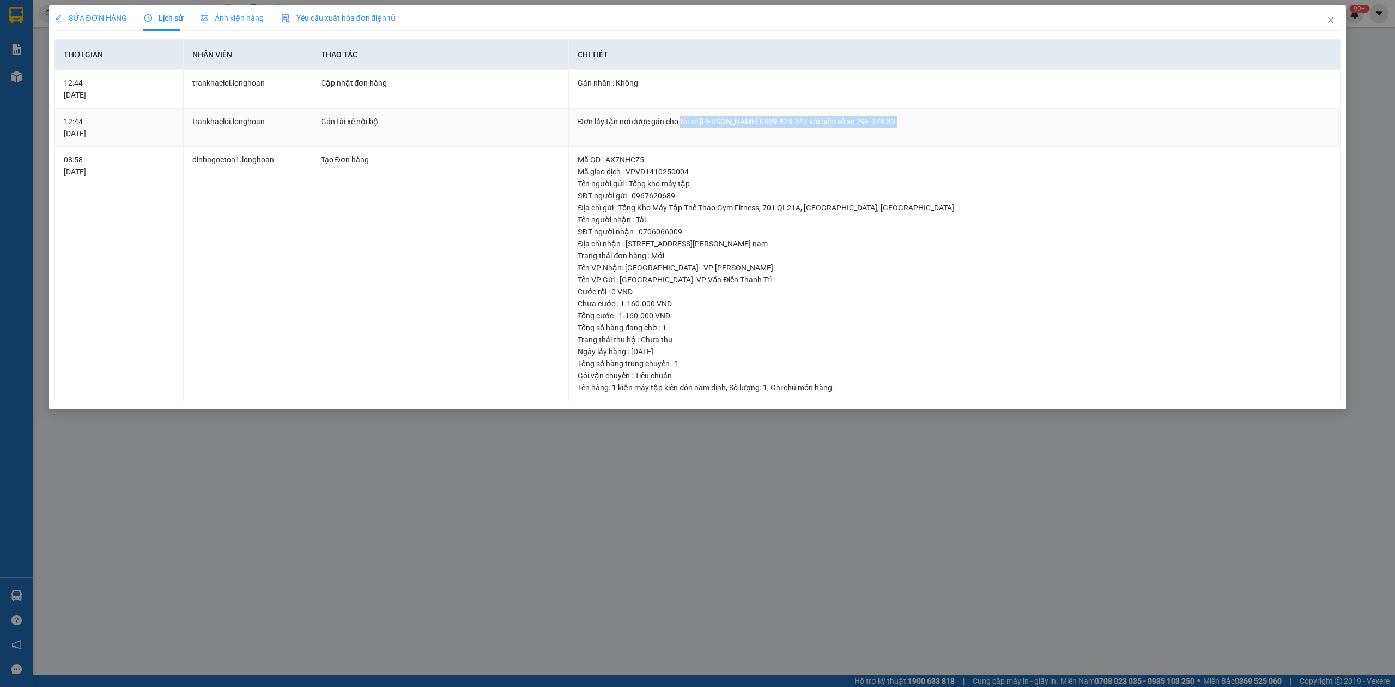
drag, startPoint x: 681, startPoint y: 119, endPoint x: 899, endPoint y: 118, distance: 218.0
click at [899, 118] on div "Đơn lấy tận nơi được gán cho tài xế [PERSON_NAME] 0869.828.247 với biển số xe 2…" at bounding box center [955, 122] width 754 height 12
click at [815, 590] on div "SỬA ĐƠN HÀNG Lịch sử Ảnh kiện hàng Yêu cầu xuất hóa đơn điện tử Total Paid Fee …" at bounding box center [697, 343] width 1395 height 687
click at [1326, 25] on icon "close" at bounding box center [1330, 20] width 9 height 9
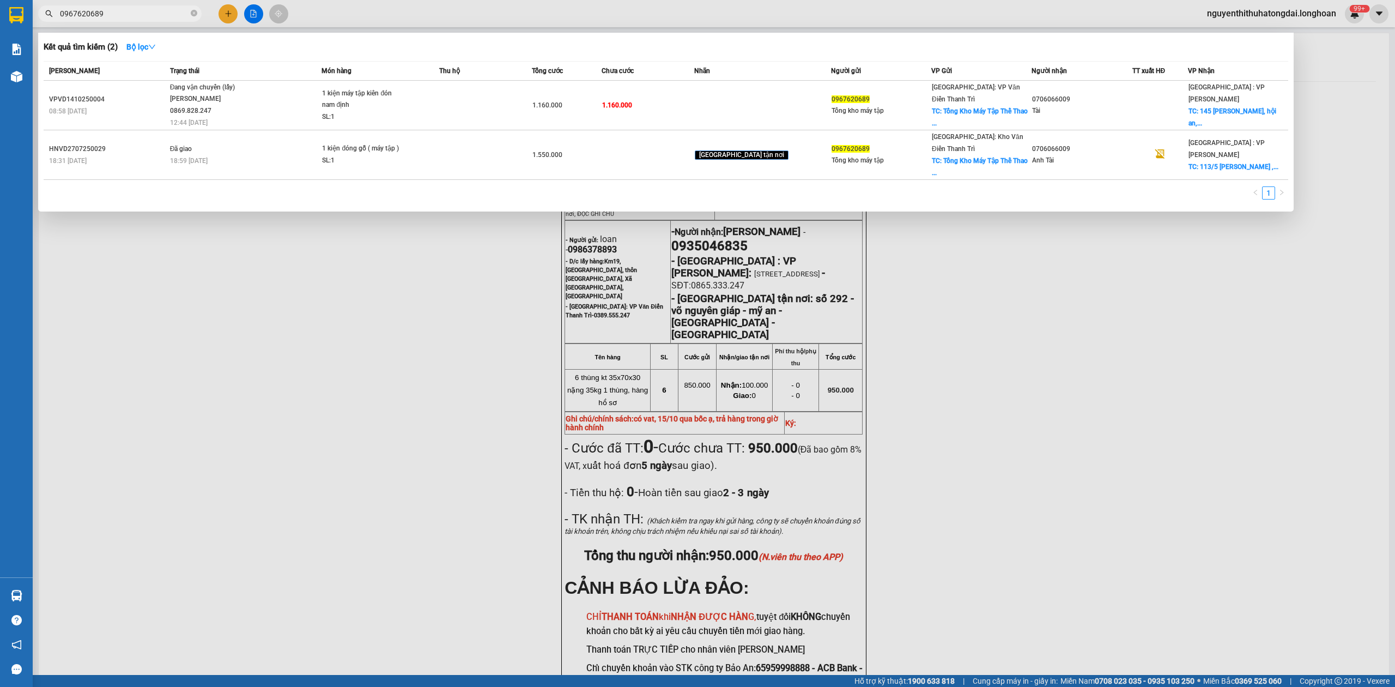
click at [149, 8] on input "0967620689" at bounding box center [124, 14] width 129 height 12
paste input "5432"
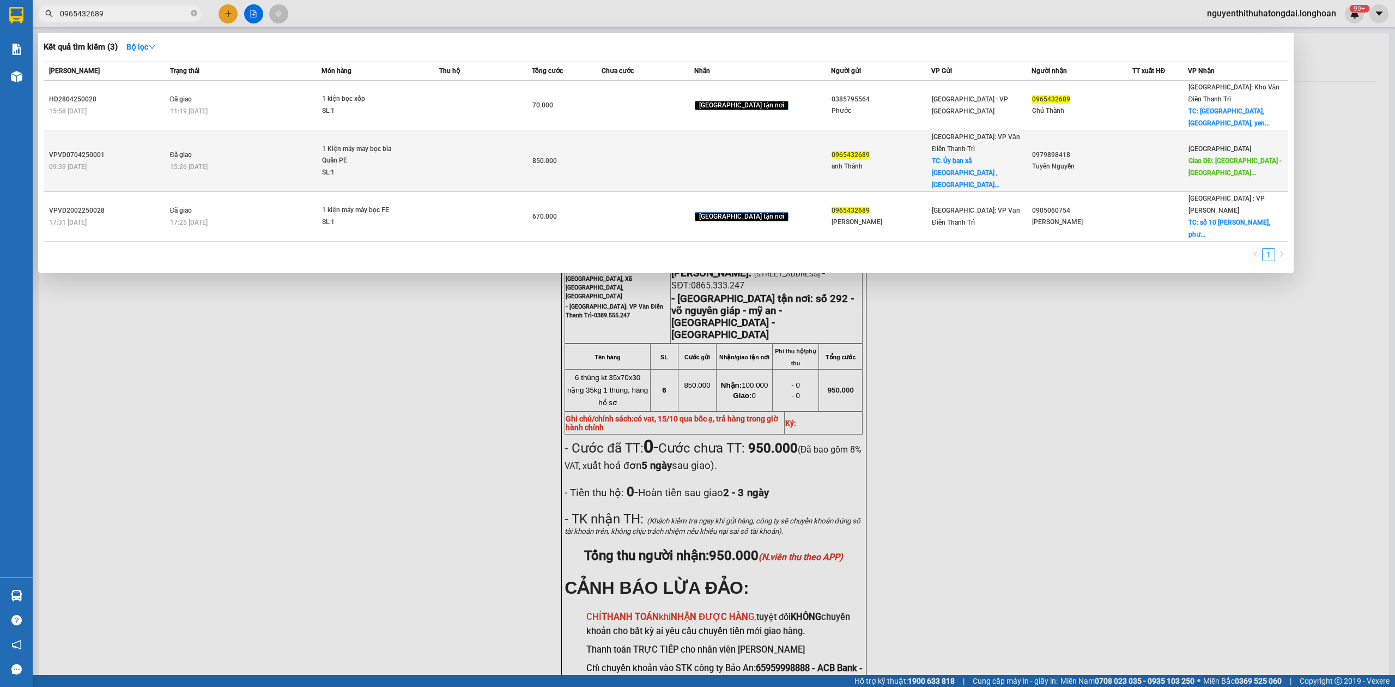
type input "0965432689"
click at [463, 130] on td at bounding box center [485, 161] width 93 height 62
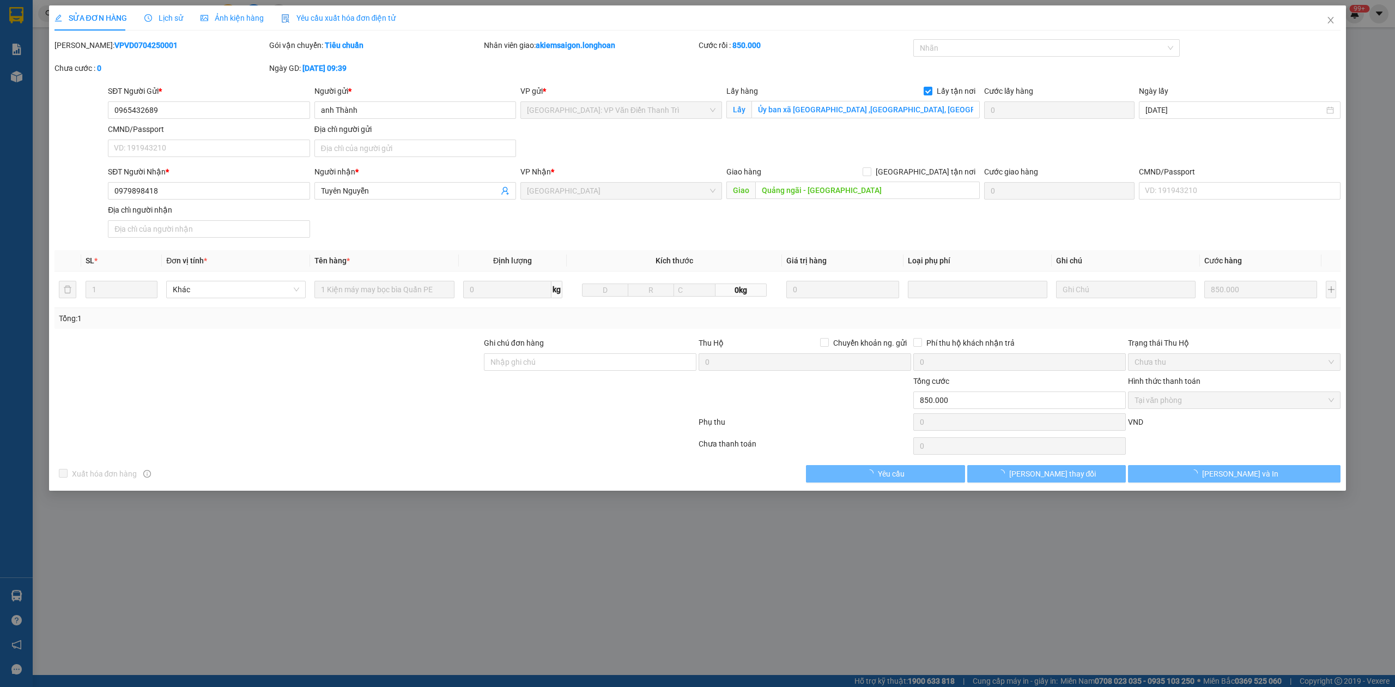
type input "0965432689"
type input "anh Thành"
checkbox input "true"
type input "Ủy ban xã [GEOGRAPHIC_DATA] ,[GEOGRAPHIC_DATA], [GEOGRAPHIC_DATA]"
type input "0979898418"
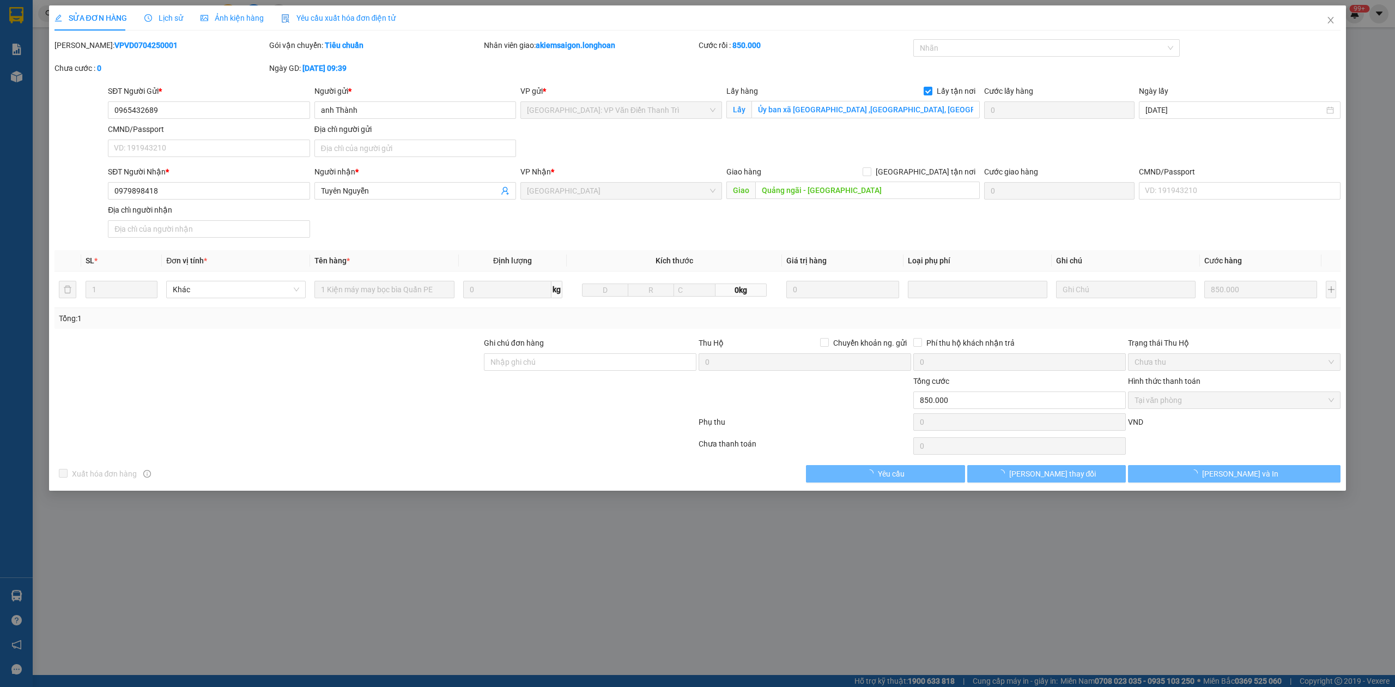
type input "Tuyên Nguyễn"
type input "Quảng ngãi - [GEOGRAPHIC_DATA]"
type input "0"
type input "850.000"
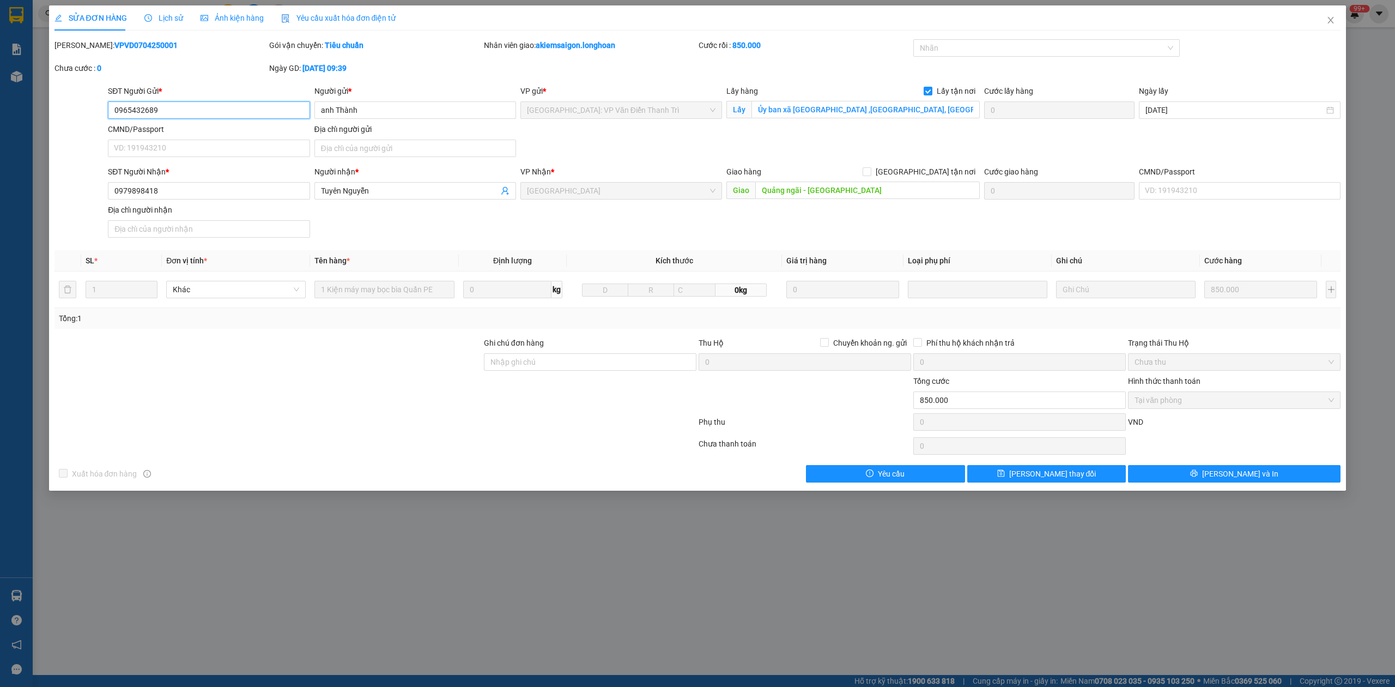
click at [175, 112] on input "0965432689" at bounding box center [209, 109] width 202 height 17
click at [1337, 23] on span "Close" at bounding box center [1330, 20] width 31 height 31
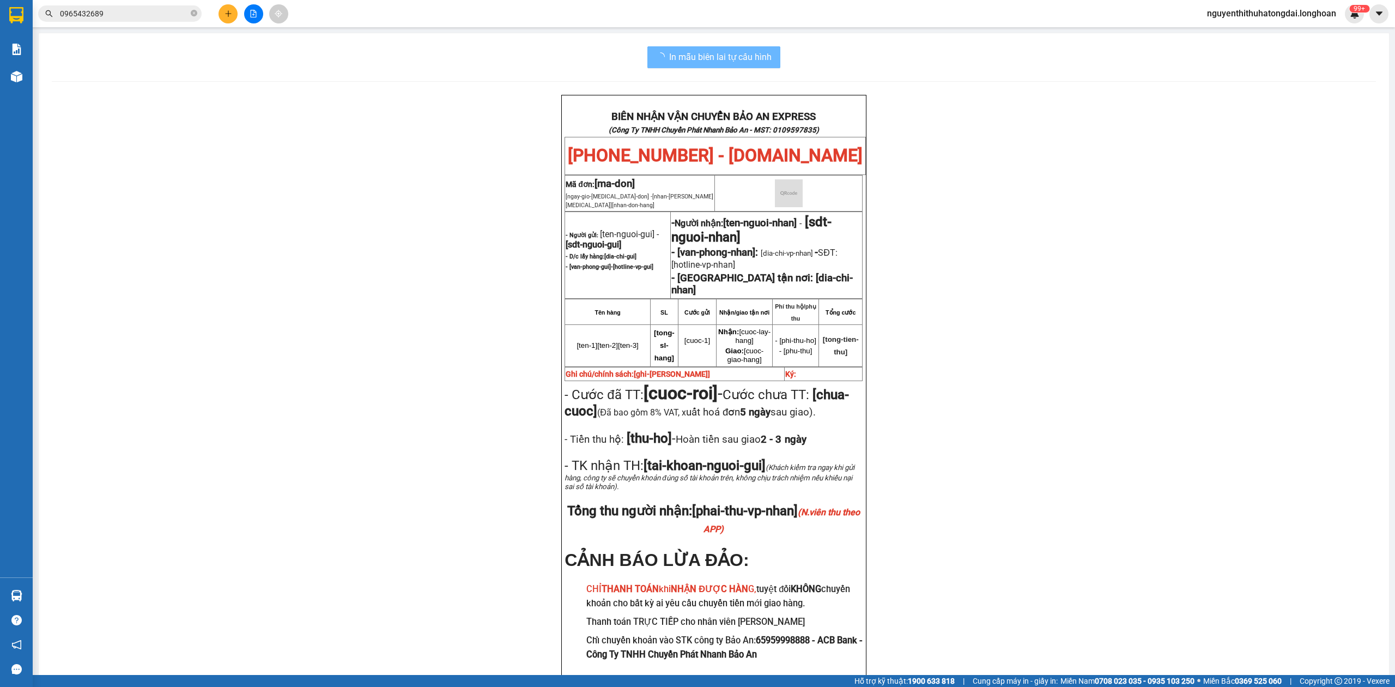
click at [134, 9] on input "0965432689" at bounding box center [124, 14] width 129 height 12
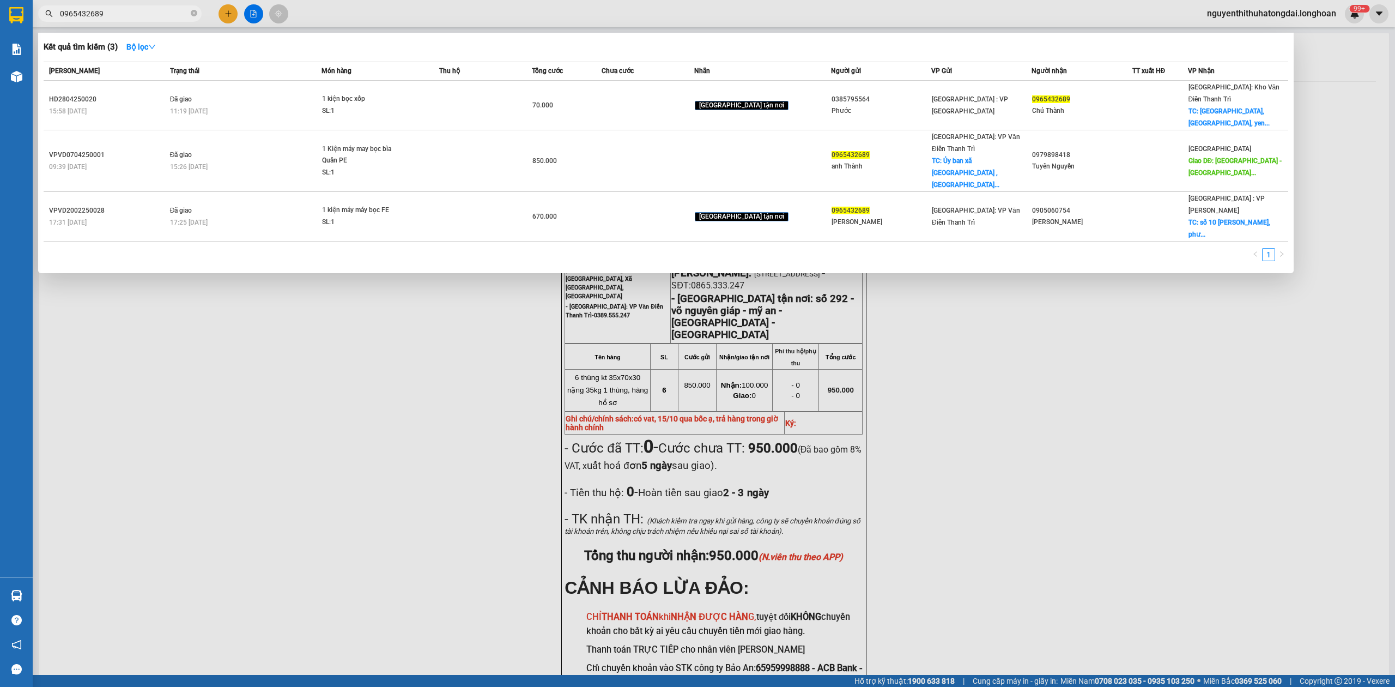
click at [134, 9] on input "0965432689" at bounding box center [124, 14] width 129 height 12
paste input "394786965"
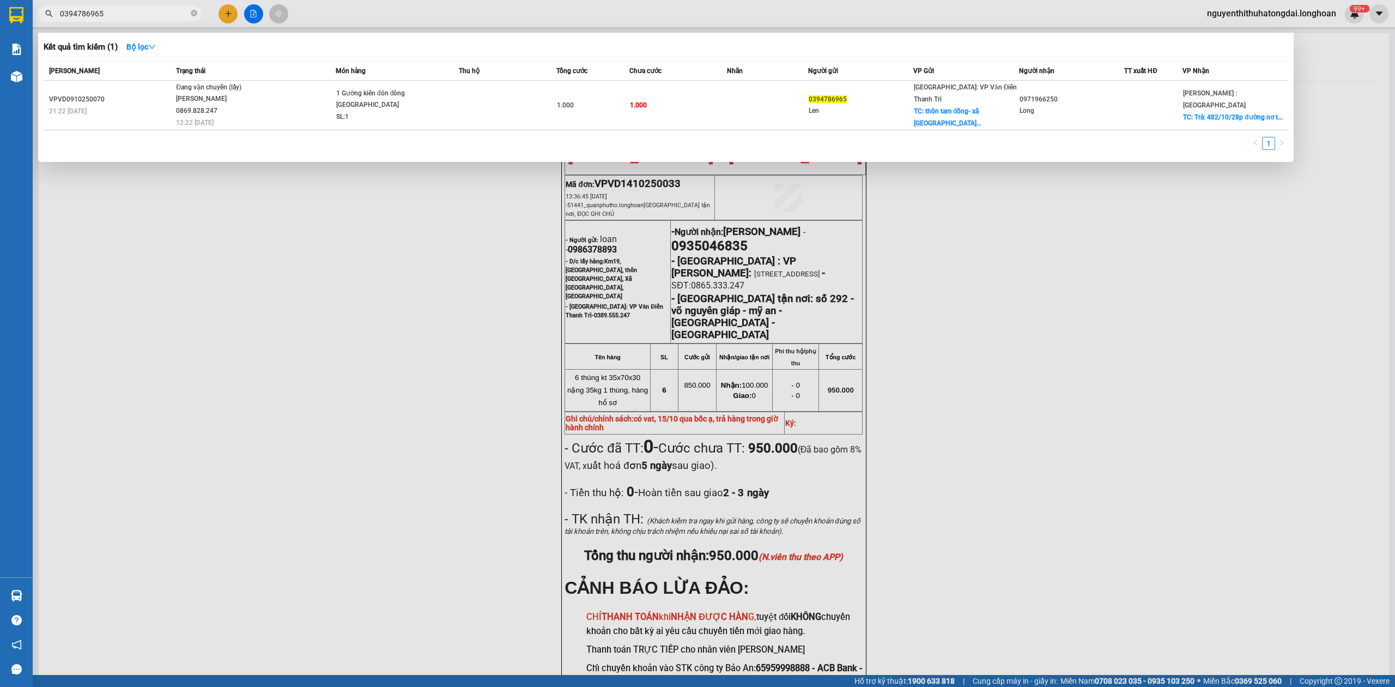
type input "0394786965"
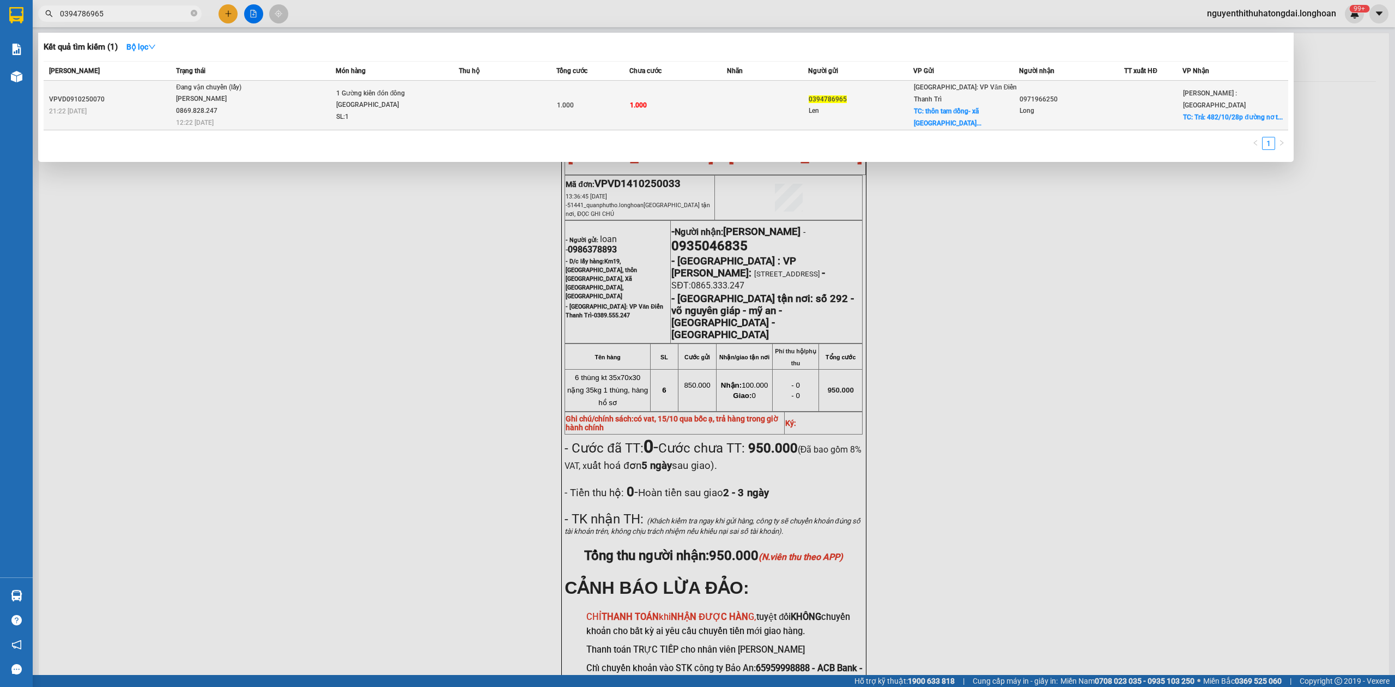
click at [447, 108] on span "1 Gường kiên đón đông hưng TB SL: 1" at bounding box center [397, 105] width 122 height 35
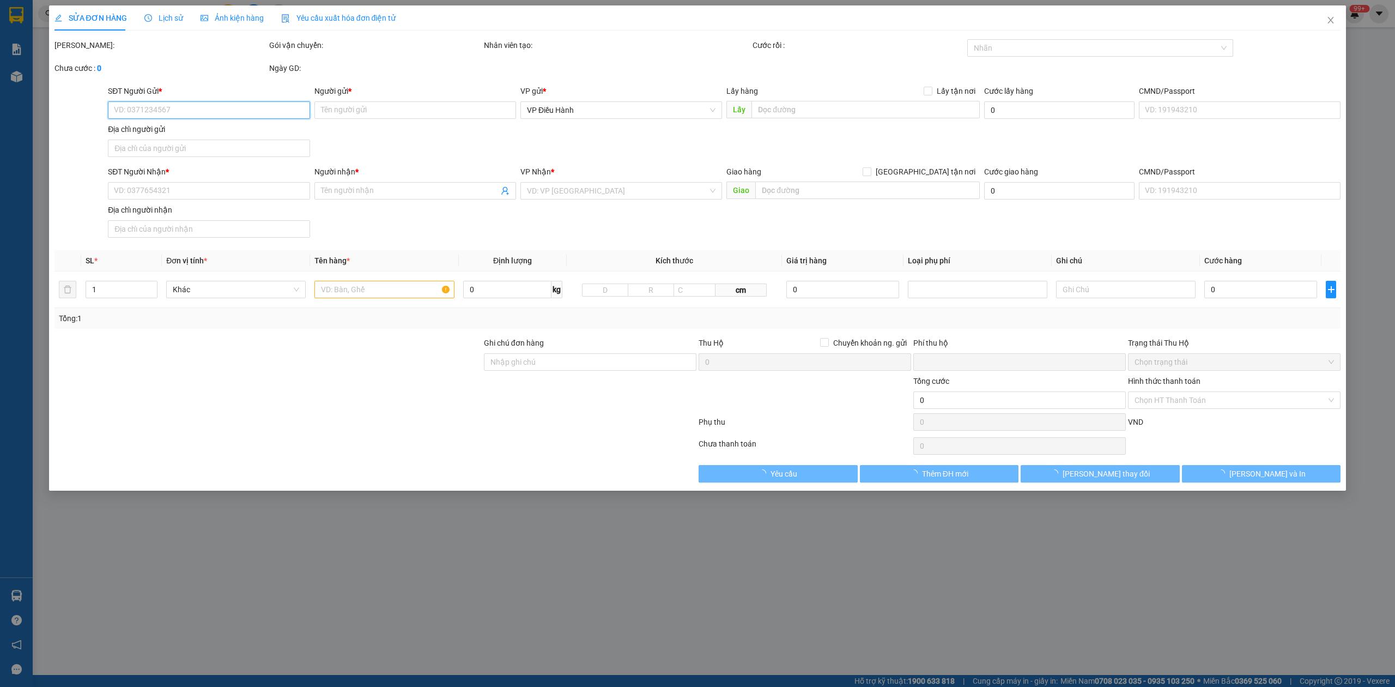
type input "0394786965"
type input "Len"
checkbox input "true"
type input "thôn [GEOGRAPHIC_DATA]- xã [GEOGRAPHIC_DATA]-huyện [GEOGRAPHIC_DATA]"
type input "0971966250"
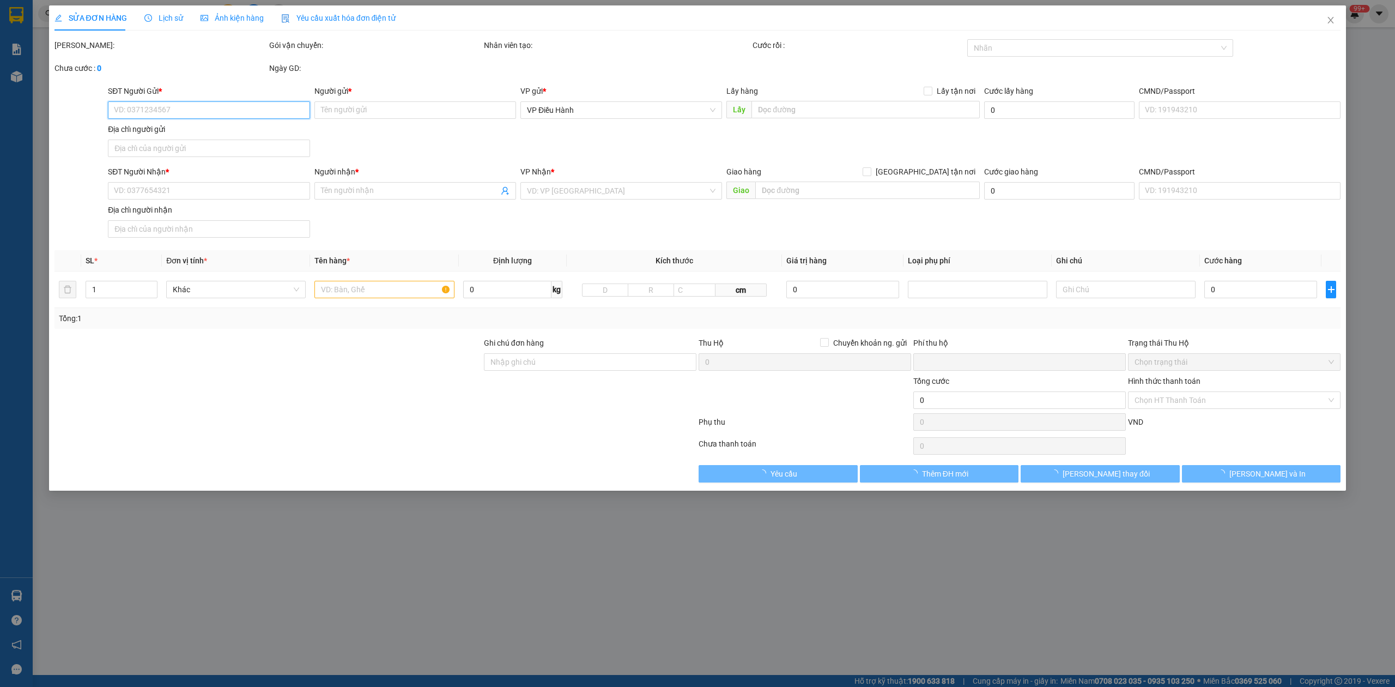
type input "Long"
checkbox input "true"
type input "Trả: 482/10/28p đường nơ trang long quận [GEOGRAPHIC_DATA]"
type input "0"
type input "1.000"
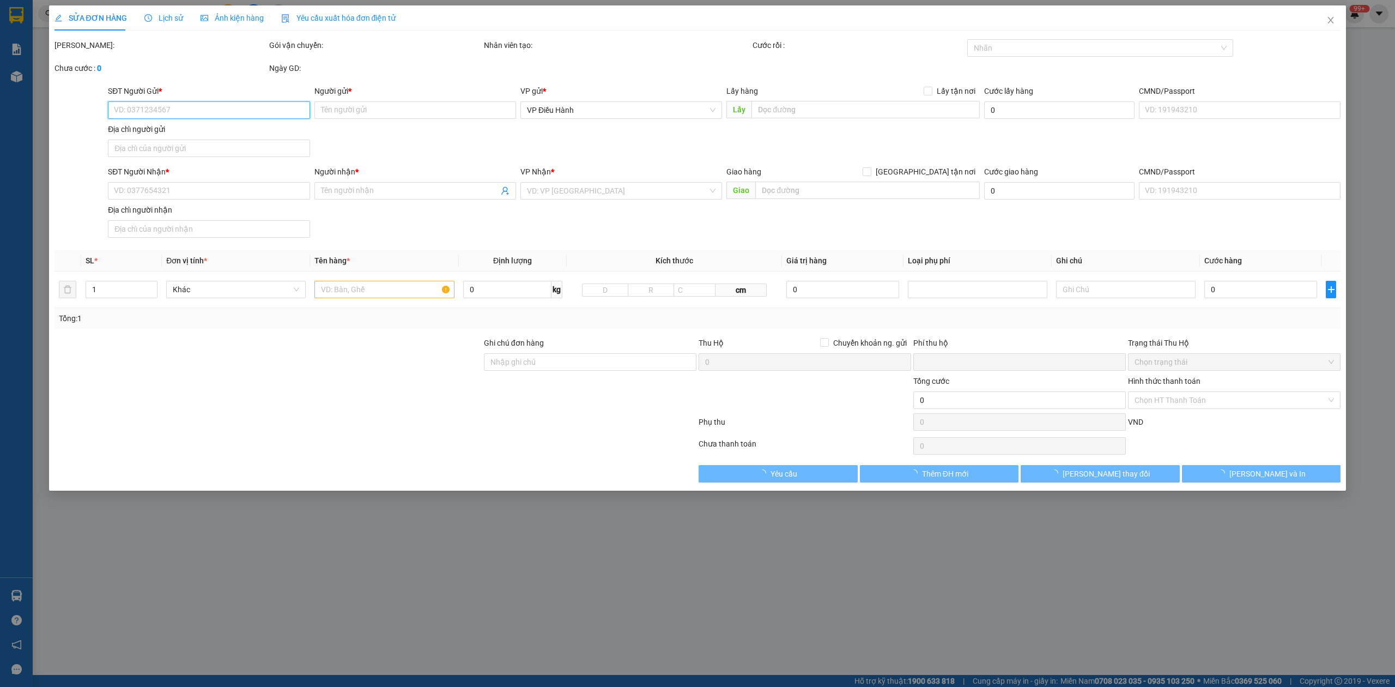
type input "1.000"
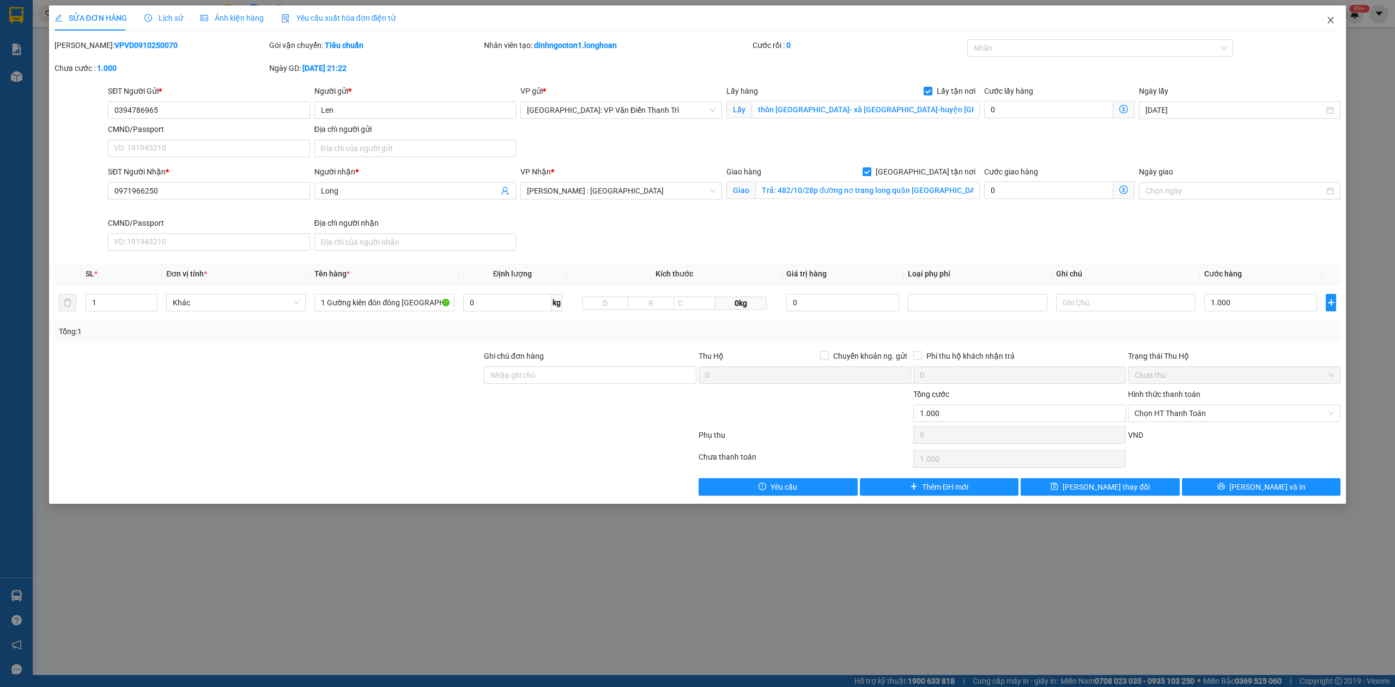
click at [1333, 25] on icon "close" at bounding box center [1330, 20] width 9 height 9
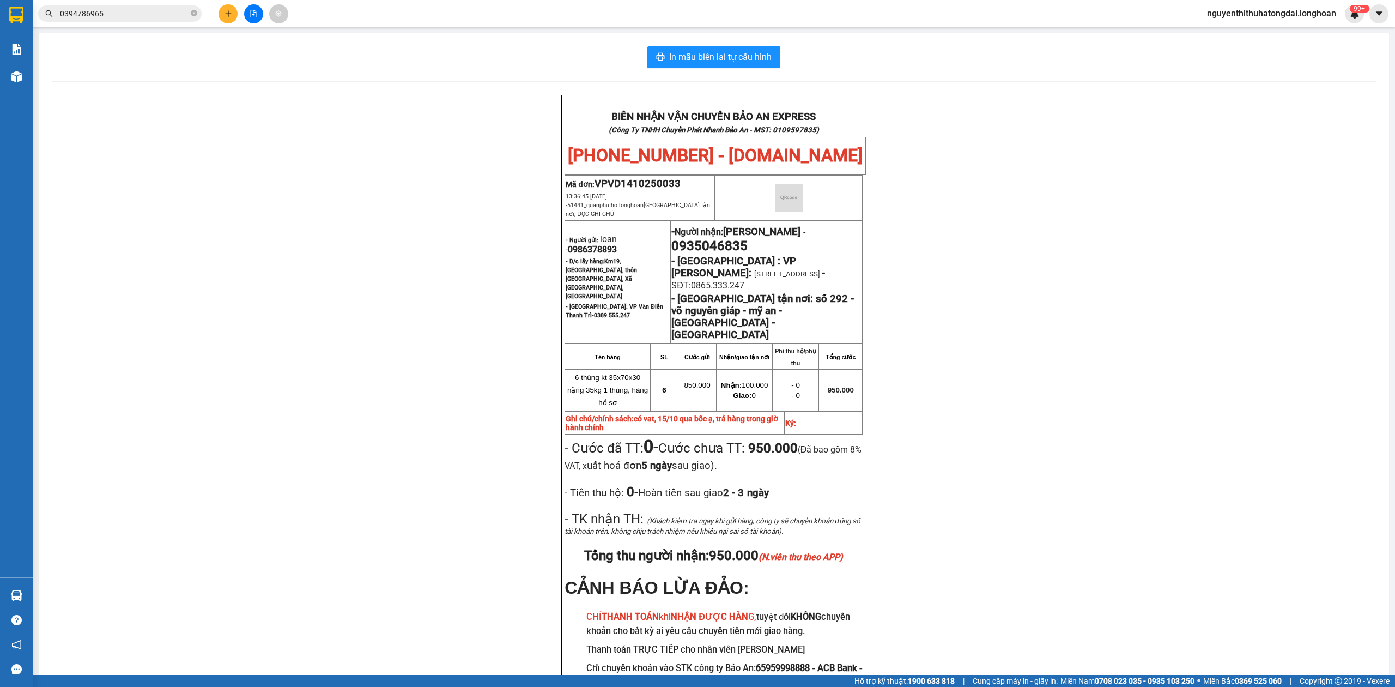
click at [137, 14] on input "0394786965" at bounding box center [124, 14] width 129 height 12
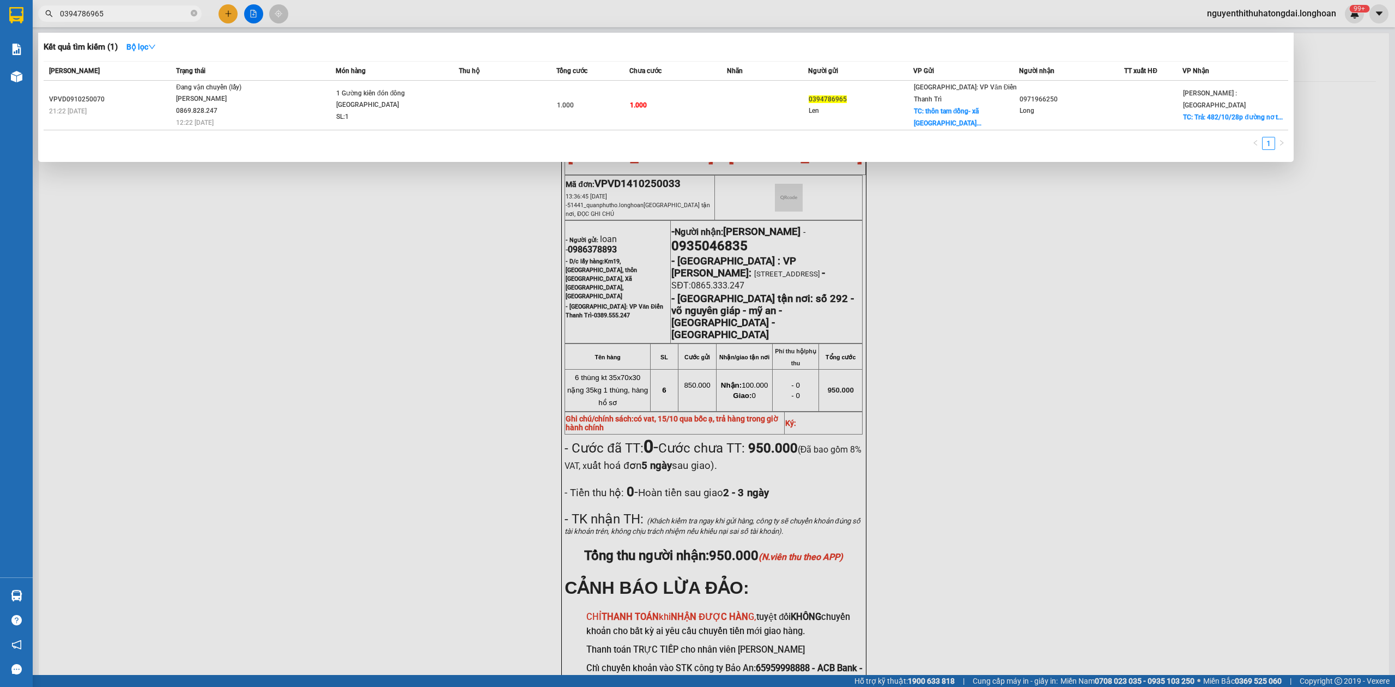
click at [137, 14] on input "0394786965" at bounding box center [124, 14] width 129 height 12
paste input "VHBT1110250021"
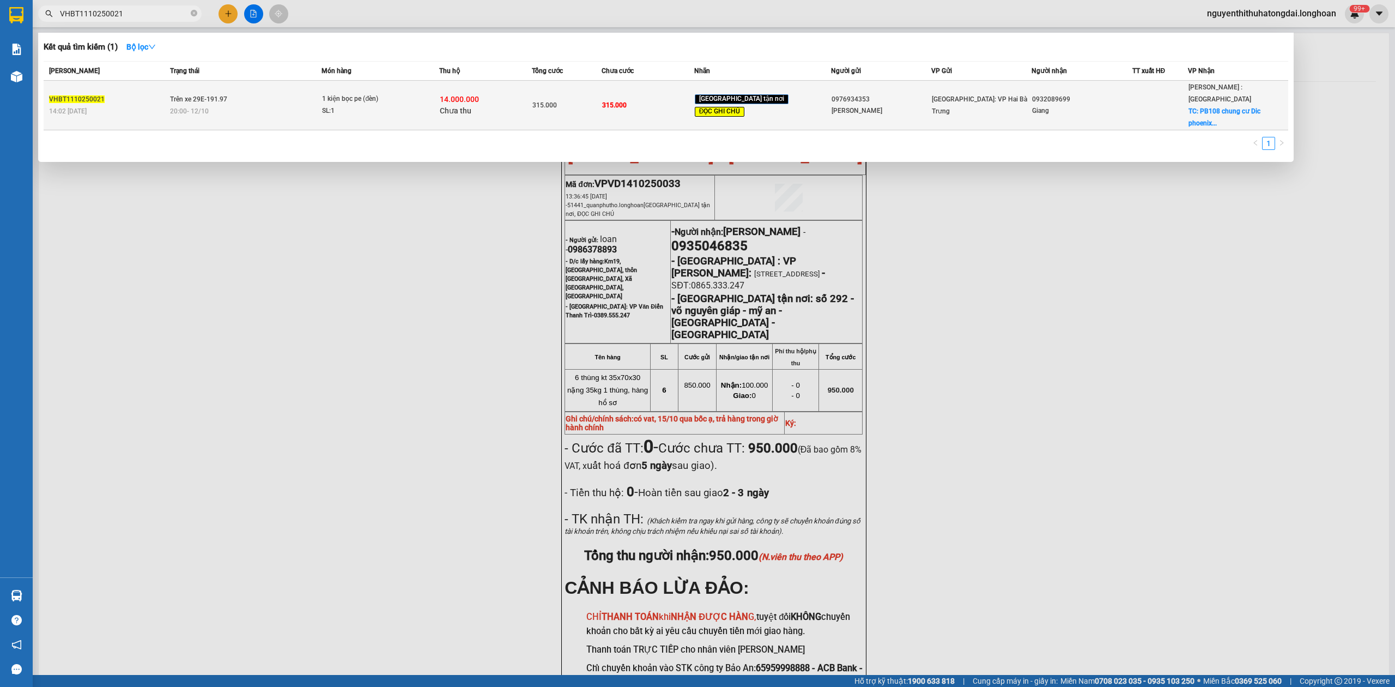
type input "VHBT1110250021"
click at [404, 93] on div "1 kiện bọc pe (đèn)" at bounding box center [363, 99] width 82 height 12
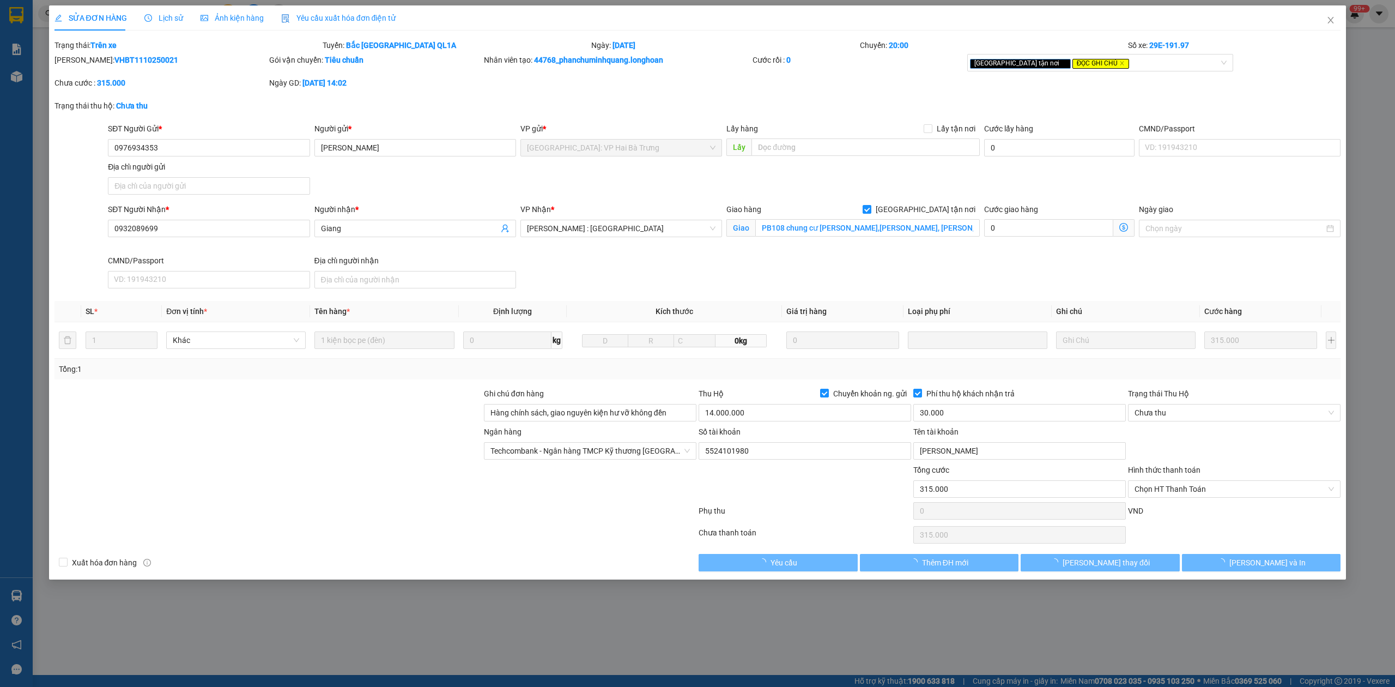
type input "0976934353"
type input "[PERSON_NAME]"
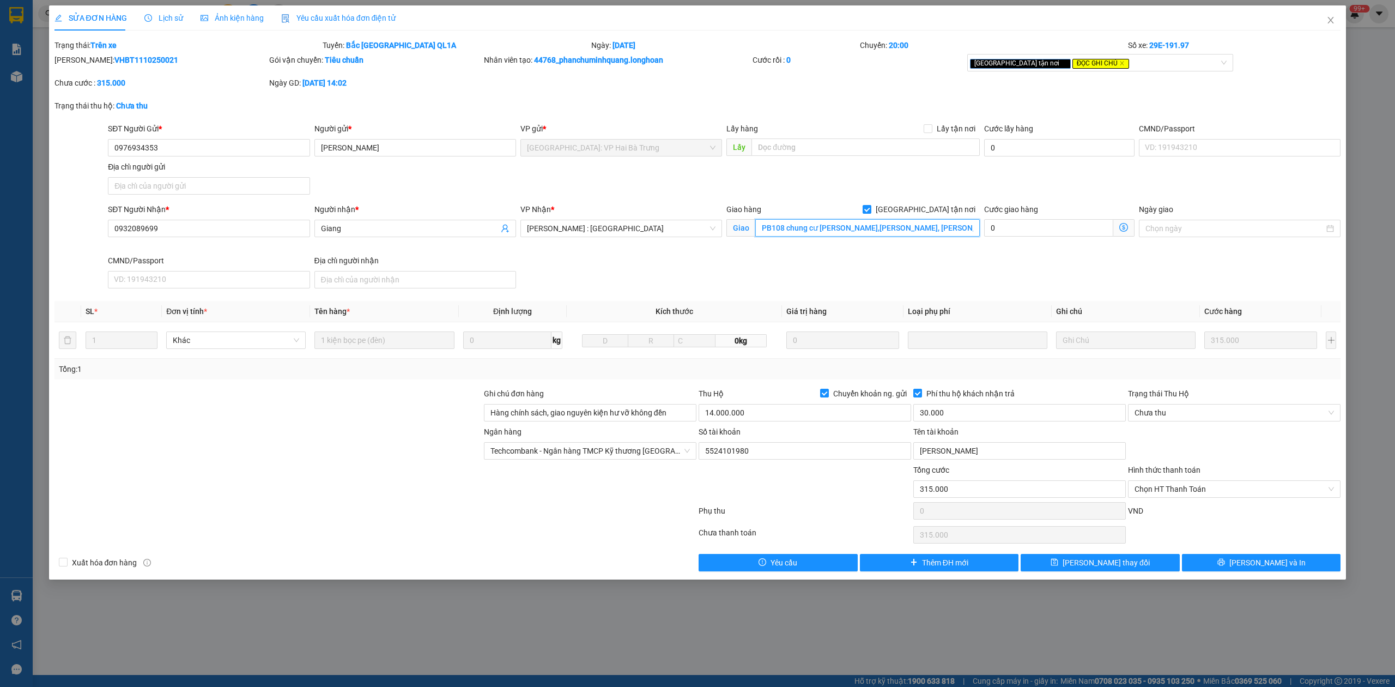
click at [896, 231] on input "PB108 chung cư [PERSON_NAME],[PERSON_NAME], [PERSON_NAME], [GEOGRAPHIC_DATA] - …" at bounding box center [867, 227] width 225 height 17
click at [173, 21] on span "Lịch sử" at bounding box center [163, 18] width 39 height 9
